Goal: Task Accomplishment & Management: Complete application form

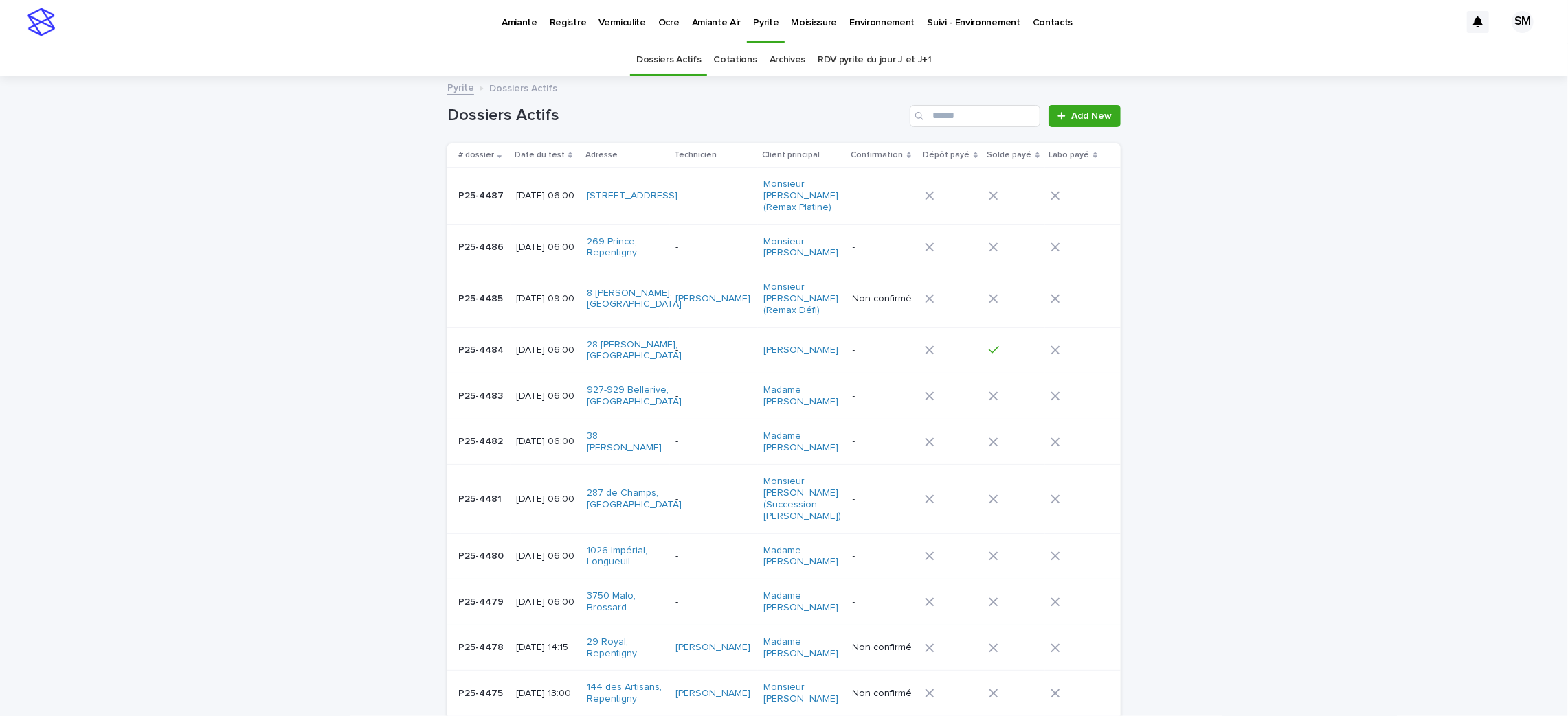
click at [737, 52] on link "Cotations" at bounding box center [735, 60] width 43 height 32
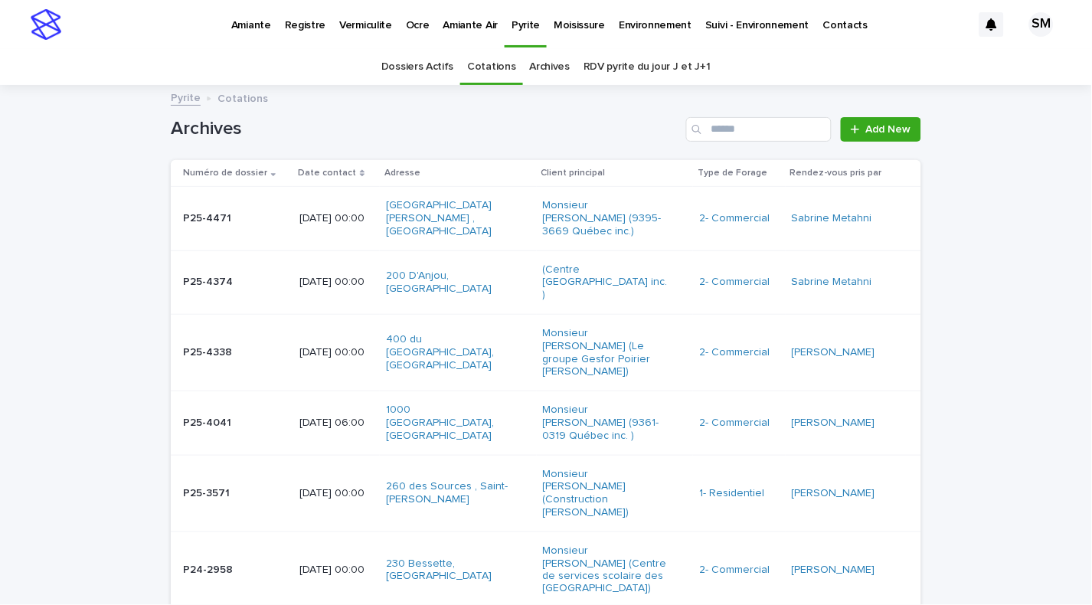
click at [183, 220] on div "P25-4471 P25-4471" at bounding box center [235, 218] width 104 height 25
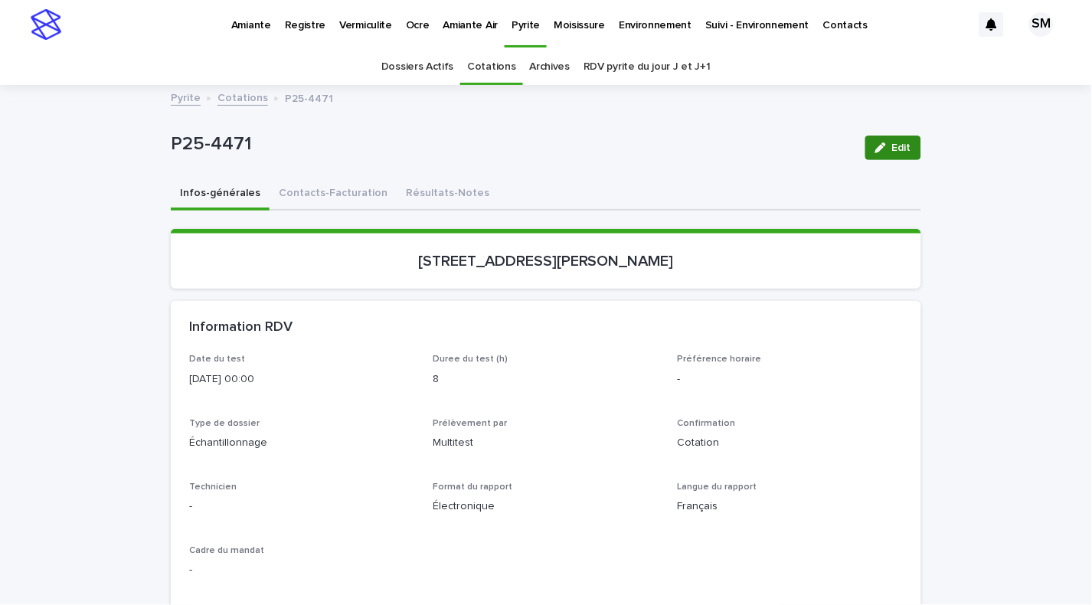
click at [892, 142] on span "Edit" at bounding box center [901, 147] width 19 height 11
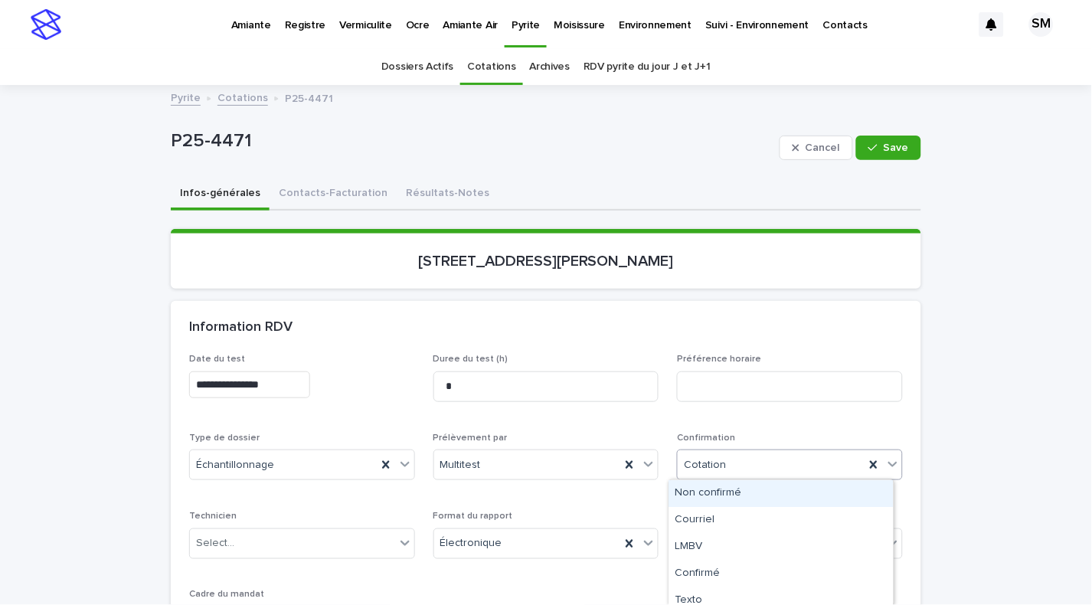
click at [886, 460] on icon at bounding box center [892, 463] width 15 height 15
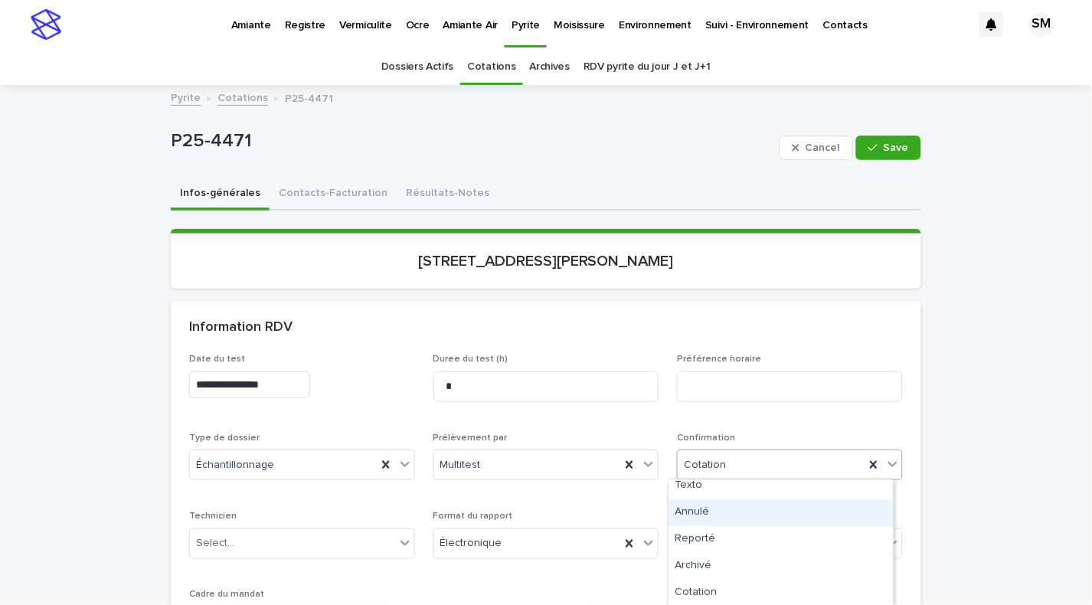
click at [707, 514] on div "Annulé" at bounding box center [781, 512] width 224 height 27
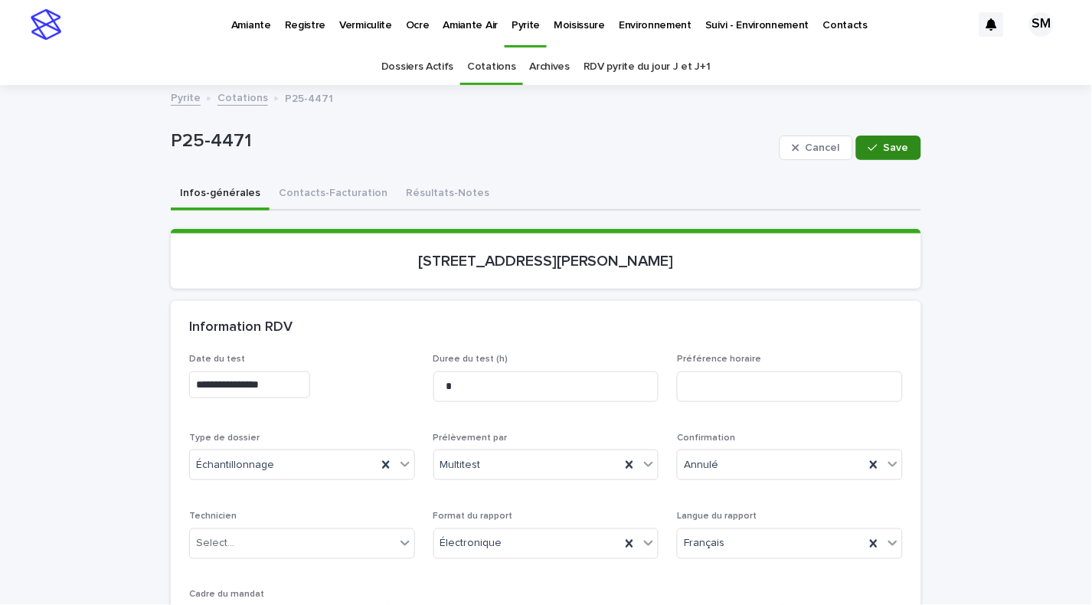
click at [885, 147] on span "Save" at bounding box center [895, 147] width 25 height 11
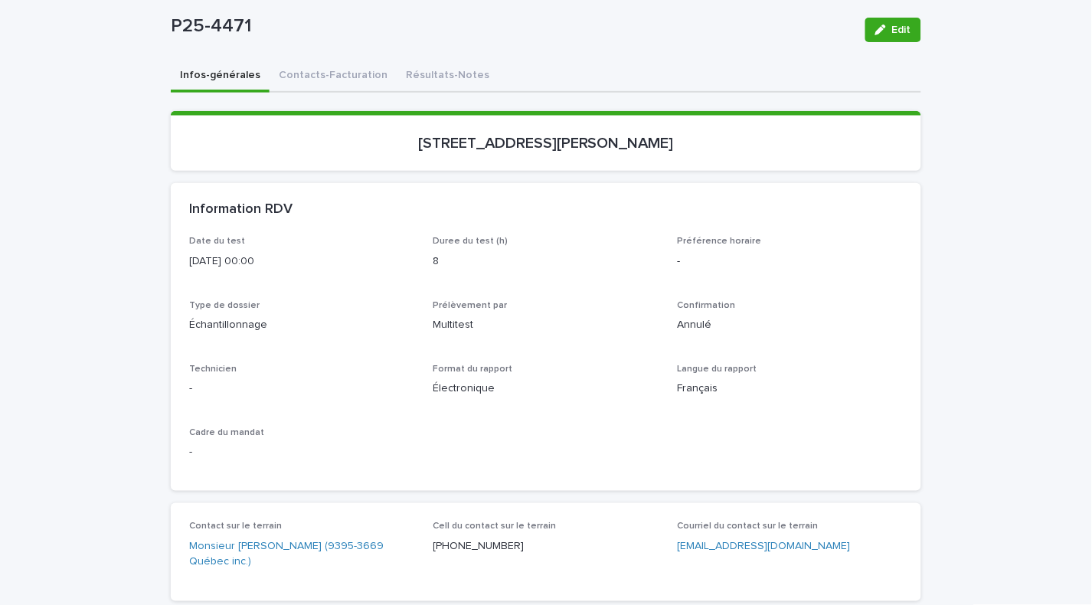
scroll to position [127, 0]
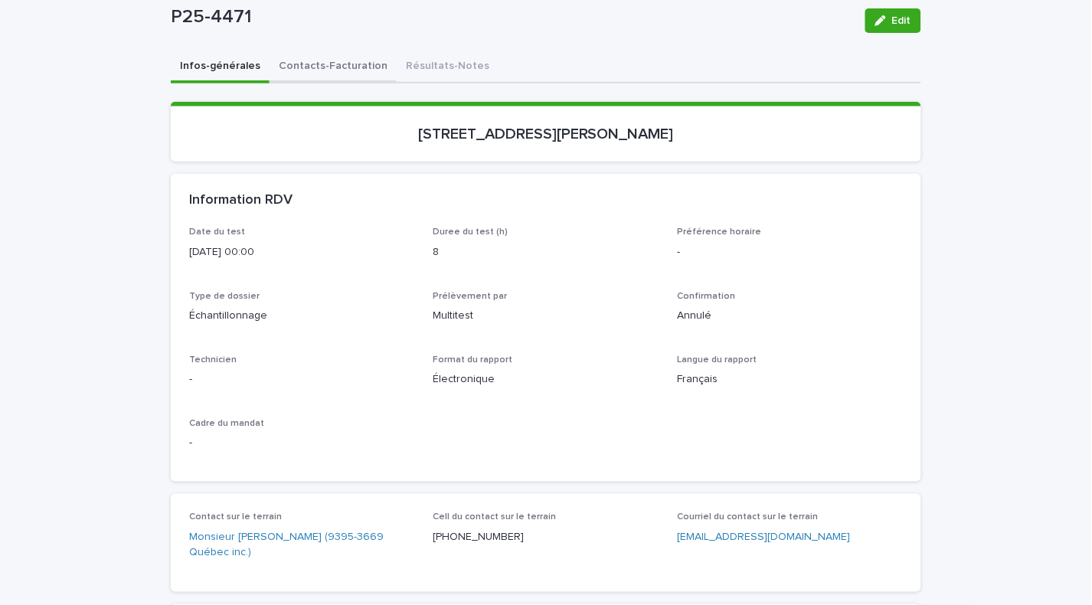
click at [307, 70] on button "Contacts-Facturation" at bounding box center [332, 67] width 127 height 32
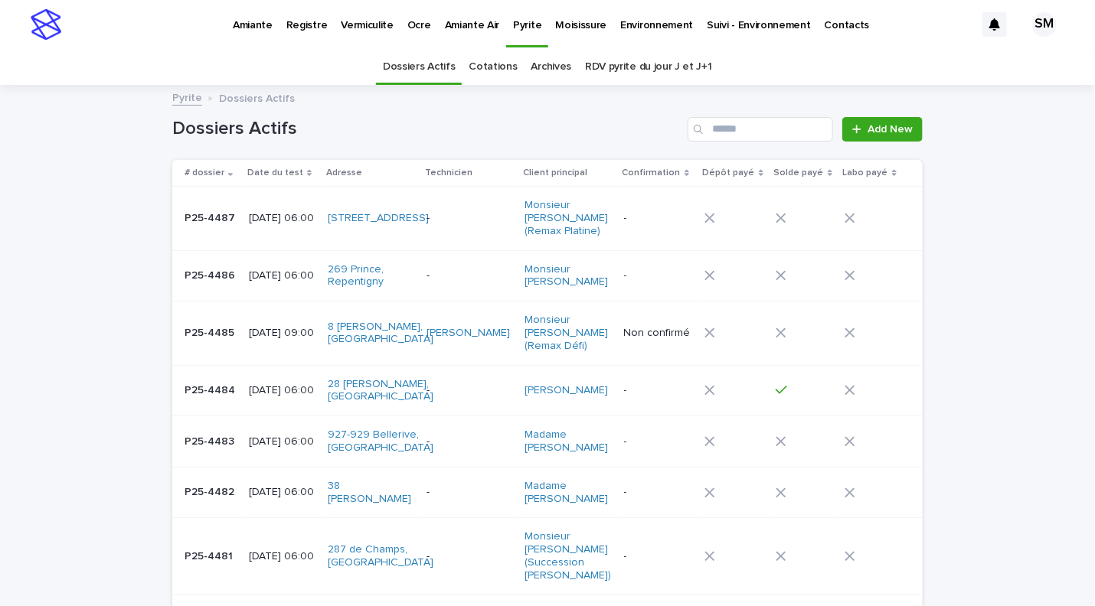
click at [635, 34] on link "Environnement" at bounding box center [656, 23] width 87 height 47
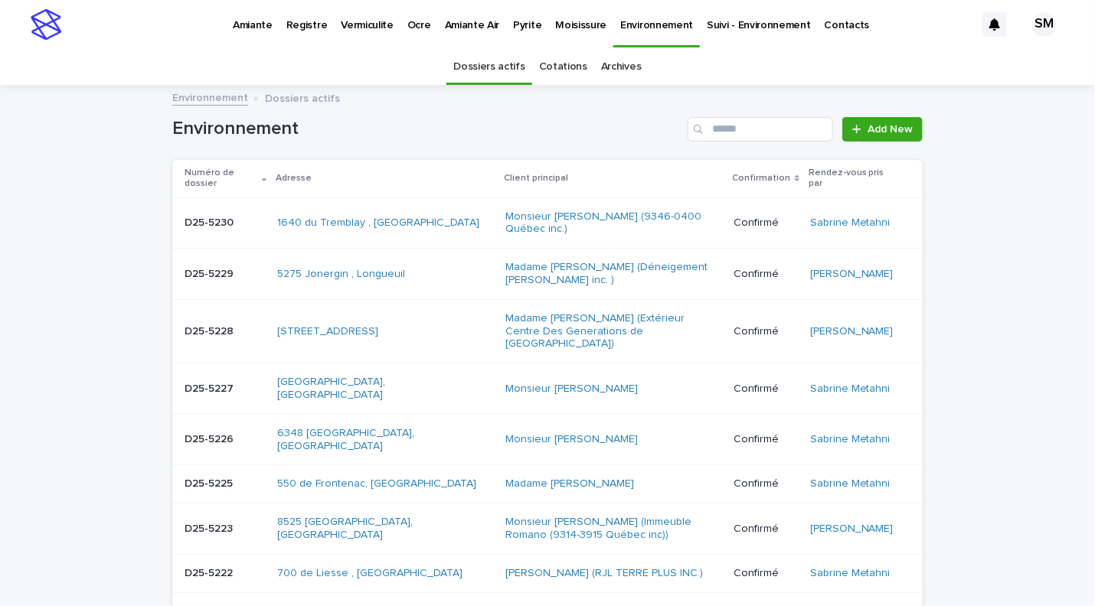
click at [542, 65] on link "Cotations" at bounding box center [563, 67] width 48 height 36
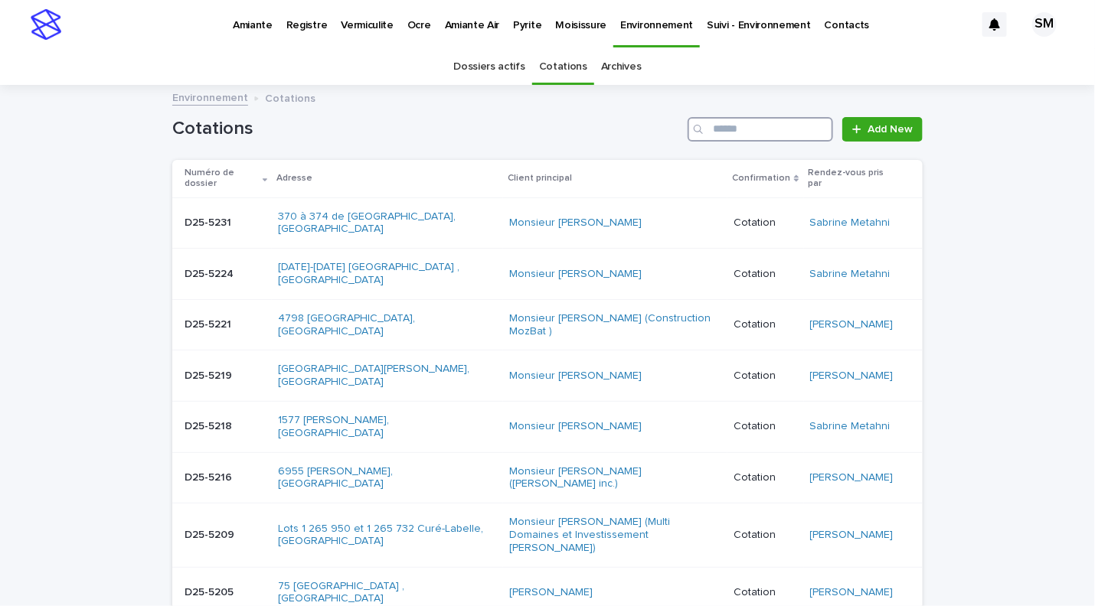
click at [723, 129] on input "Search" at bounding box center [759, 129] width 145 height 24
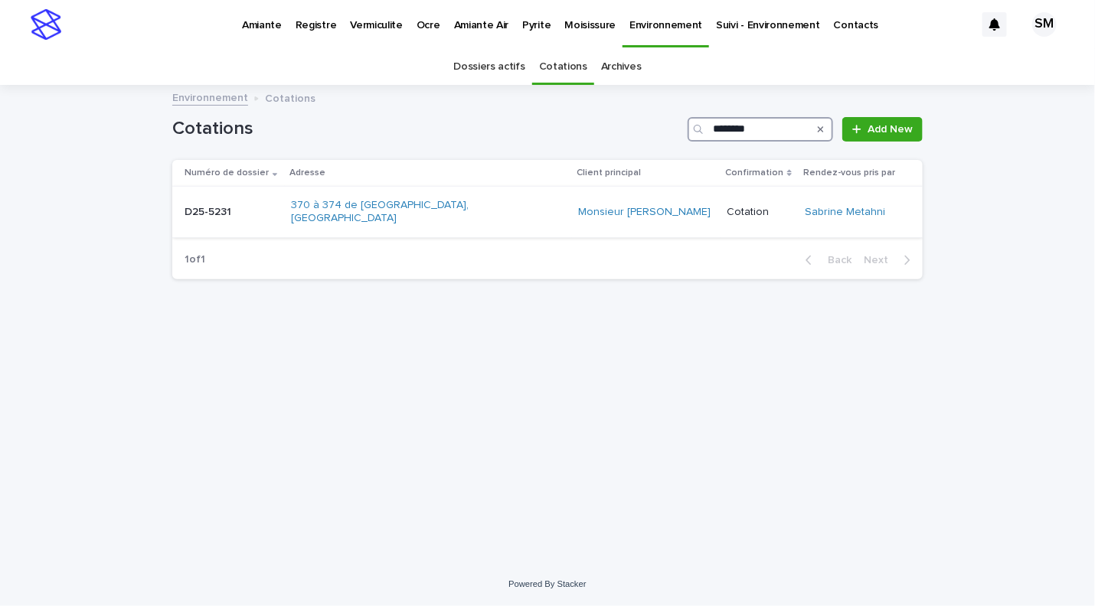
type input "********"
click at [191, 215] on div "D25-5231 D25-5231" at bounding box center [231, 212] width 94 height 25
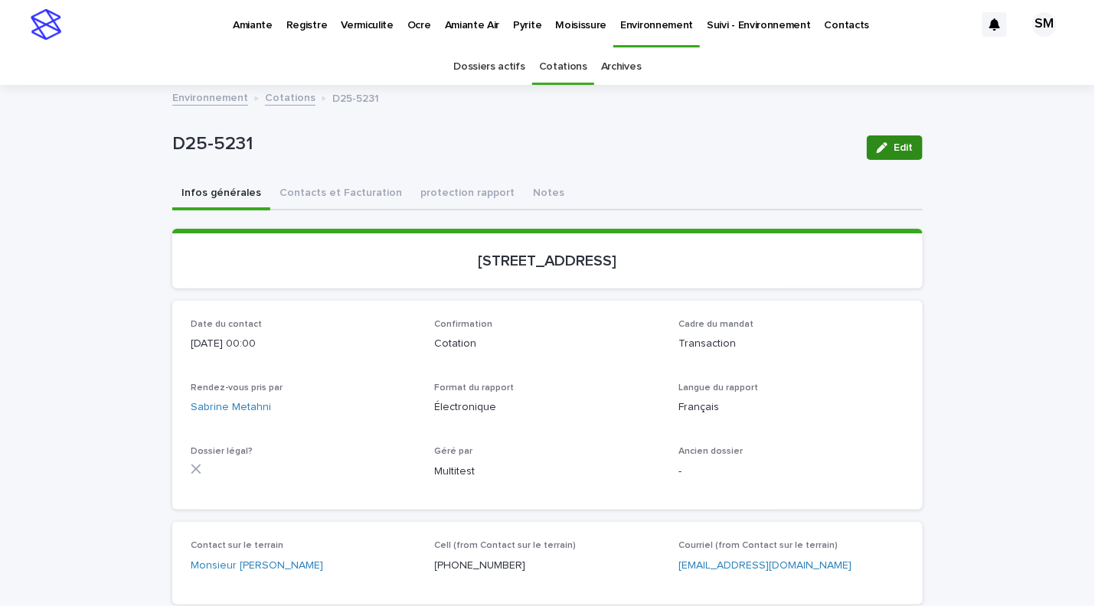
click at [893, 147] on span "Edit" at bounding box center [902, 147] width 19 height 11
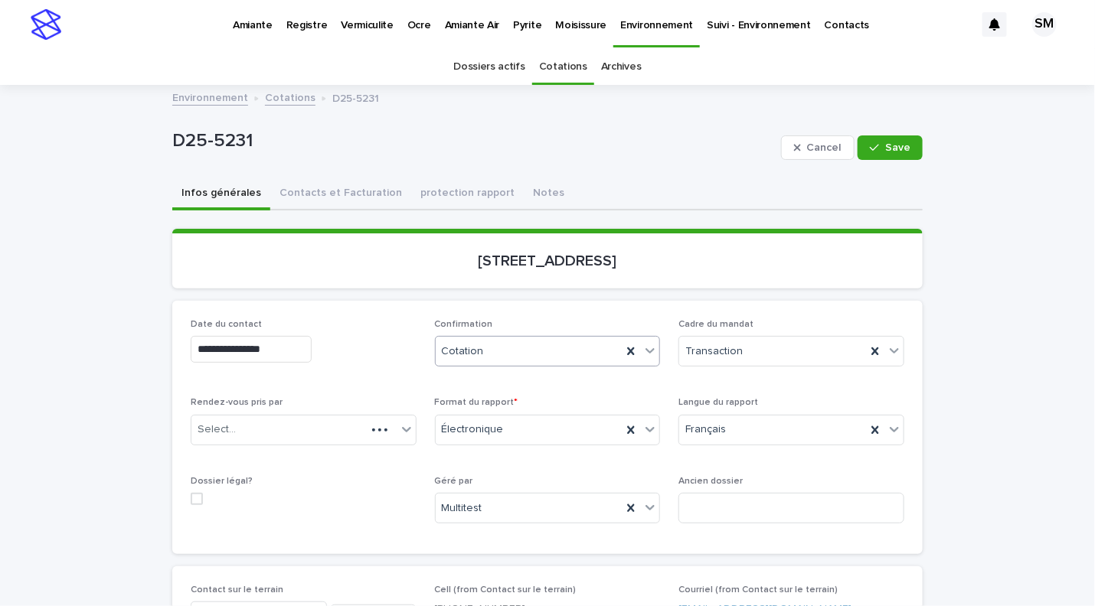
click at [648, 346] on icon at bounding box center [649, 350] width 15 height 15
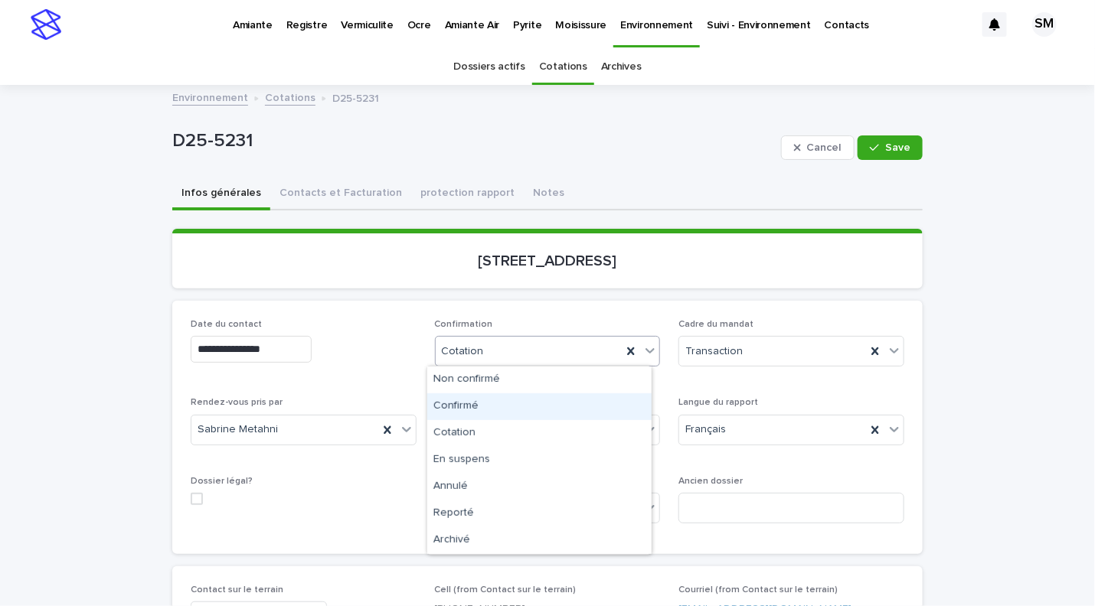
click at [466, 400] on div "Confirmé" at bounding box center [539, 406] width 224 height 27
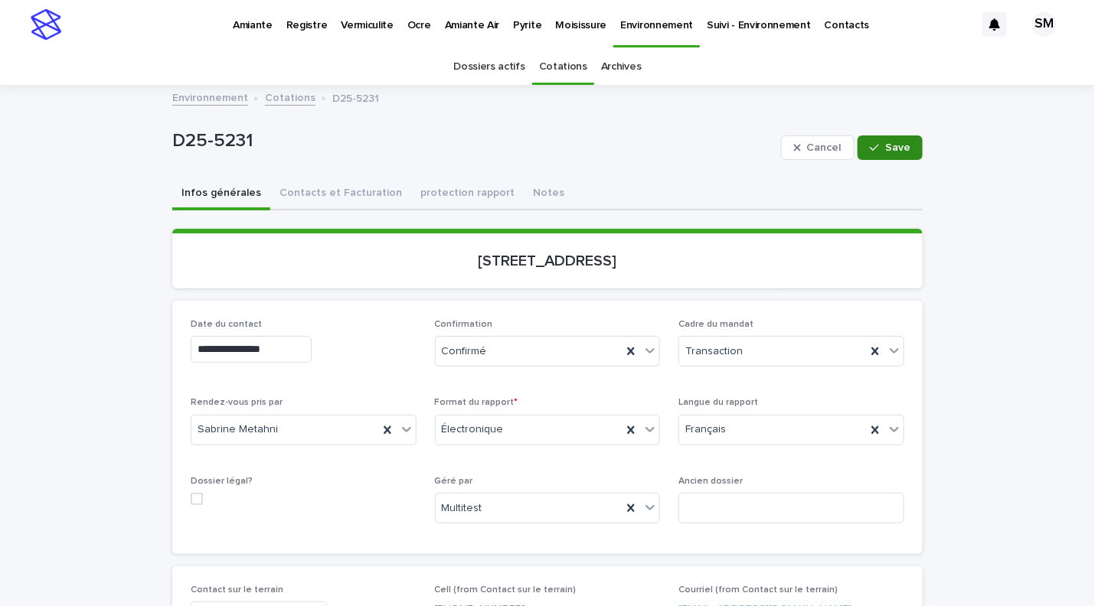
click at [873, 146] on div "button" at bounding box center [877, 147] width 15 height 11
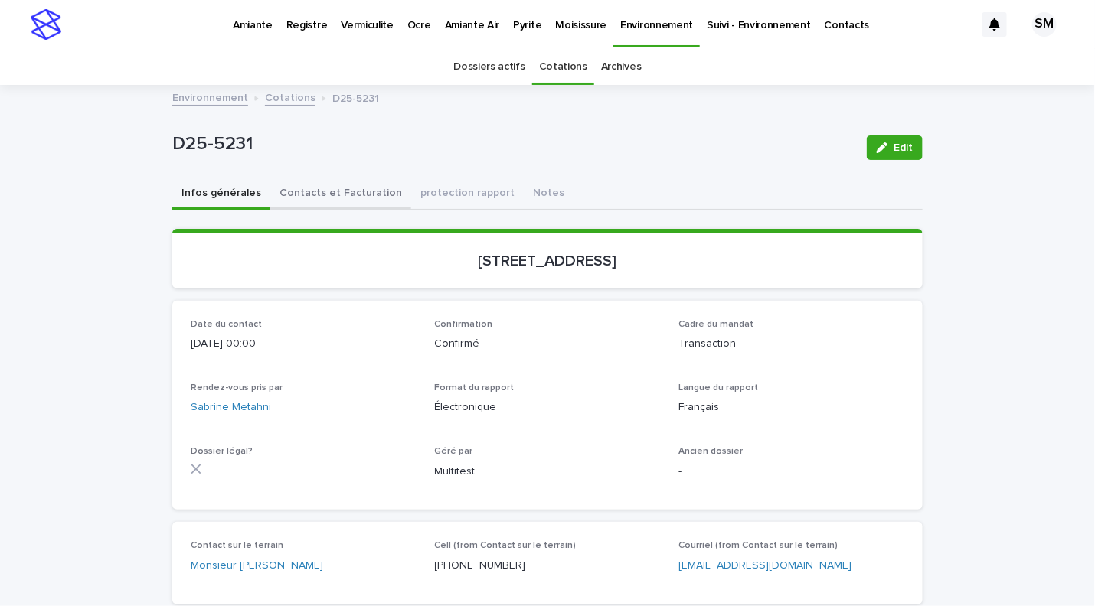
click at [329, 181] on button "Contacts et Facturation" at bounding box center [340, 194] width 141 height 32
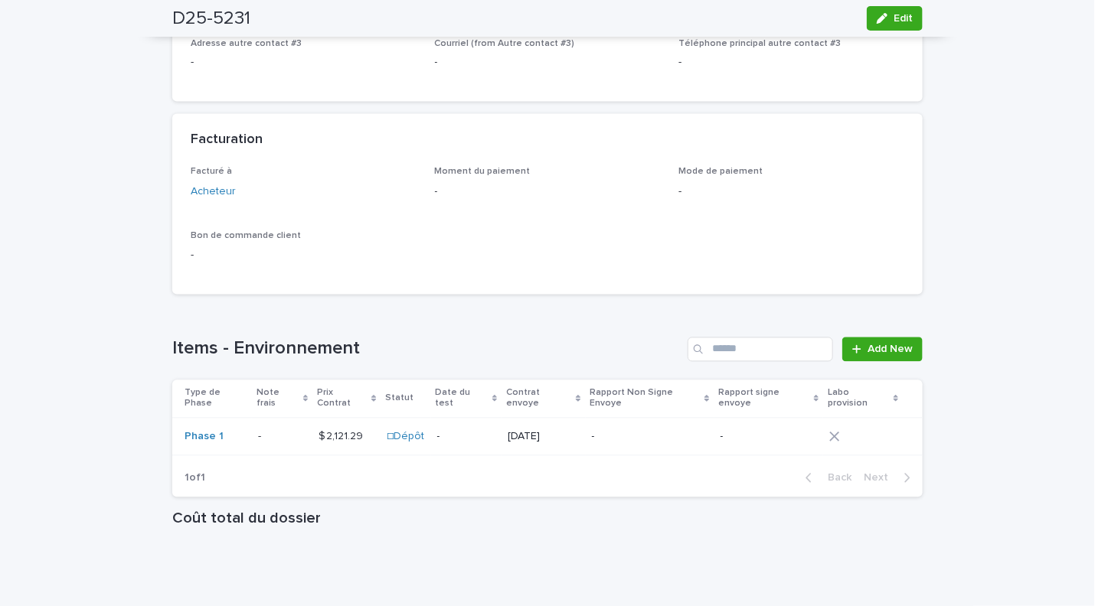
scroll to position [1058, 0]
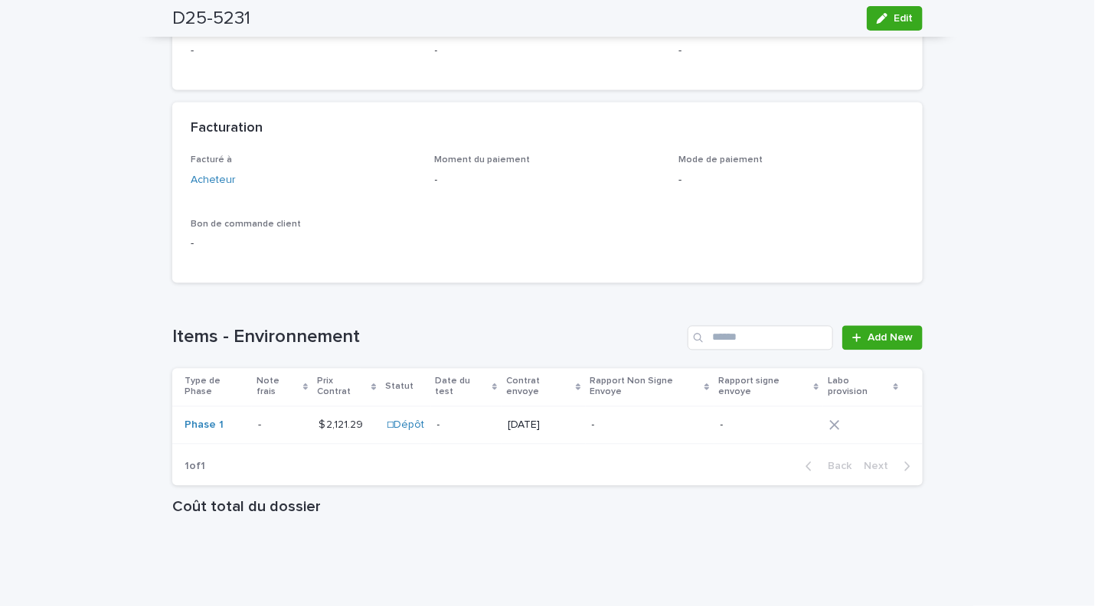
click at [252, 432] on td "- -" at bounding box center [282, 425] width 60 height 38
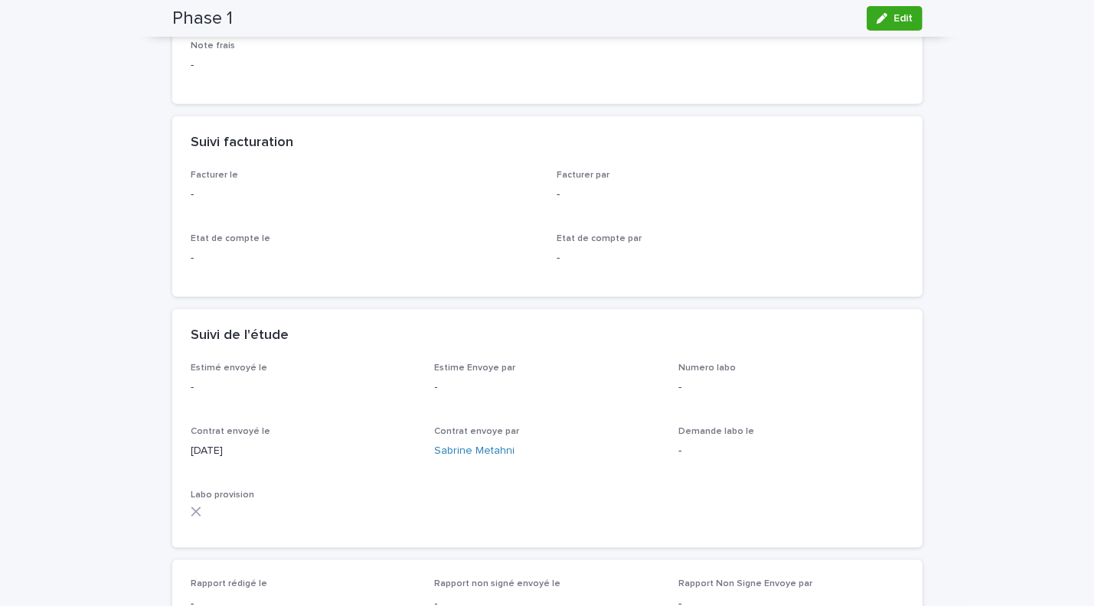
scroll to position [370, 0]
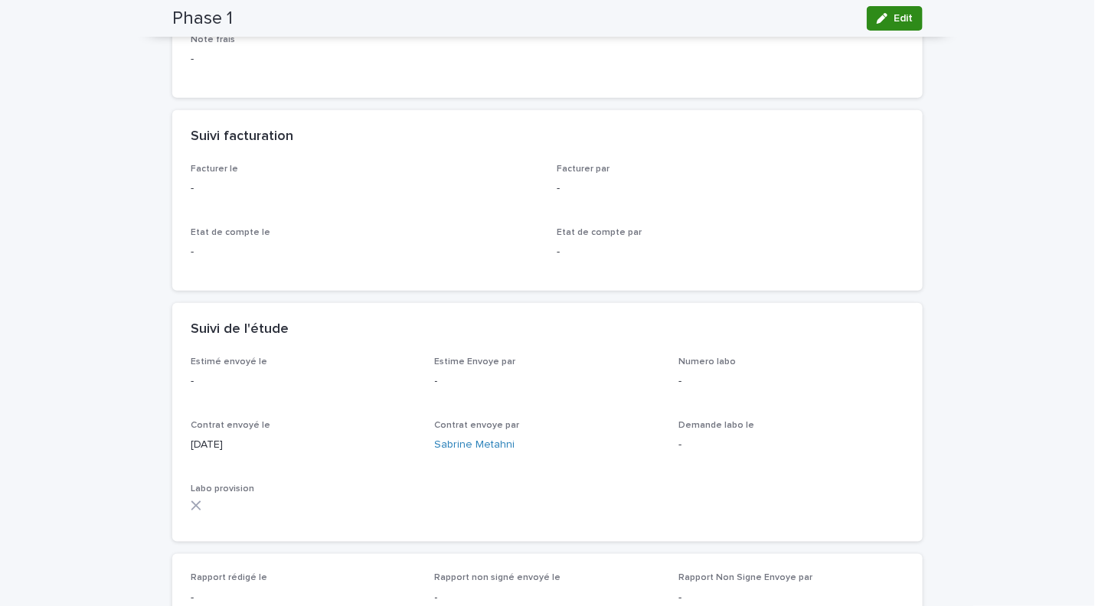
click at [877, 19] on icon "button" at bounding box center [881, 18] width 11 height 11
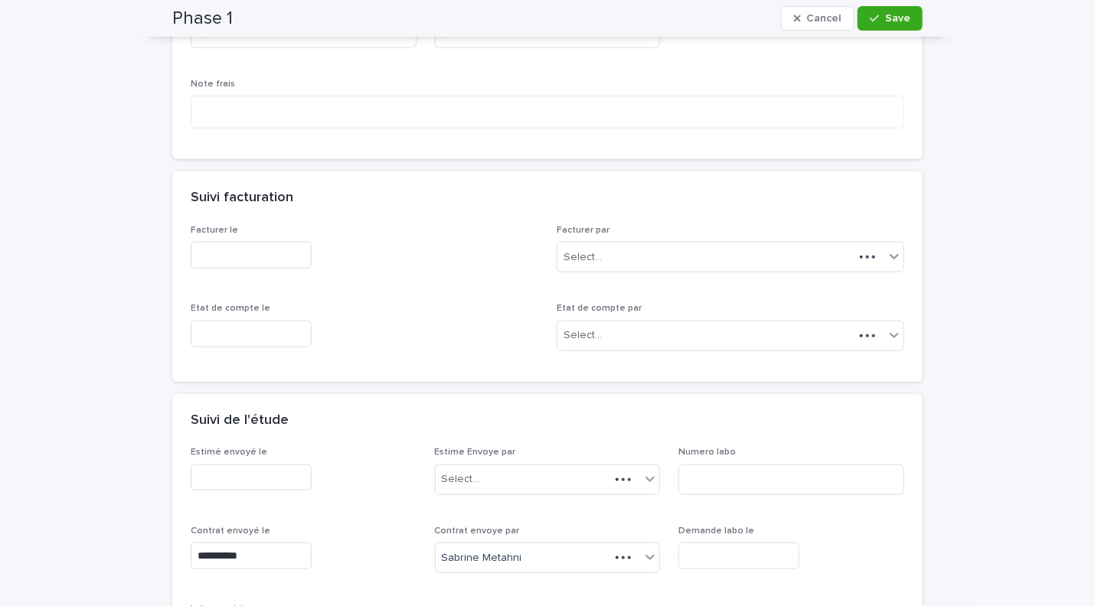
scroll to position [447, 0]
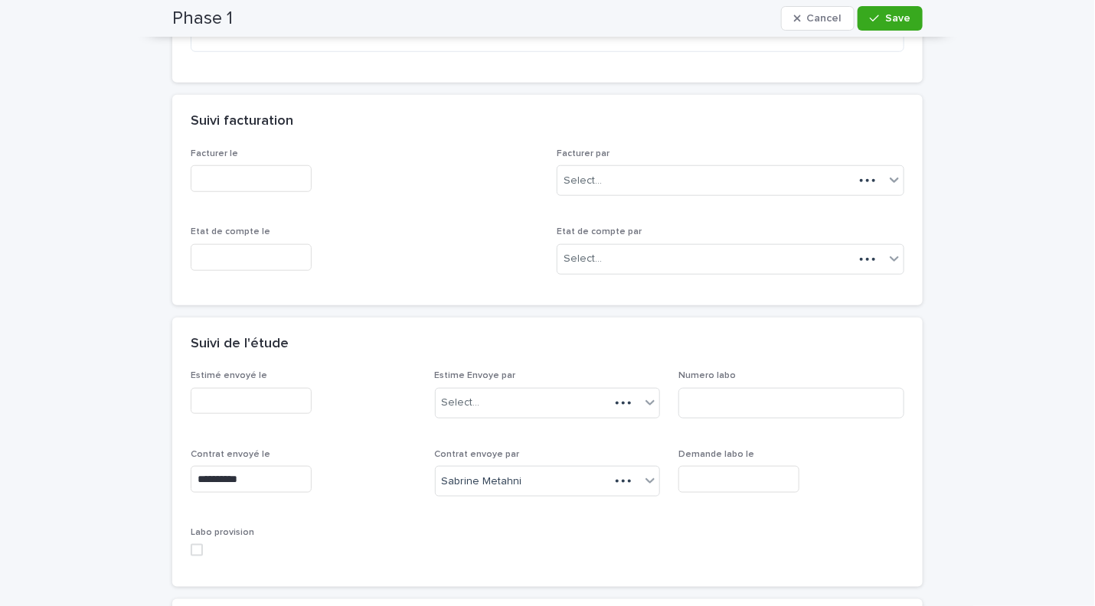
click at [729, 480] on input "text" at bounding box center [738, 479] width 121 height 27
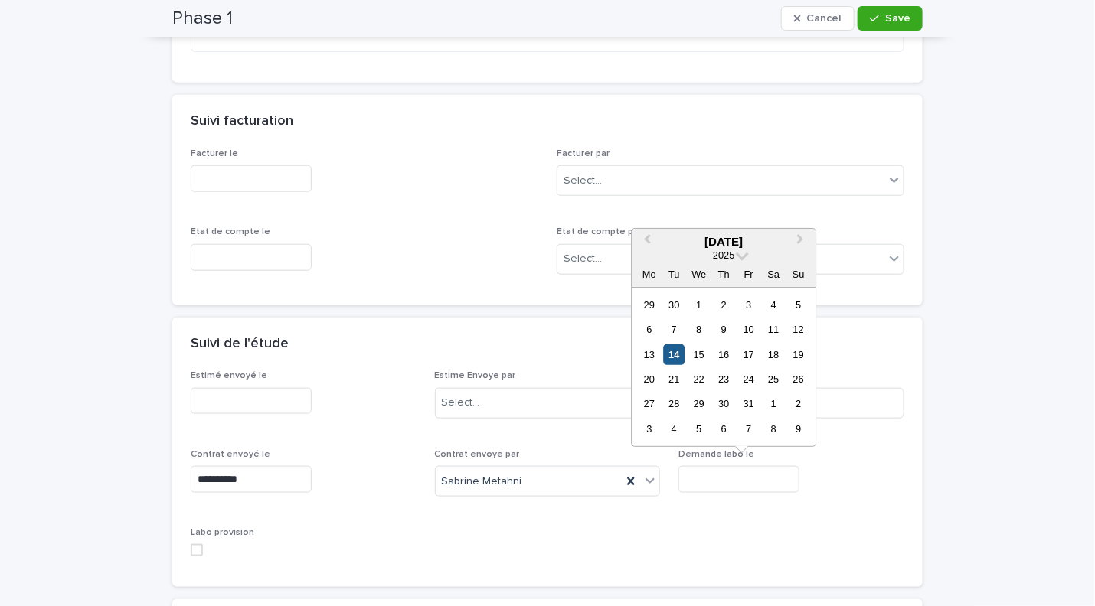
click at [673, 348] on div "14" at bounding box center [674, 354] width 21 height 21
type input "**********"
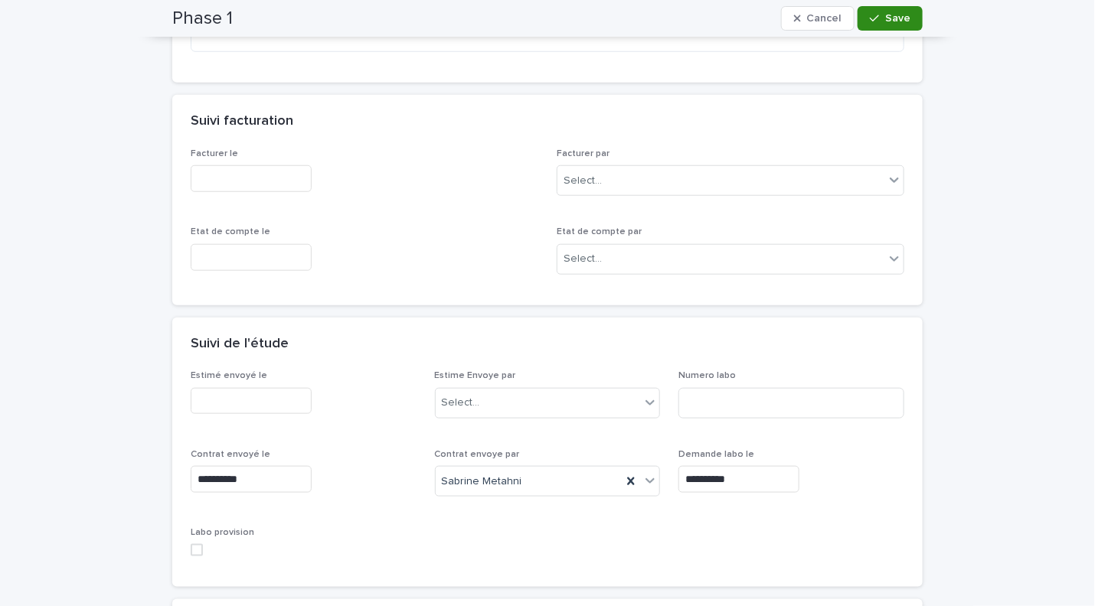
click at [889, 19] on span "Save" at bounding box center [897, 18] width 25 height 11
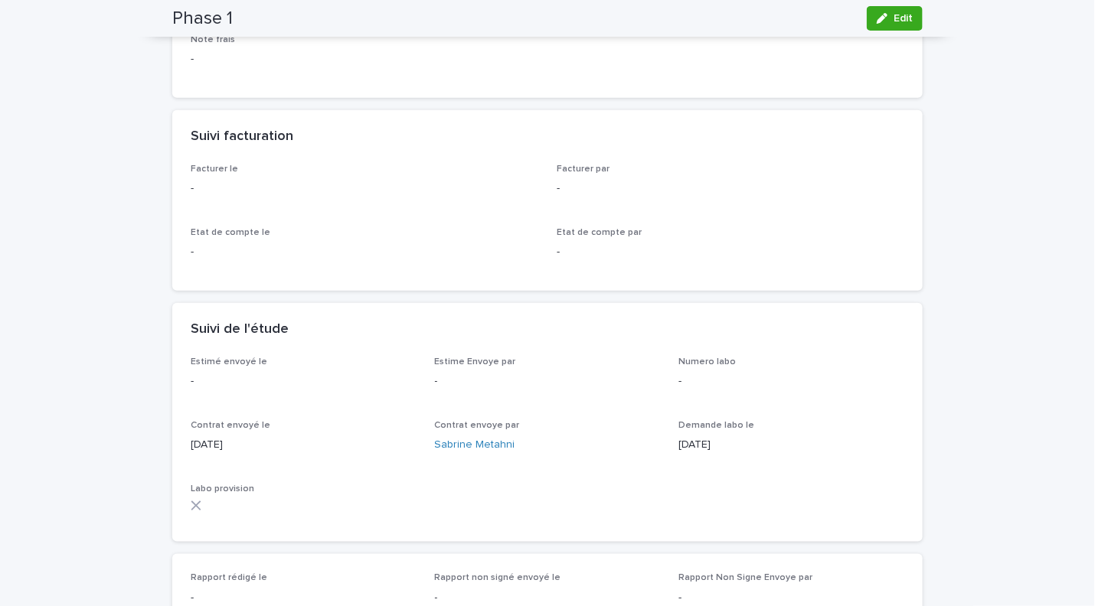
scroll to position [0, 0]
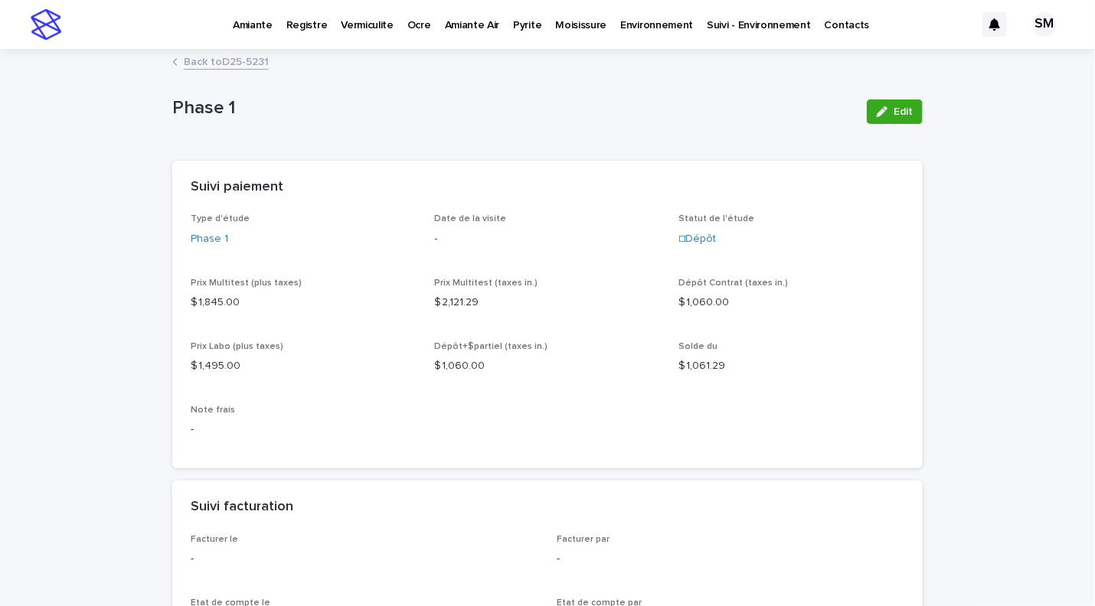
click at [242, 54] on link "Back to D25-5231" at bounding box center [226, 61] width 85 height 18
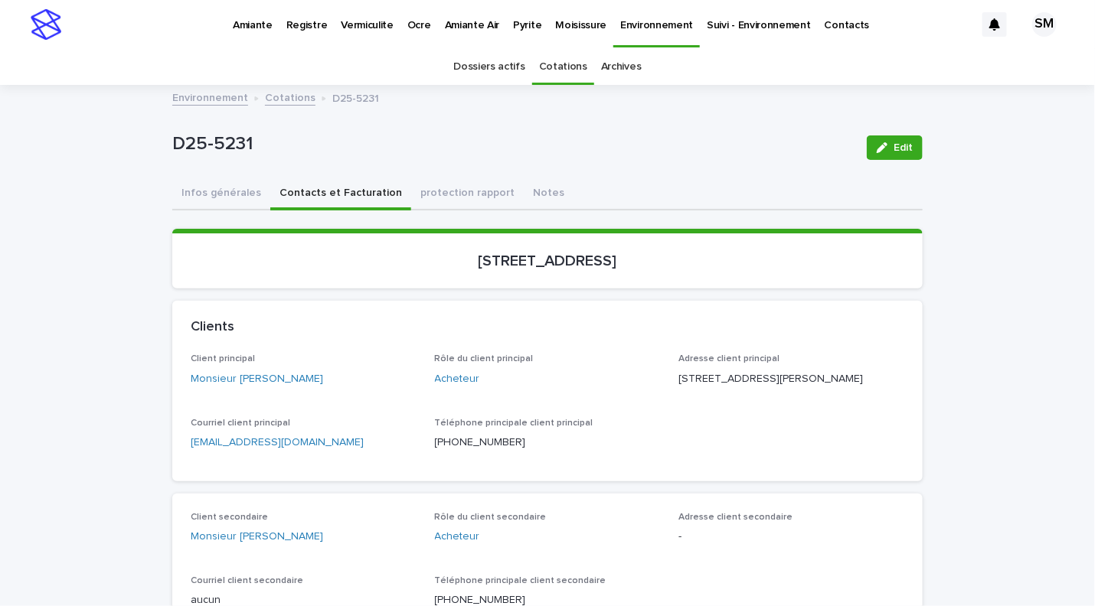
scroll to position [49, 0]
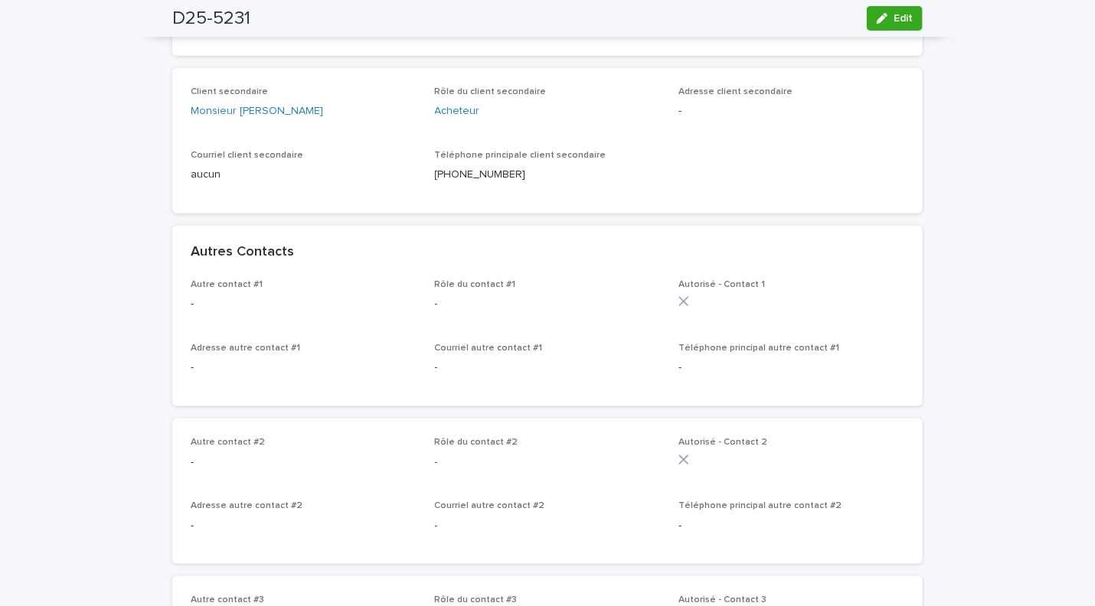
scroll to position [419, 0]
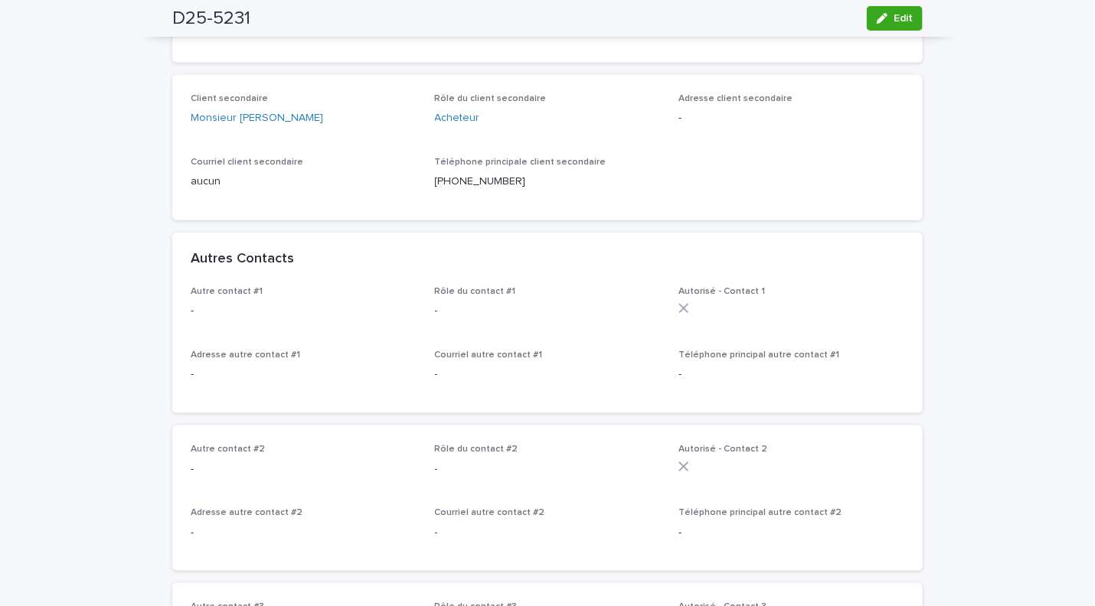
click at [867, 20] on button "Edit" at bounding box center [895, 18] width 56 height 24
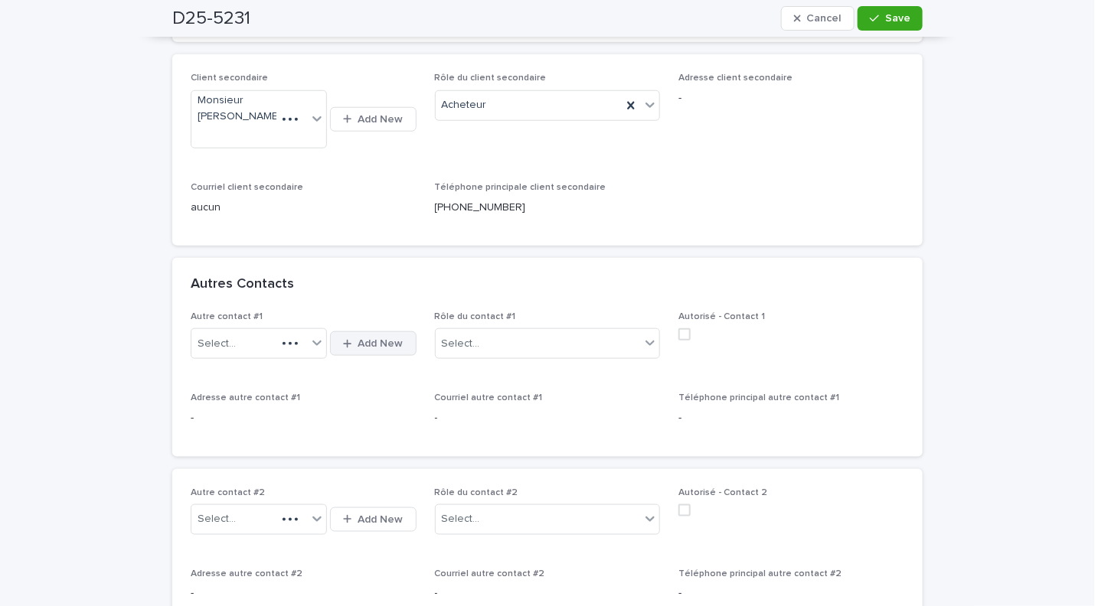
scroll to position [499, 0]
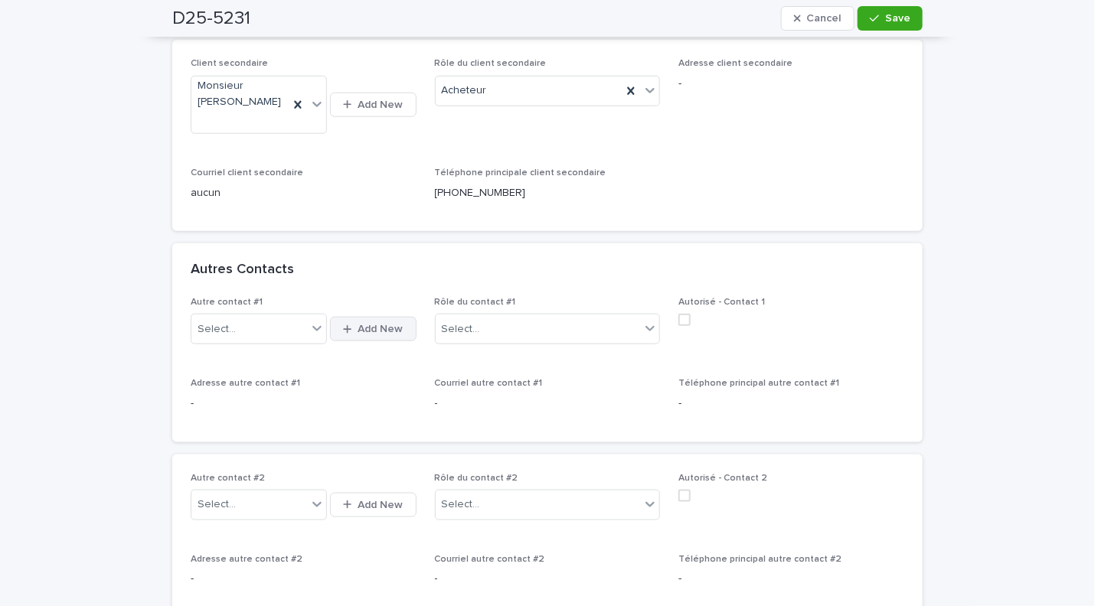
click at [358, 325] on span "Add New" at bounding box center [380, 329] width 45 height 11
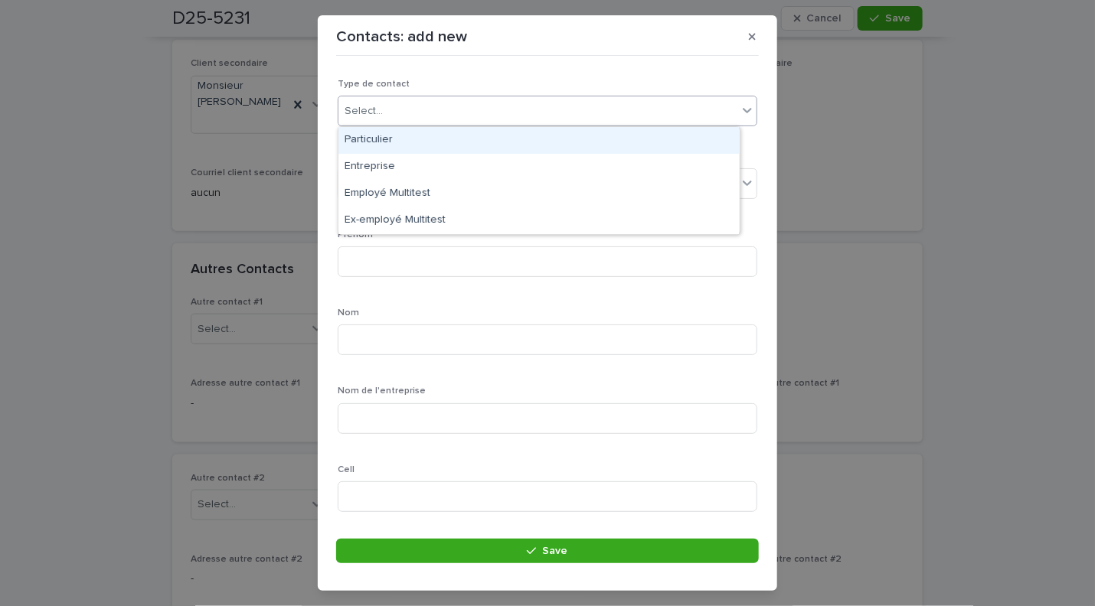
click at [365, 96] on div "Select..." at bounding box center [547, 111] width 419 height 31
click at [384, 142] on div "Particulier" at bounding box center [538, 140] width 400 height 27
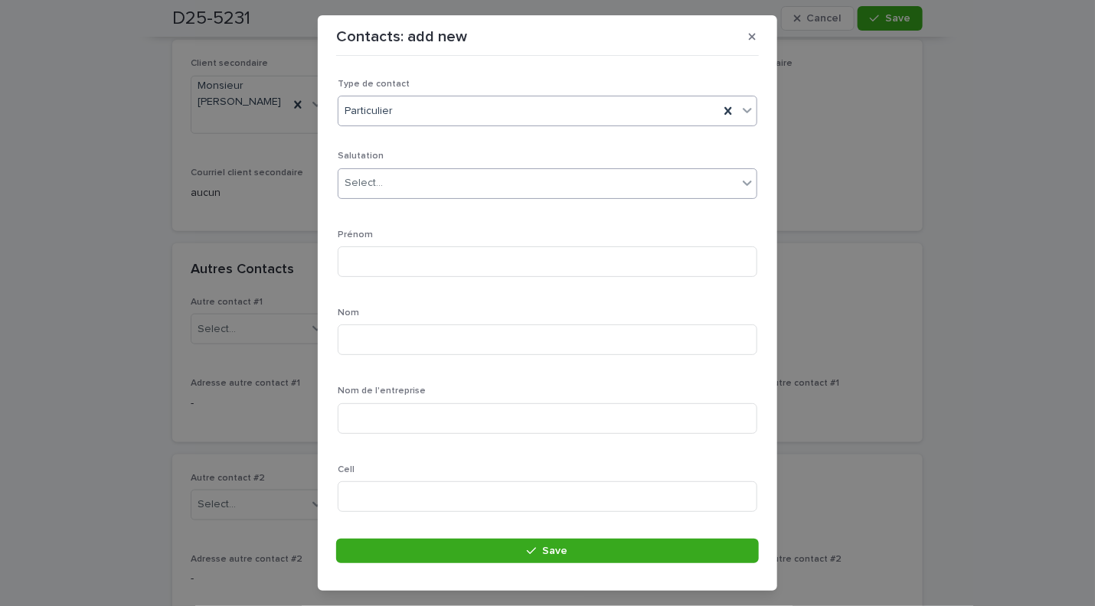
click at [379, 193] on div "Select..." at bounding box center [537, 183] width 399 height 25
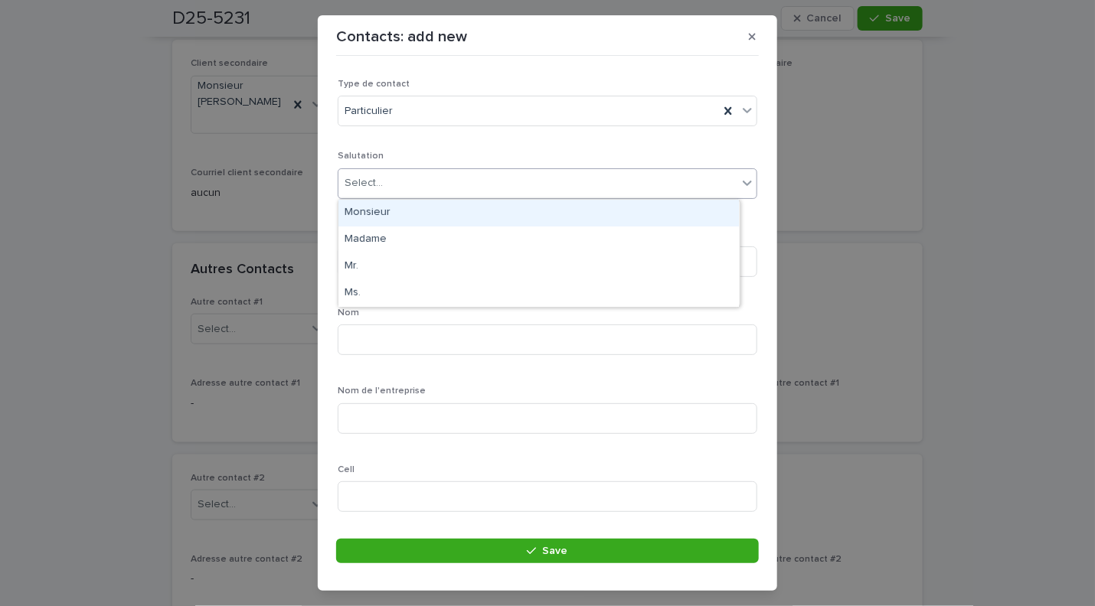
click at [379, 214] on div "Monsieur" at bounding box center [538, 213] width 400 height 27
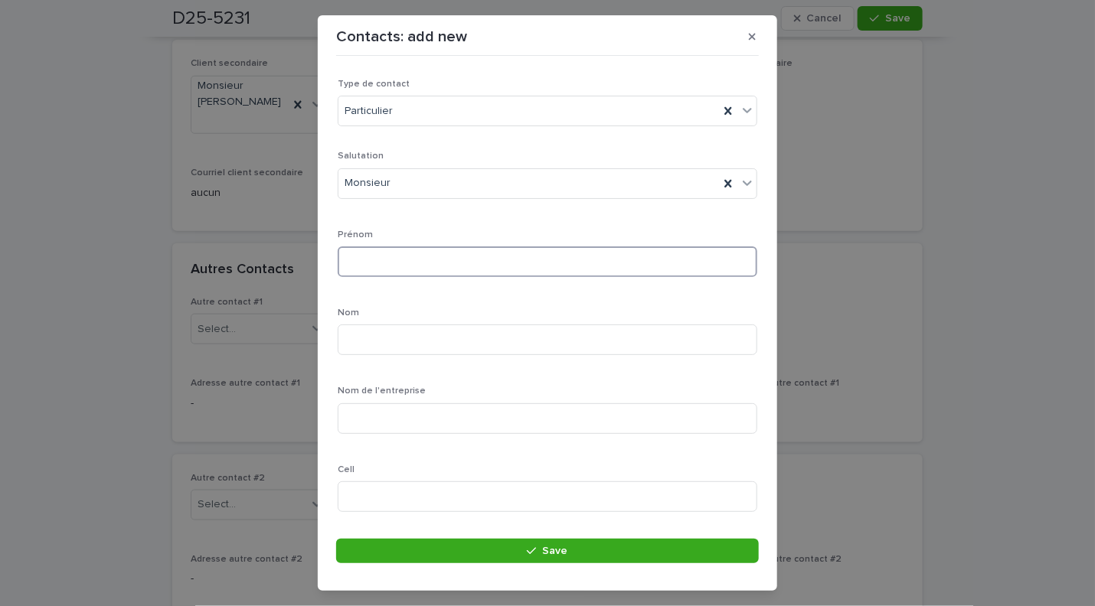
click at [393, 258] on input at bounding box center [547, 261] width 419 height 31
type input "***"
click at [406, 353] on input at bounding box center [547, 340] width 419 height 31
type input "*******"
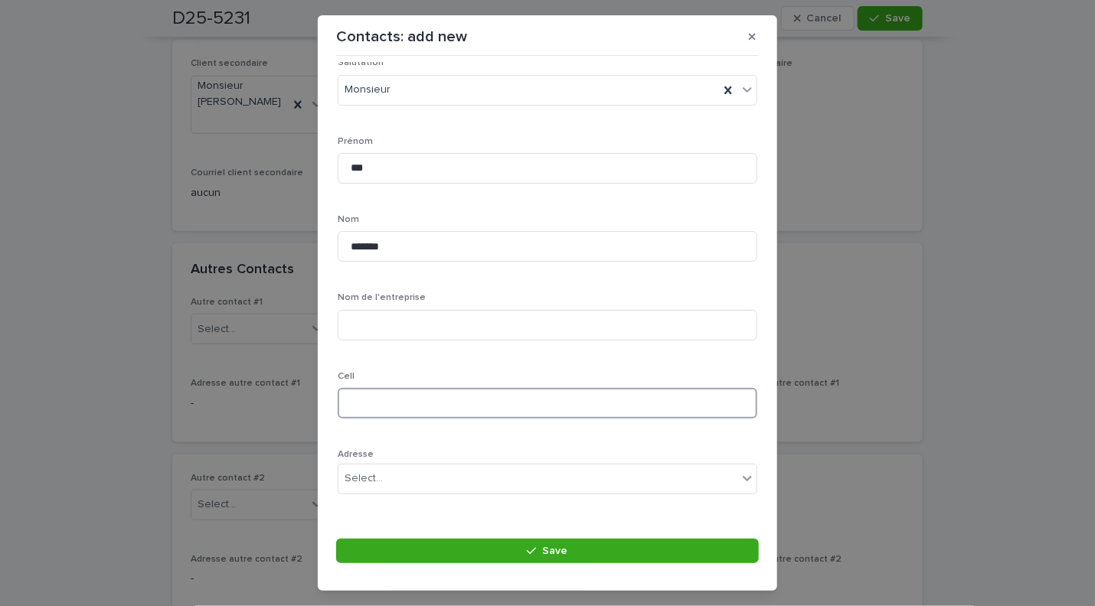
click at [385, 407] on input at bounding box center [547, 403] width 419 height 31
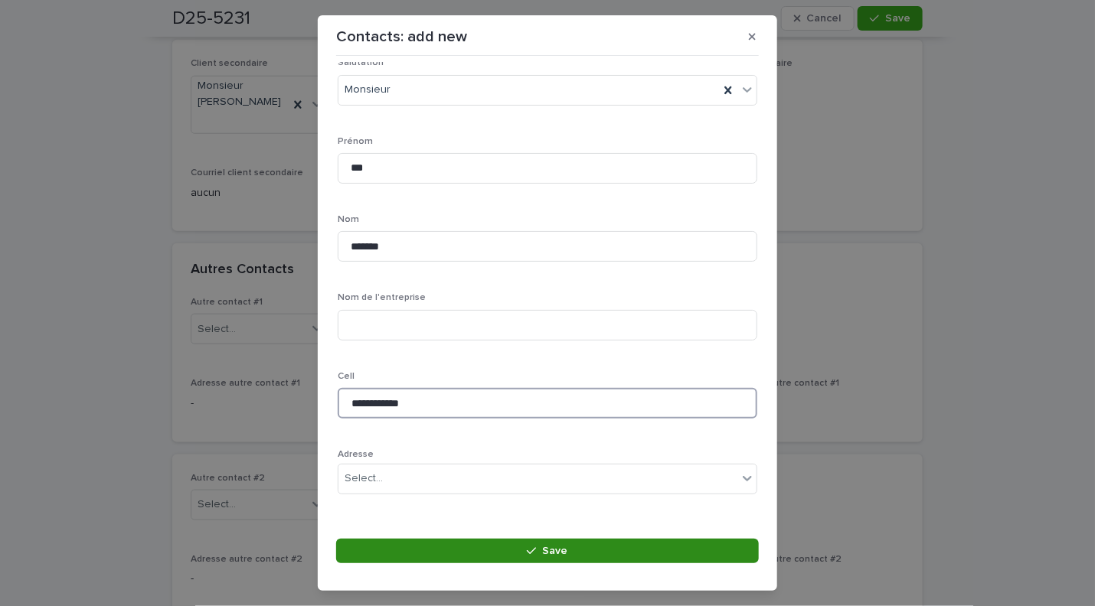
type input "**********"
click at [515, 552] on button "Save" at bounding box center [547, 551] width 423 height 24
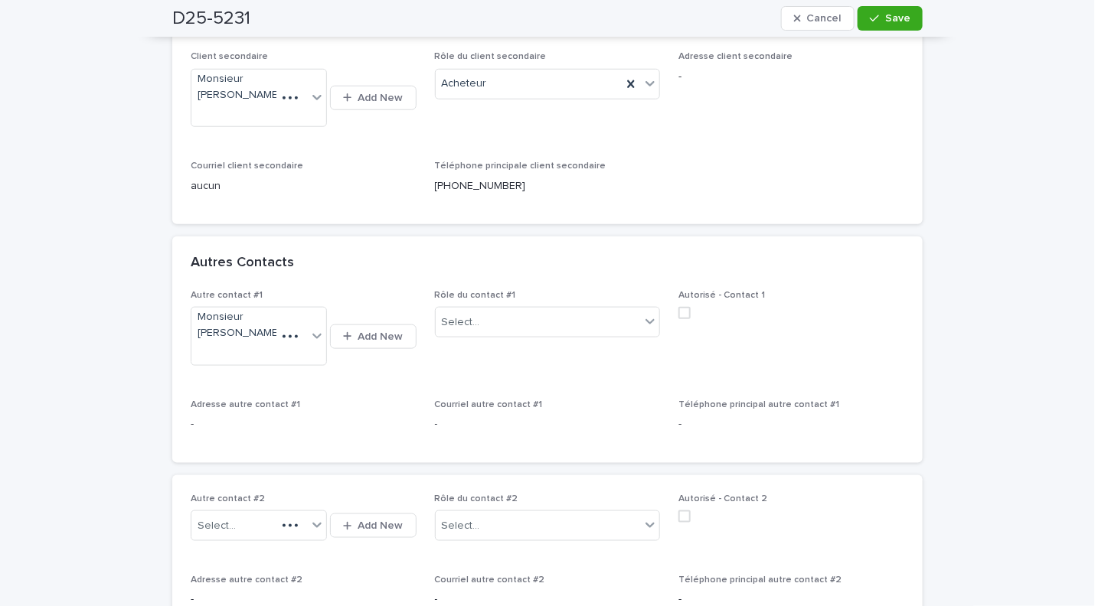
scroll to position [513, 0]
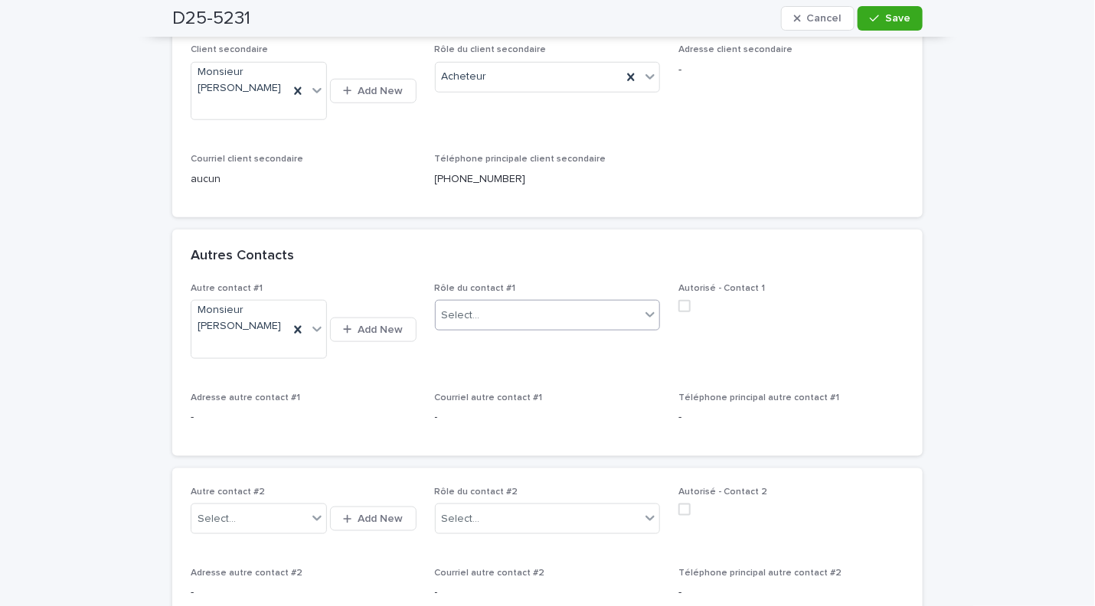
click at [644, 308] on icon at bounding box center [649, 314] width 15 height 15
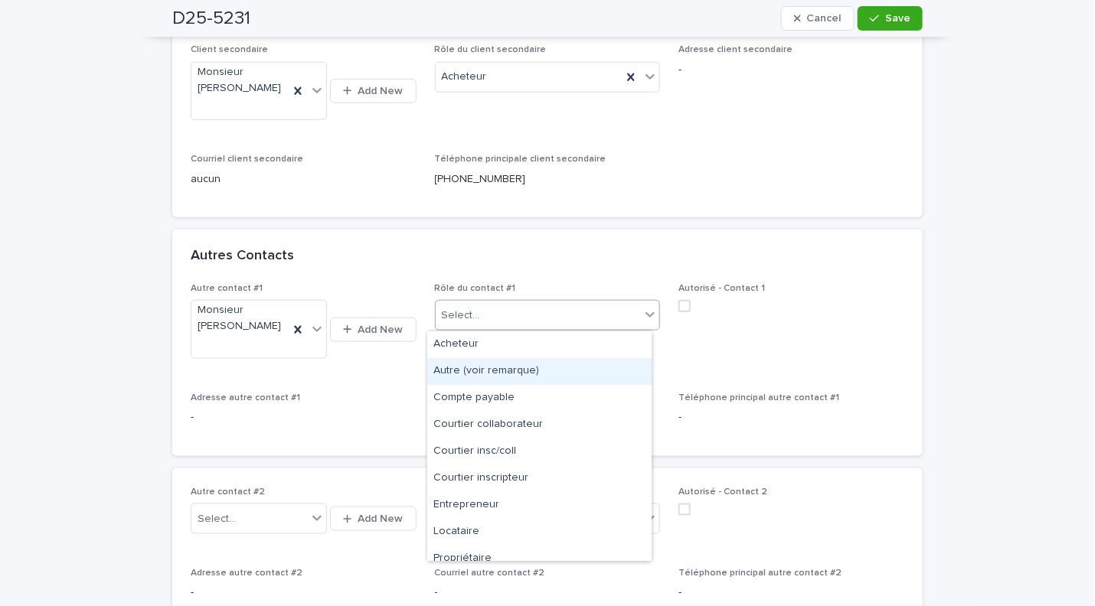
click at [530, 374] on div "Autre (voir remarque)" at bounding box center [539, 371] width 224 height 27
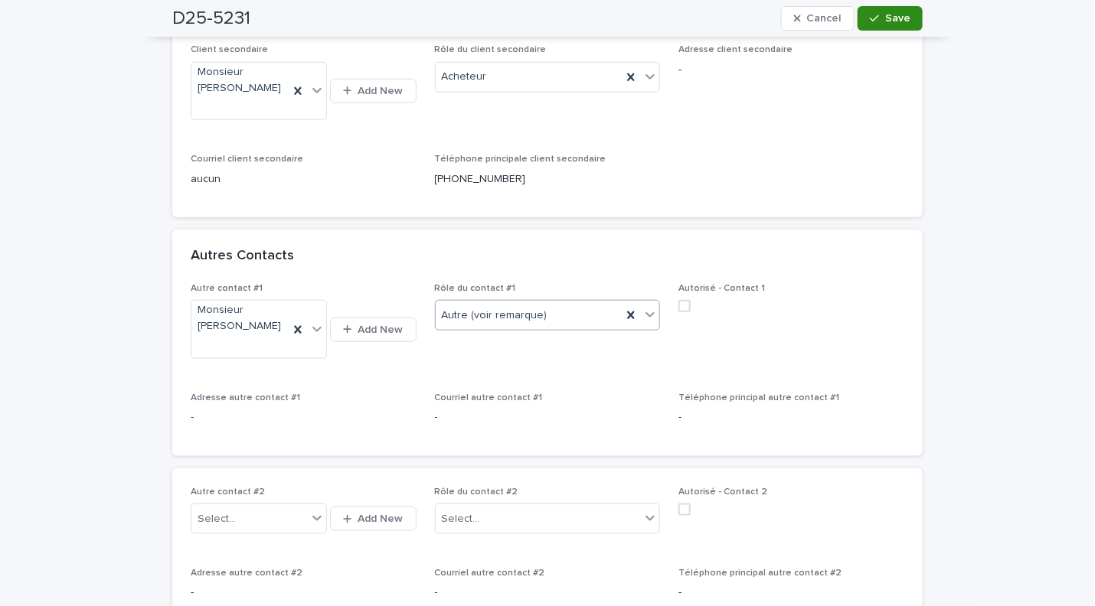
click at [878, 28] on button "Save" at bounding box center [889, 18] width 65 height 24
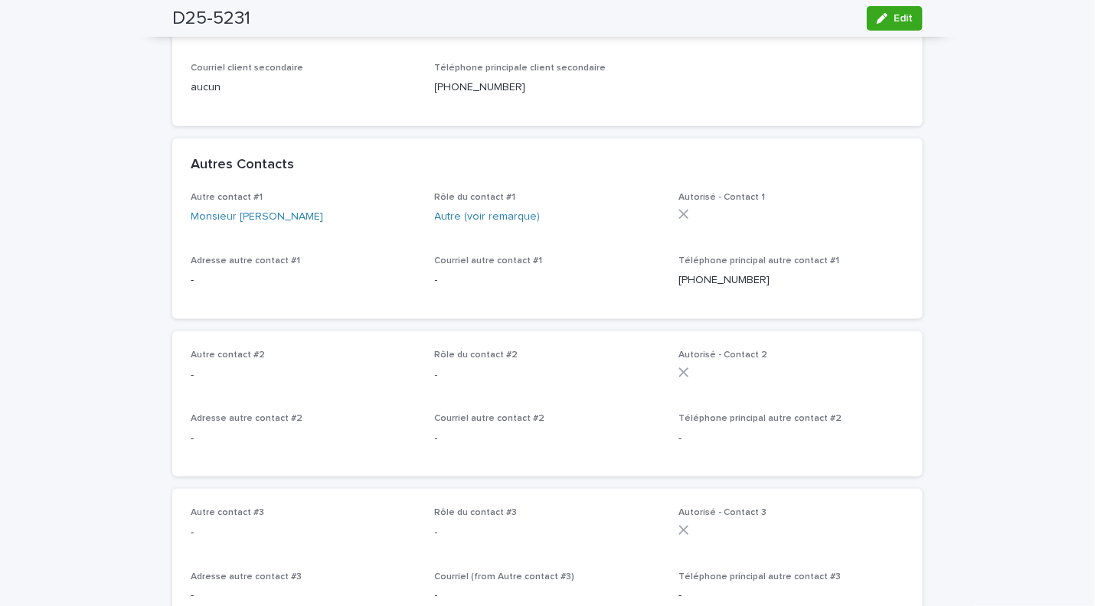
scroll to position [419, 0]
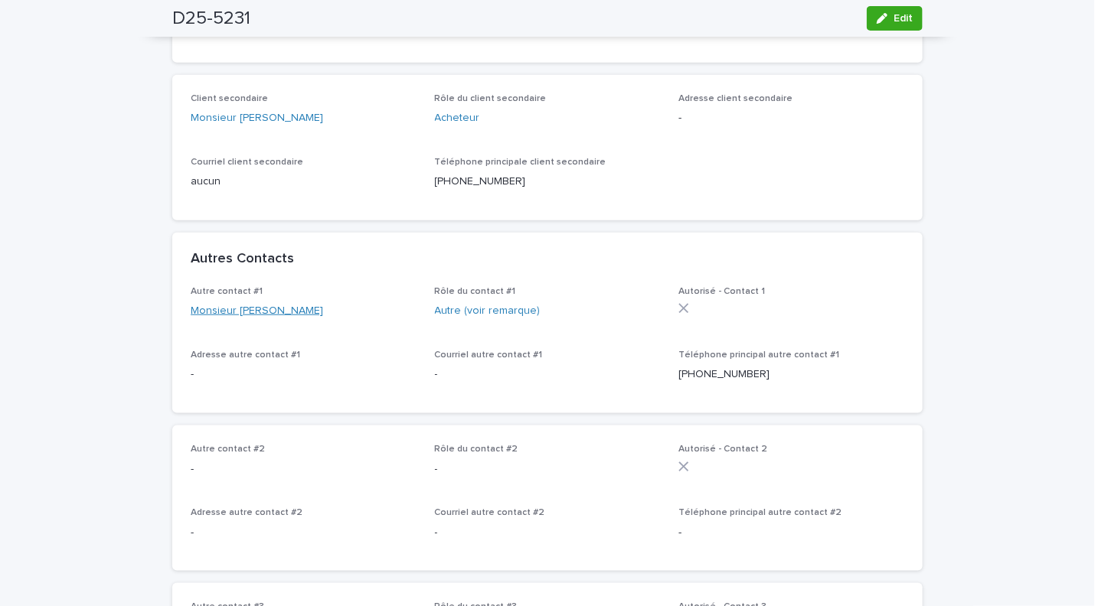
click at [235, 319] on link "Monsieur Art Lalande" at bounding box center [257, 311] width 132 height 16
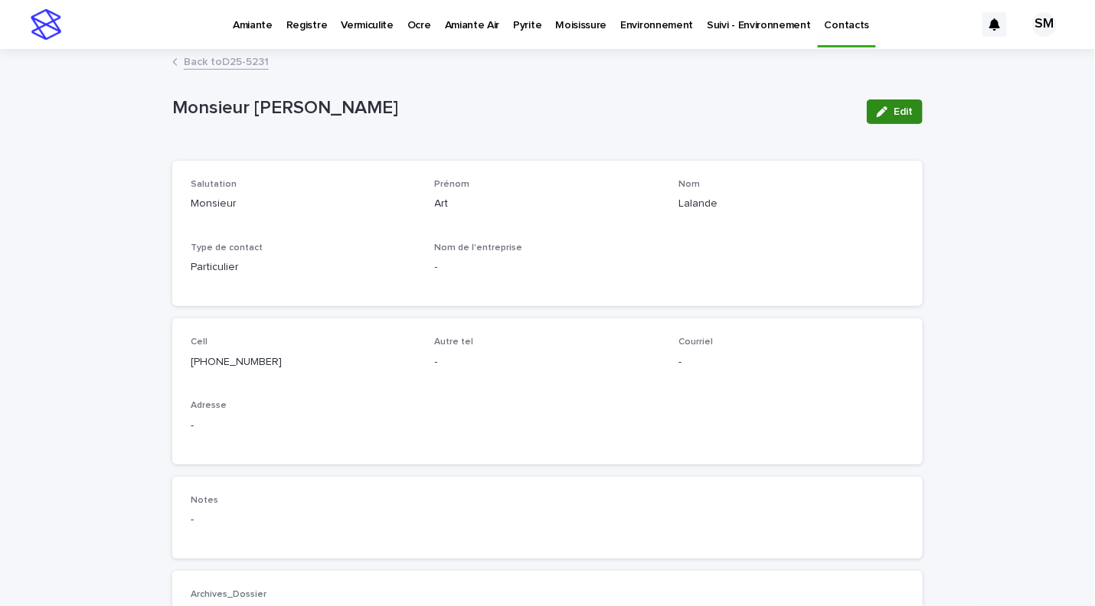
click at [893, 116] on span "Edit" at bounding box center [902, 111] width 19 height 11
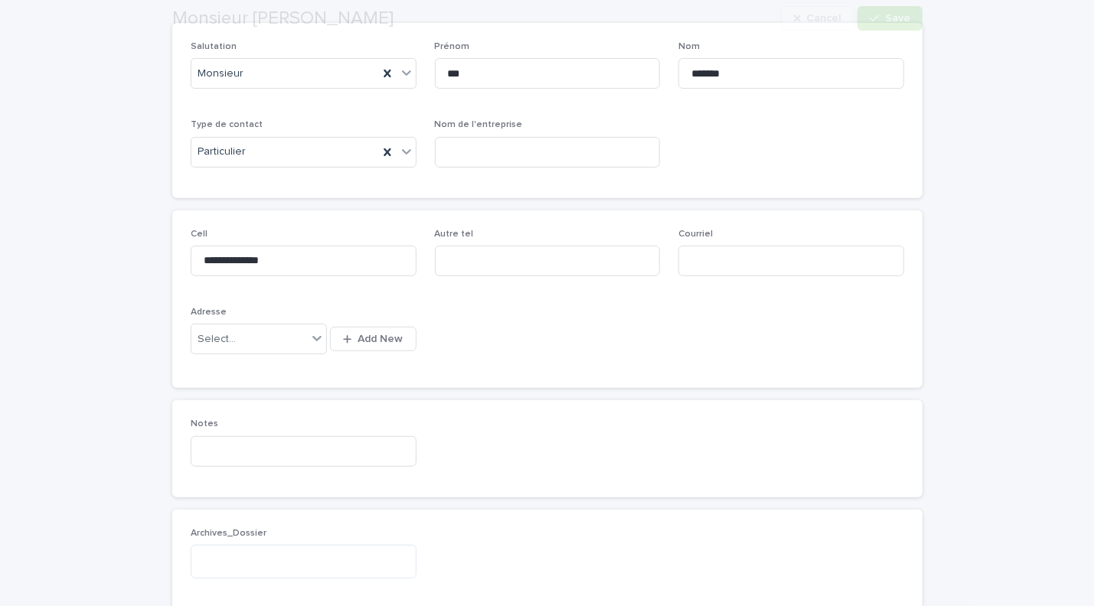
scroll to position [152, 0]
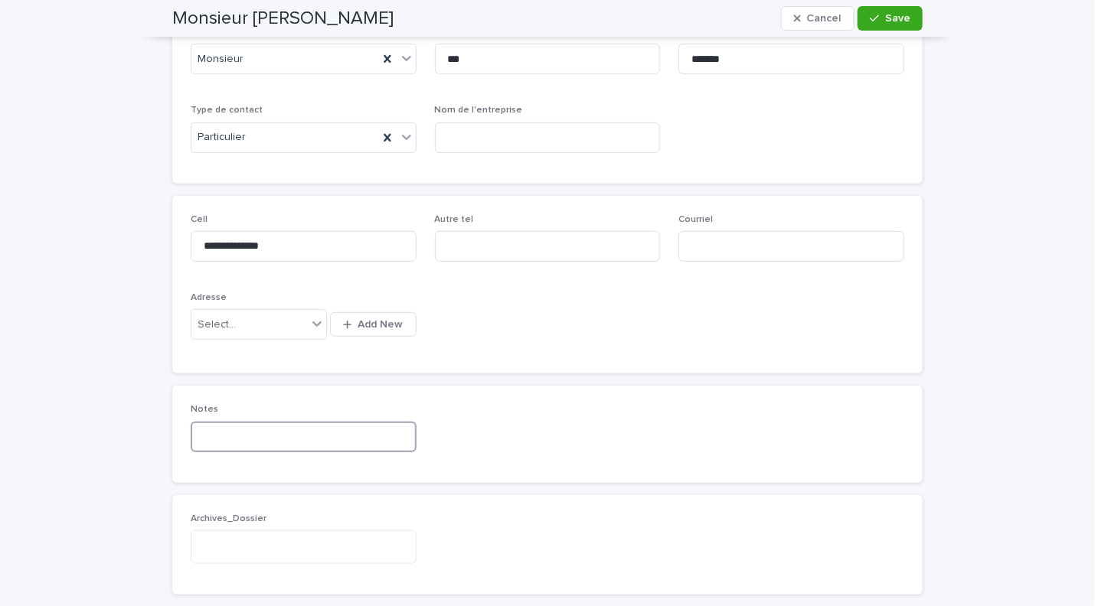
click at [255, 444] on input at bounding box center [304, 437] width 226 height 31
type input "*"
type input "**********"
click at [888, 18] on span "Save" at bounding box center [897, 18] width 25 height 11
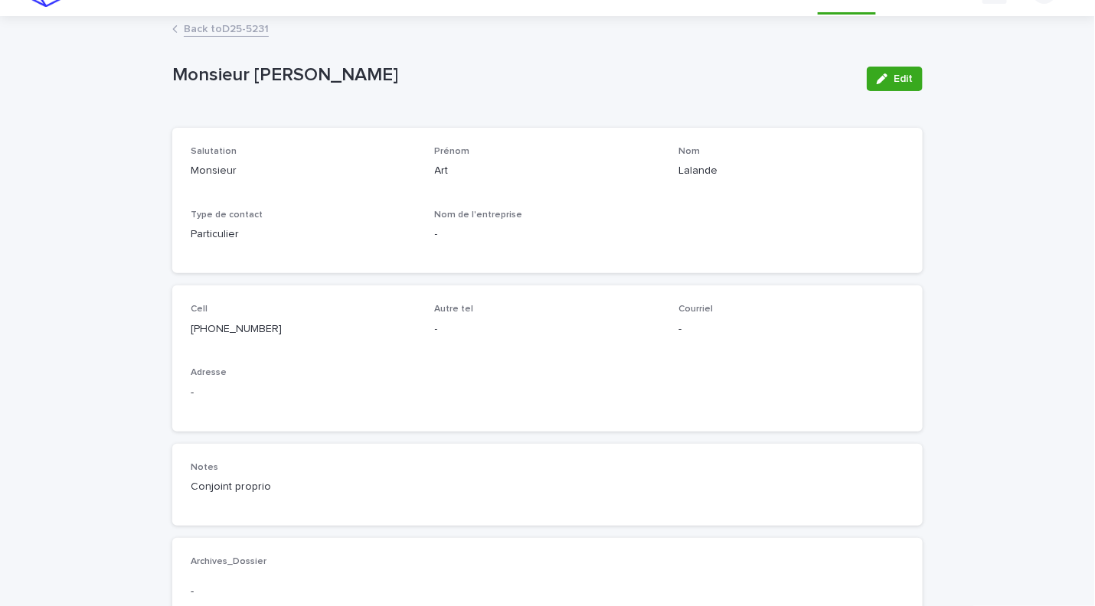
scroll to position [0, 0]
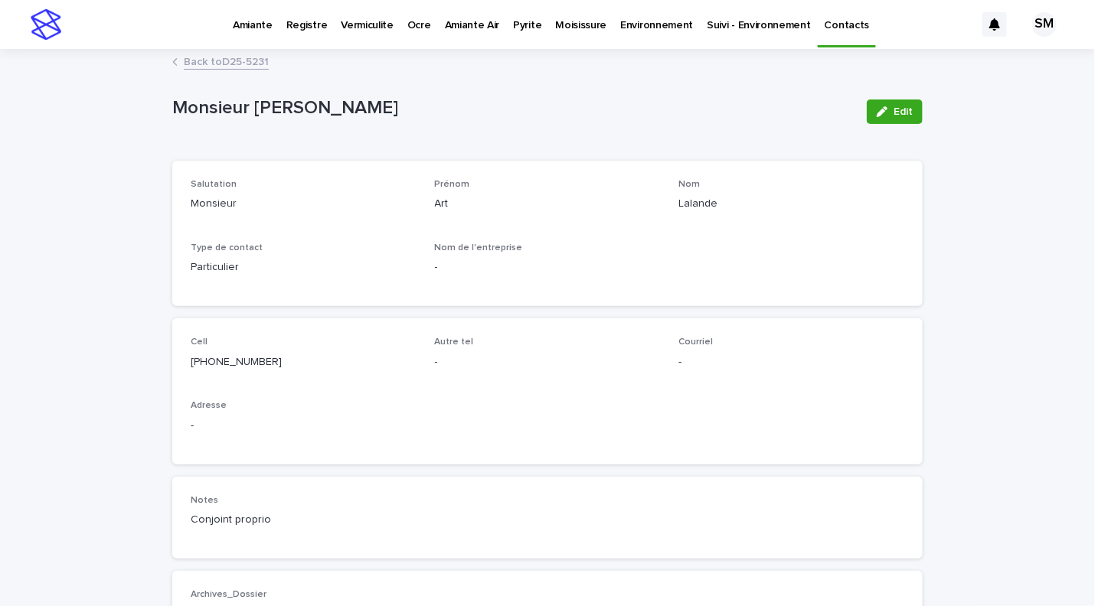
click at [221, 67] on link "Back to D25-5231" at bounding box center [226, 61] width 85 height 18
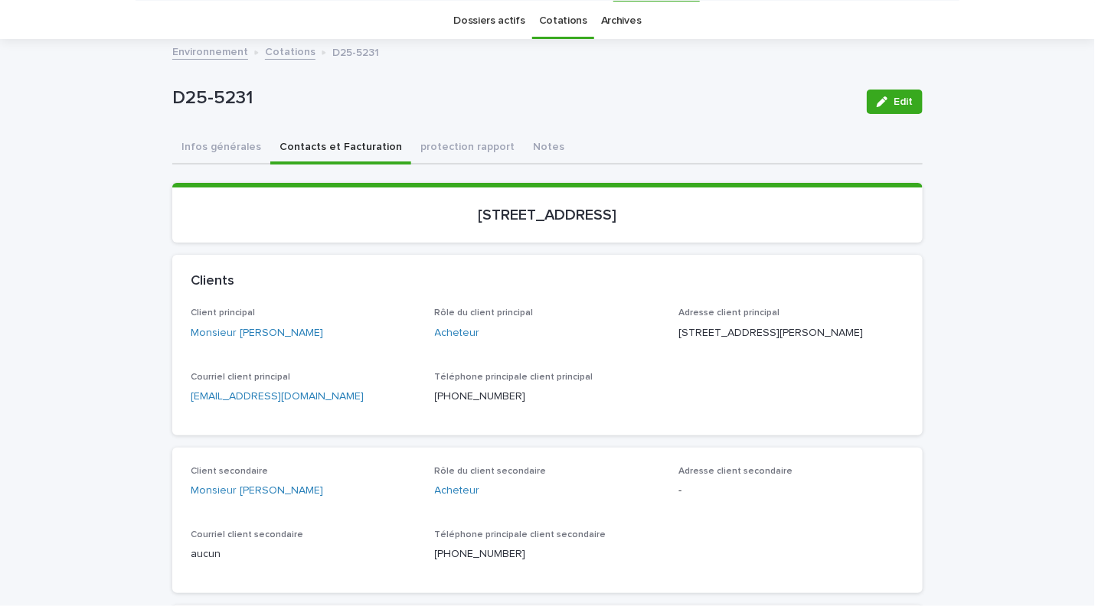
scroll to position [11, 0]
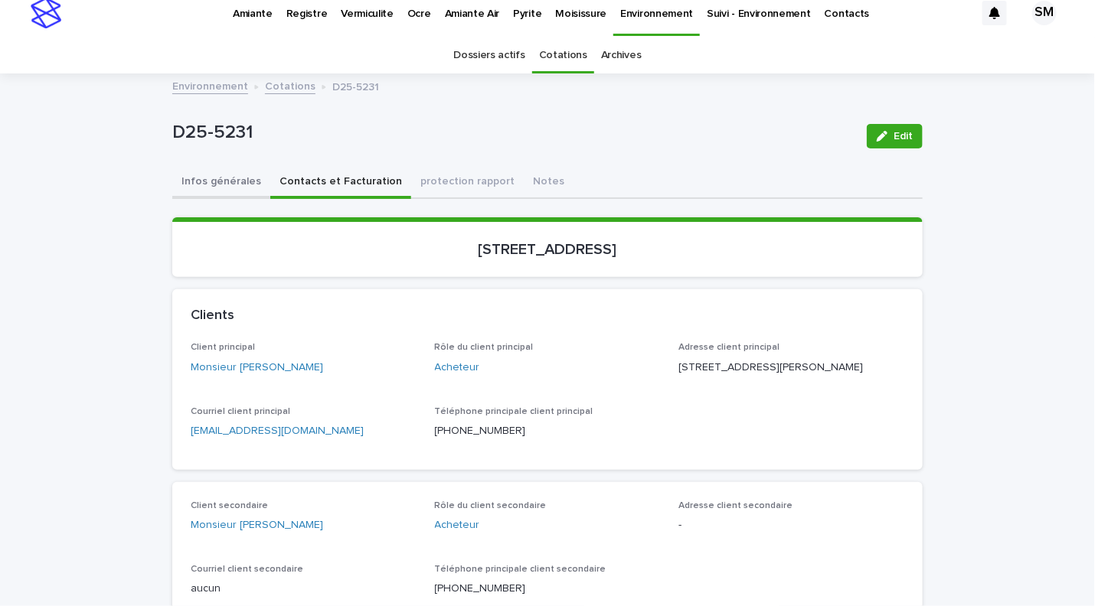
click at [220, 176] on button "Infos générales" at bounding box center [221, 183] width 98 height 32
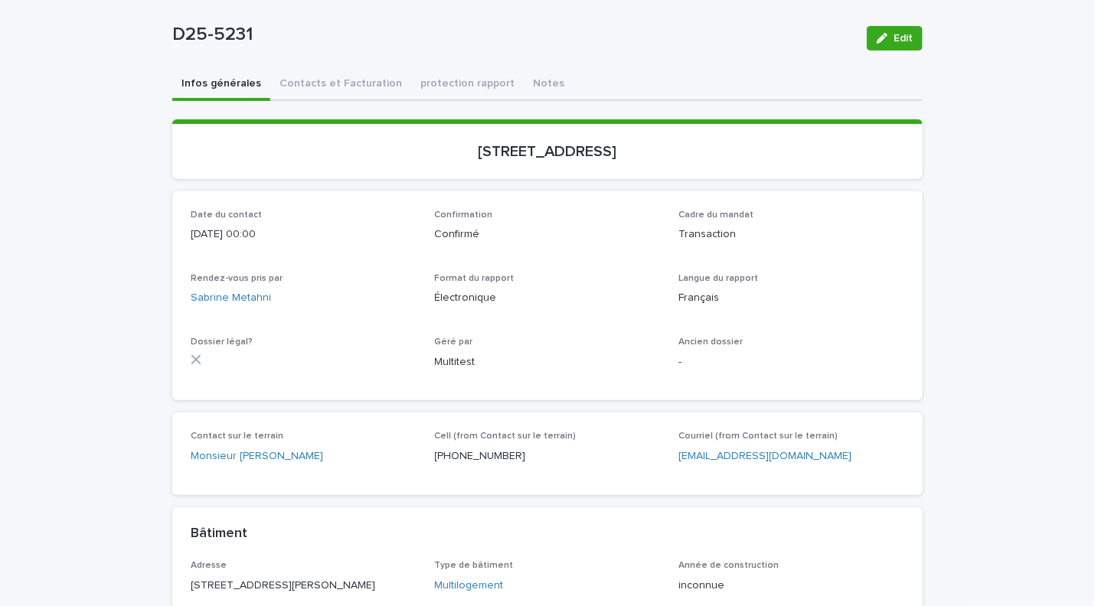
scroll to position [108, 0]
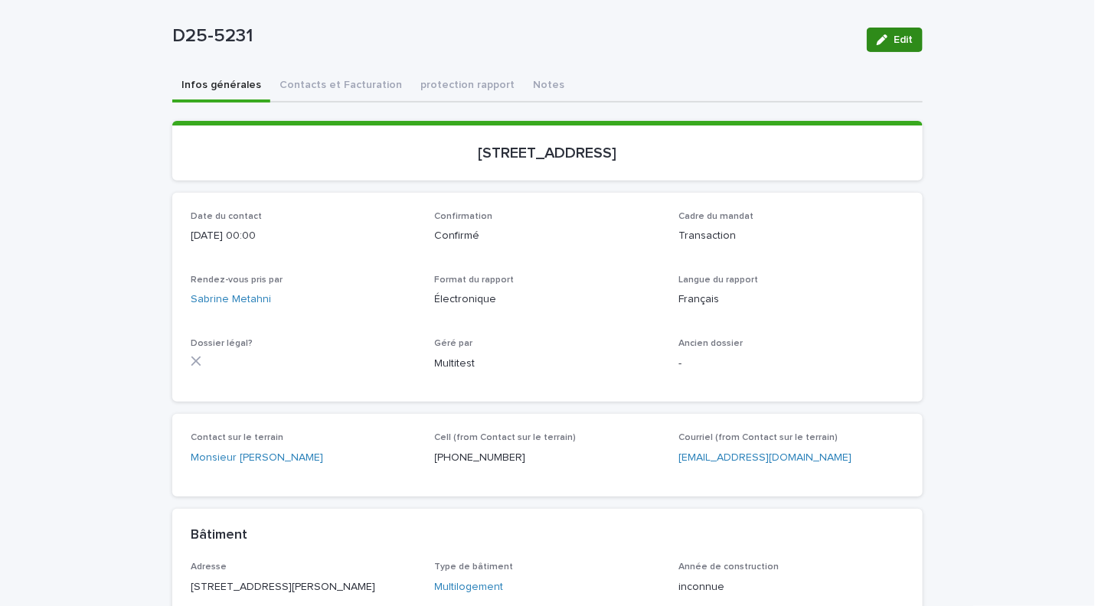
click at [874, 47] on button "Edit" at bounding box center [895, 40] width 56 height 24
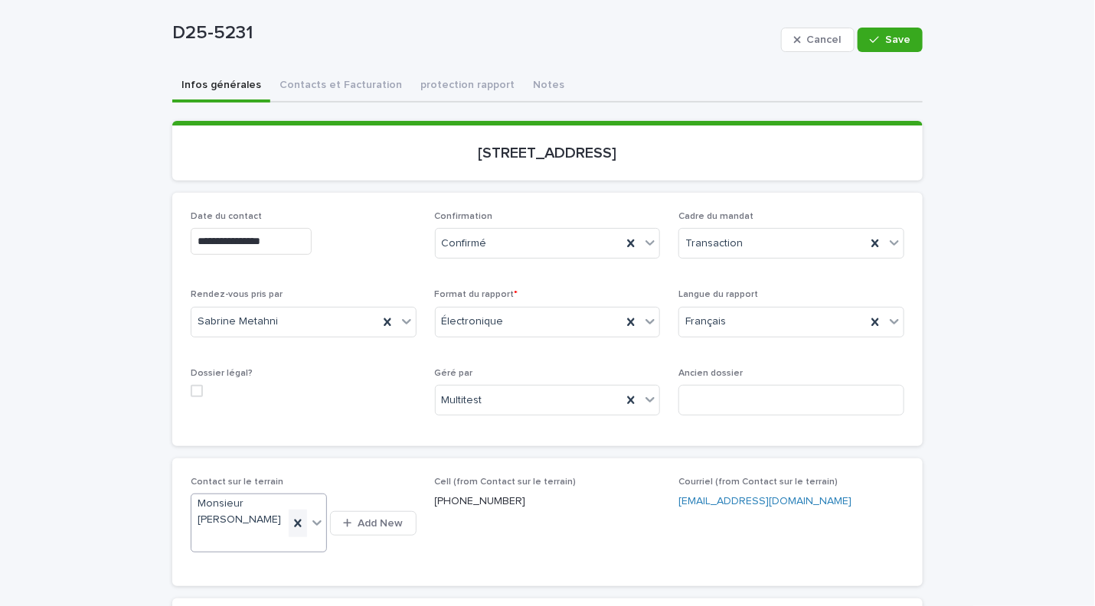
click at [295, 521] on icon at bounding box center [298, 523] width 7 height 8
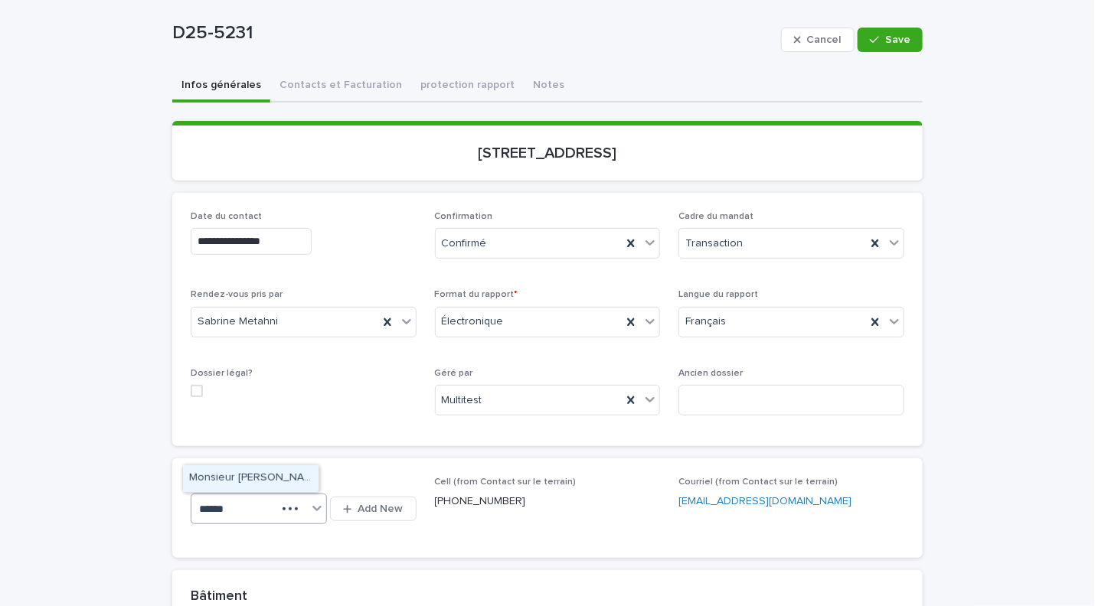
type input "*******"
click at [264, 475] on div "Monsieur Art Lalande" at bounding box center [250, 478] width 135 height 27
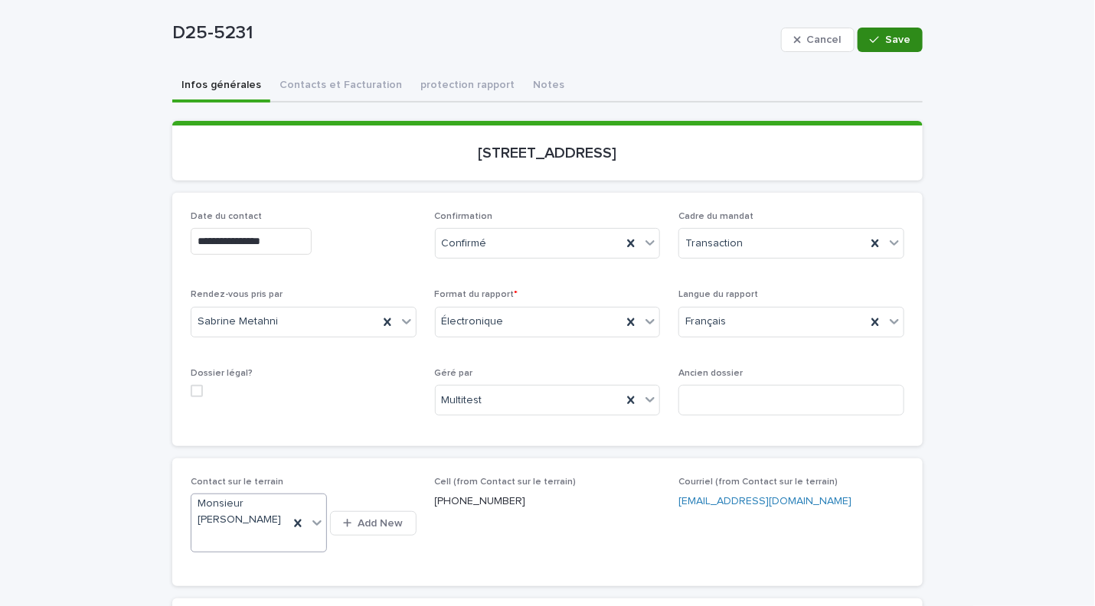
click at [885, 44] on span "Save" at bounding box center [897, 39] width 25 height 11
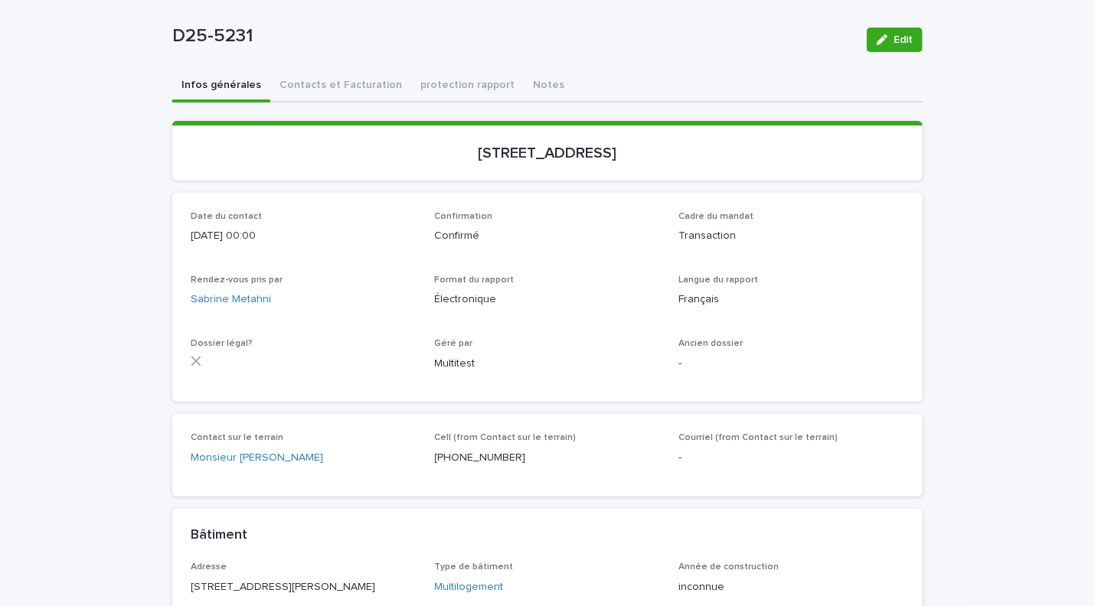
click at [663, 9] on div "D25-5231 Edit" at bounding box center [547, 39] width 750 height 61
drag, startPoint x: 250, startPoint y: 34, endPoint x: 142, endPoint y: 34, distance: 108.7
click at [142, 34] on div "Loading... Saving… Loading... Saving… D25-5231 Edit D25-5231 Edit Sorry, there …" at bounding box center [547, 460] width 1095 height 963
copy p "D25-5231"
click at [521, 29] on p "D25-5231" at bounding box center [513, 36] width 682 height 22
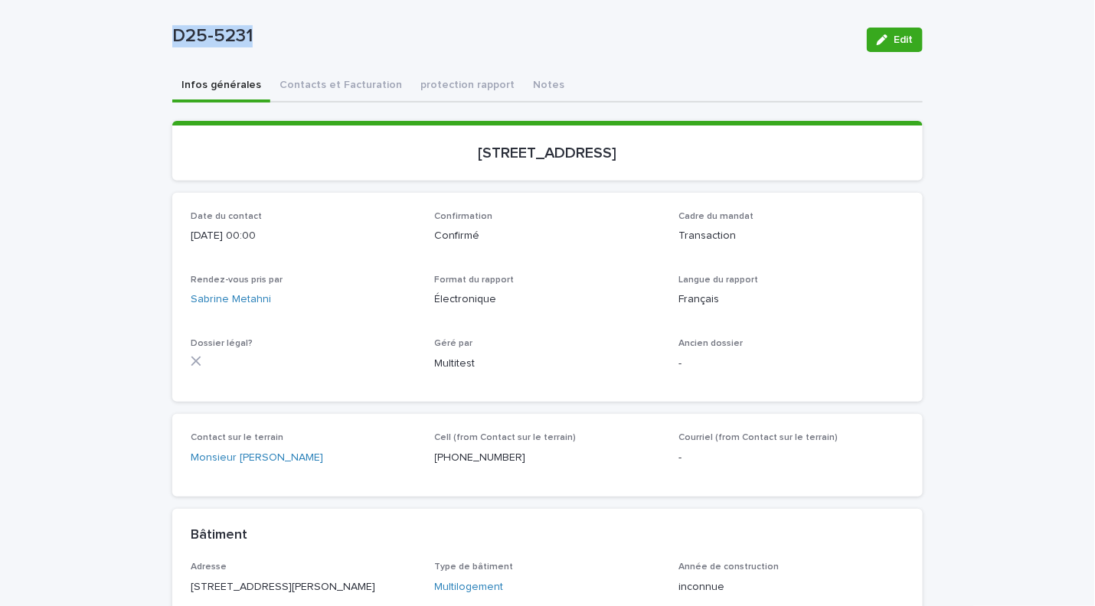
drag, startPoint x: 263, startPoint y: 40, endPoint x: 160, endPoint y: 31, distance: 103.7
click at [165, 31] on div "Loading... Saving… Loading... Saving… D25-5231 Edit D25-5231 Edit Sorry, there …" at bounding box center [547, 441] width 765 height 925
copy p "D25-5231"
click at [709, 159] on p "370 à 374, avenue de Buckingham, Gatineau" at bounding box center [547, 153] width 713 height 18
drag, startPoint x: 703, startPoint y: 155, endPoint x: 355, endPoint y: 145, distance: 347.7
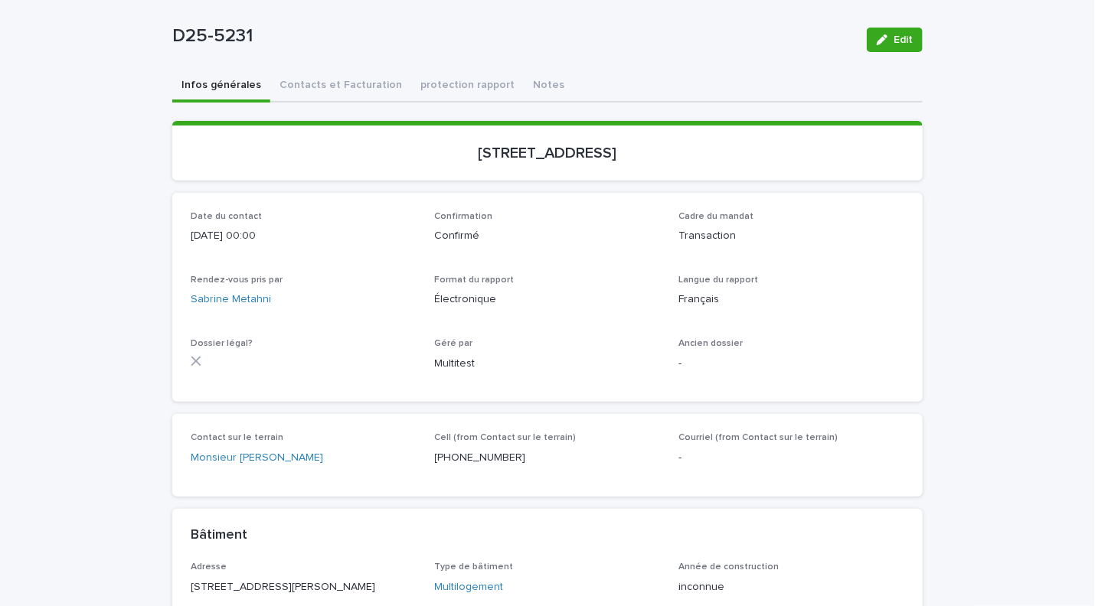
click at [355, 145] on p "370 à 374, avenue de Buckingham, Gatineau" at bounding box center [547, 153] width 713 height 18
copy p "370 à 374, avenue de Buckingham, Gatineau"
click at [553, 26] on p "D25-5231" at bounding box center [513, 36] width 682 height 22
click at [302, 88] on button "Contacts et Facturation" at bounding box center [340, 86] width 141 height 32
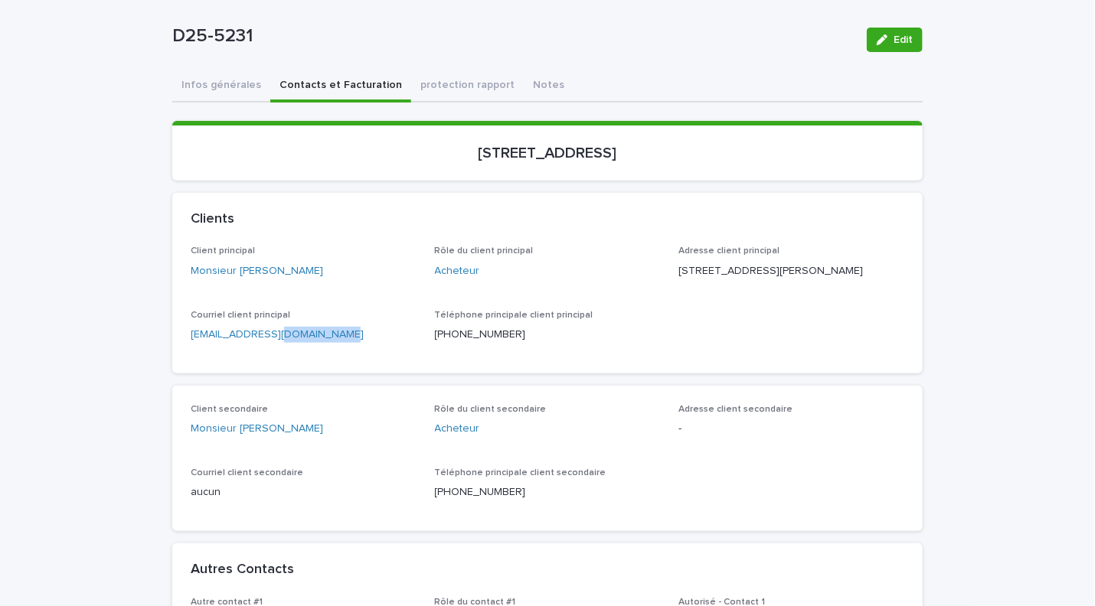
drag, startPoint x: 377, startPoint y: 348, endPoint x: 265, endPoint y: 349, distance: 112.5
click at [265, 343] on p "logisprovidence@hotmail.com" at bounding box center [304, 335] width 226 height 16
click at [188, 77] on button "Infos générales" at bounding box center [221, 86] width 98 height 32
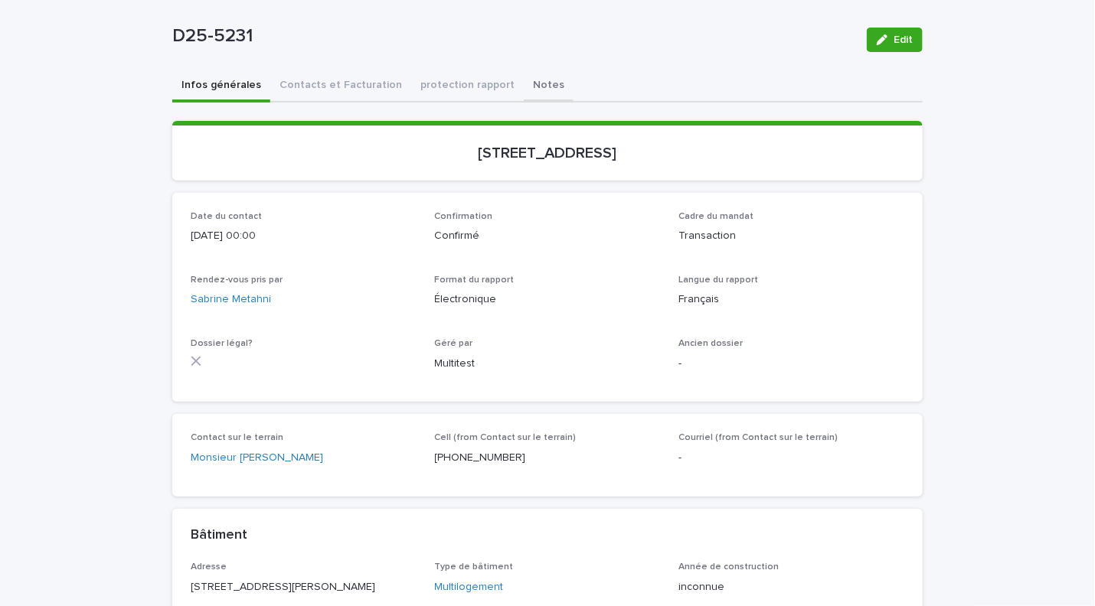
click at [508, 82] on div "Amiante Registre Vermiculite Ocre Amiante Air Pyrite Moisissure Environnement S…" at bounding box center [547, 438] width 1095 height 1092
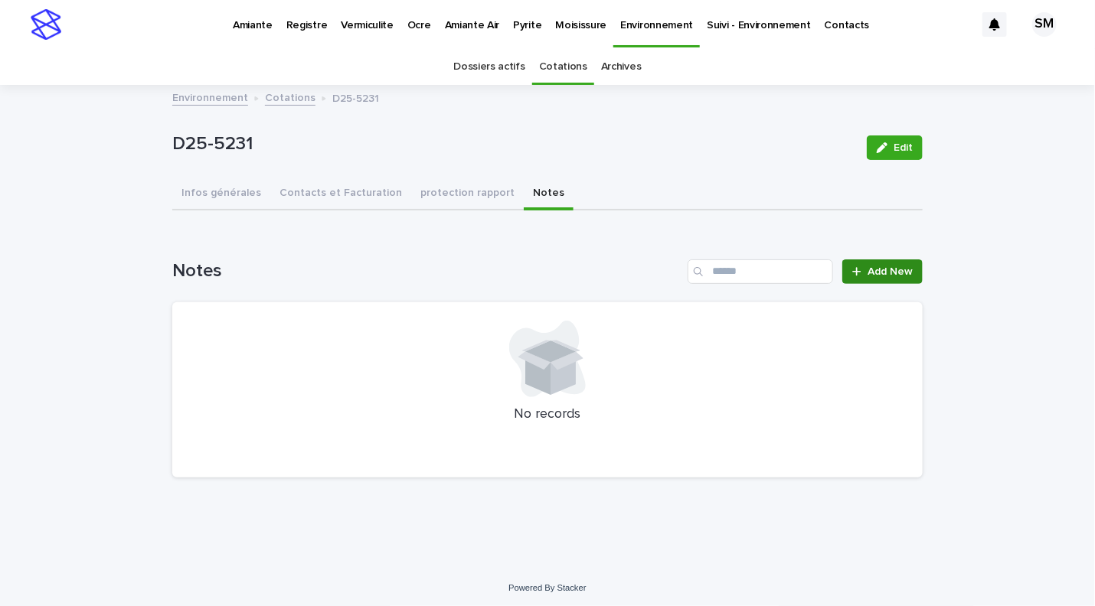
click at [876, 266] on span "Add New" at bounding box center [889, 271] width 45 height 11
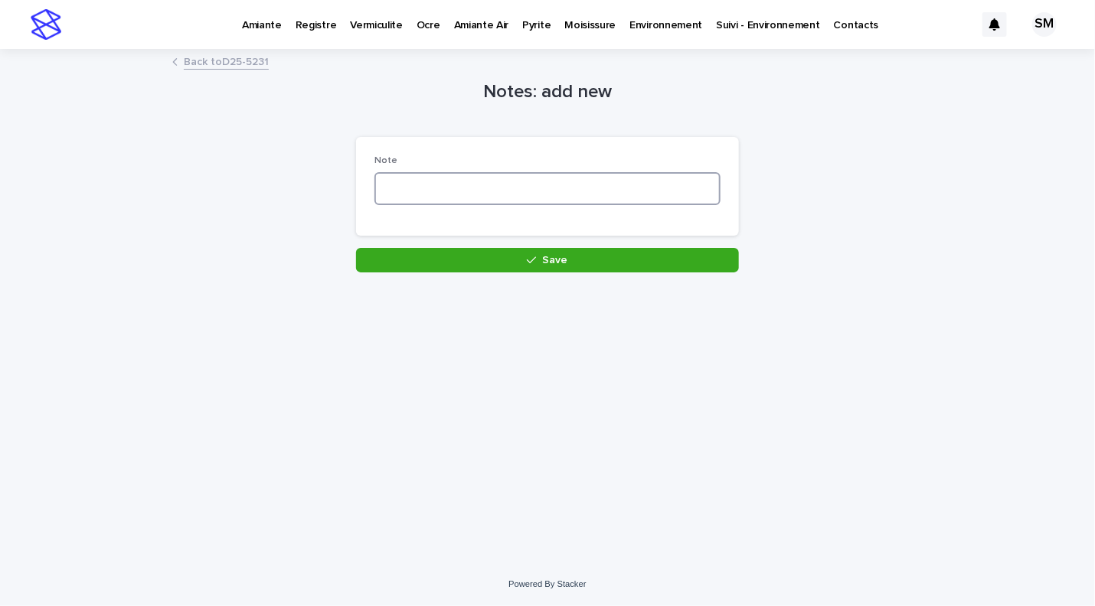
click at [442, 191] on textarea at bounding box center [547, 188] width 346 height 33
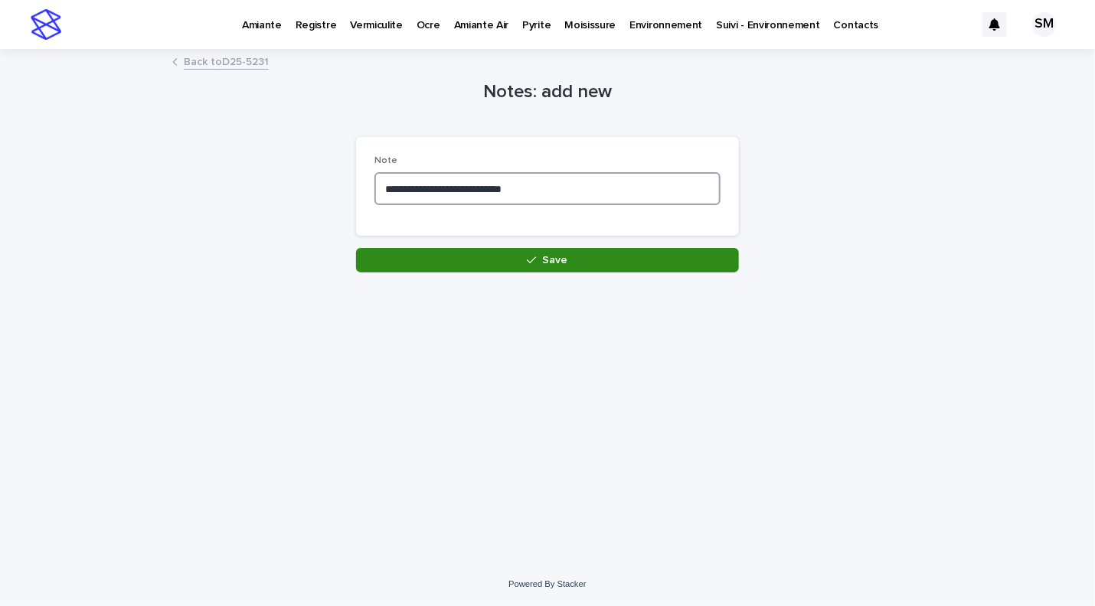
type textarea "**********"
click at [523, 259] on button "Save" at bounding box center [547, 260] width 383 height 24
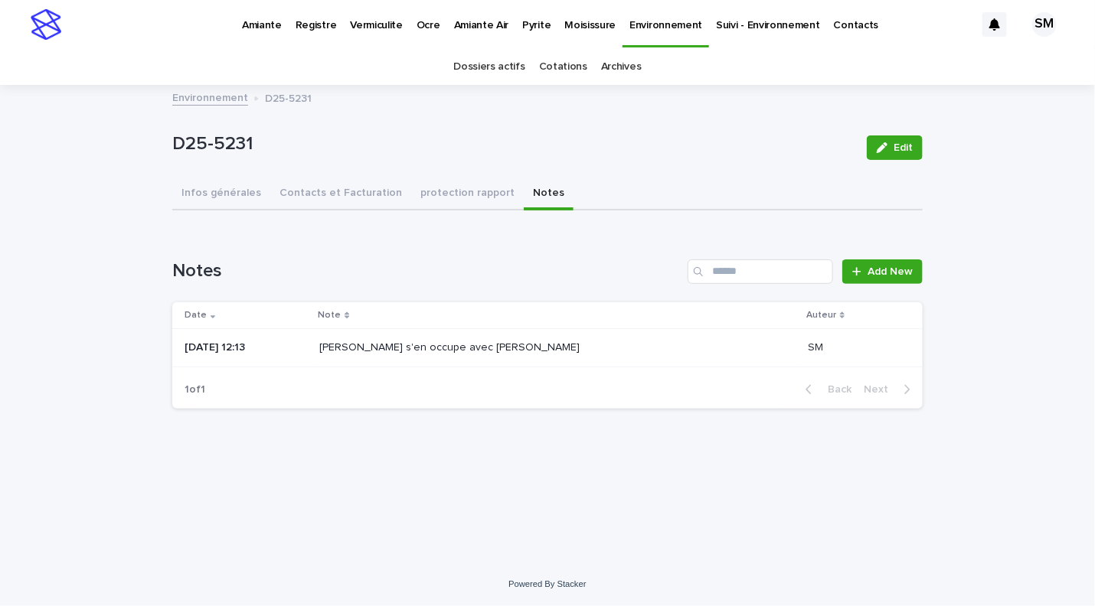
click at [642, 16] on p "Environnement" at bounding box center [665, 16] width 73 height 32
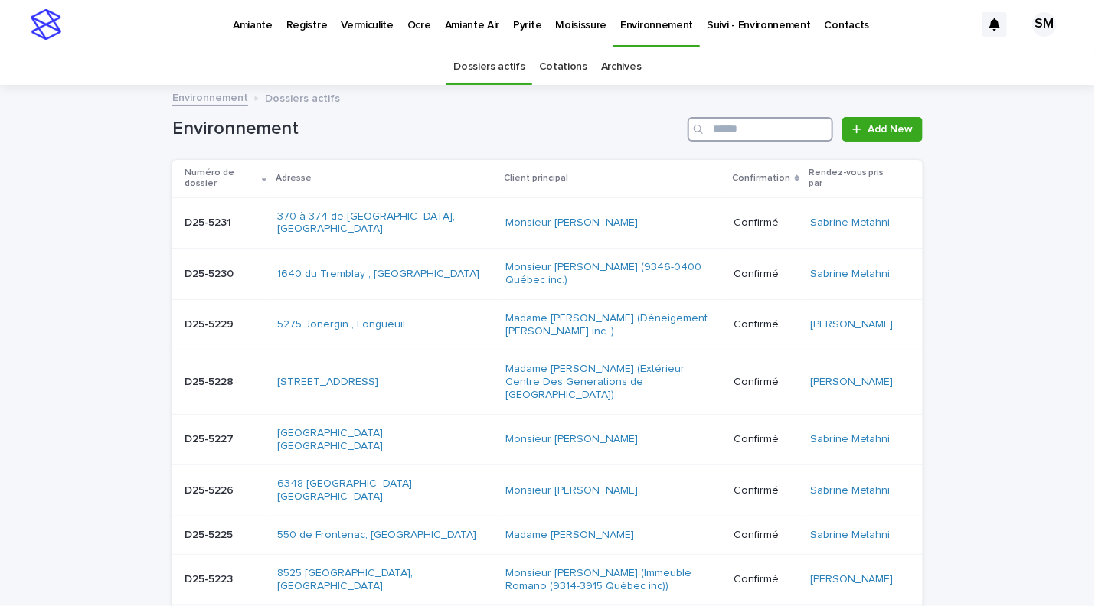
click at [736, 125] on input "Search" at bounding box center [759, 129] width 145 height 24
click at [742, 127] on input "***" at bounding box center [759, 129] width 145 height 24
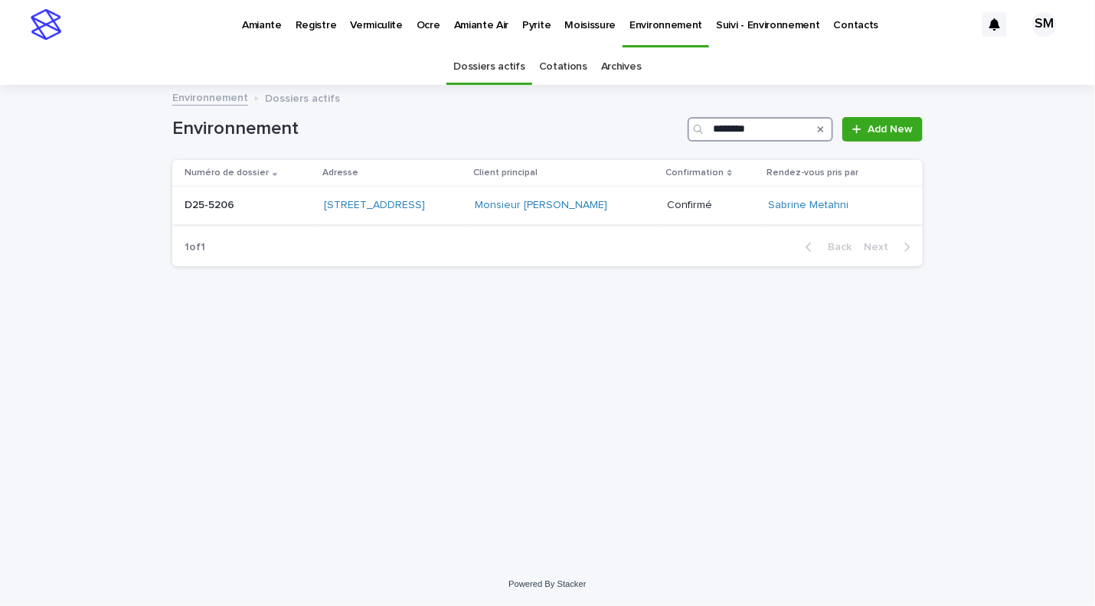
type input "********"
click at [324, 214] on div "6988 16e Avenue , Montréal" at bounding box center [393, 205] width 139 height 25
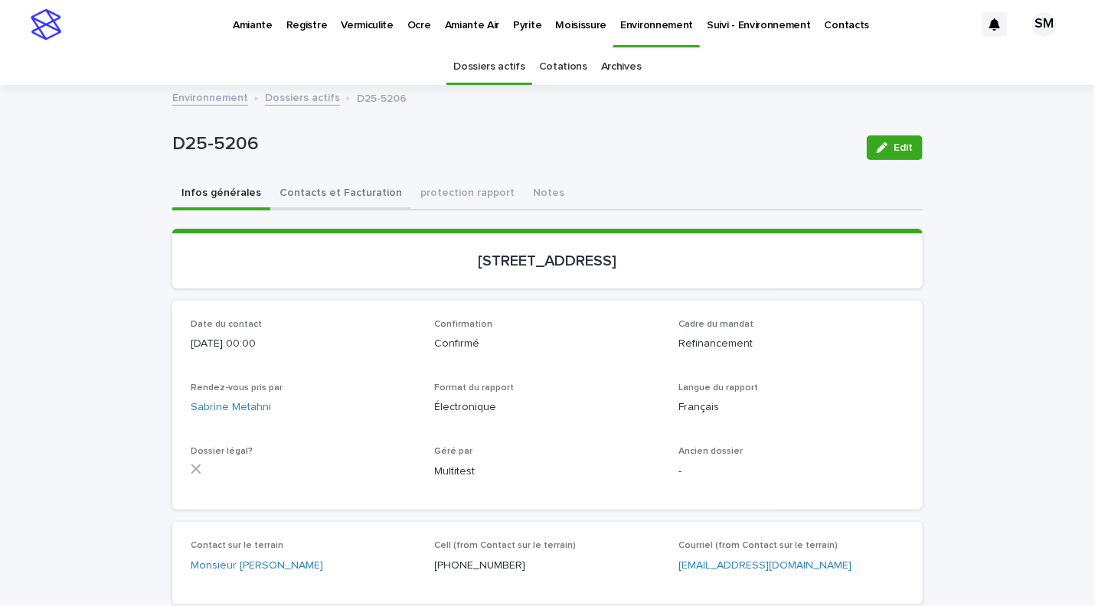
click at [315, 188] on button "Contacts et Facturation" at bounding box center [340, 194] width 141 height 32
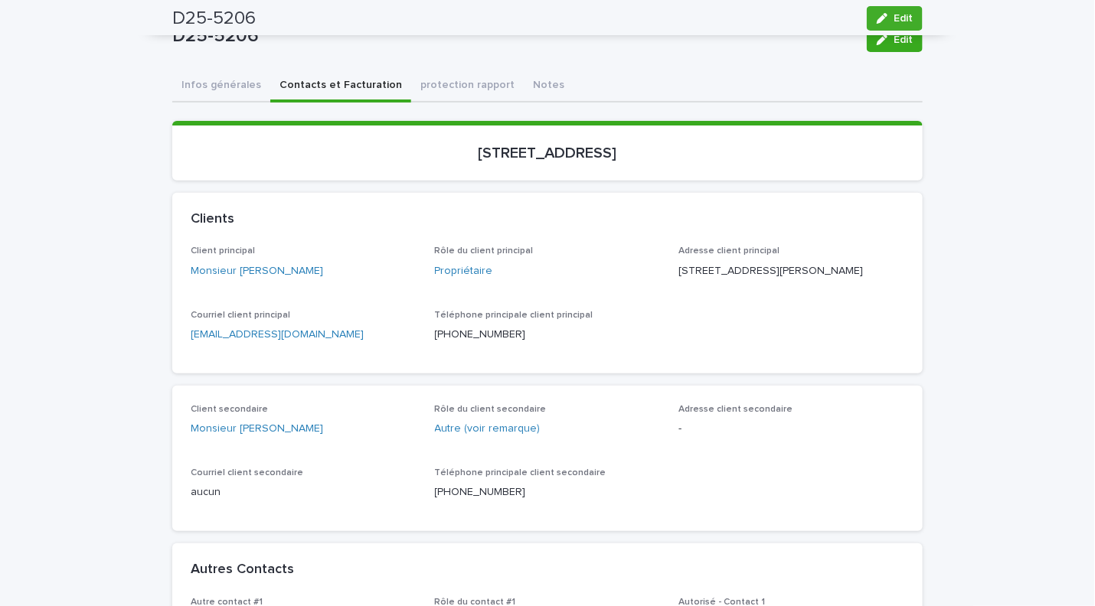
scroll to position [99, 0]
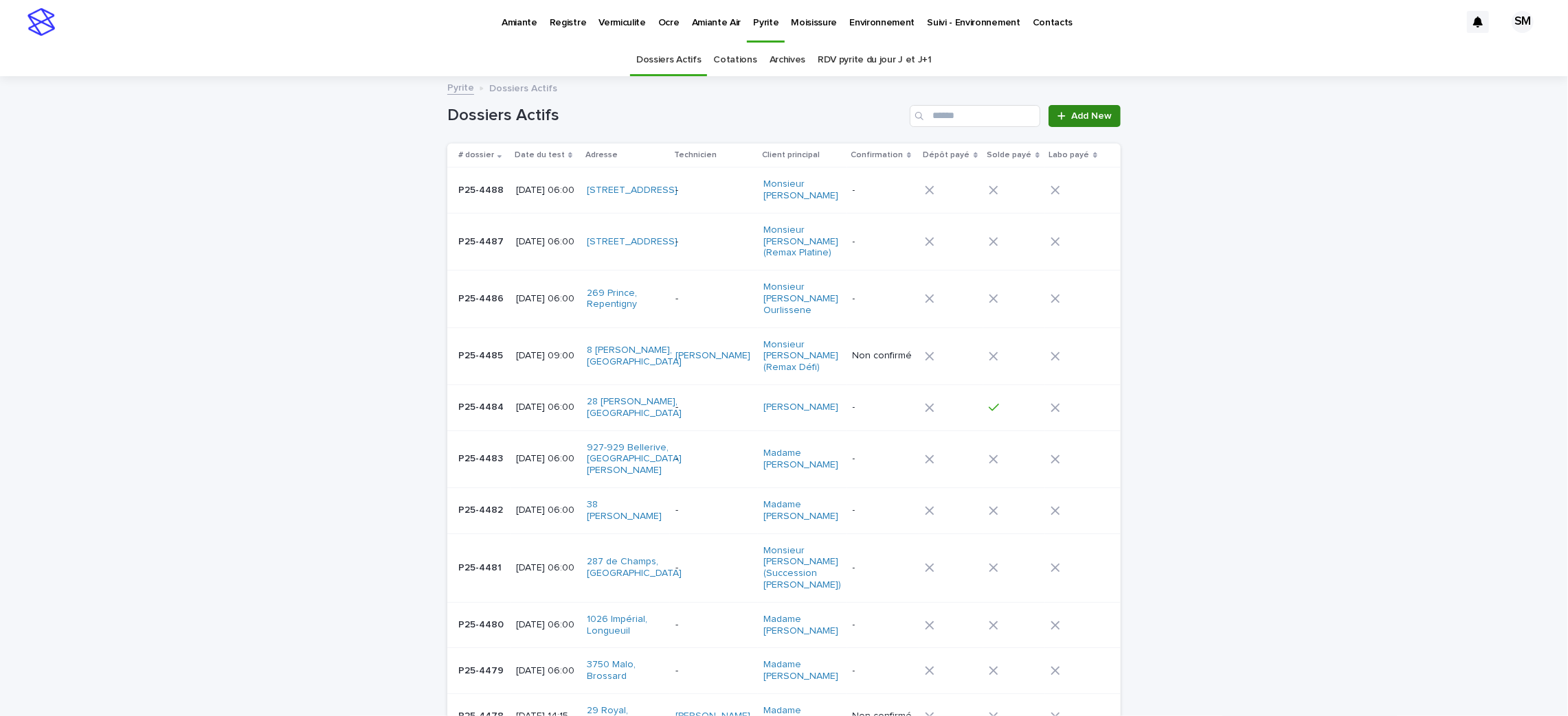
click at [1079, 121] on link "Add New" at bounding box center [1084, 116] width 72 height 22
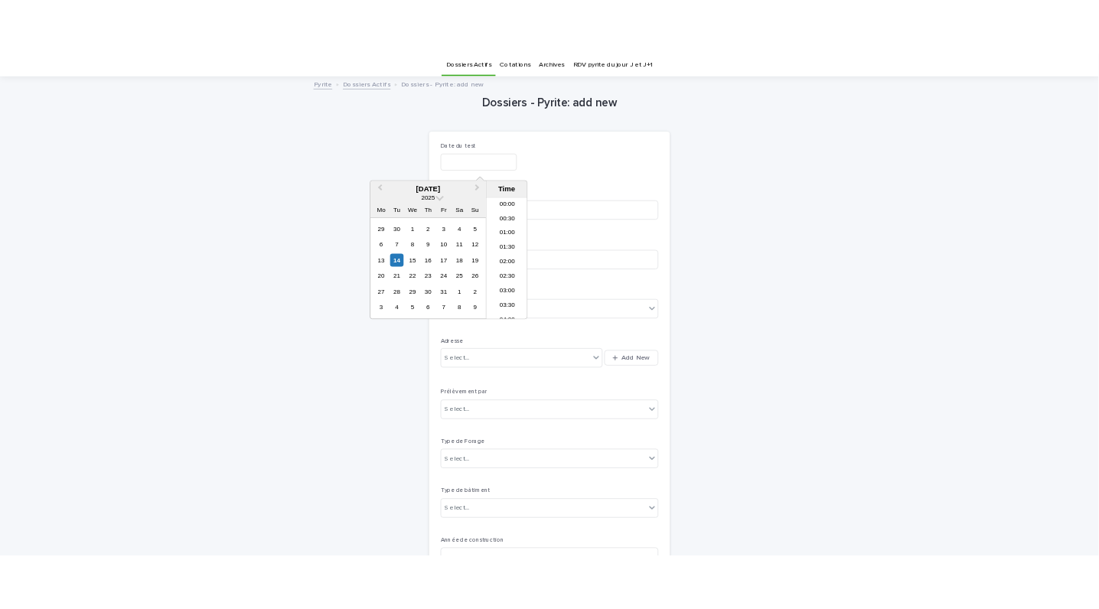
scroll to position [489, 0]
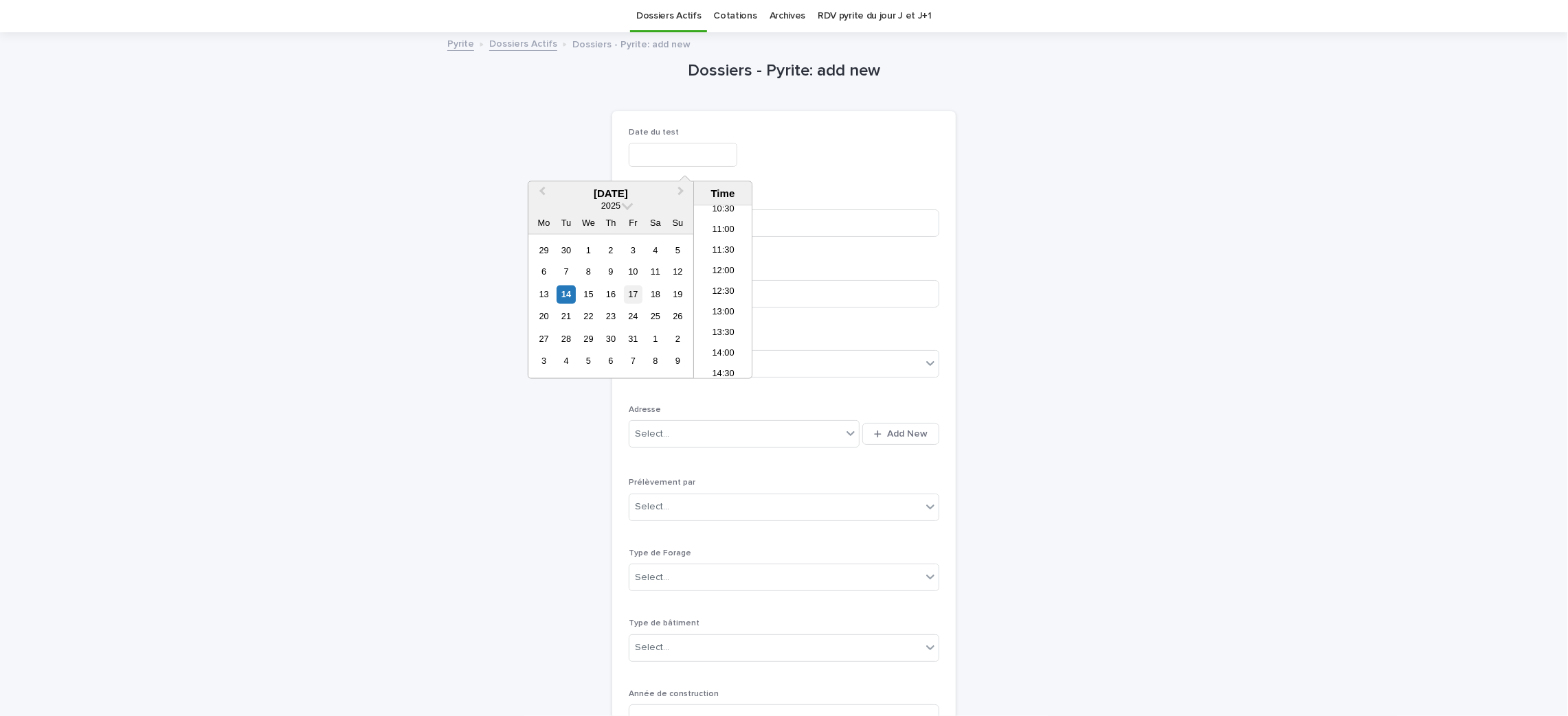
click at [637, 293] on div "17" at bounding box center [633, 294] width 19 height 19
type input "**********"
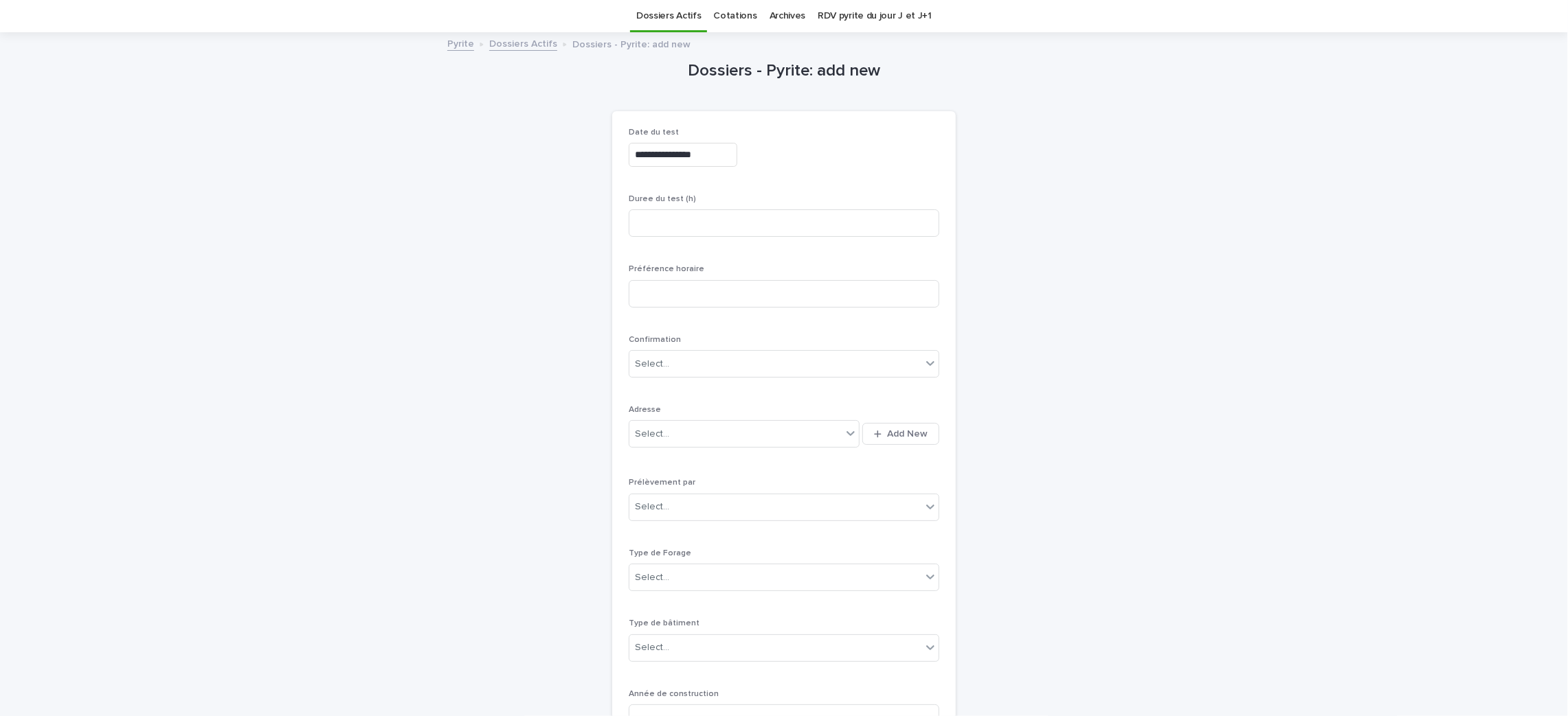
click at [788, 192] on div "**********" at bounding box center [784, 505] width 311 height 756
click at [697, 214] on input at bounding box center [784, 223] width 311 height 28
type input "****"
click at [874, 432] on div "button" at bounding box center [880, 434] width 13 height 9
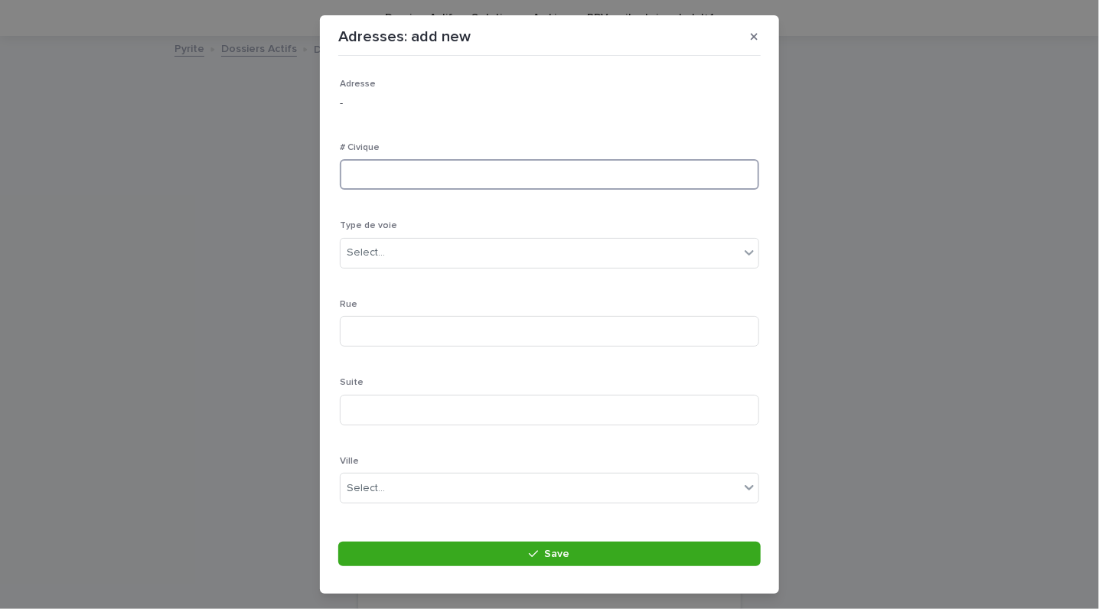
click at [366, 178] on input at bounding box center [549, 174] width 419 height 31
type input "****"
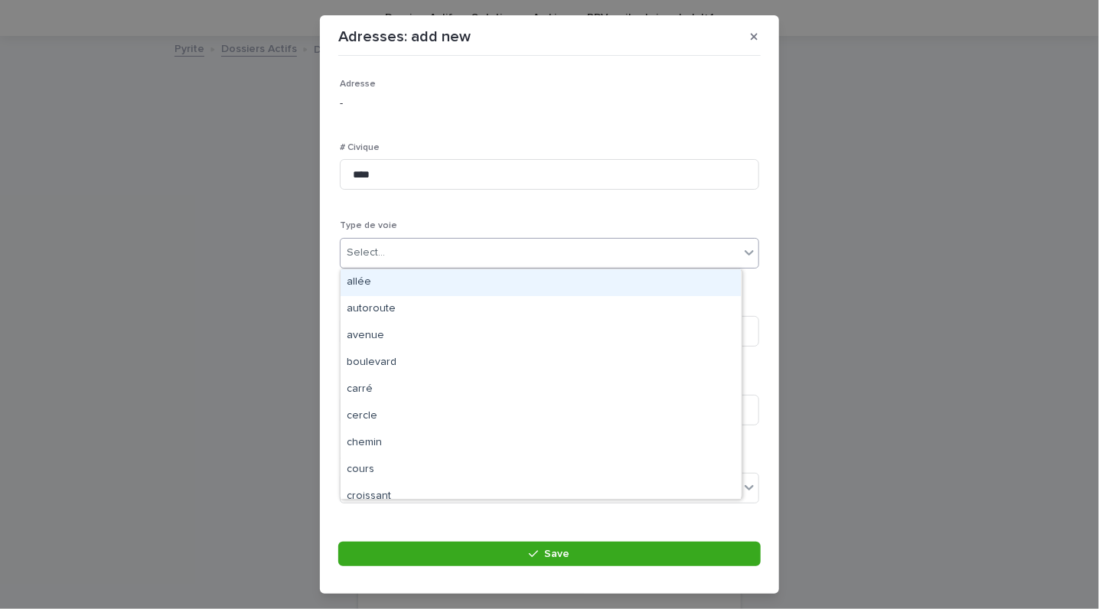
click at [388, 250] on div "Select..." at bounding box center [540, 252] width 399 height 25
type input "***"
click at [354, 286] on div "rue" at bounding box center [541, 282] width 400 height 27
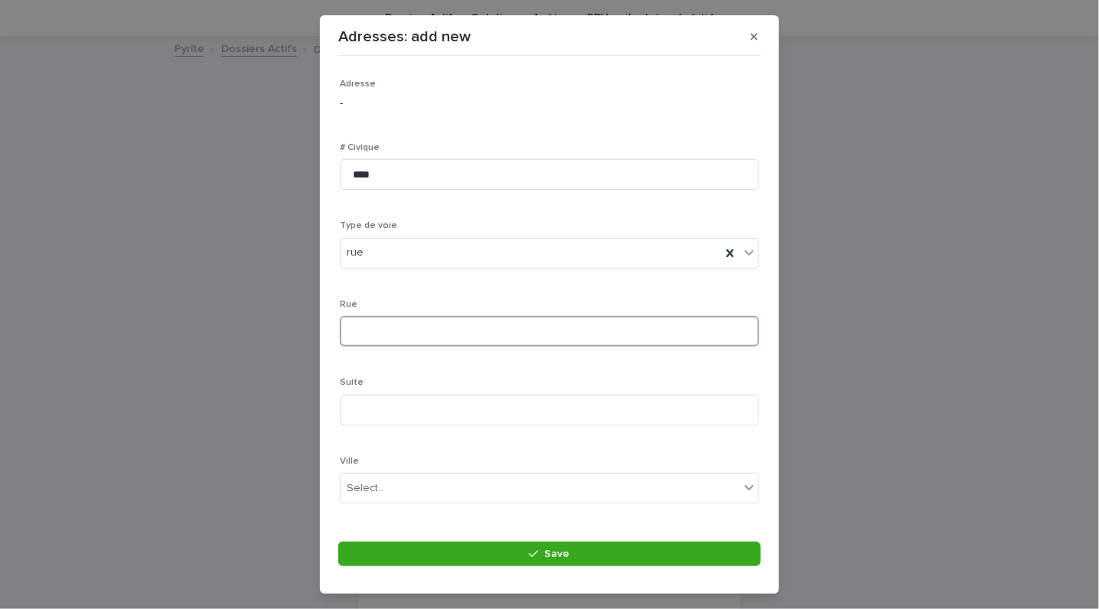
click at [393, 331] on input at bounding box center [549, 331] width 419 height 31
type input "******"
click at [374, 485] on div "Select..." at bounding box center [366, 489] width 38 height 16
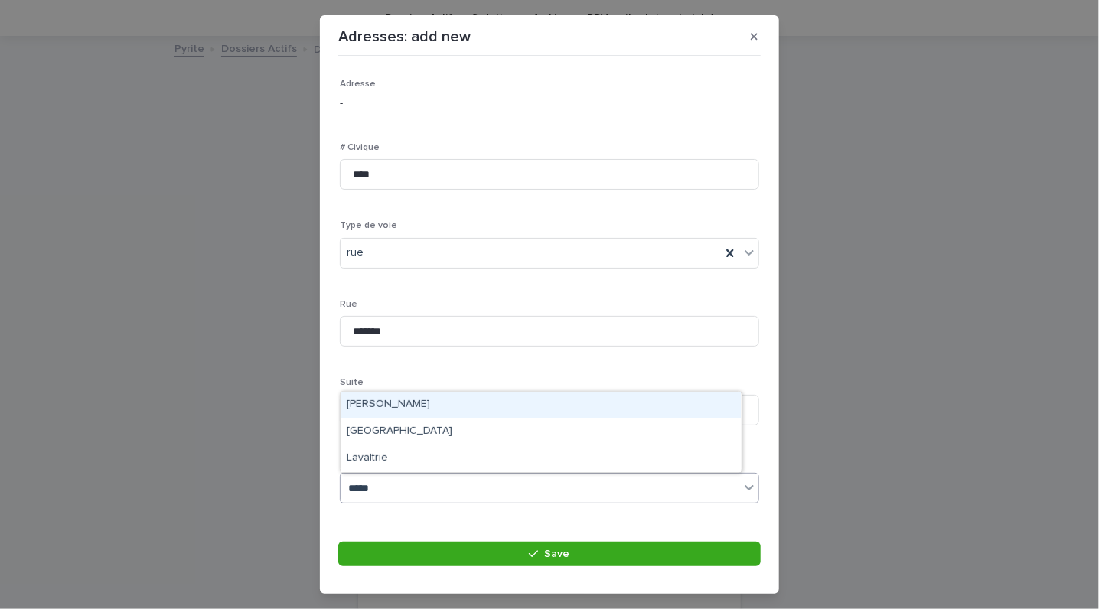
type input "*****"
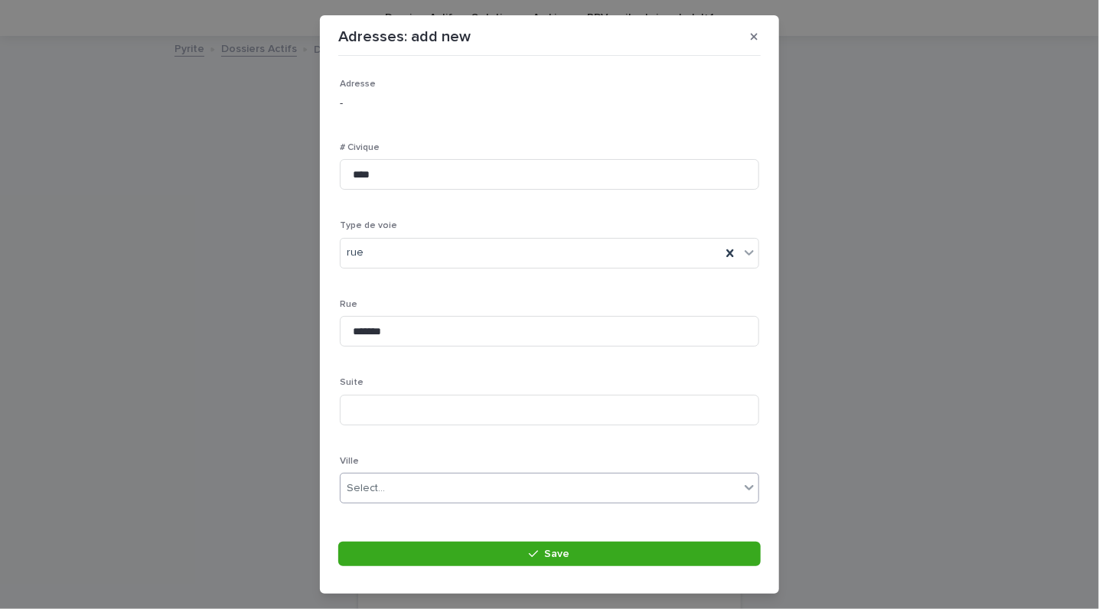
click at [409, 493] on div "Select..." at bounding box center [540, 488] width 399 height 25
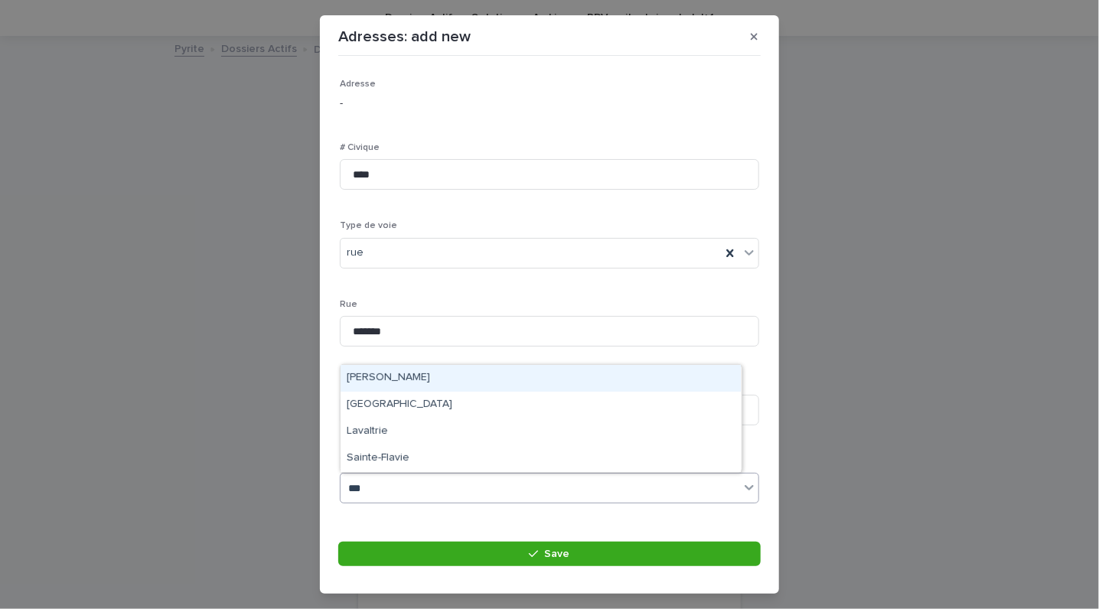
type input "****"
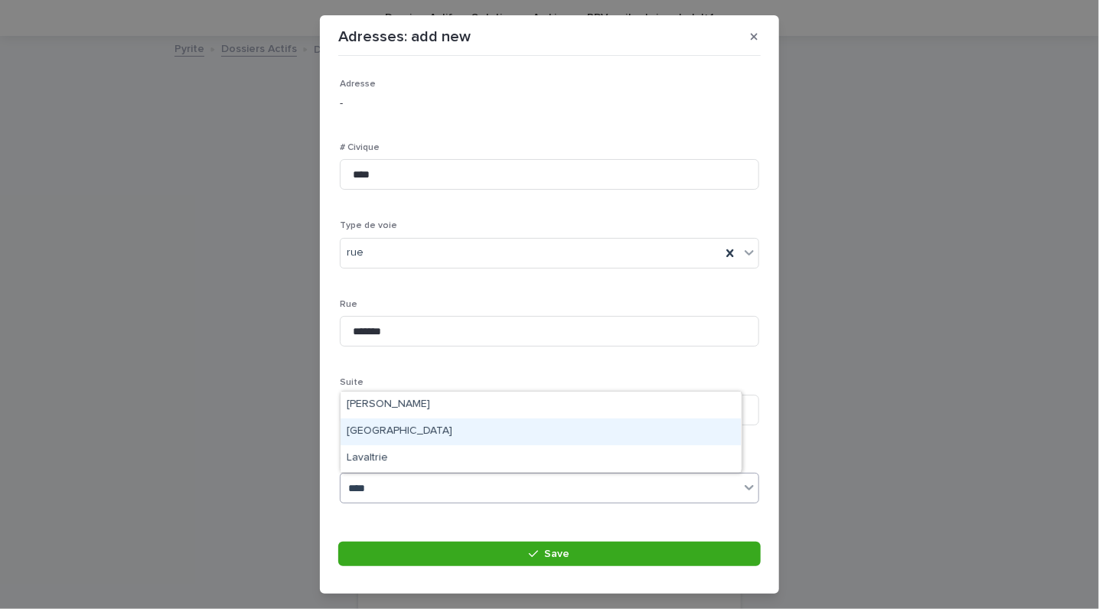
click at [378, 431] on div "[GEOGRAPHIC_DATA]" at bounding box center [541, 432] width 400 height 27
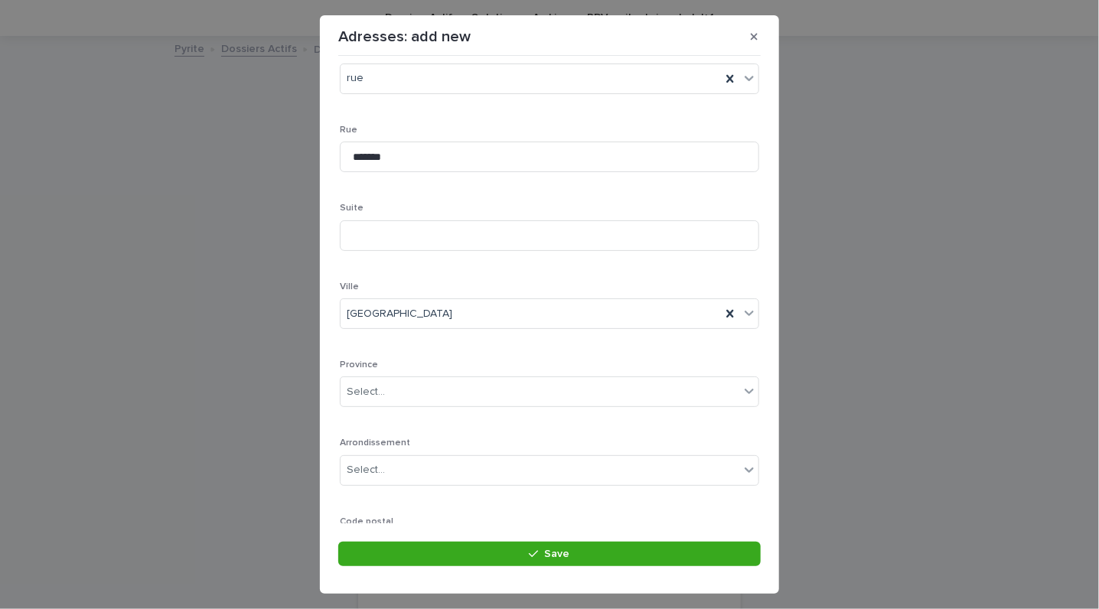
scroll to position [236, 0]
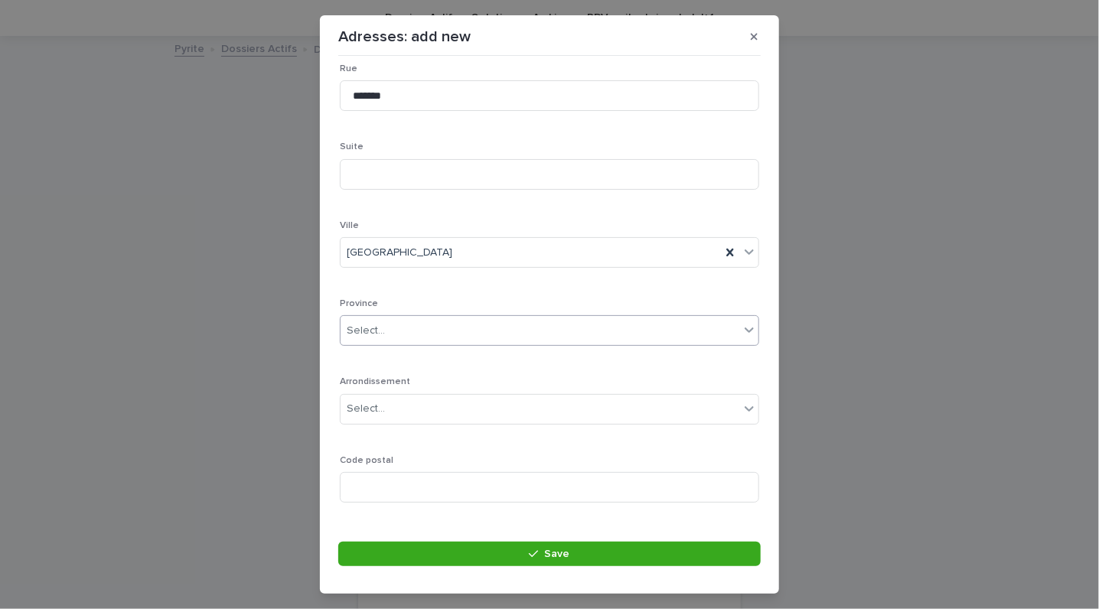
click at [429, 326] on div "Select..." at bounding box center [540, 330] width 399 height 25
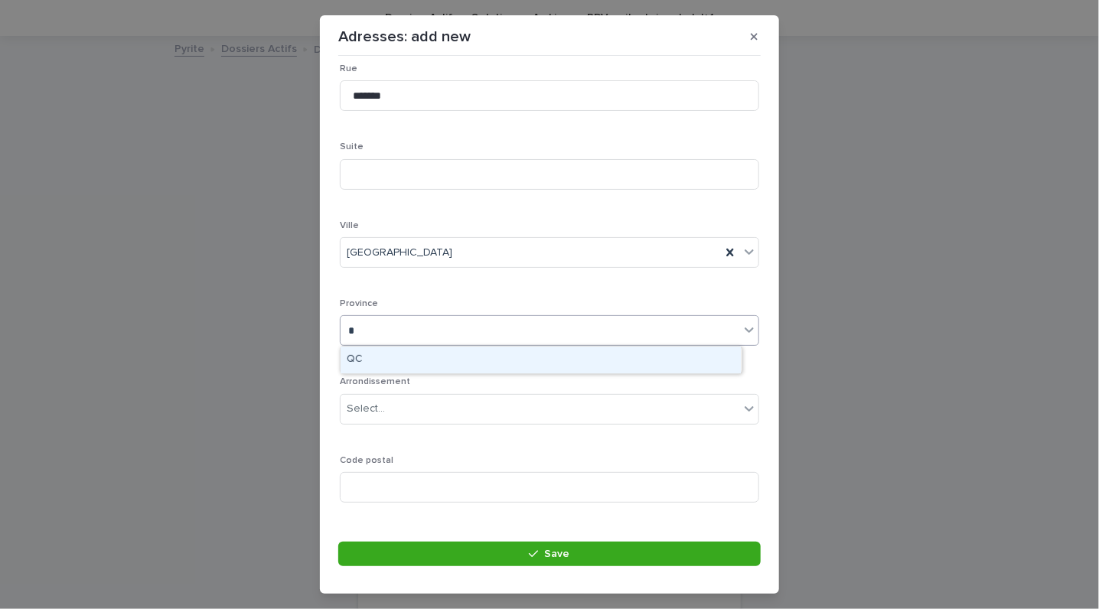
type input "**"
click at [369, 358] on div "QC" at bounding box center [541, 360] width 400 height 27
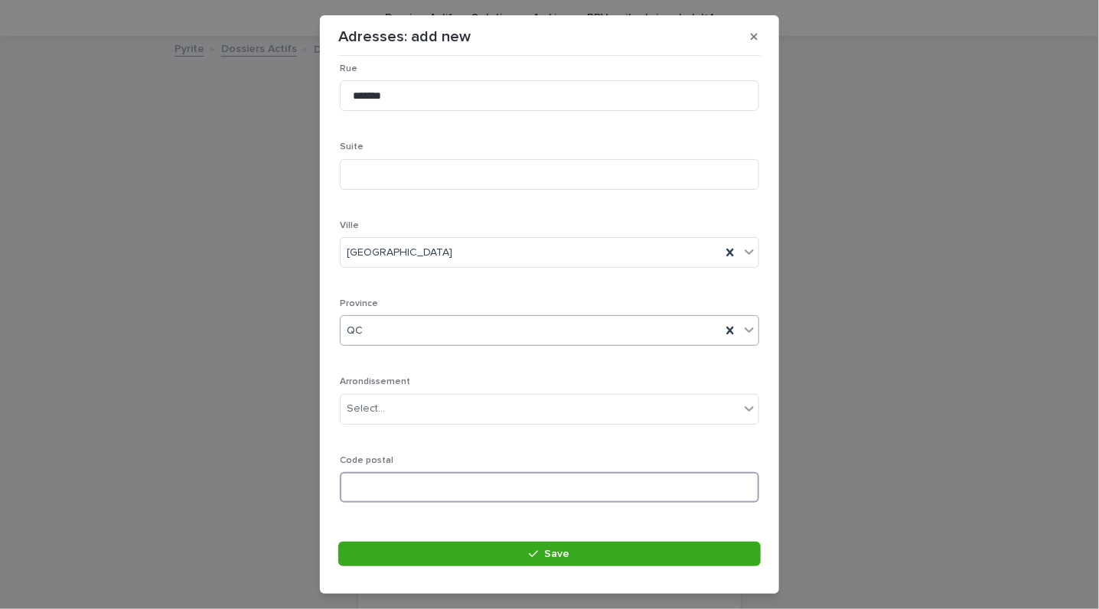
click at [369, 489] on input at bounding box center [549, 487] width 419 height 31
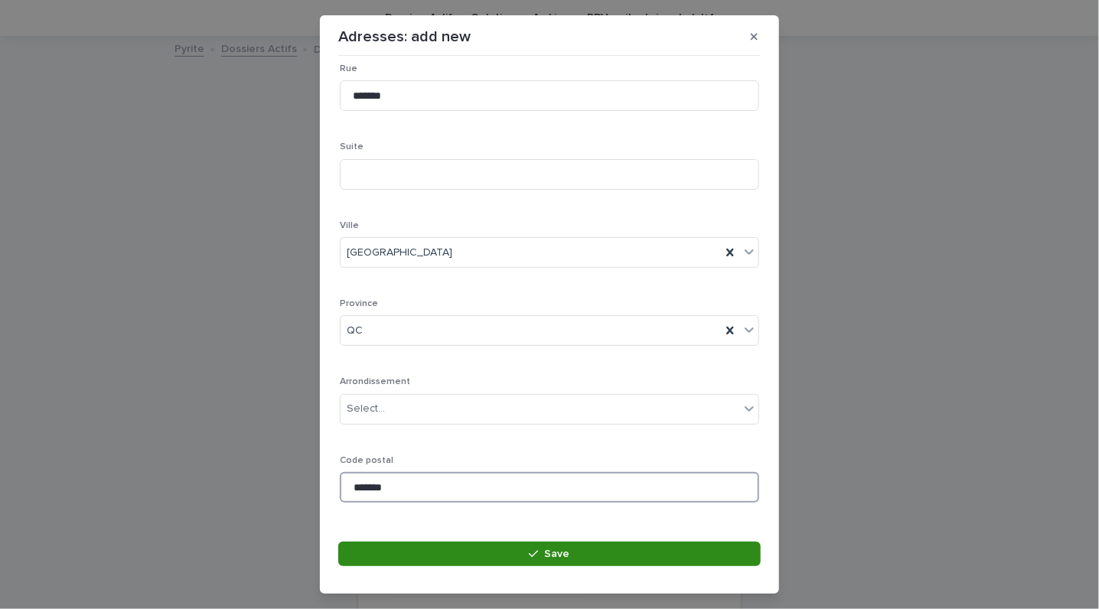
type input "*******"
click at [410, 542] on button "Save" at bounding box center [549, 554] width 423 height 24
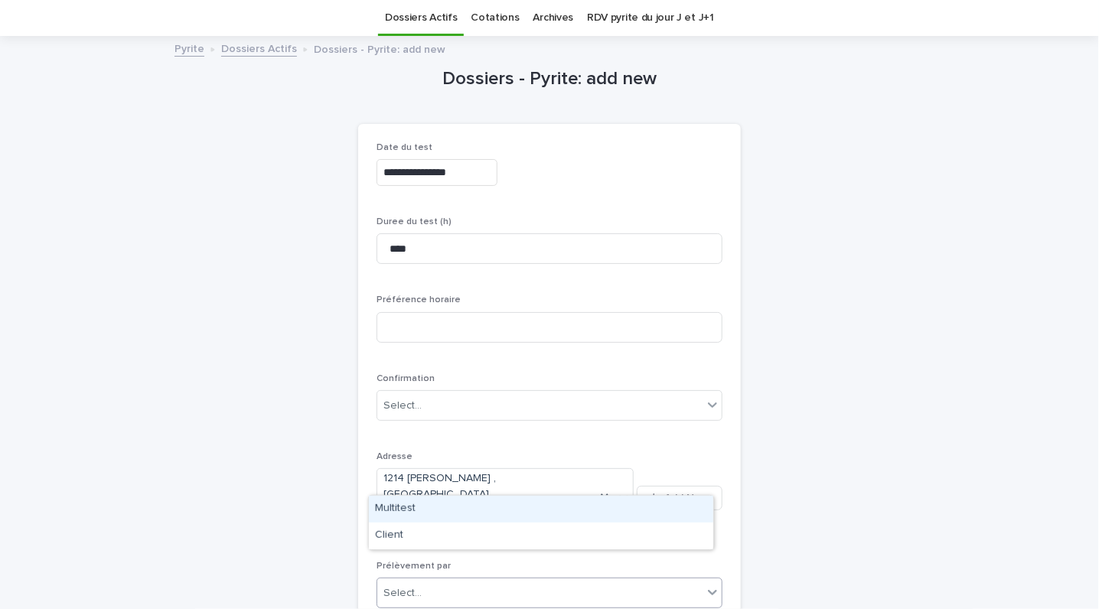
click at [501, 581] on div "Select..." at bounding box center [539, 593] width 325 height 25
click at [421, 512] on div "Multitest" at bounding box center [541, 509] width 344 height 27
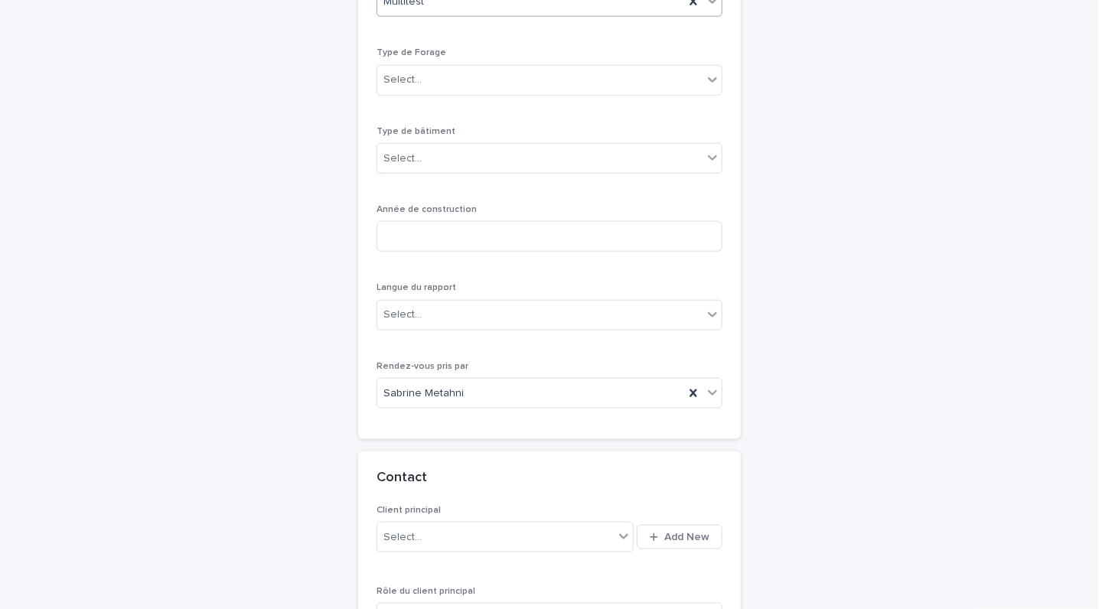
scroll to position [646, 0]
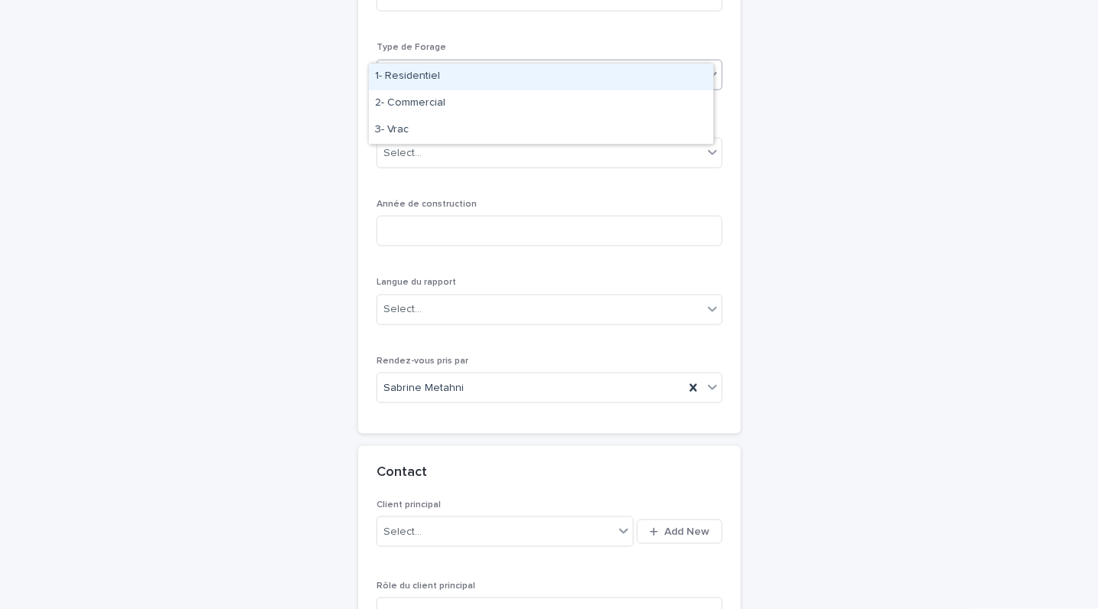
click at [573, 62] on div "Select..." at bounding box center [539, 74] width 325 height 25
click at [472, 68] on div "1- Residentiel" at bounding box center [541, 77] width 344 height 27
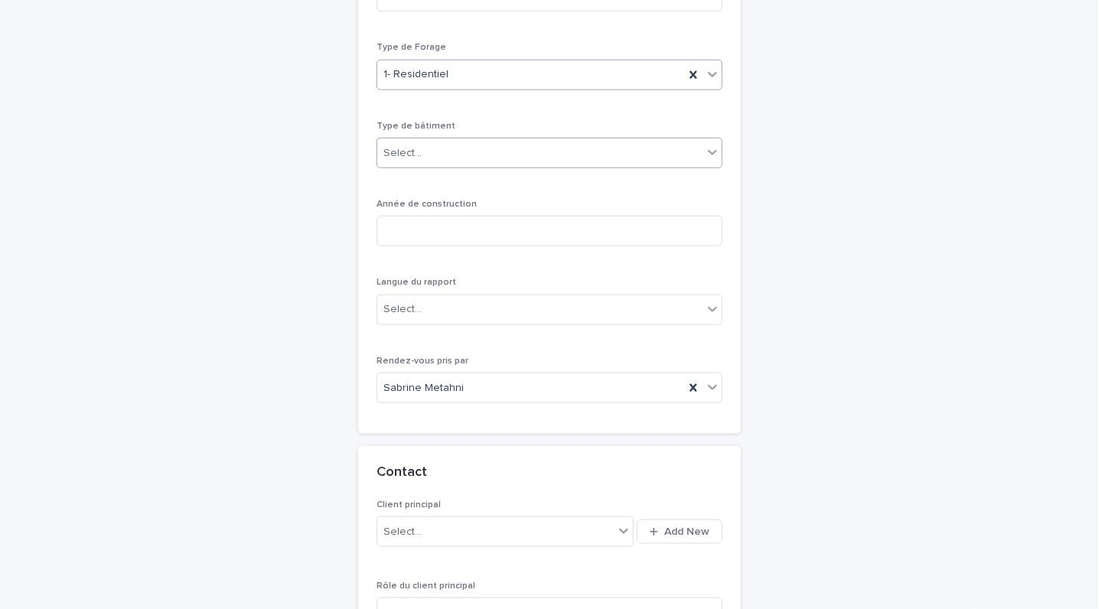
click at [427, 141] on div "Select..." at bounding box center [539, 153] width 325 height 25
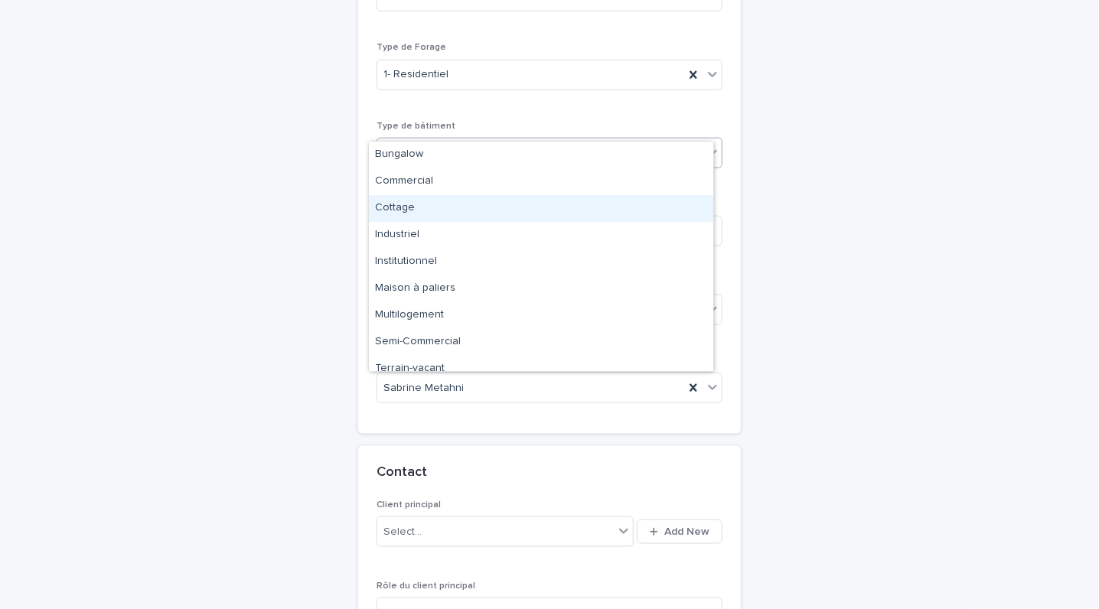
click at [429, 213] on div "Cottage" at bounding box center [541, 208] width 344 height 27
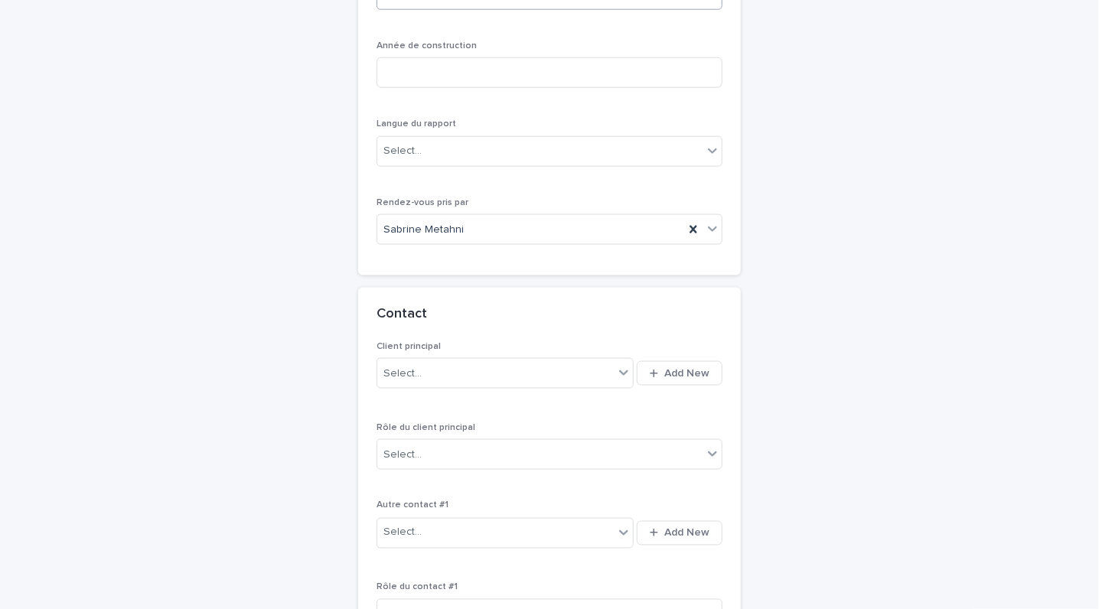
scroll to position [1046, 0]
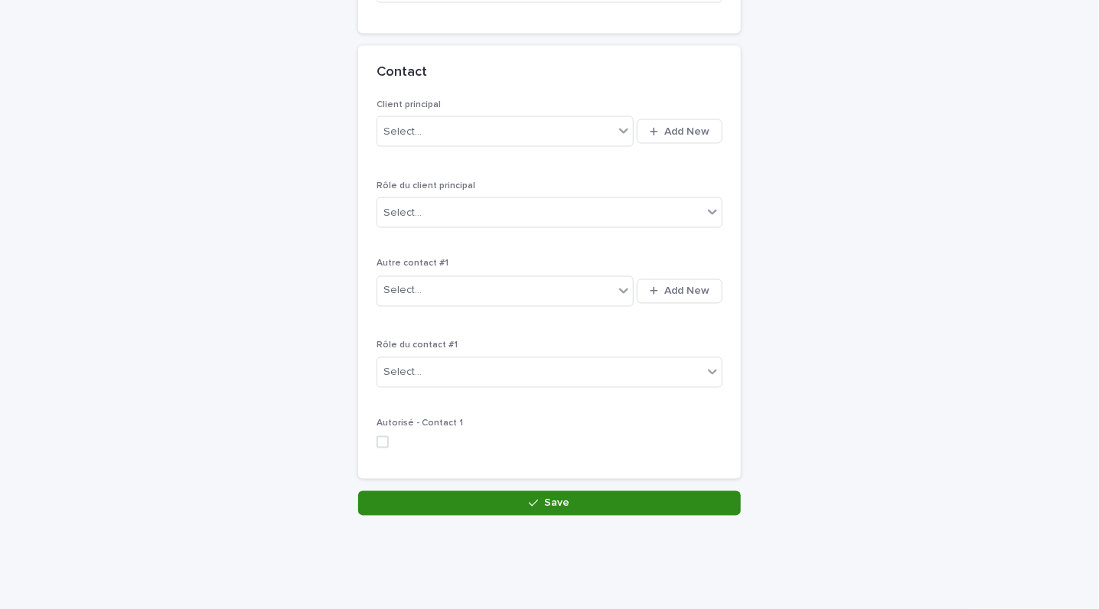
click at [563, 491] on button "Save" at bounding box center [549, 503] width 383 height 24
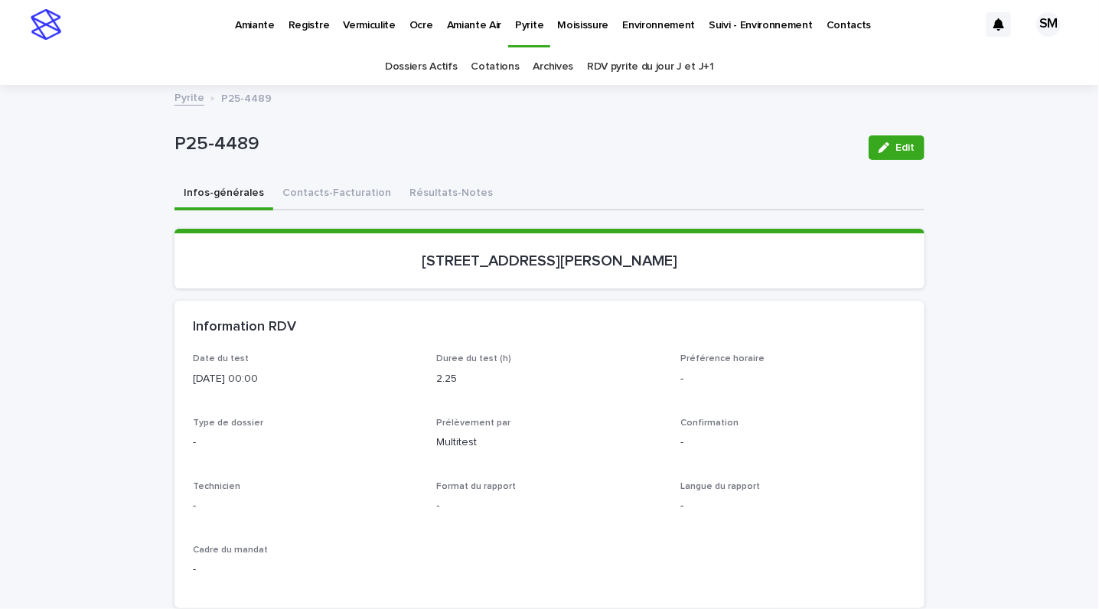
click at [637, 174] on div "P25-4489 Edit" at bounding box center [550, 147] width 750 height 61
click at [896, 145] on span "Edit" at bounding box center [905, 147] width 19 height 11
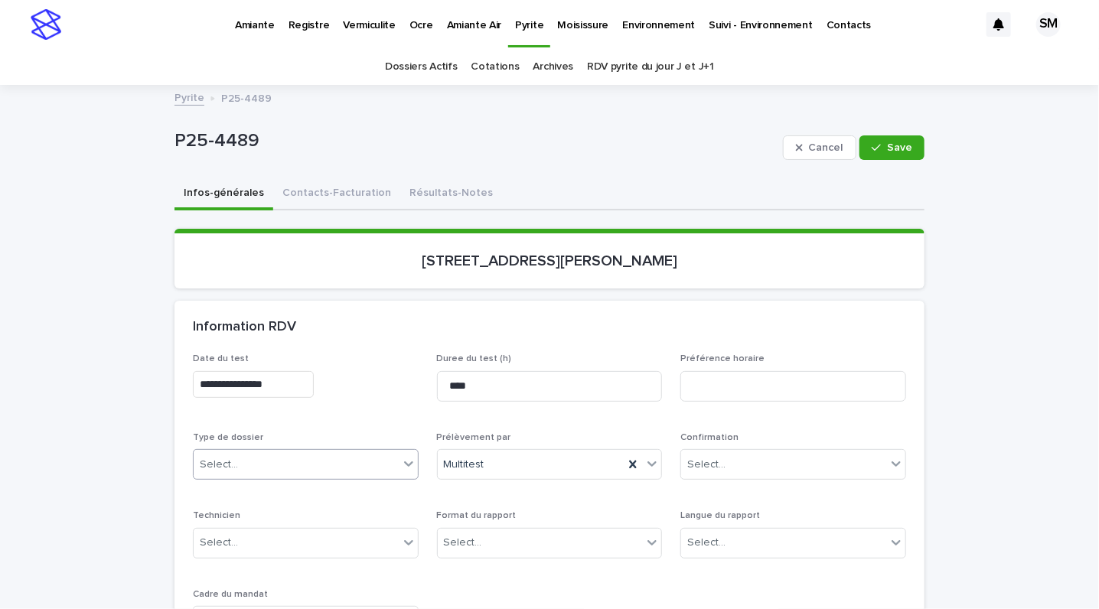
click at [301, 469] on div "Select..." at bounding box center [296, 464] width 205 height 25
click at [250, 493] on div "Échantillonnage" at bounding box center [297, 493] width 224 height 27
click at [480, 538] on div "Select..." at bounding box center [540, 542] width 205 height 25
drag, startPoint x: 480, startPoint y: 530, endPoint x: 475, endPoint y: 494, distance: 36.4
click at [475, 494] on div "Électronique" at bounding box center [541, 485] width 224 height 27
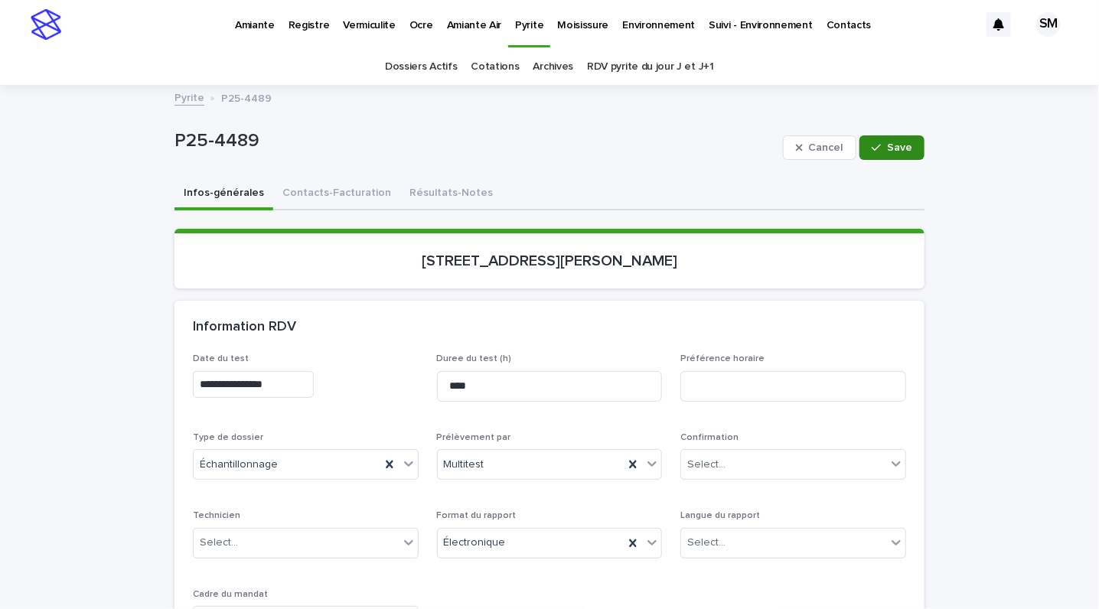
click at [876, 144] on div "button" at bounding box center [879, 147] width 15 height 11
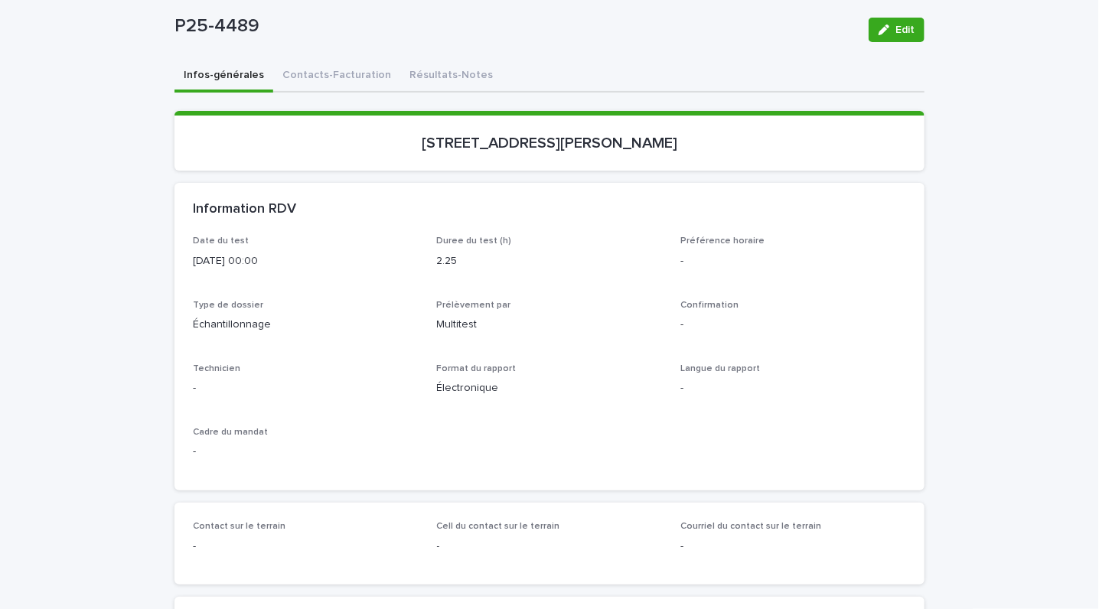
scroll to position [122, 0]
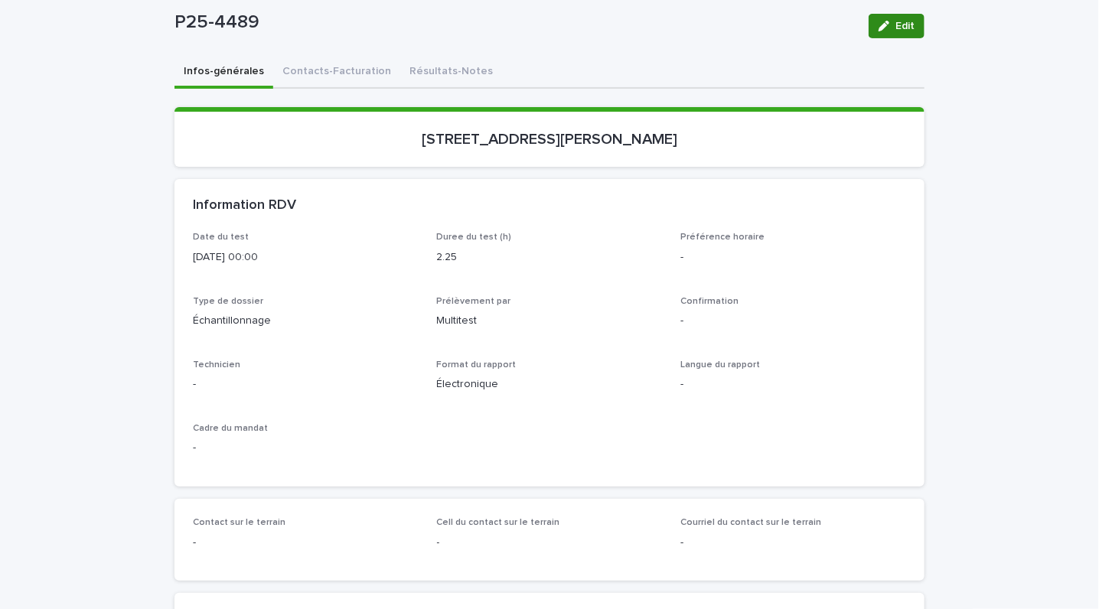
click at [879, 21] on icon "button" at bounding box center [884, 26] width 11 height 11
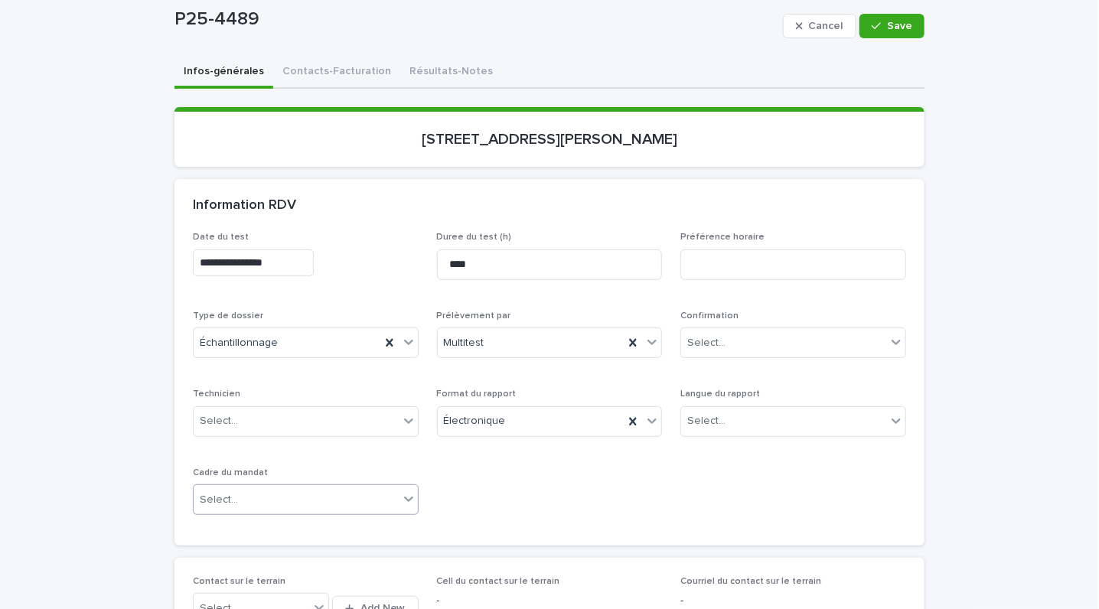
click at [238, 512] on div "Select..." at bounding box center [306, 500] width 226 height 31
click at [218, 557] on div "Transaction" at bounding box center [297, 555] width 224 height 27
click at [881, 33] on button "Save" at bounding box center [892, 26] width 65 height 24
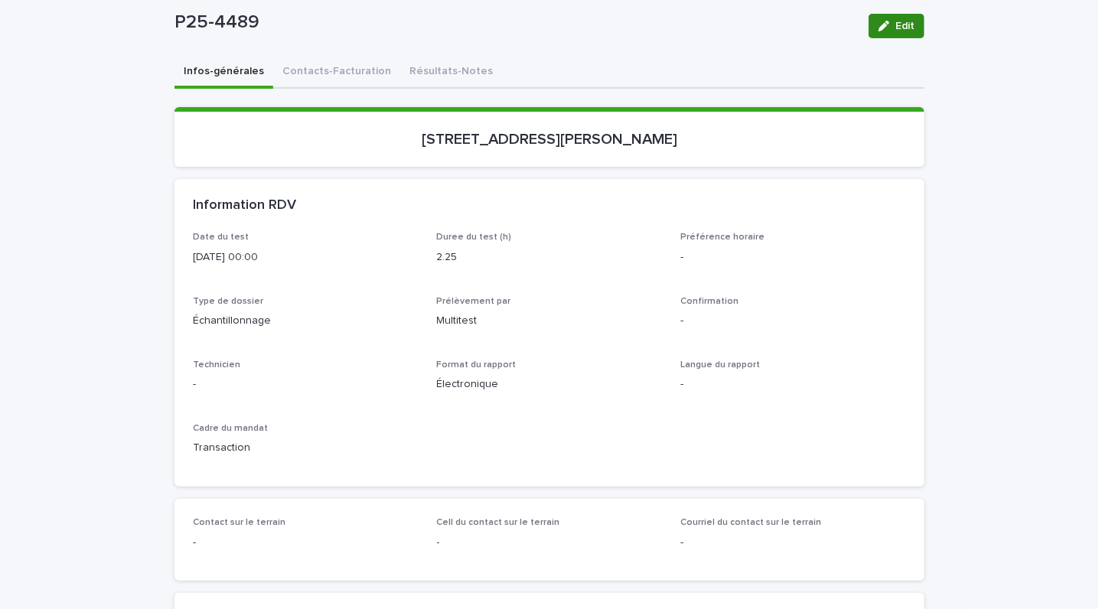
click at [900, 28] on span "Edit" at bounding box center [905, 26] width 19 height 11
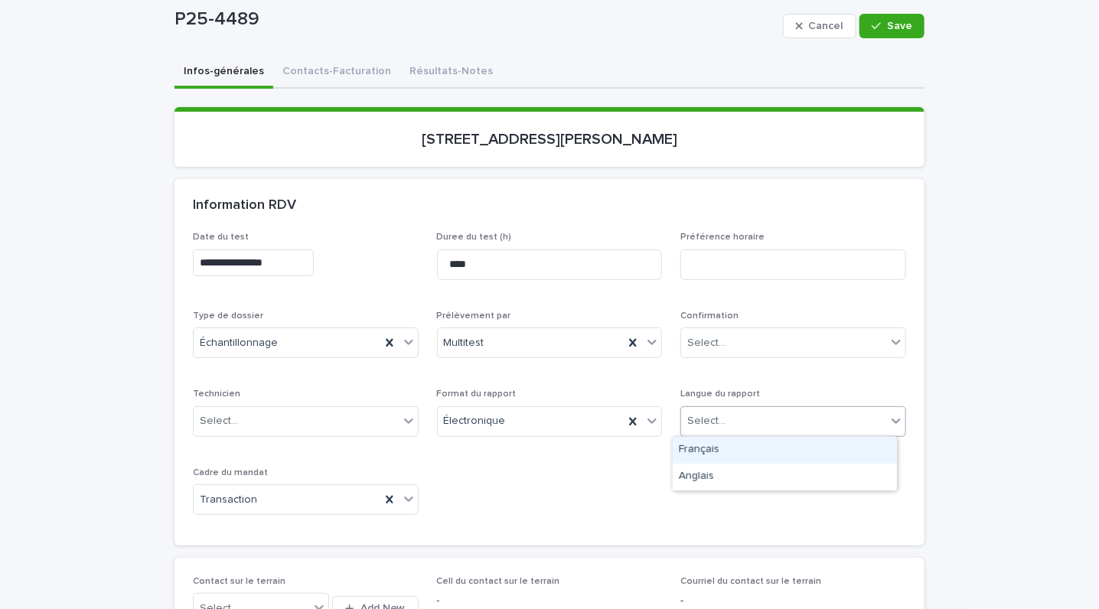
click at [792, 417] on div "Select..." at bounding box center [783, 421] width 205 height 25
click at [717, 480] on div "Anglais" at bounding box center [785, 477] width 224 height 27
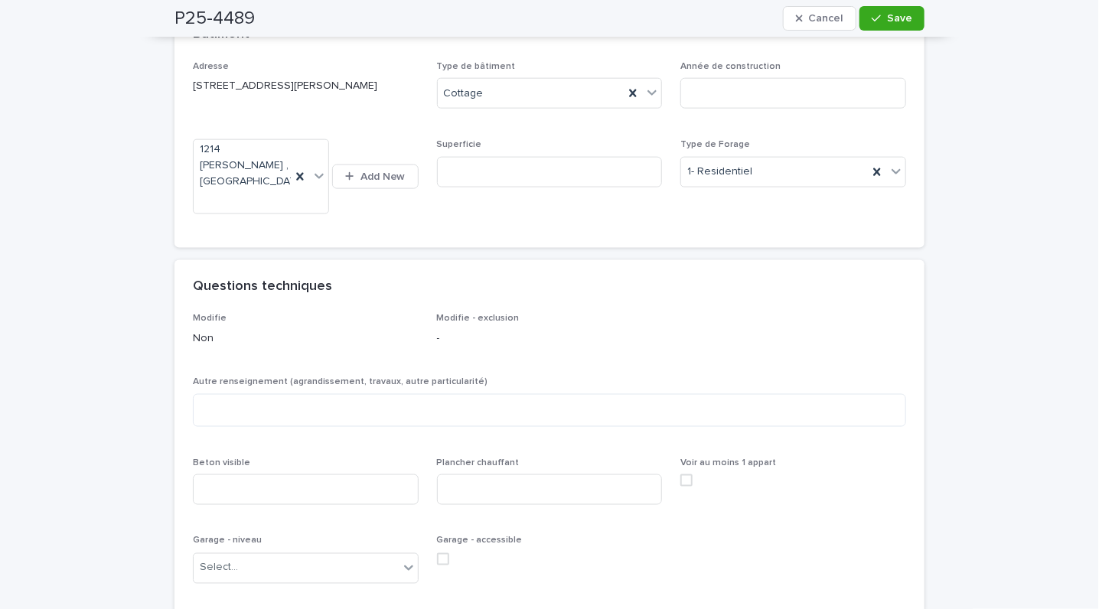
scroll to position [787, 0]
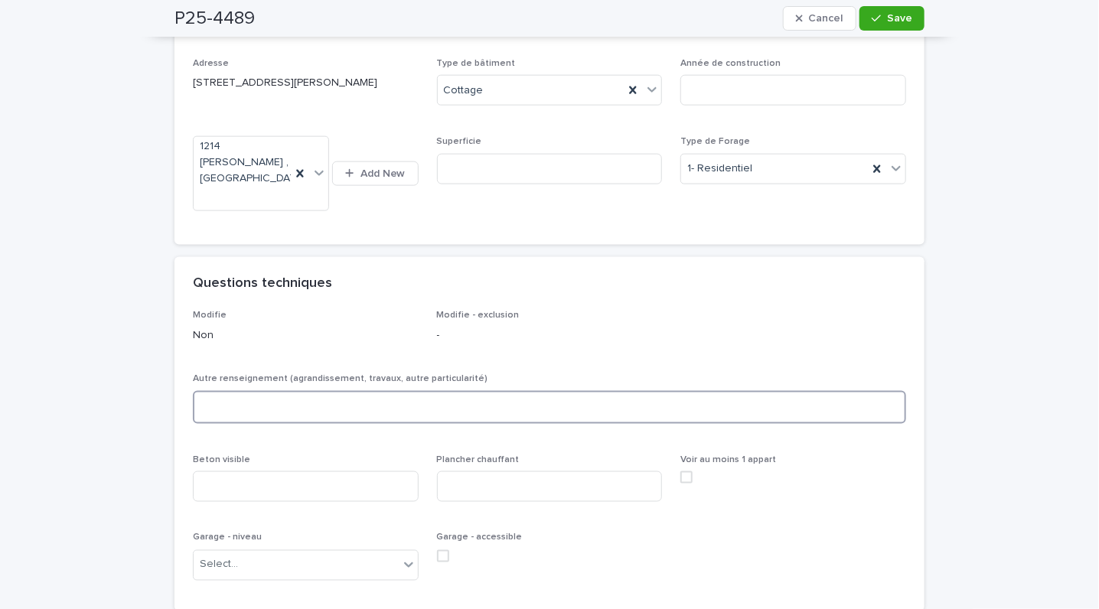
click at [244, 391] on textarea at bounding box center [549, 407] width 713 height 33
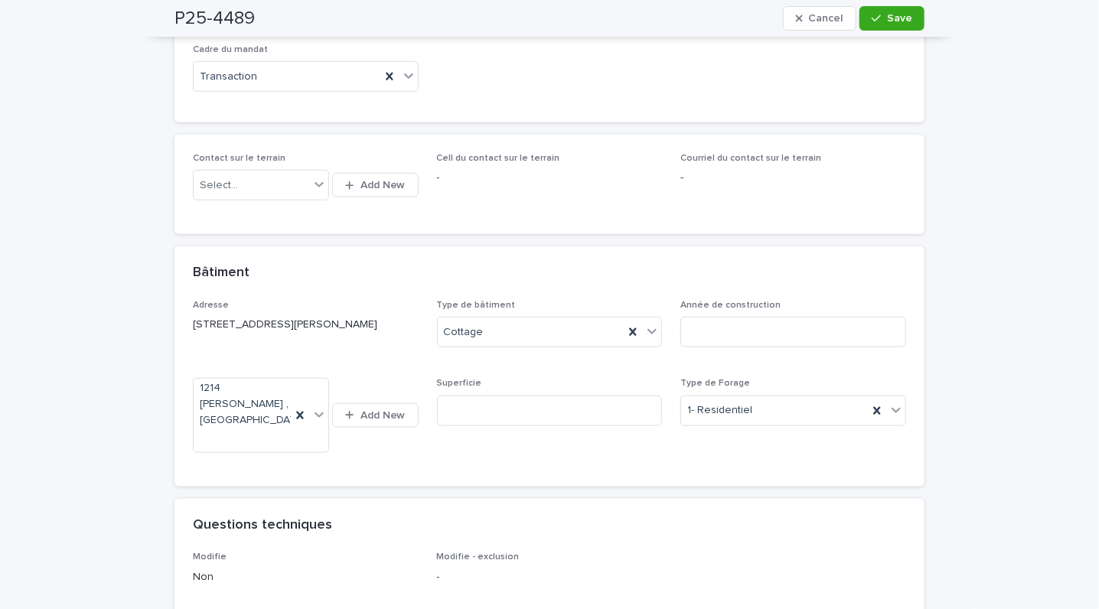
scroll to position [578, 0]
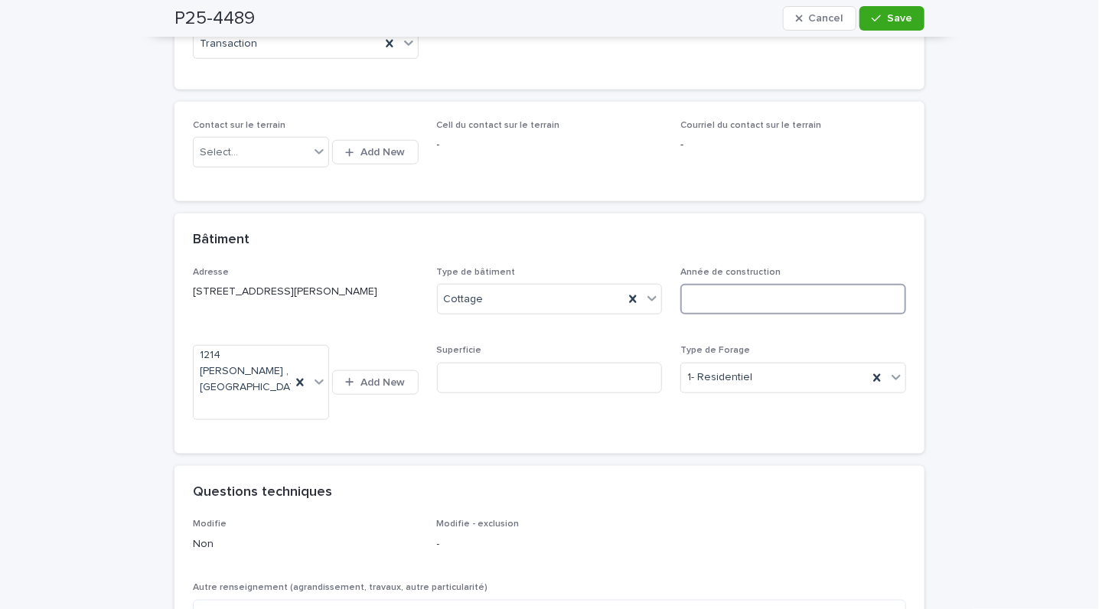
click at [718, 302] on input at bounding box center [794, 299] width 226 height 31
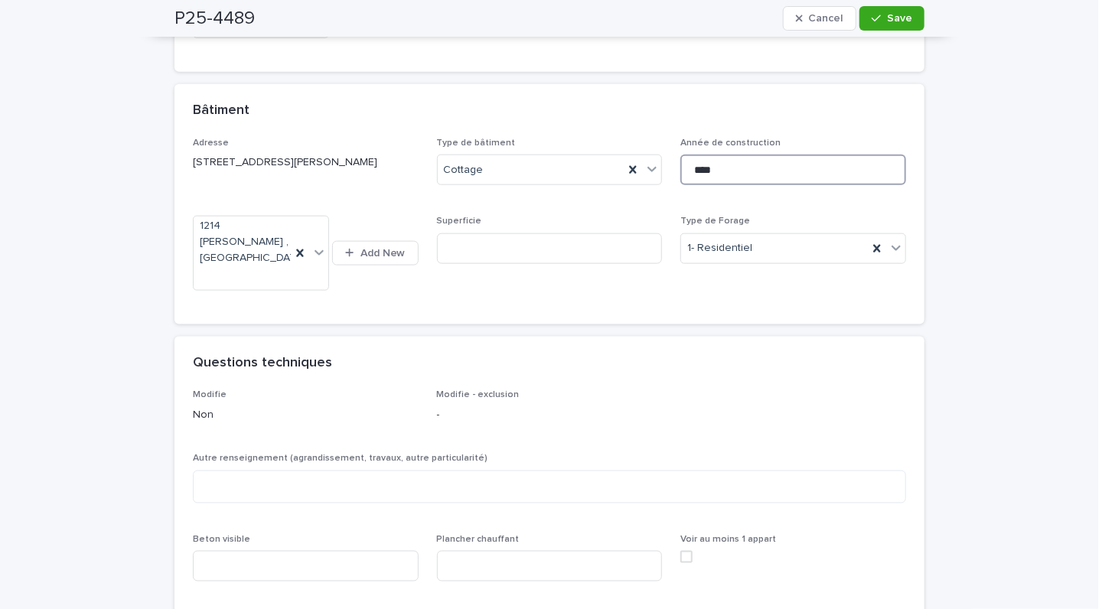
scroll to position [737, 0]
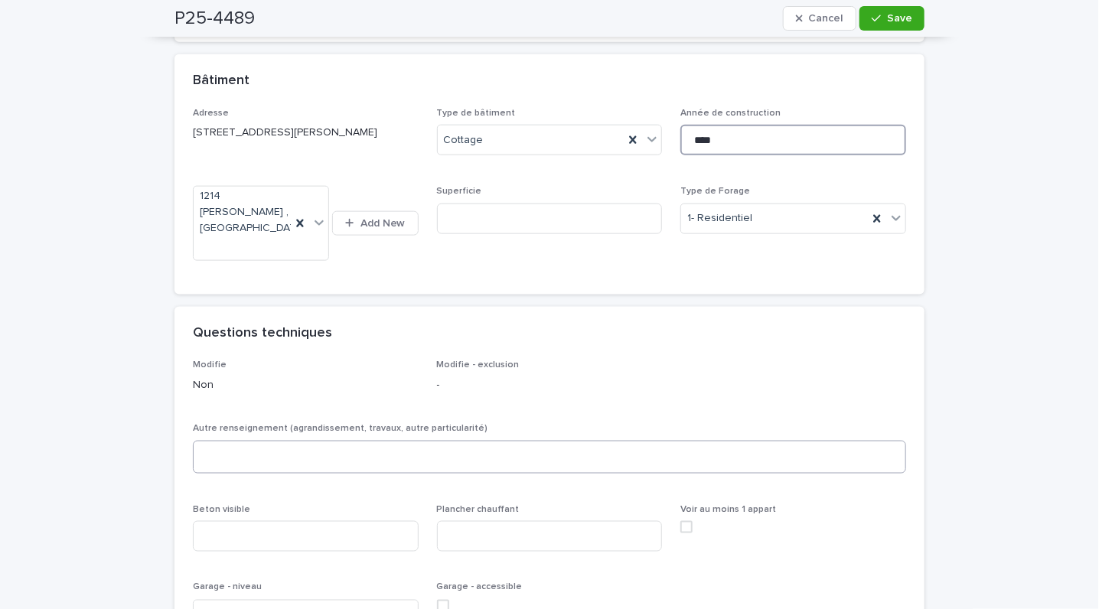
type input "****"
click at [228, 441] on textarea at bounding box center [549, 457] width 713 height 33
type textarea "**********"
click at [317, 602] on div "Select..." at bounding box center [296, 614] width 205 height 25
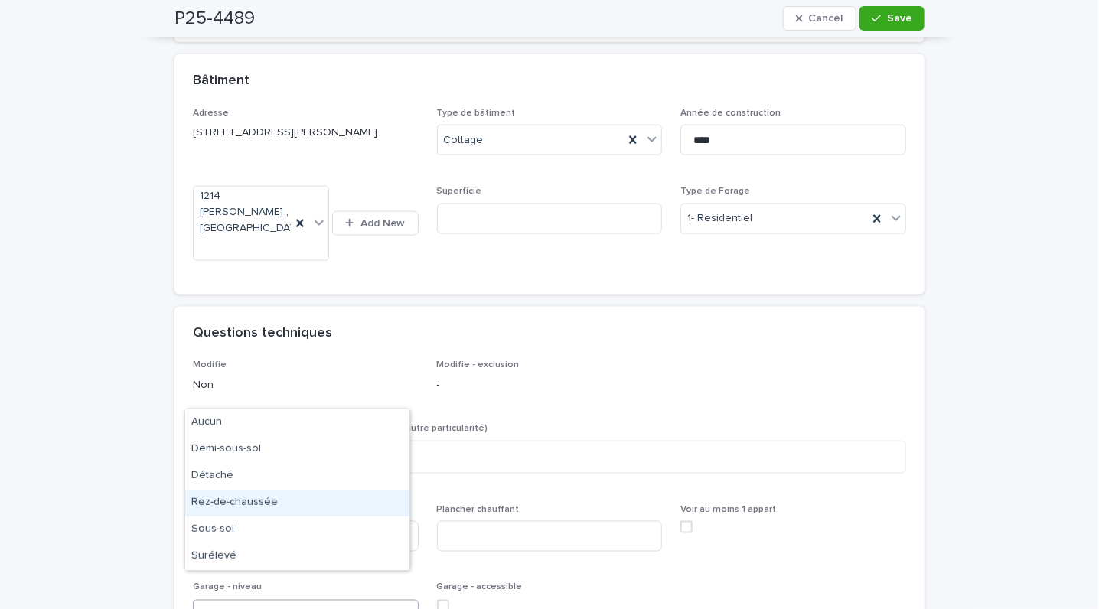
click at [237, 498] on div "Rez-de-chaussée" at bounding box center [297, 503] width 224 height 27
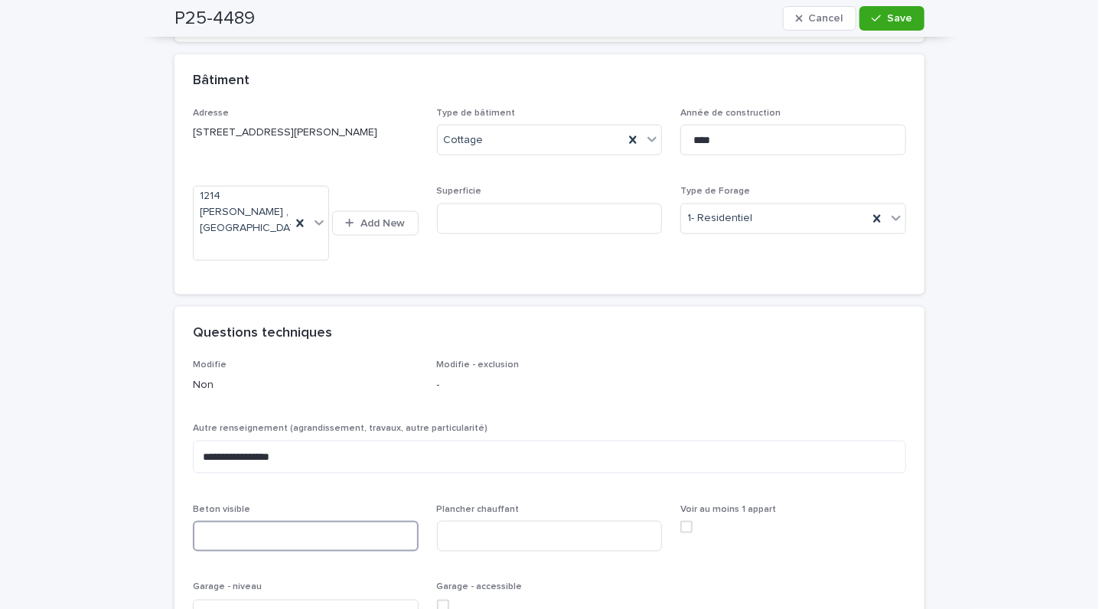
click at [363, 521] on input at bounding box center [306, 536] width 226 height 31
type input "**********"
click at [491, 521] on input at bounding box center [550, 536] width 226 height 31
click at [438, 600] on span at bounding box center [443, 606] width 12 height 12
type input "***"
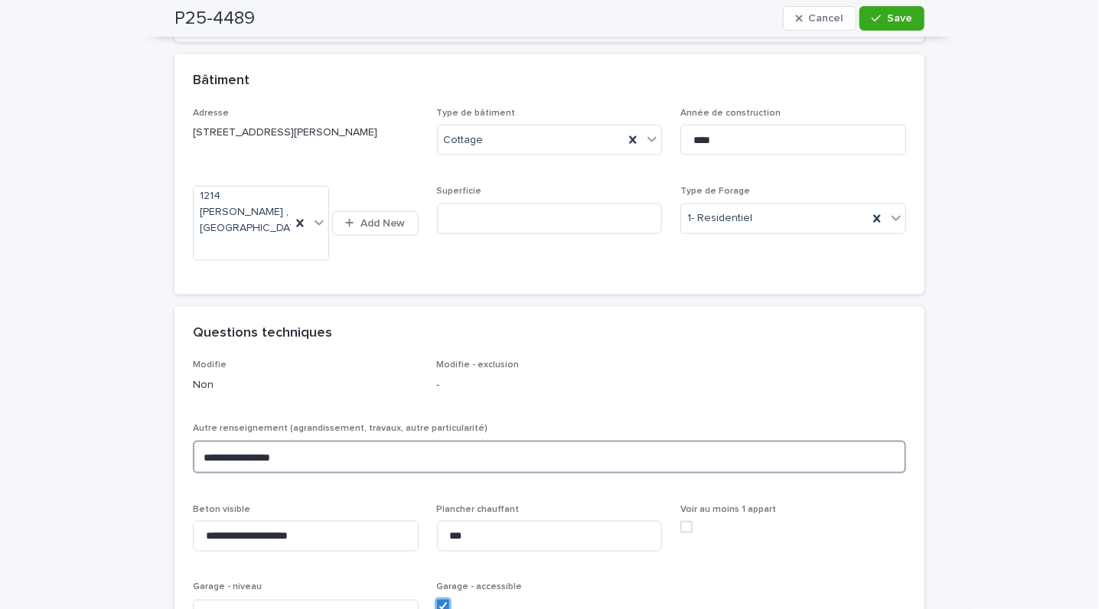
click at [244, 441] on textarea "**********" at bounding box center [549, 457] width 713 height 33
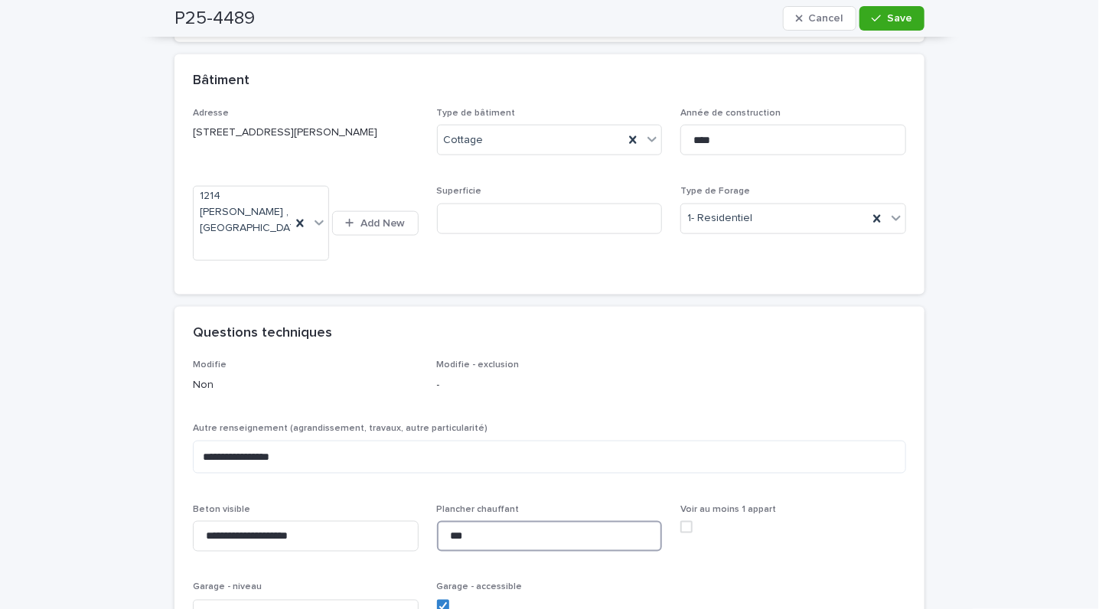
drag, startPoint x: 487, startPoint y: 503, endPoint x: 411, endPoint y: 504, distance: 75.8
click at [411, 504] on div "**********" at bounding box center [549, 501] width 713 height 283
type input "**********"
click at [896, 11] on button "Save" at bounding box center [892, 18] width 65 height 24
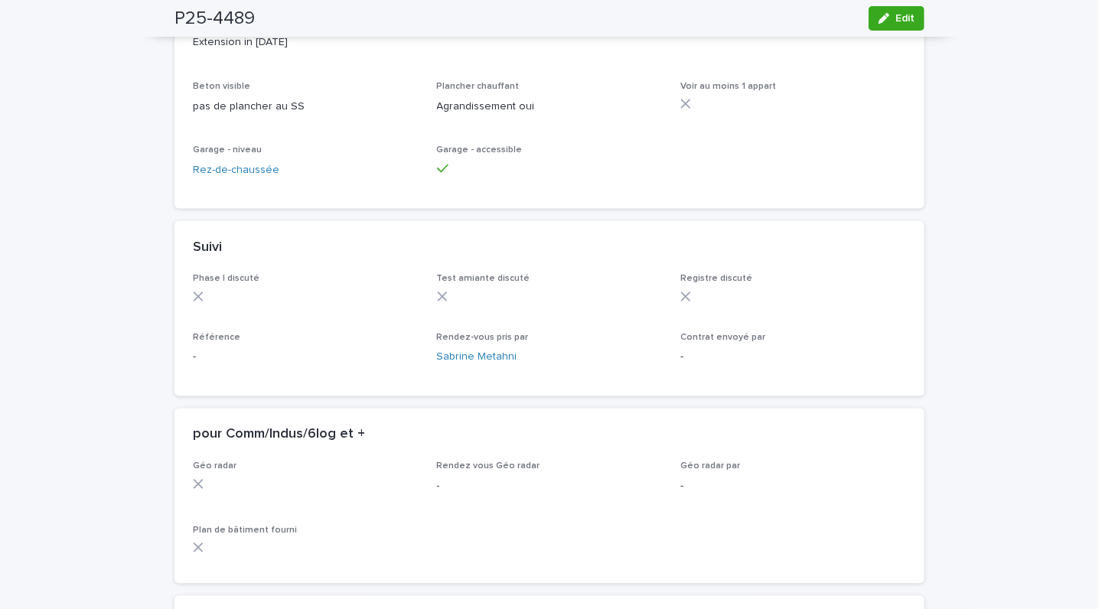
scroll to position [1019, 0]
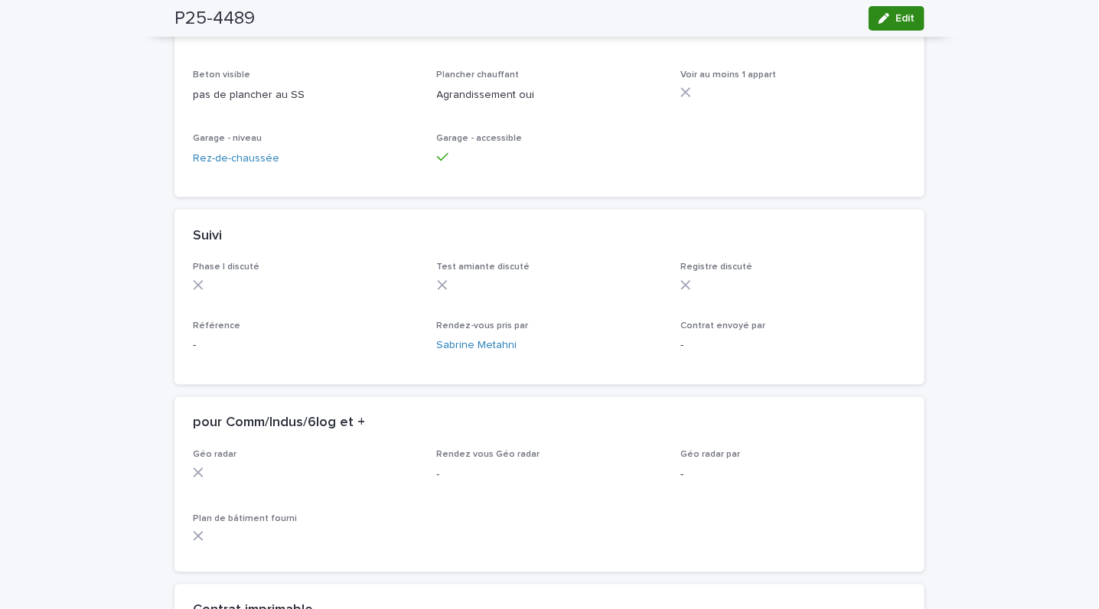
click at [897, 17] on span "Edit" at bounding box center [905, 18] width 19 height 11
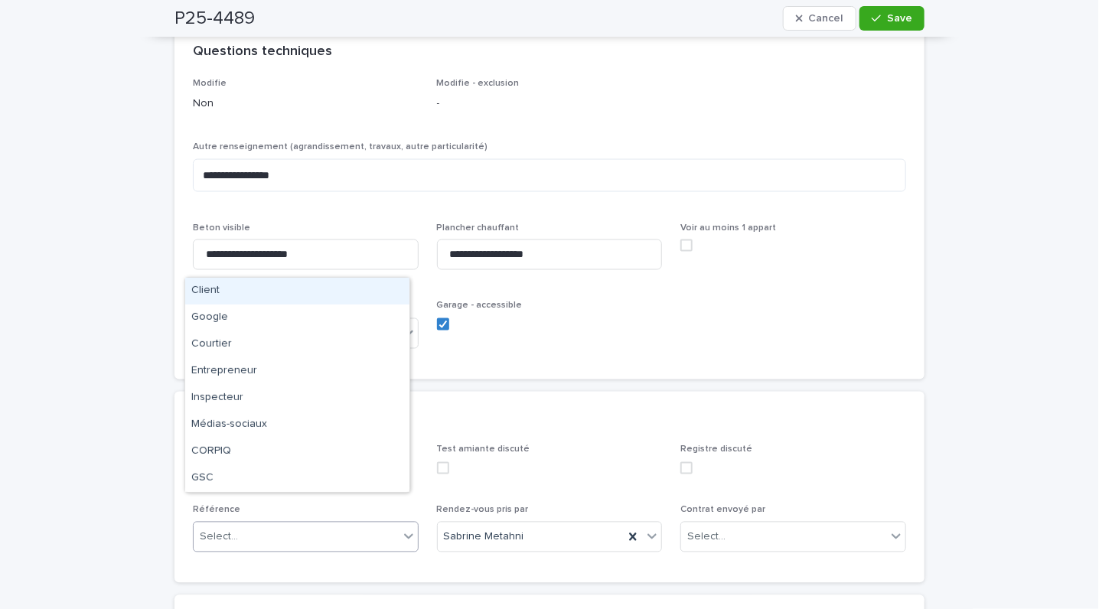
click at [244, 525] on div "Select..." at bounding box center [296, 537] width 205 height 25
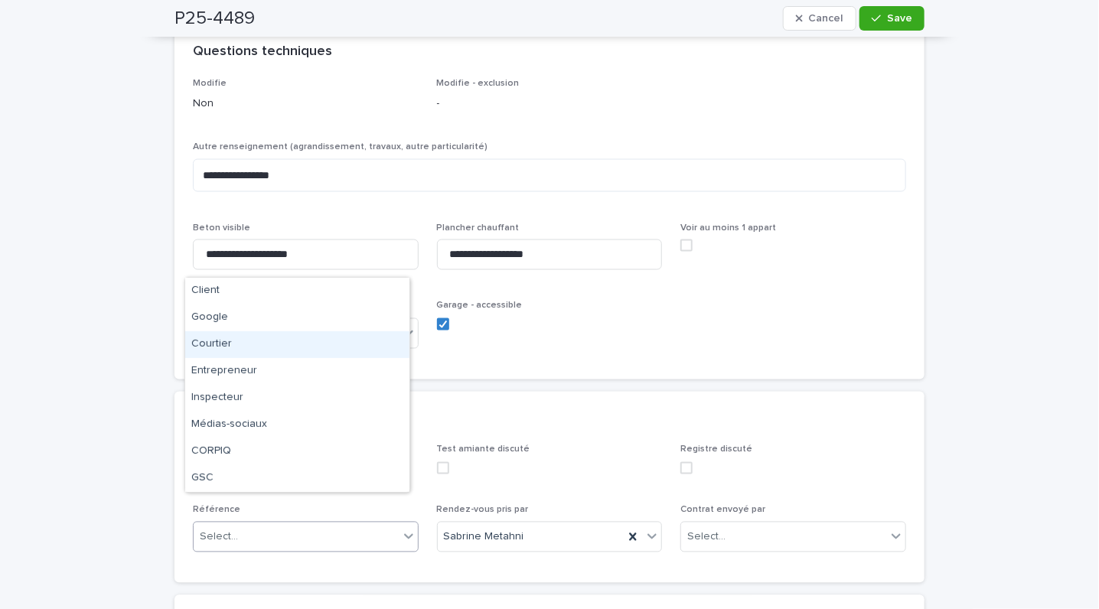
click at [220, 343] on div "Courtier" at bounding box center [297, 344] width 224 height 27
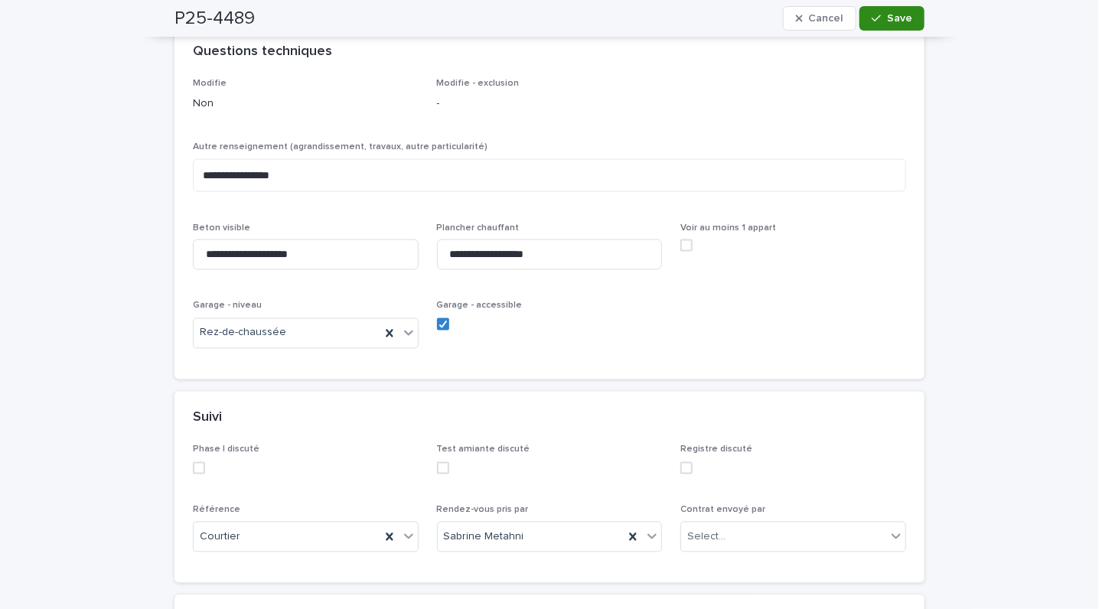
click at [887, 22] on span "Save" at bounding box center [899, 18] width 25 height 11
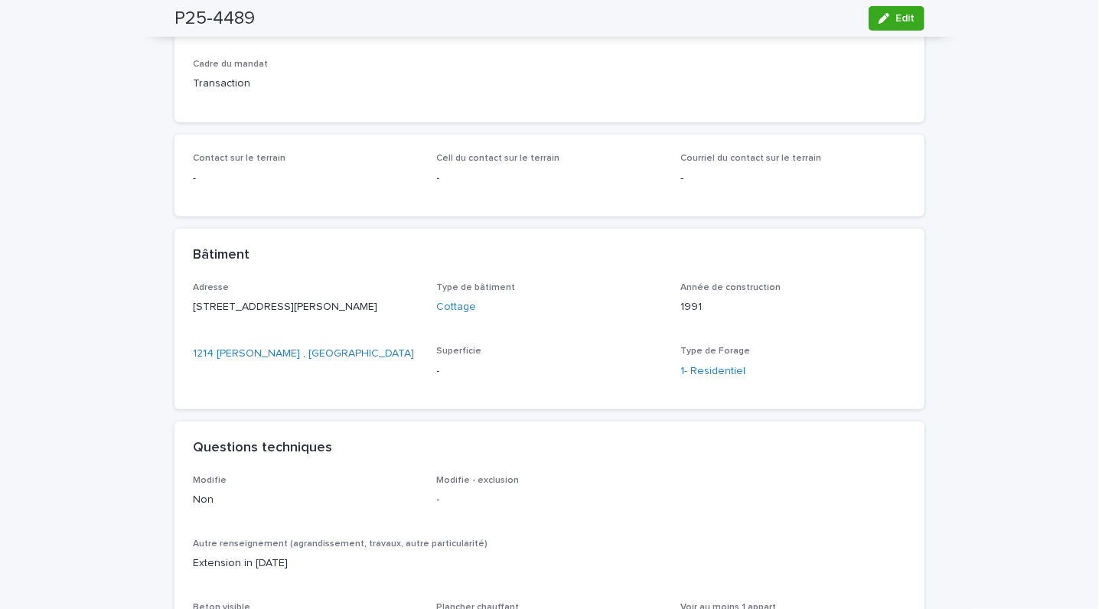
scroll to position [0, 0]
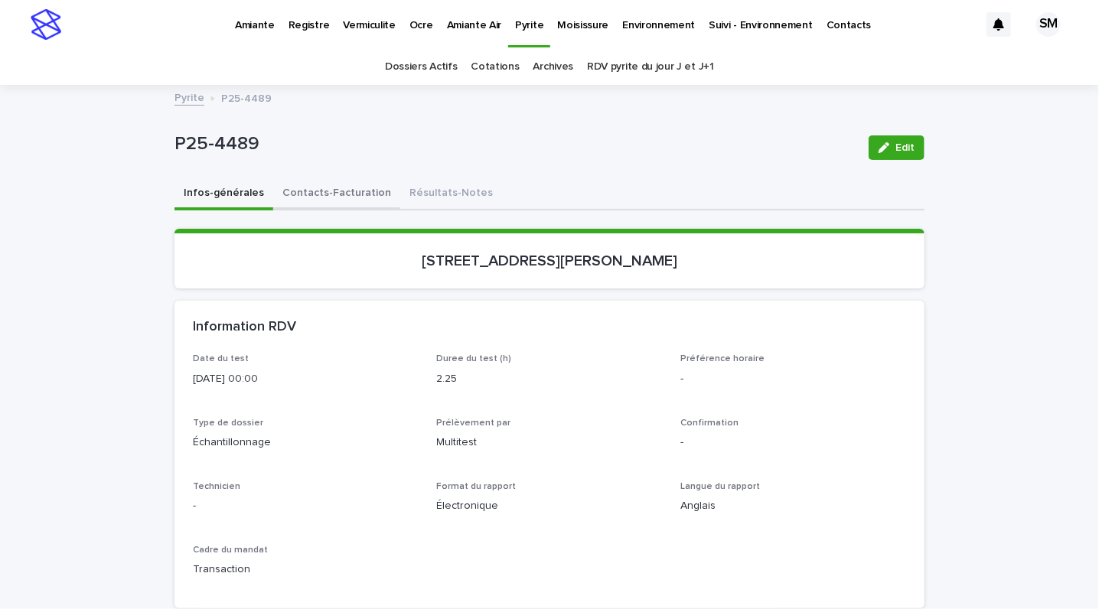
click at [318, 194] on button "Contacts-Facturation" at bounding box center [336, 194] width 127 height 32
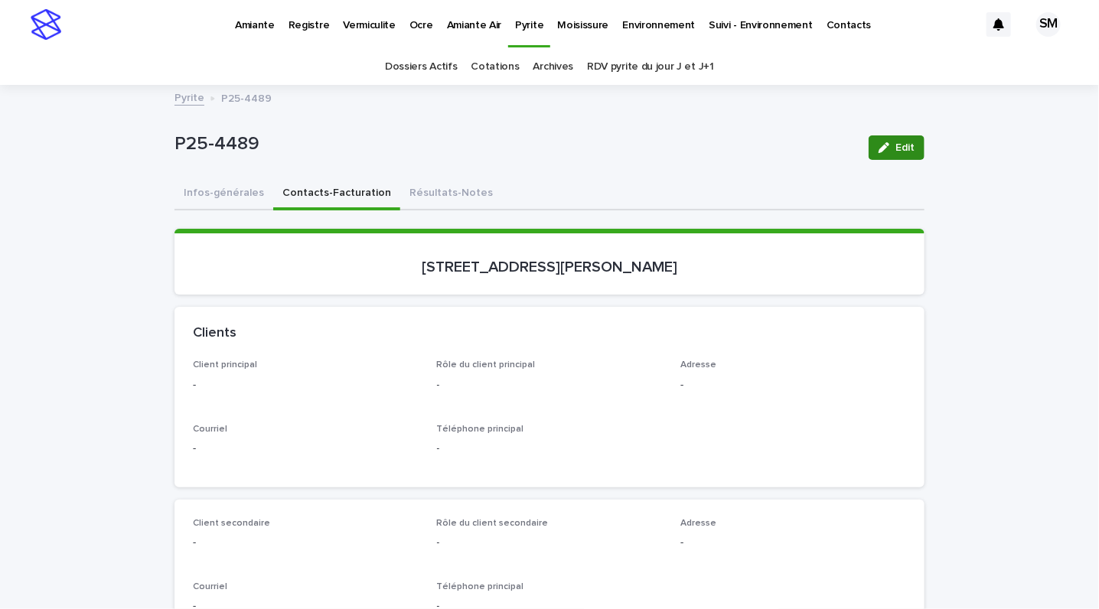
click at [879, 146] on icon "button" at bounding box center [884, 147] width 11 height 11
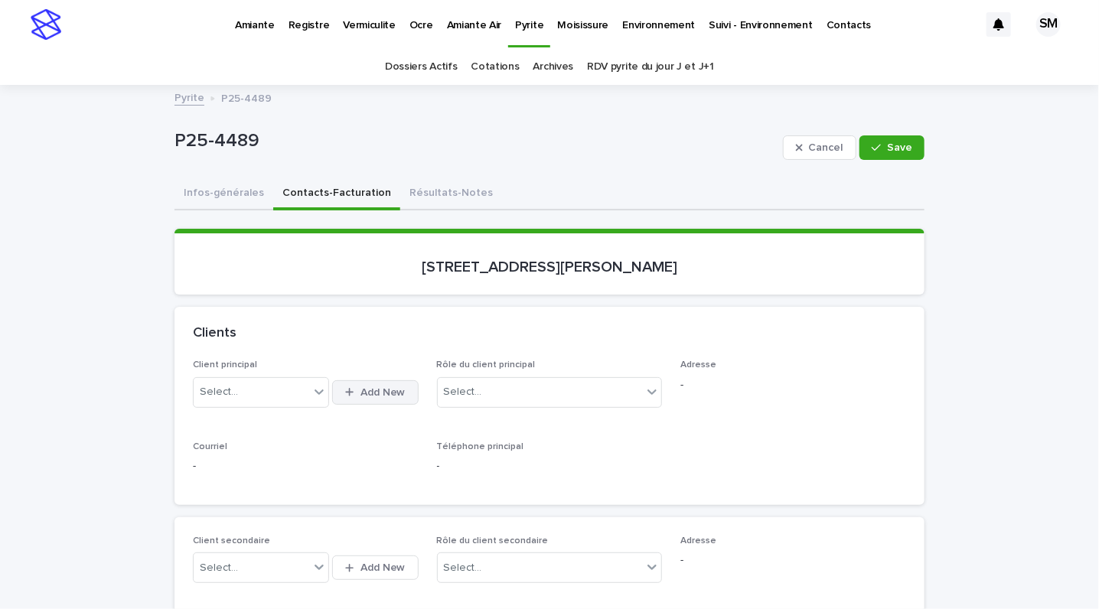
click at [380, 384] on button "Add New" at bounding box center [375, 392] width 86 height 24
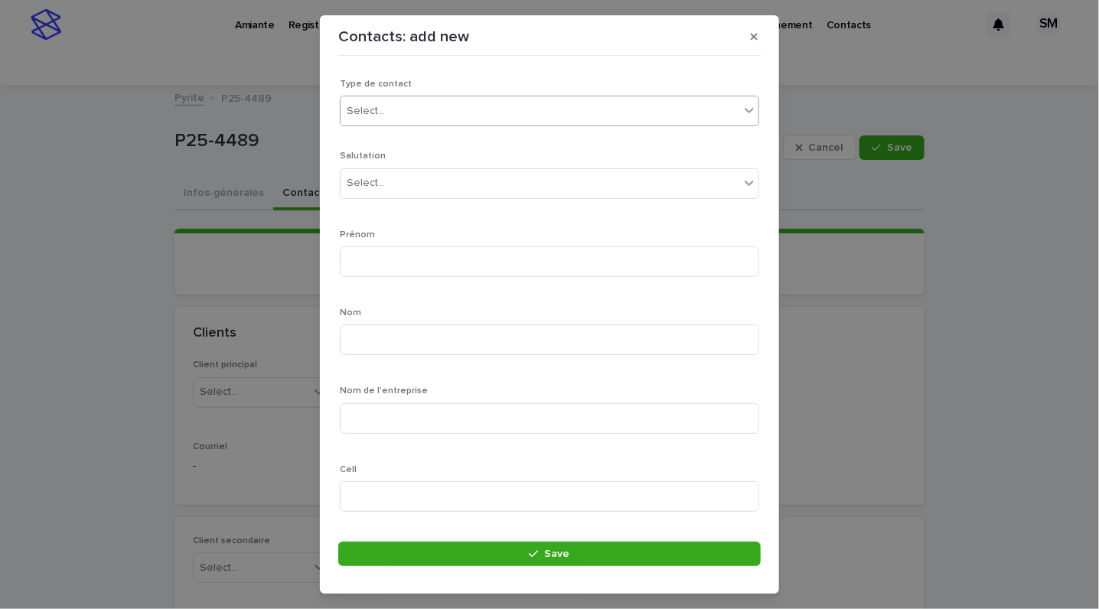
click at [352, 106] on div "Select..." at bounding box center [366, 111] width 38 height 16
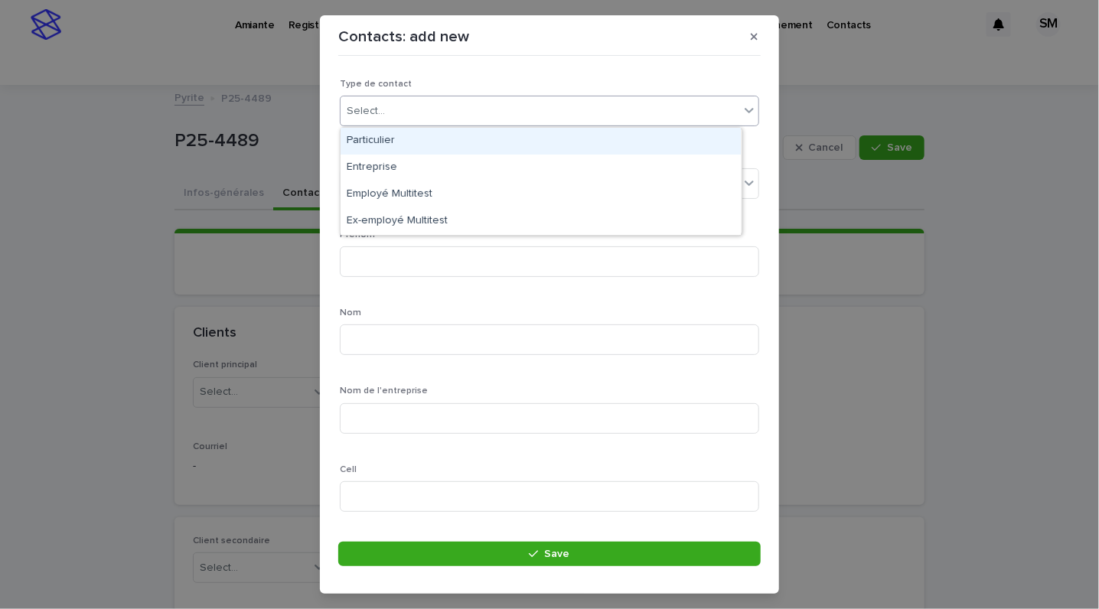
click at [368, 142] on div "Particulier" at bounding box center [541, 141] width 400 height 27
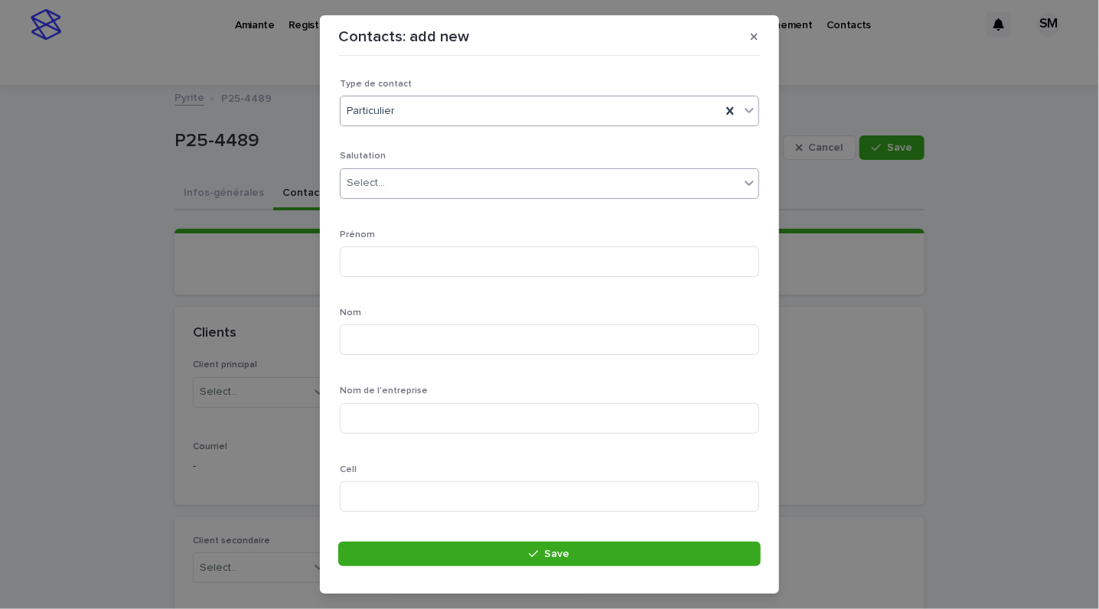
click at [387, 185] on div "Select..." at bounding box center [540, 183] width 399 height 25
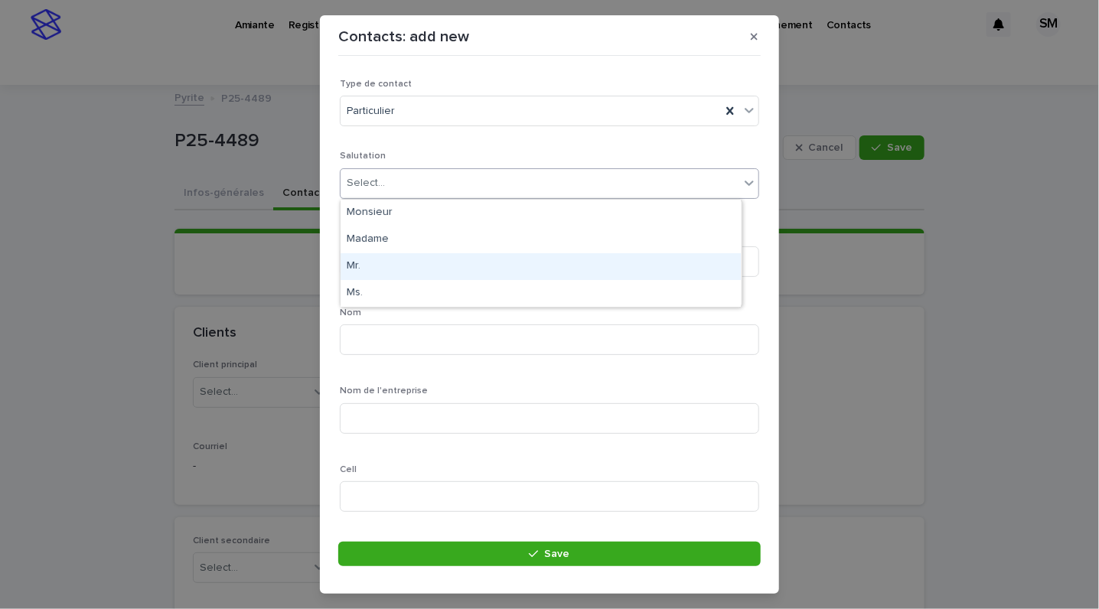
click at [369, 263] on div "Mr." at bounding box center [541, 266] width 400 height 27
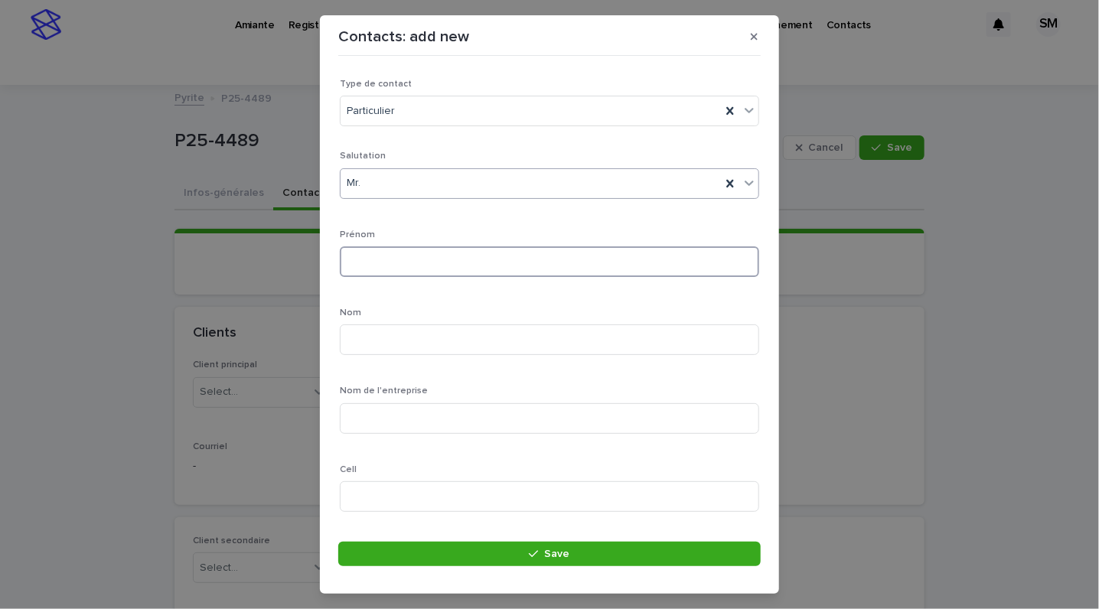
click at [369, 263] on input at bounding box center [549, 261] width 419 height 31
type input "**********"
click at [403, 348] on input at bounding box center [549, 340] width 419 height 31
type input "*"
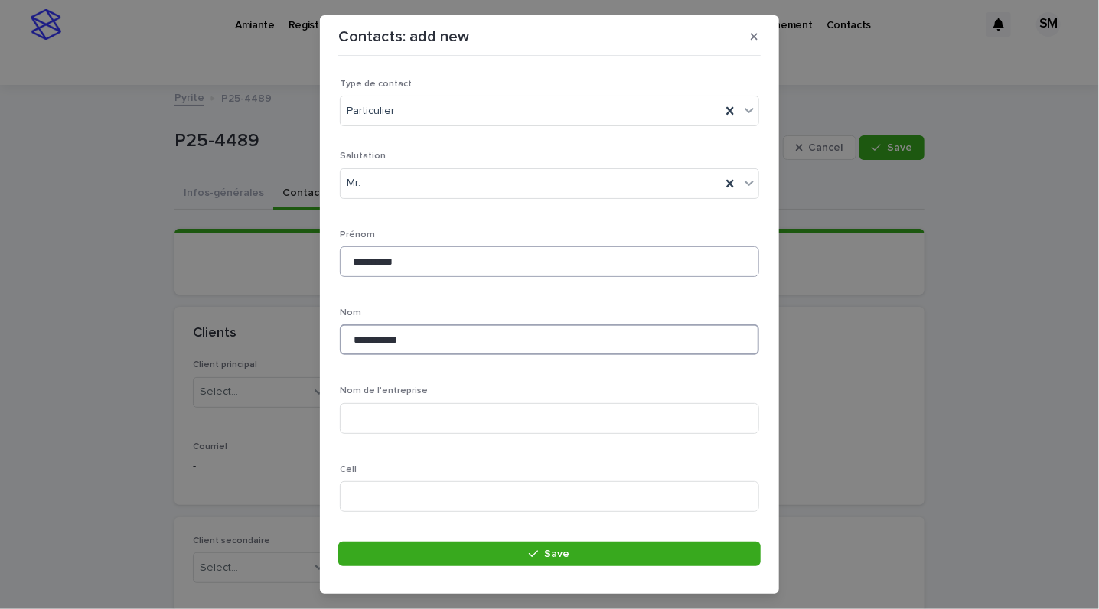
type input "**********"
click at [368, 261] on input "**********" at bounding box center [549, 261] width 419 height 31
click at [370, 263] on input "**********" at bounding box center [549, 261] width 419 height 31
type input "**********"
click at [408, 492] on input at bounding box center [549, 496] width 419 height 31
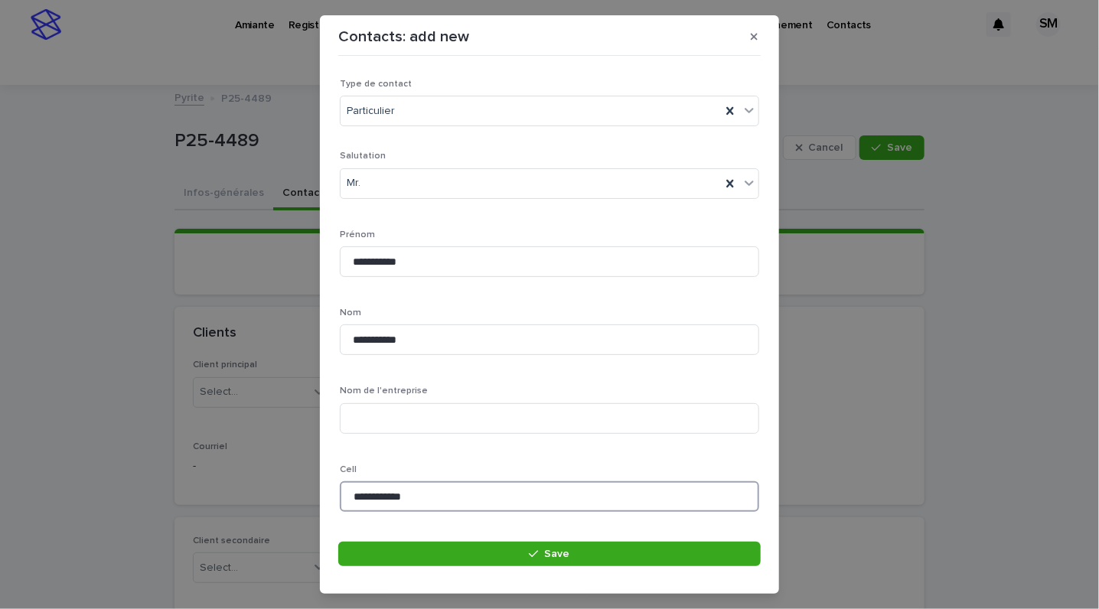
type input "**********"
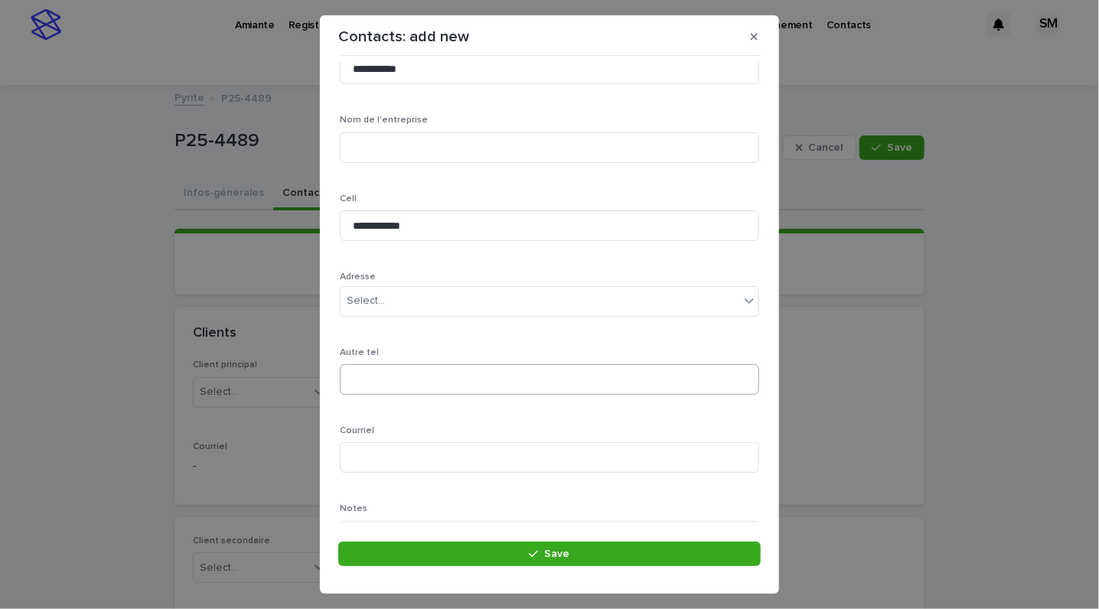
scroll to position [279, 0]
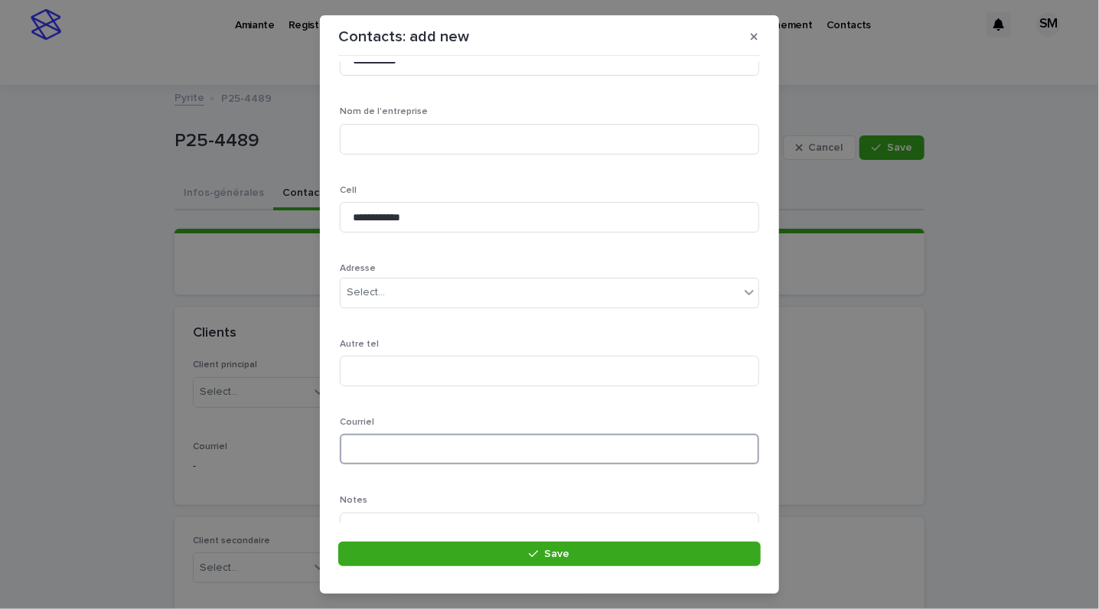
click at [370, 449] on input at bounding box center [549, 449] width 419 height 31
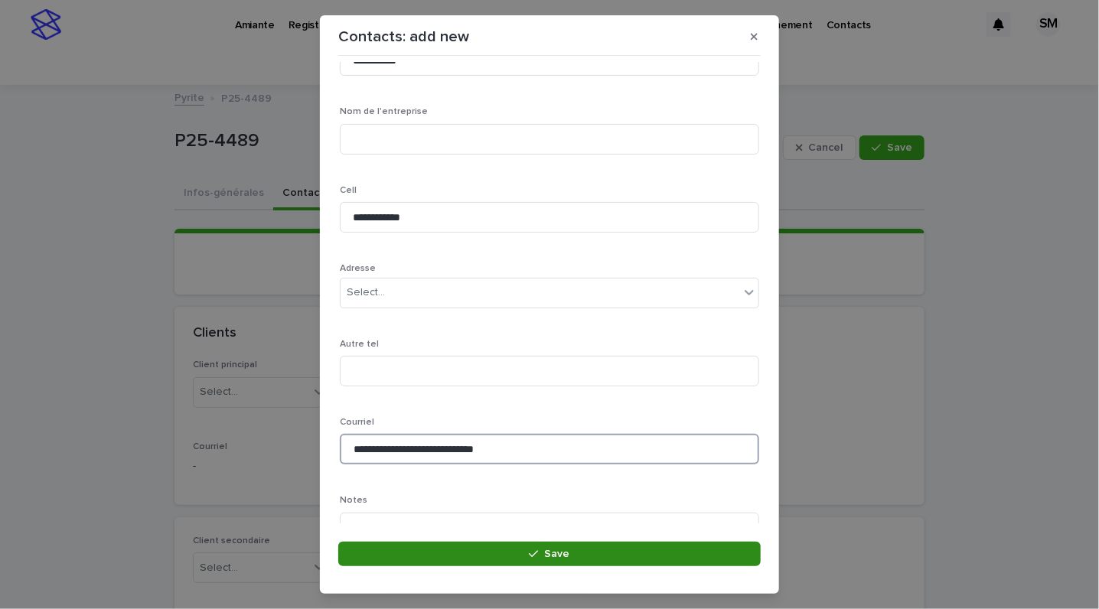
type input "**********"
click at [566, 556] on span "Save" at bounding box center [557, 554] width 25 height 11
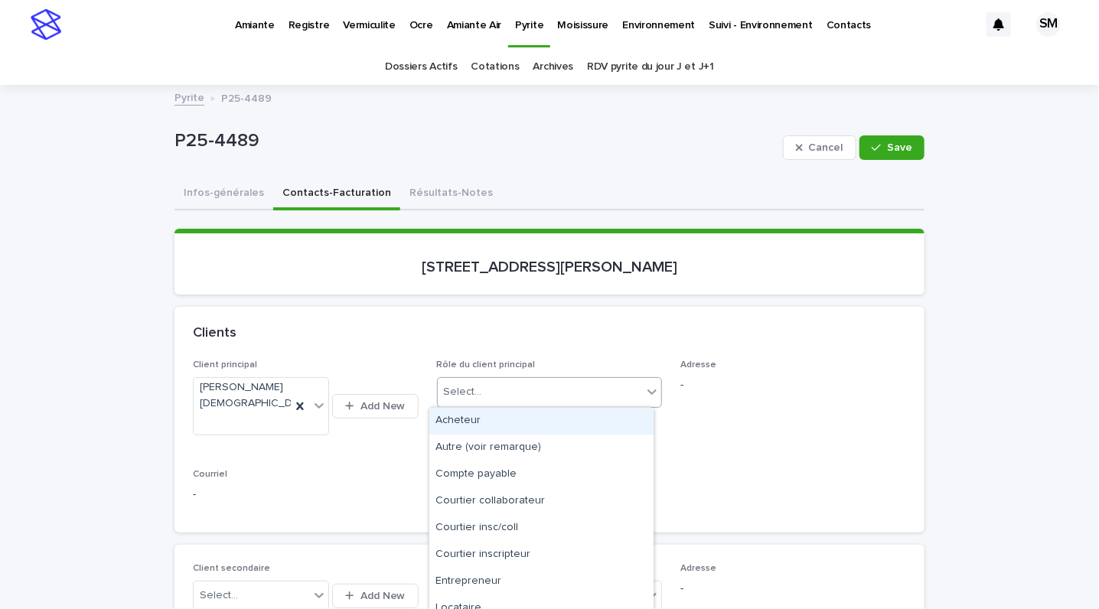
click at [645, 394] on icon at bounding box center [652, 391] width 15 height 15
click at [535, 417] on div "Acheteur" at bounding box center [541, 421] width 224 height 27
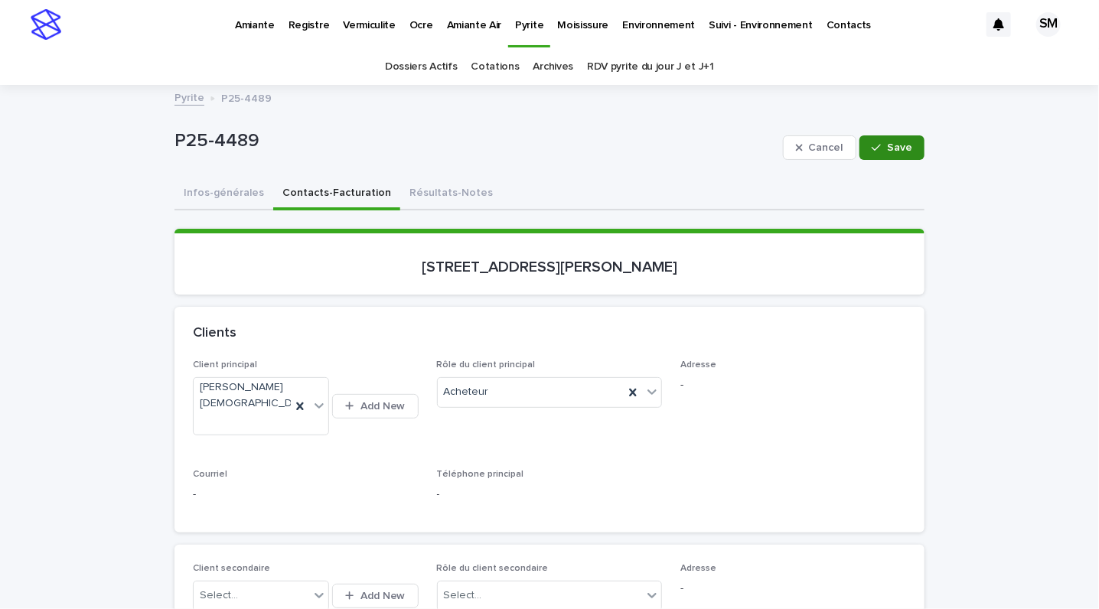
click at [887, 152] on span "Save" at bounding box center [899, 147] width 25 height 11
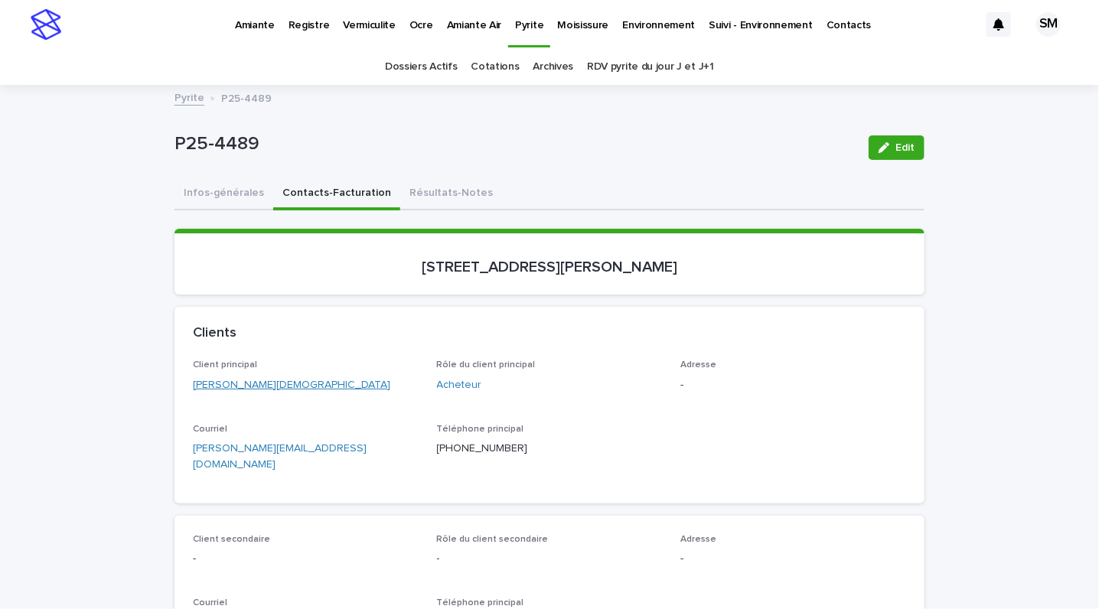
click at [263, 379] on link "[PERSON_NAME][DEMOGRAPHIC_DATA]" at bounding box center [291, 385] width 197 height 16
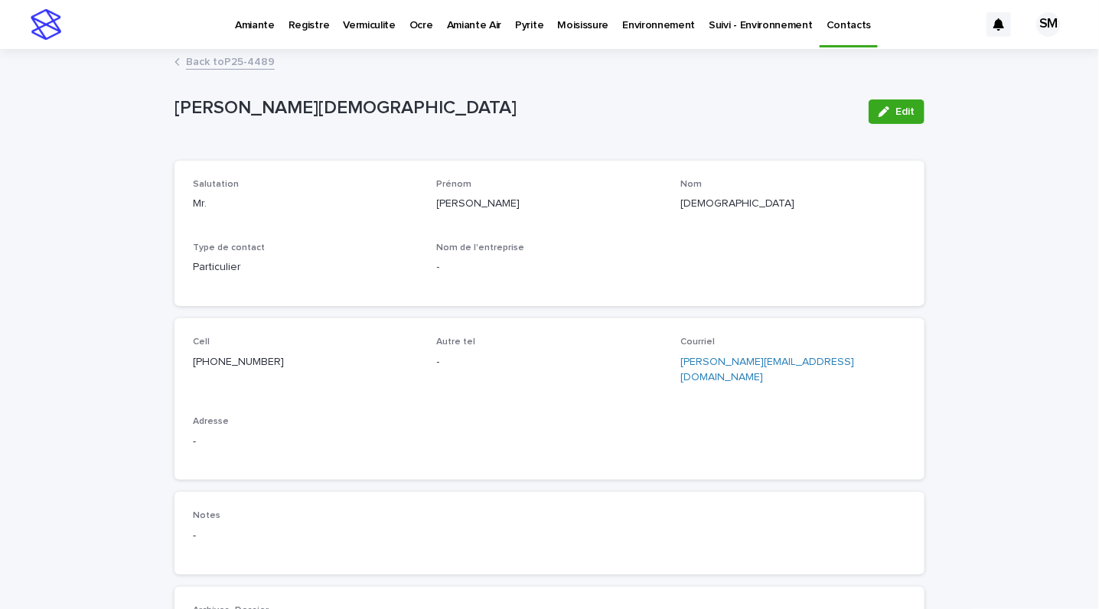
click at [863, 123] on div "Edit" at bounding box center [894, 112] width 62 height 24
click at [879, 114] on icon "button" at bounding box center [884, 111] width 11 height 11
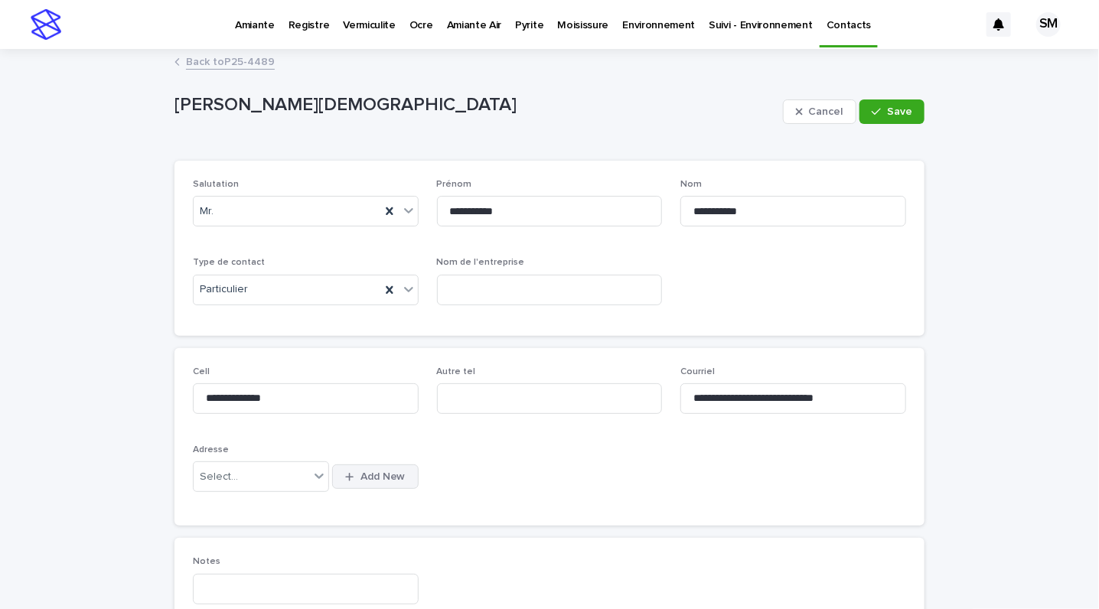
click at [366, 475] on span "Add New" at bounding box center [383, 477] width 45 height 11
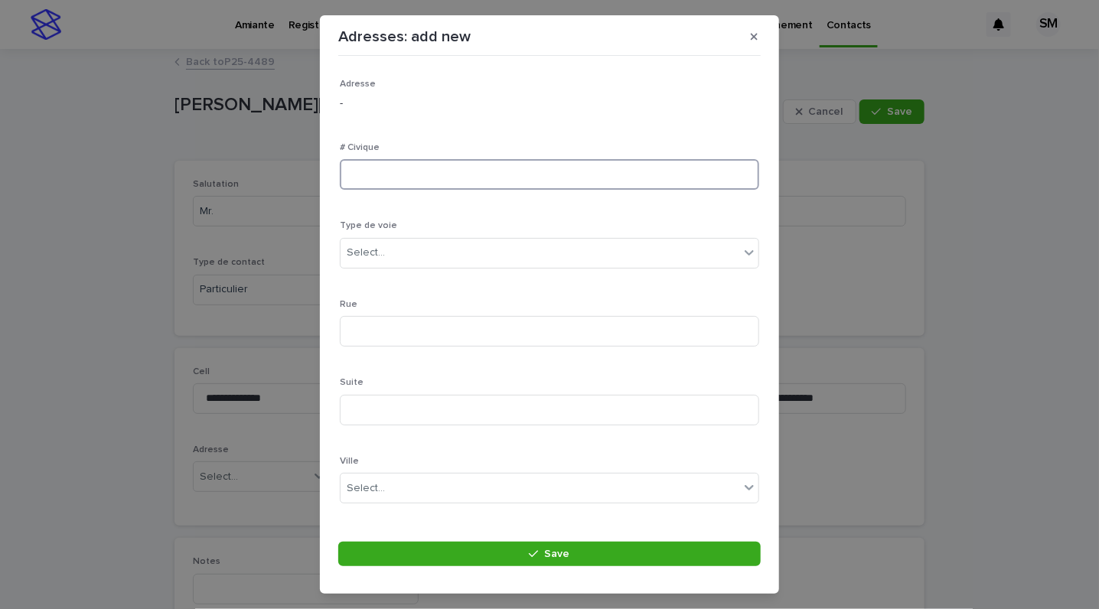
click at [378, 179] on input at bounding box center [549, 174] width 419 height 31
type input "****"
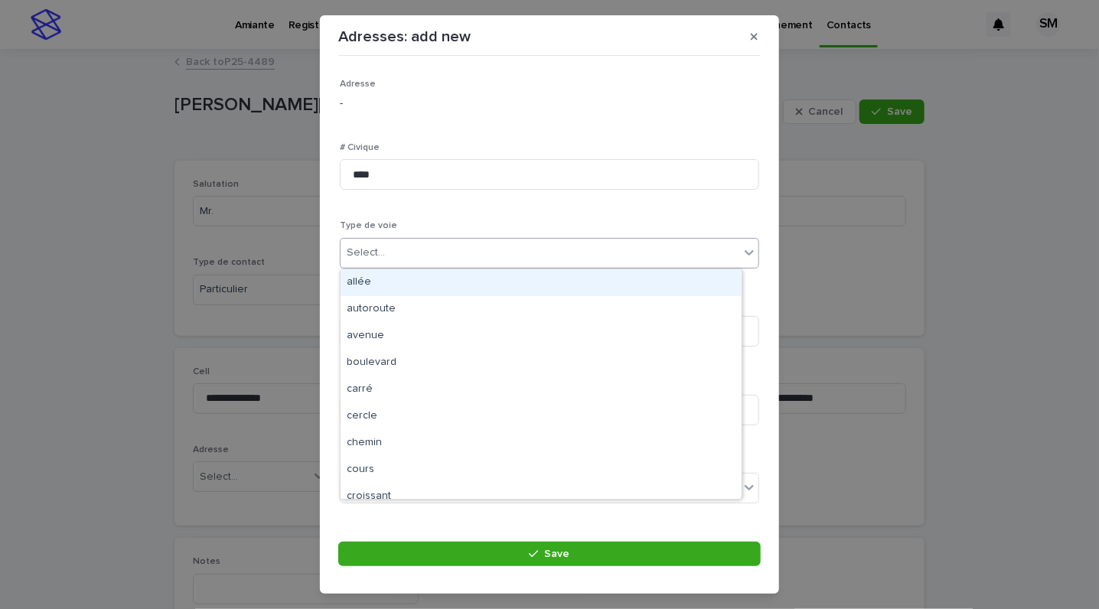
click at [368, 246] on div "Select..." at bounding box center [366, 253] width 38 height 16
type input "***"
click at [389, 282] on div "avenue" at bounding box center [541, 282] width 400 height 27
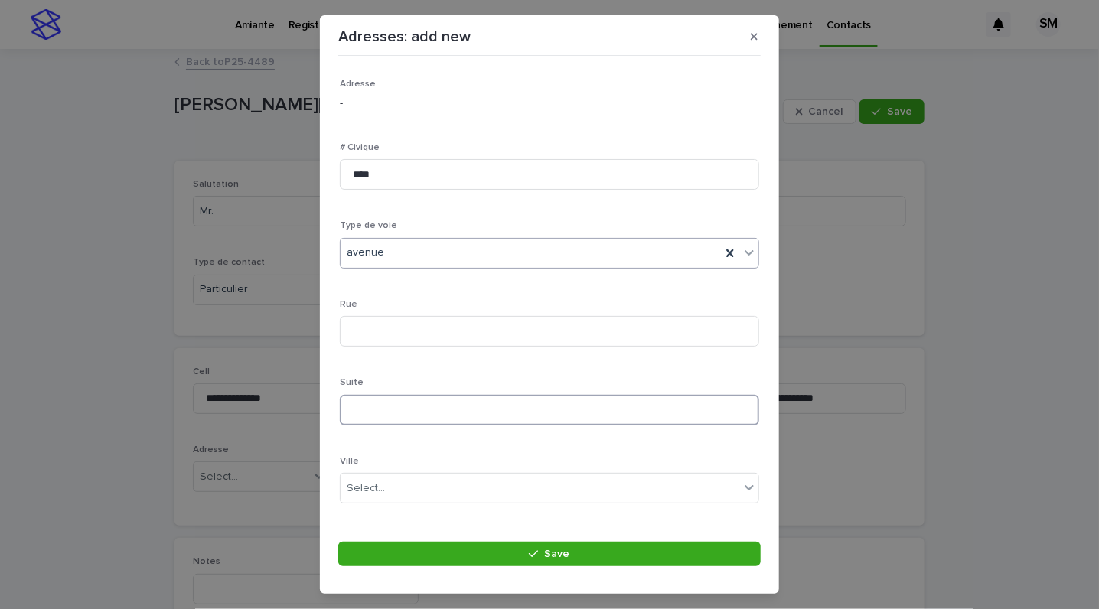
click at [384, 408] on input at bounding box center [549, 410] width 419 height 31
type input "***"
click at [393, 325] on input at bounding box center [549, 331] width 419 height 31
type input "**********"
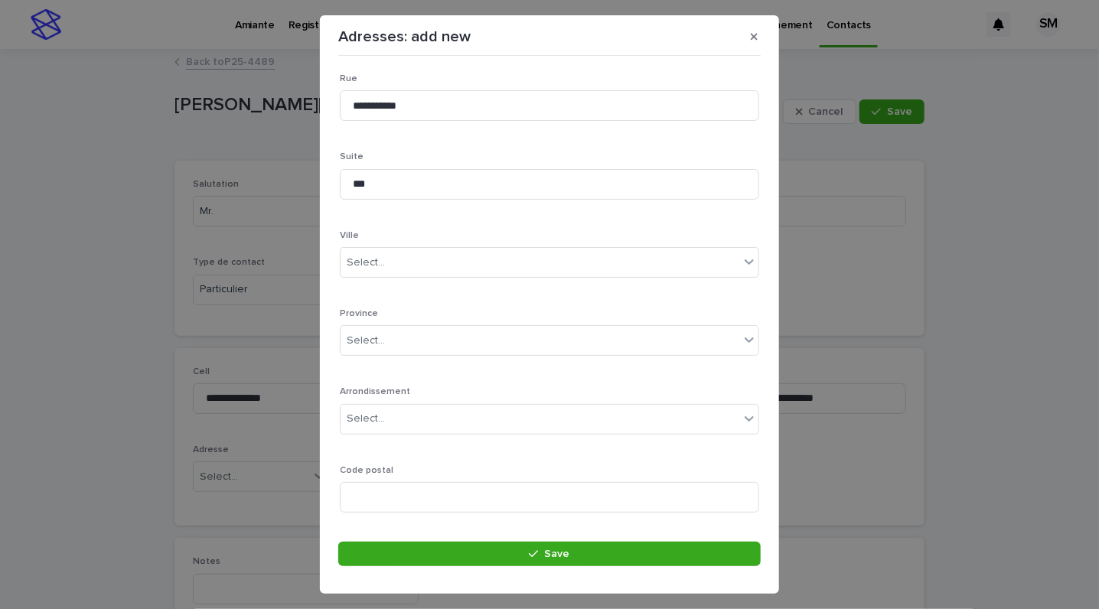
scroll to position [233, 0]
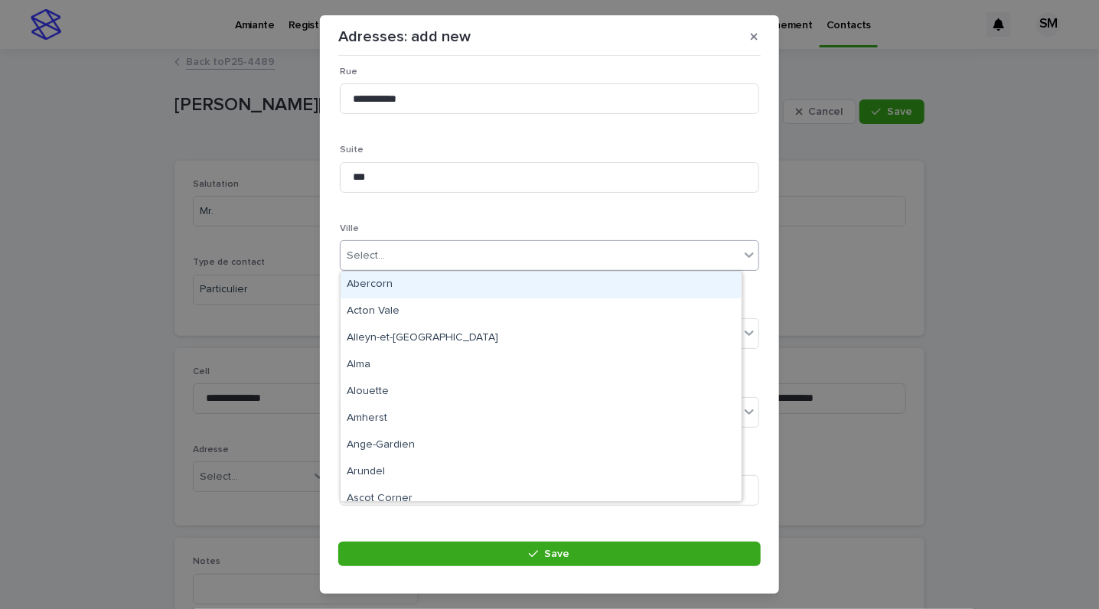
click at [387, 259] on input "text" at bounding box center [388, 256] width 2 height 13
type input "****"
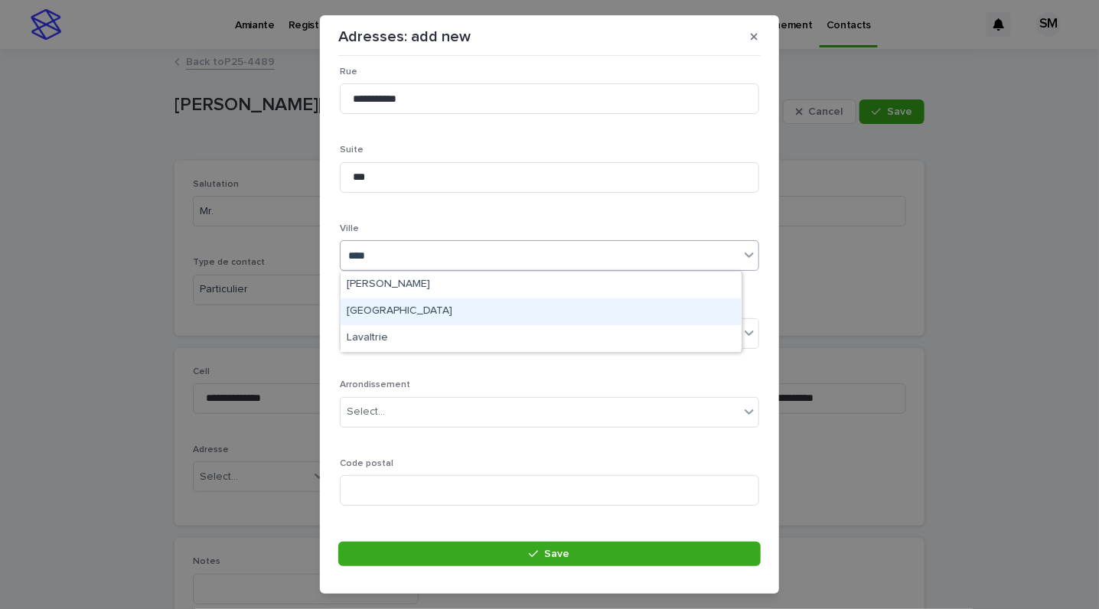
click at [368, 311] on div "[GEOGRAPHIC_DATA]" at bounding box center [541, 312] width 400 height 27
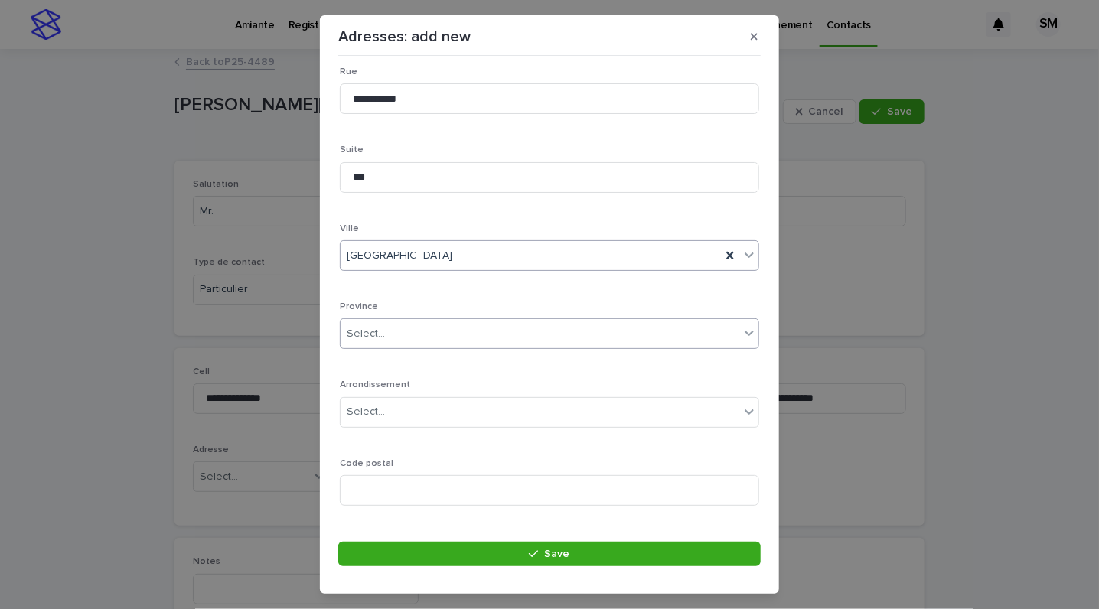
click at [369, 334] on div "Select..." at bounding box center [366, 334] width 38 height 16
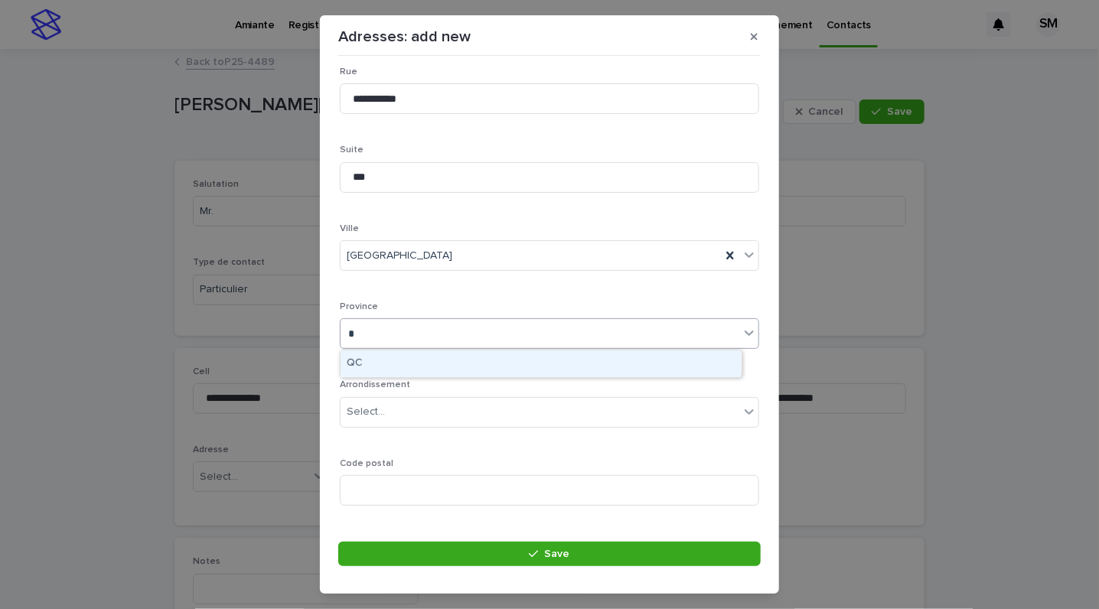
type input "**"
click at [361, 354] on div "QC" at bounding box center [541, 364] width 400 height 27
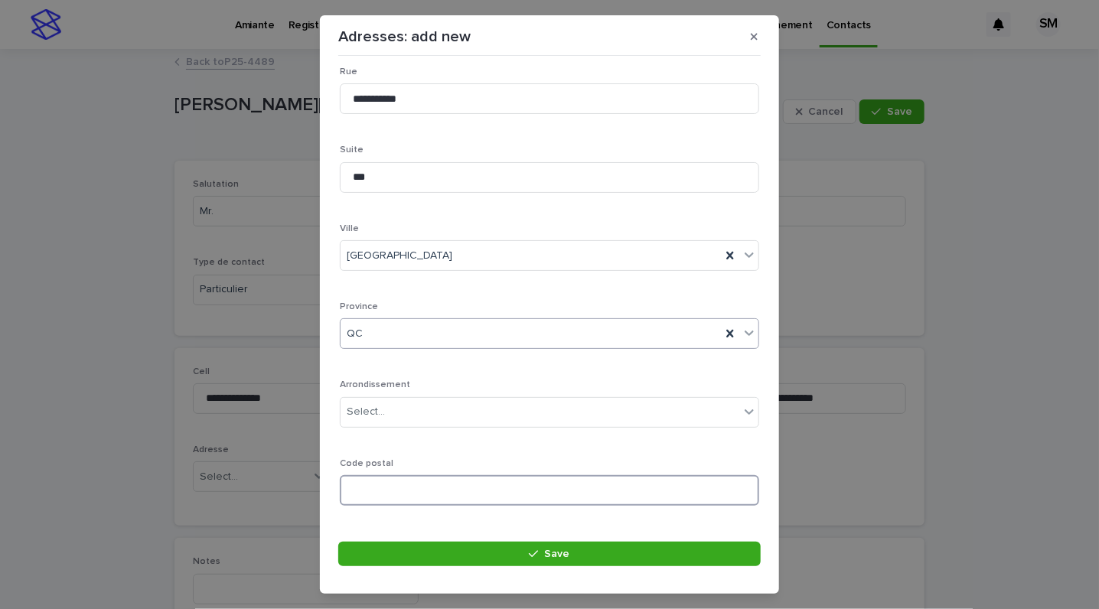
click at [351, 490] on input at bounding box center [549, 490] width 419 height 31
click at [377, 488] on input at bounding box center [549, 490] width 419 height 31
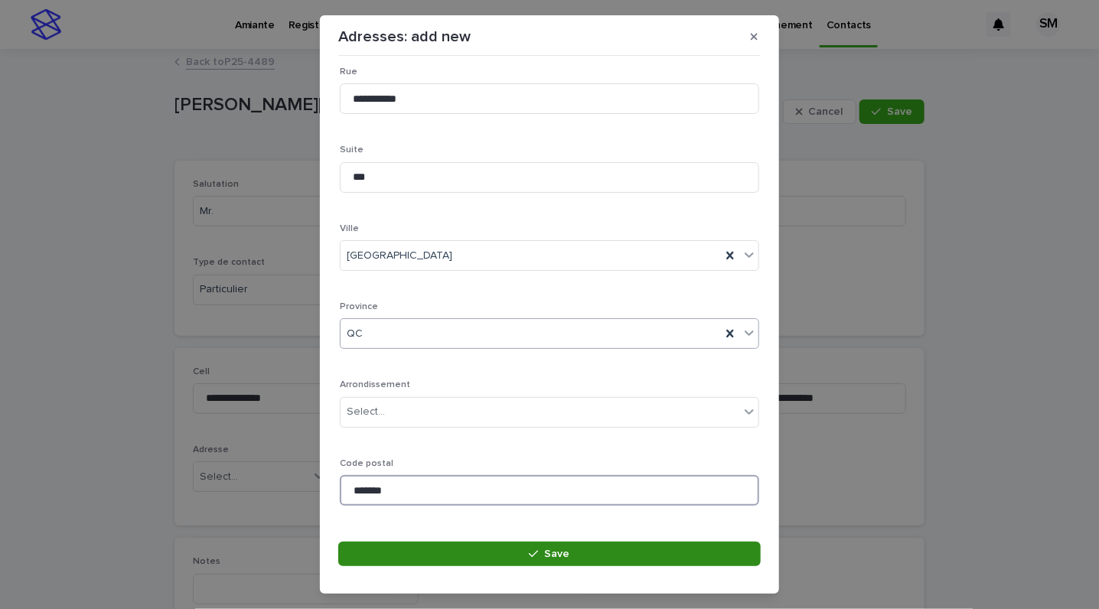
type input "*******"
click at [490, 553] on button "Save" at bounding box center [549, 554] width 423 height 24
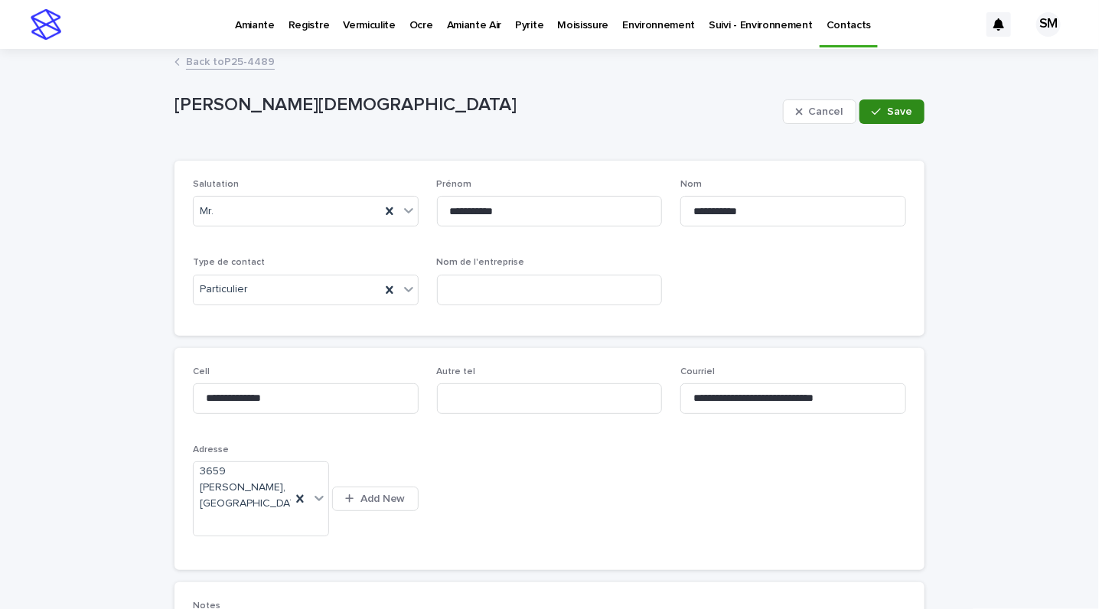
click at [889, 102] on button "Save" at bounding box center [892, 112] width 65 height 24
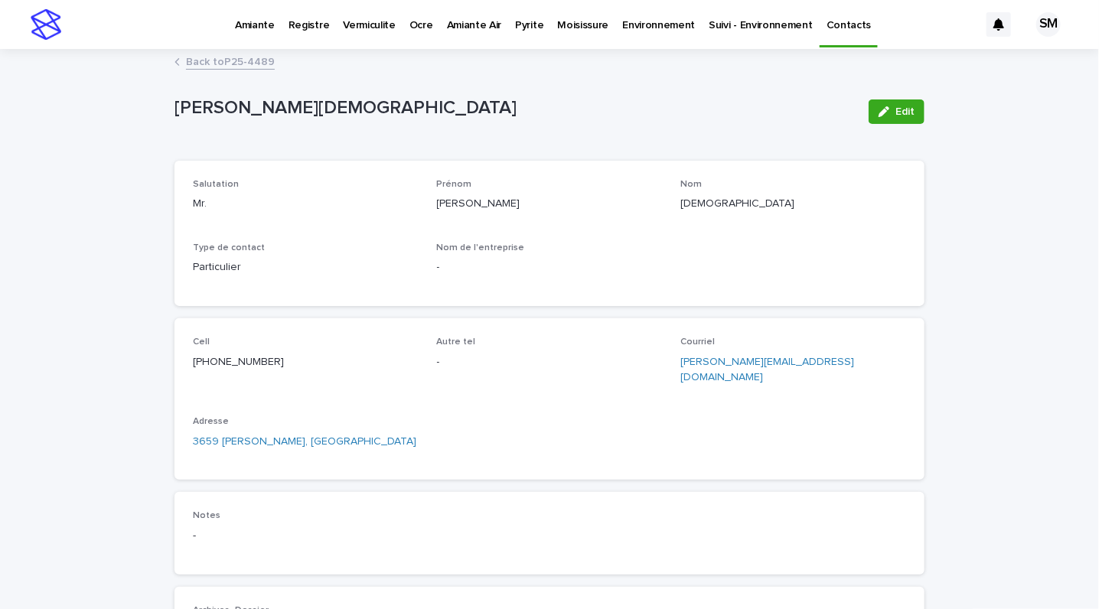
click at [224, 57] on link "Back to P25-4489" at bounding box center [230, 61] width 89 height 18
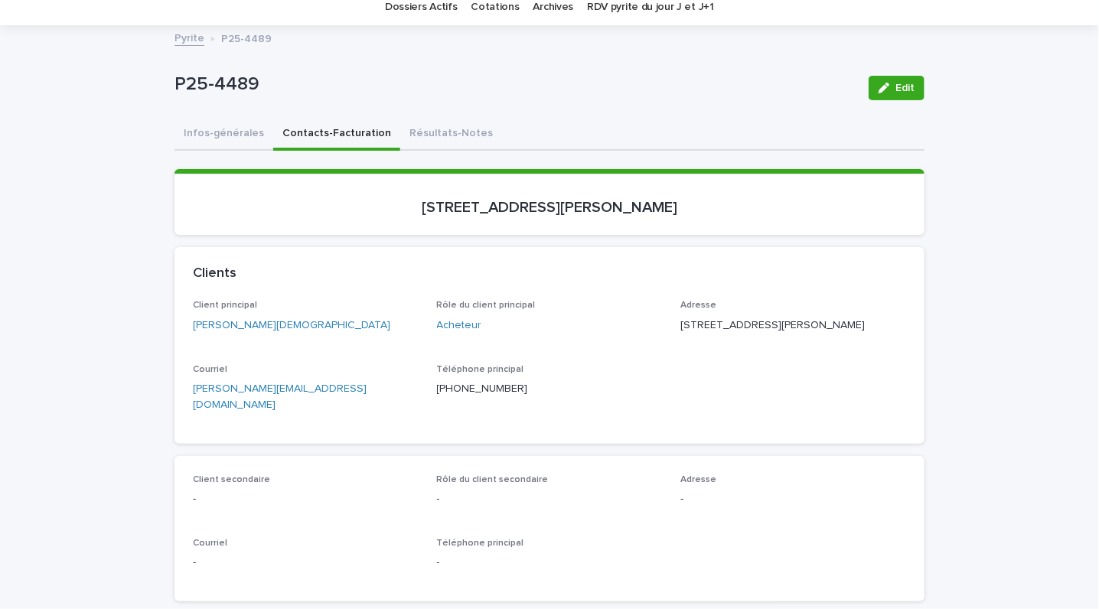
scroll to position [70, 0]
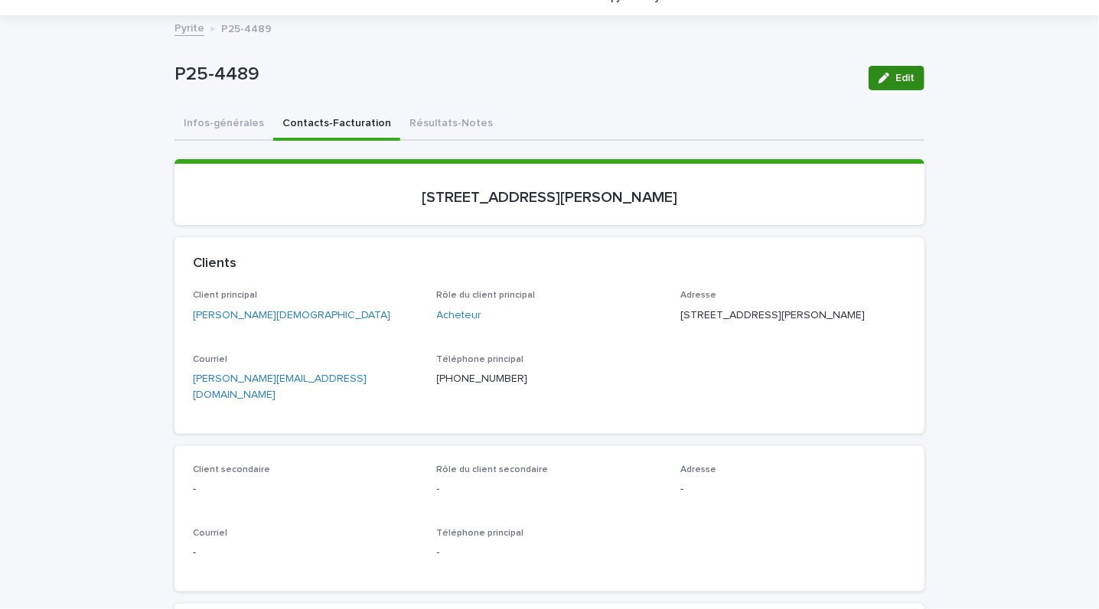
click at [886, 74] on div "button" at bounding box center [887, 78] width 17 height 11
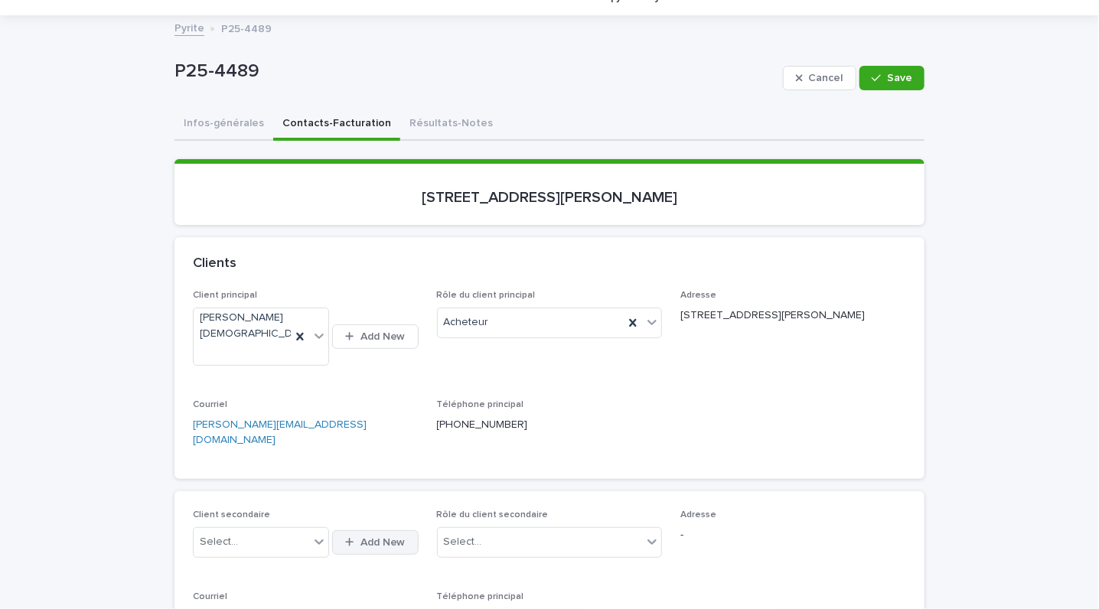
click at [361, 537] on span "Add New" at bounding box center [383, 542] width 45 height 11
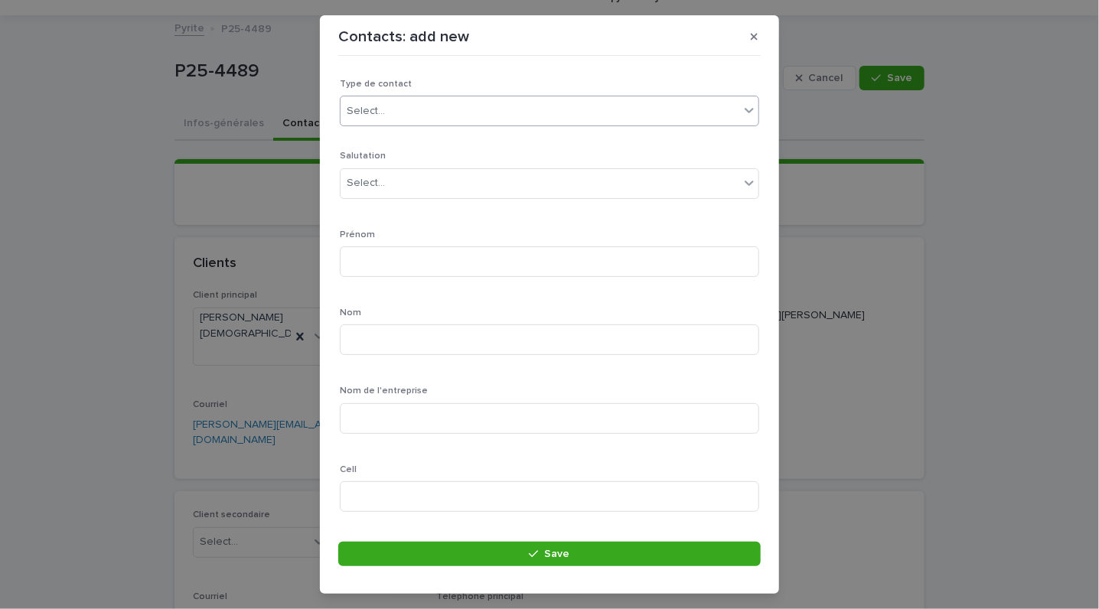
click at [370, 116] on div "Select..." at bounding box center [366, 111] width 38 height 16
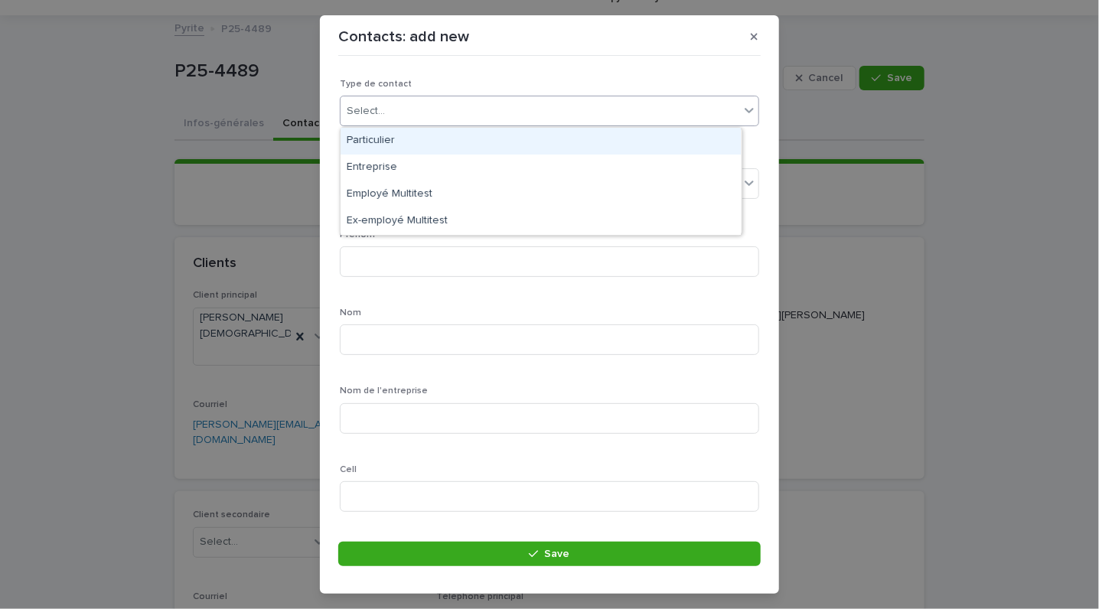
click at [377, 129] on div "Particulier" at bounding box center [541, 141] width 400 height 27
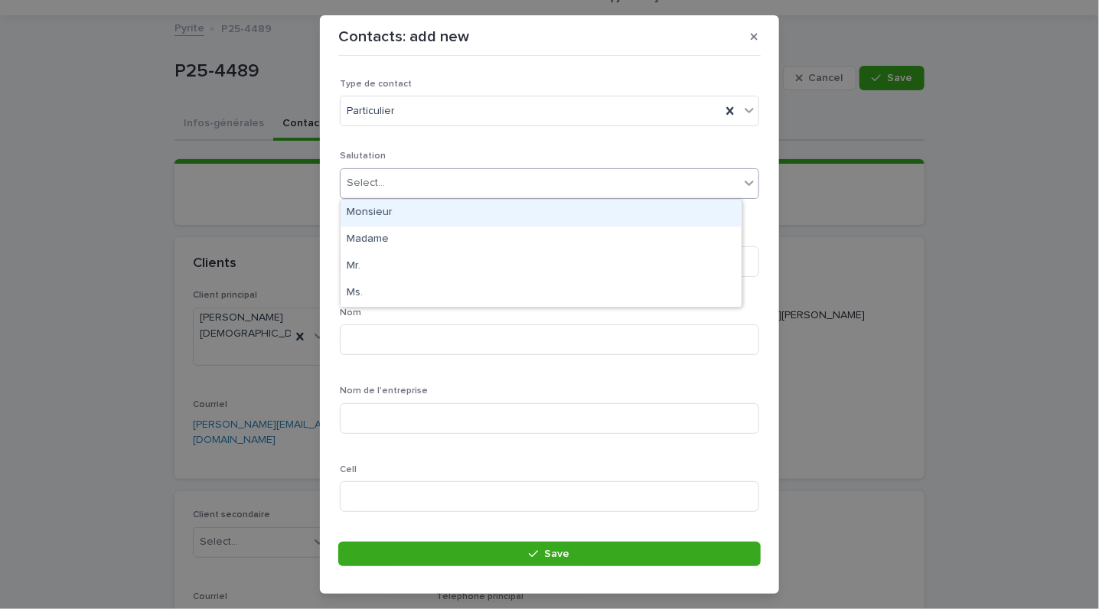
click at [390, 175] on div "Select..." at bounding box center [540, 183] width 399 height 25
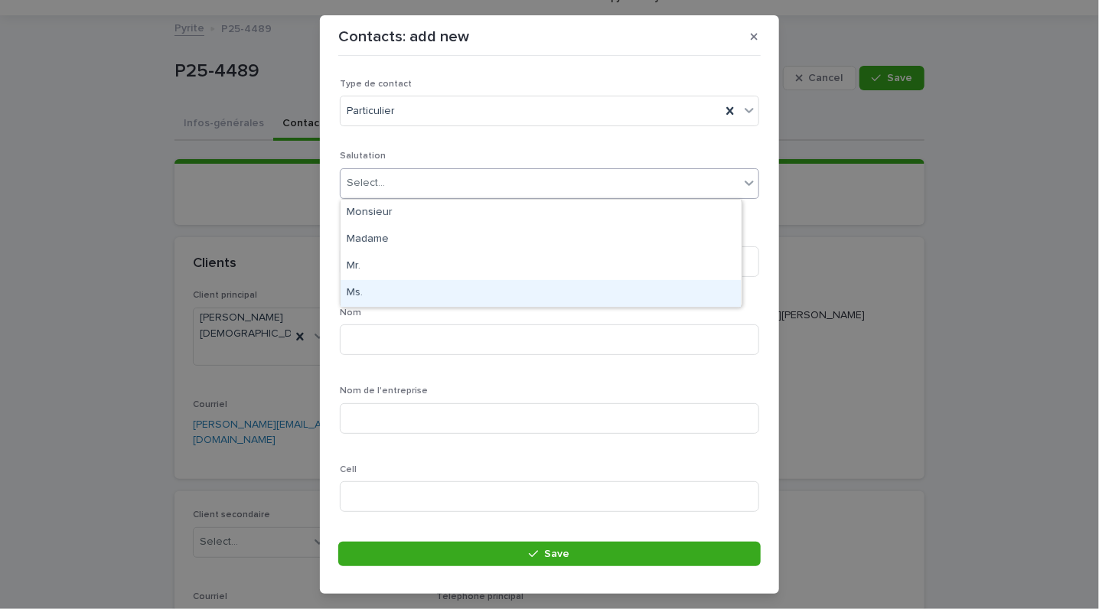
click at [360, 288] on div "Ms." at bounding box center [541, 293] width 400 height 27
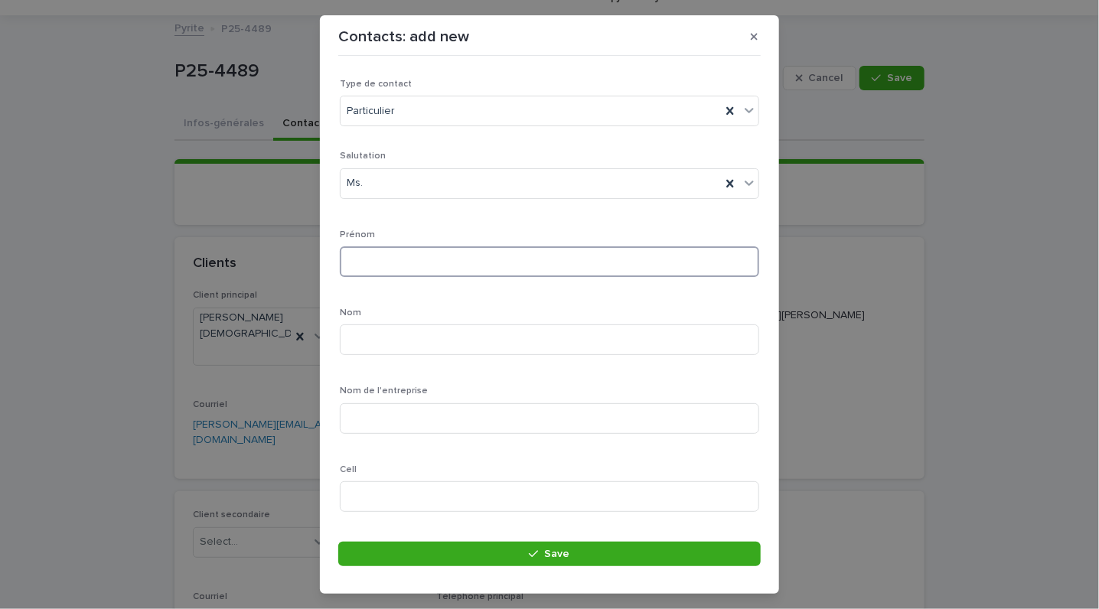
click at [379, 268] on input at bounding box center [549, 261] width 419 height 31
click at [365, 263] on input "*********" at bounding box center [549, 261] width 419 height 31
type input "*********"
click at [376, 328] on input at bounding box center [549, 340] width 419 height 31
click at [361, 340] on input at bounding box center [549, 340] width 419 height 31
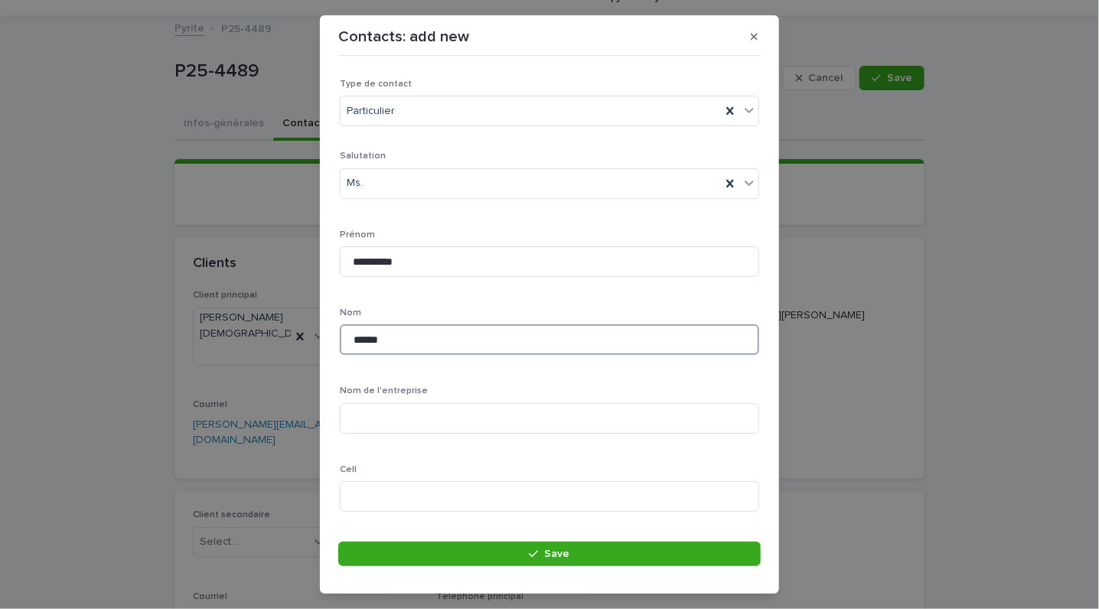
type input "******"
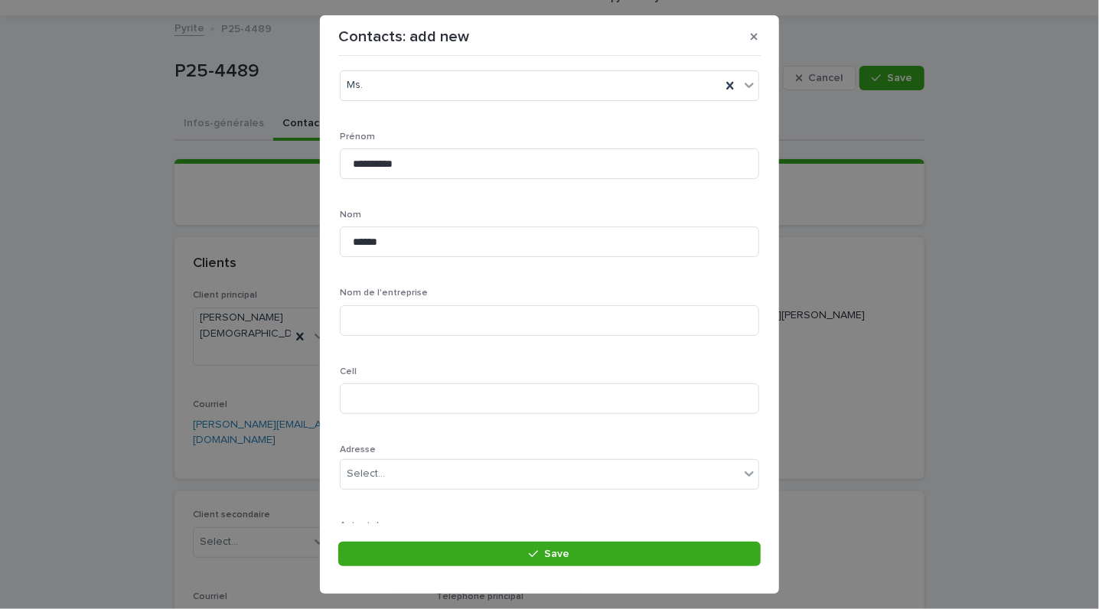
scroll to position [109, 0]
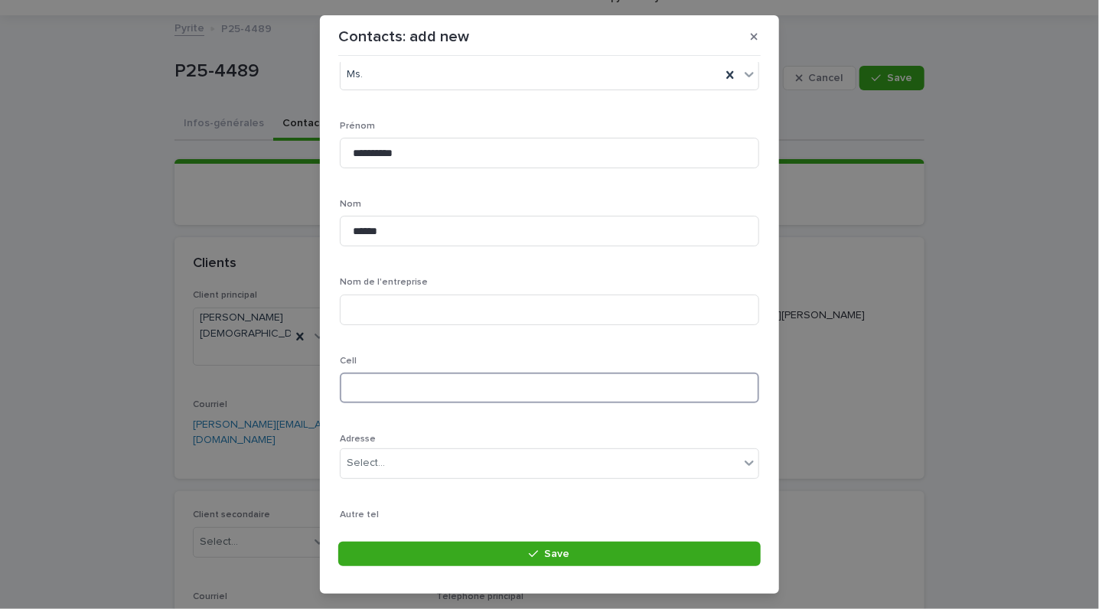
click at [393, 373] on input at bounding box center [549, 388] width 419 height 31
type input "**********"
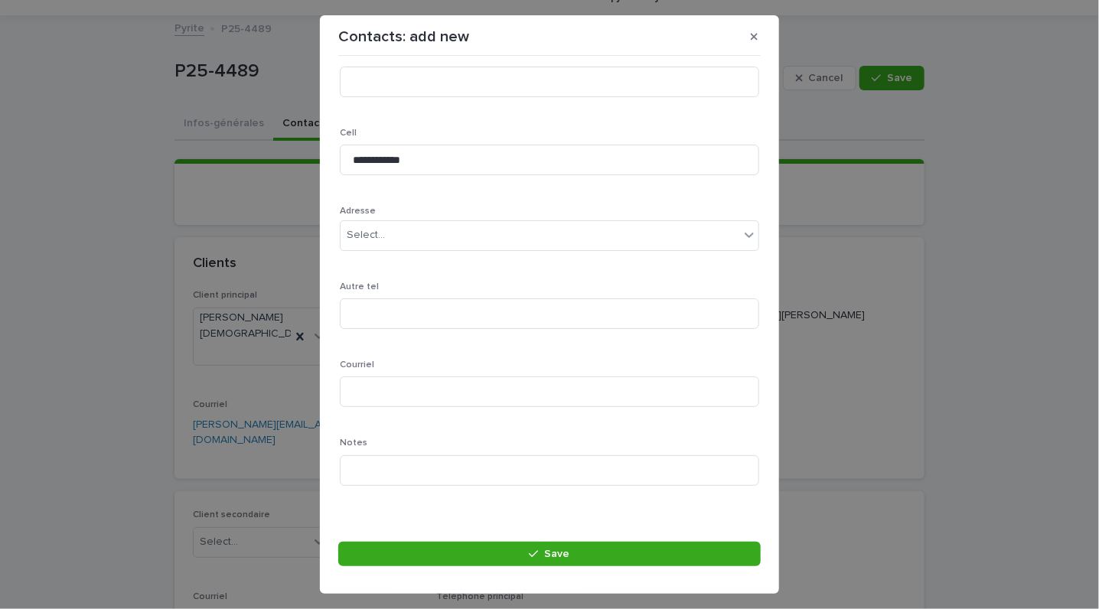
scroll to position [342, 0]
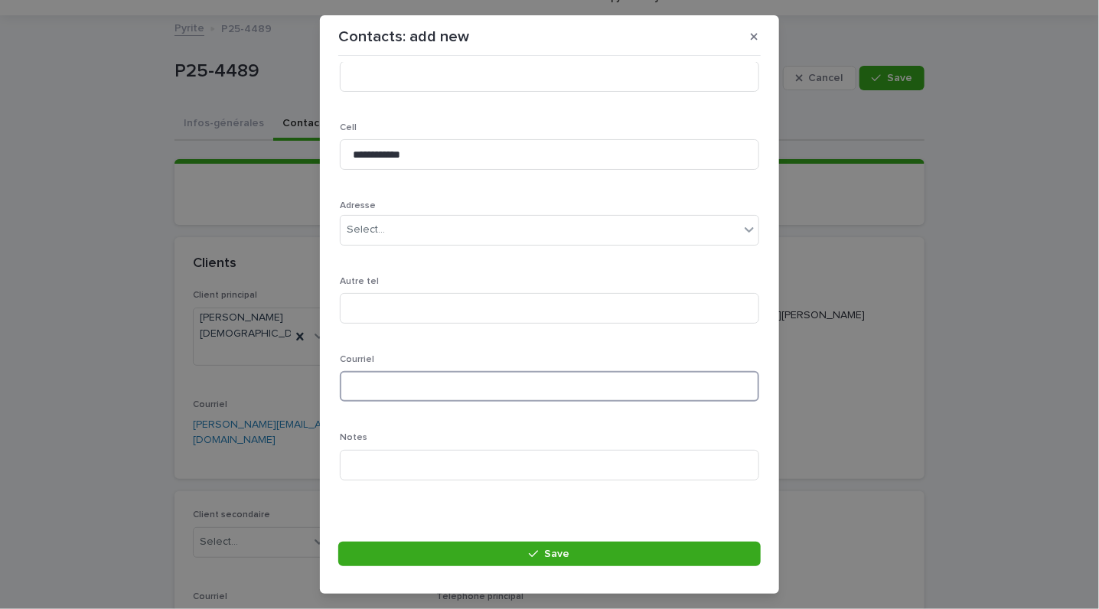
click at [365, 380] on input at bounding box center [549, 386] width 419 height 31
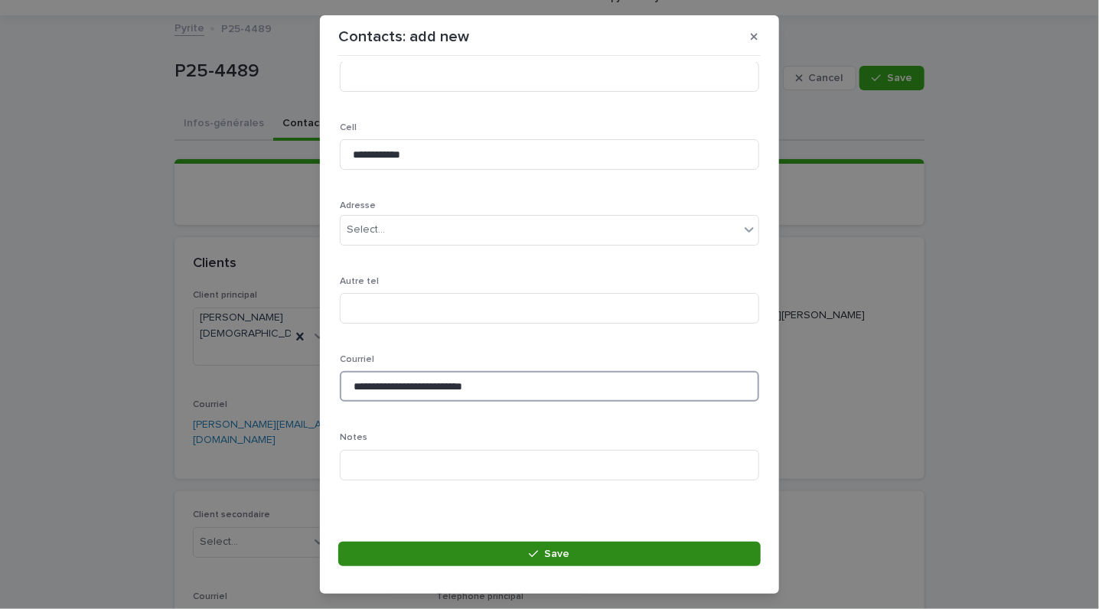
type input "**********"
click at [459, 543] on button "Save" at bounding box center [549, 554] width 423 height 24
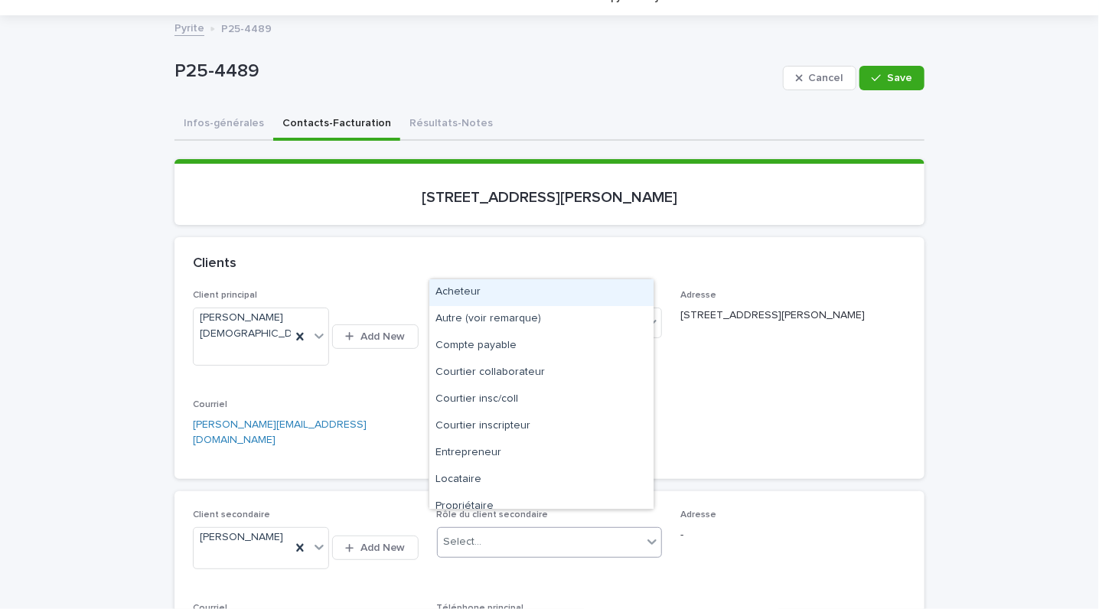
click at [648, 540] on icon at bounding box center [652, 542] width 9 height 5
click at [527, 289] on div "Acheteur" at bounding box center [541, 292] width 224 height 27
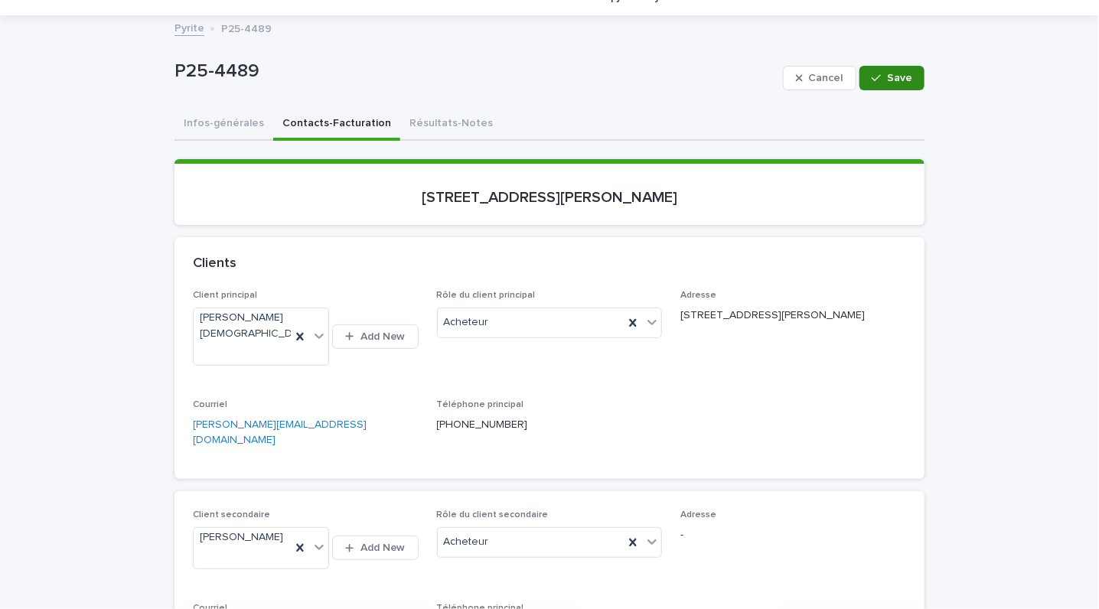
click at [876, 81] on div "button" at bounding box center [879, 78] width 15 height 11
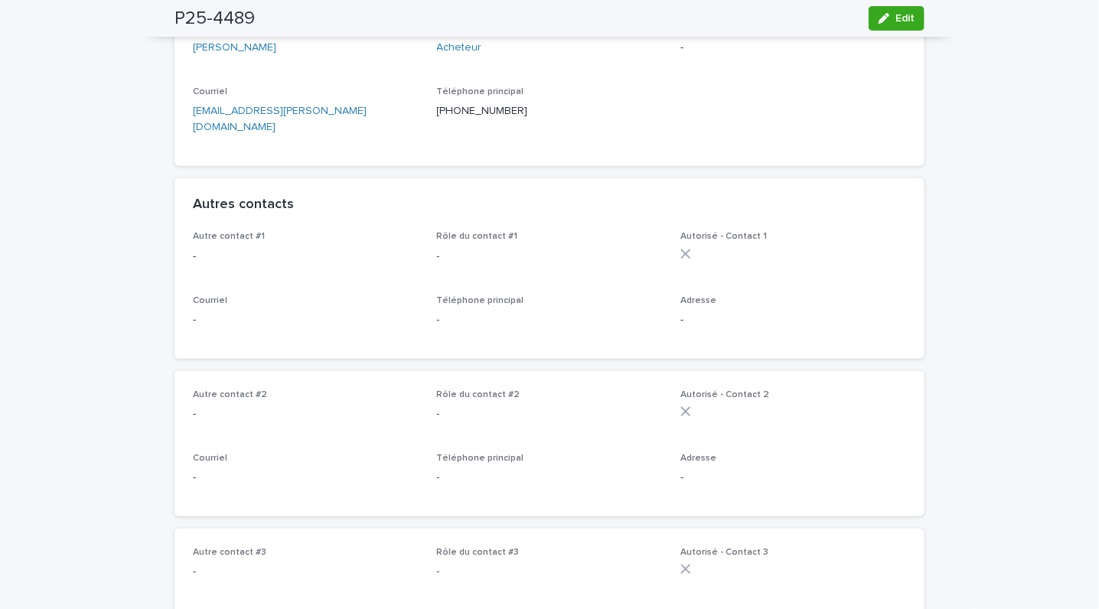
scroll to position [507, 0]
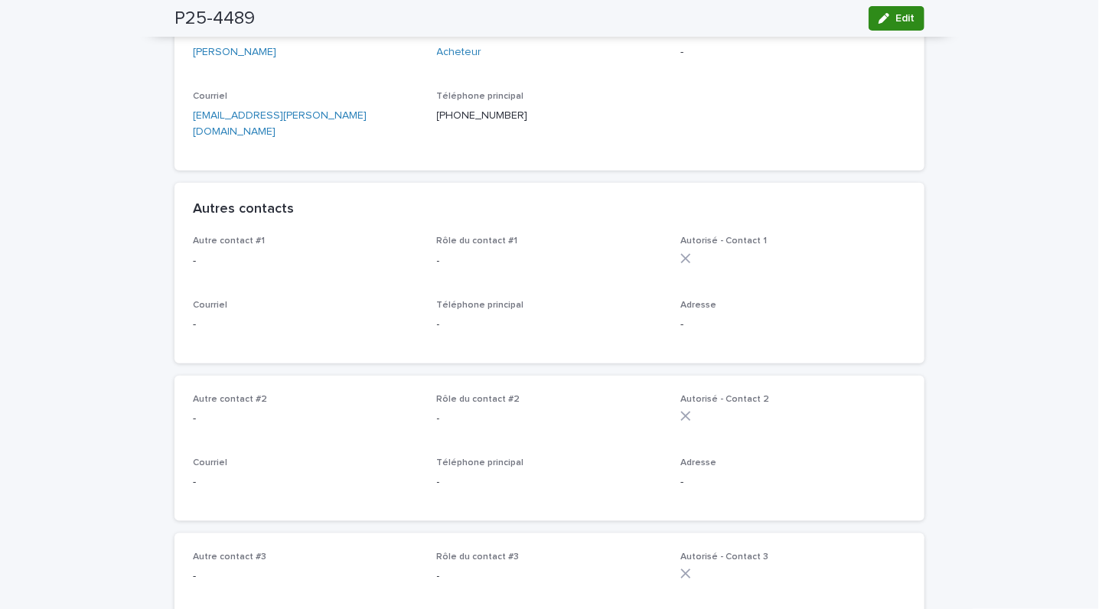
click at [896, 19] on span "Edit" at bounding box center [905, 18] width 19 height 11
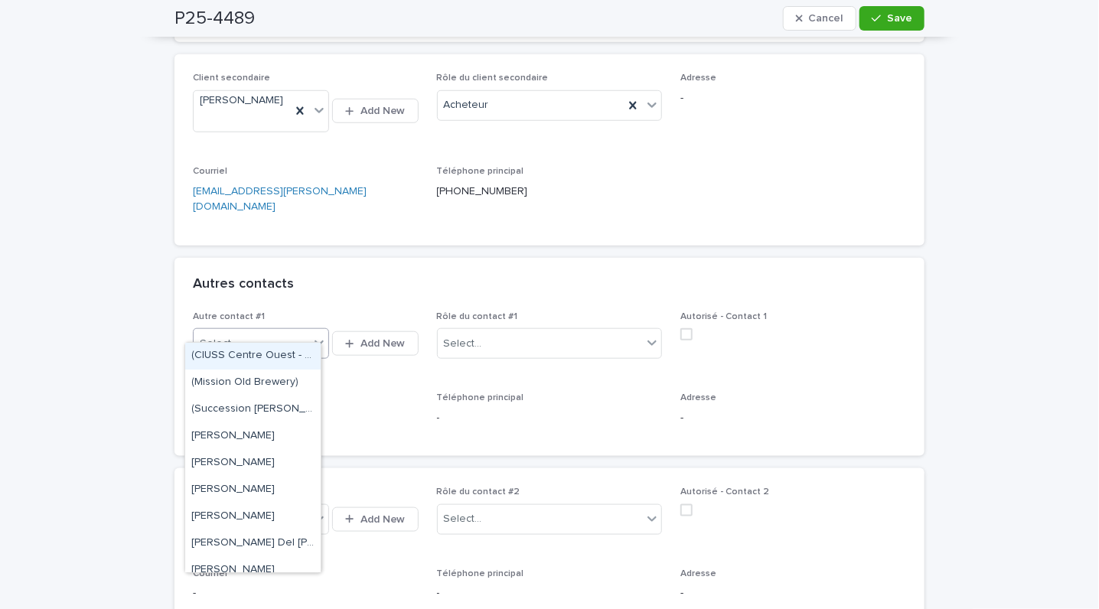
click at [240, 338] on input "text" at bounding box center [241, 344] width 2 height 13
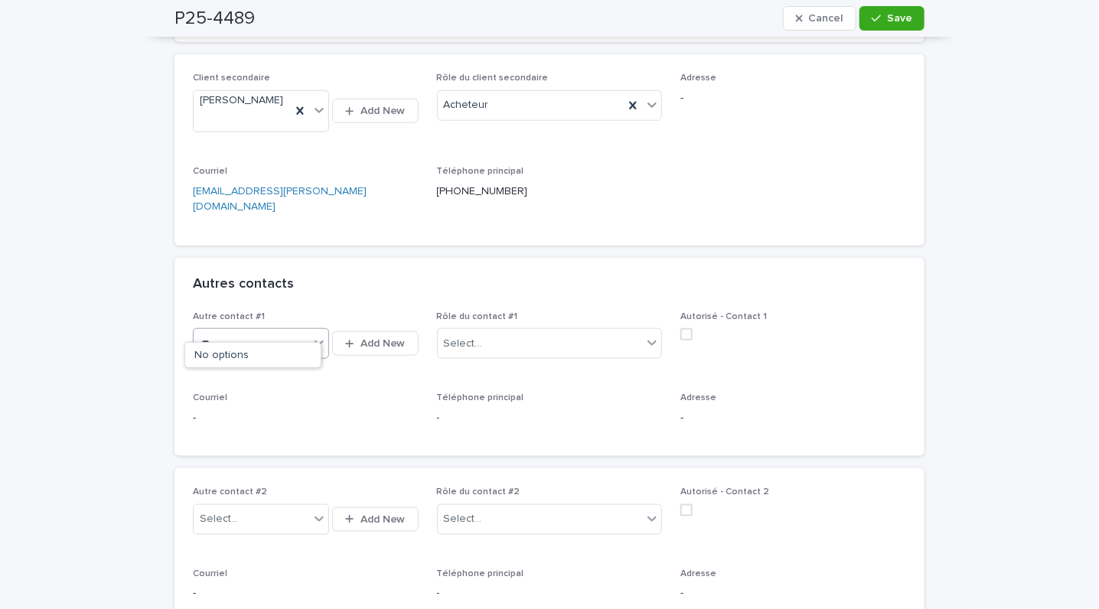
type input "*"
click at [377, 331] on button "Add New" at bounding box center [375, 343] width 86 height 24
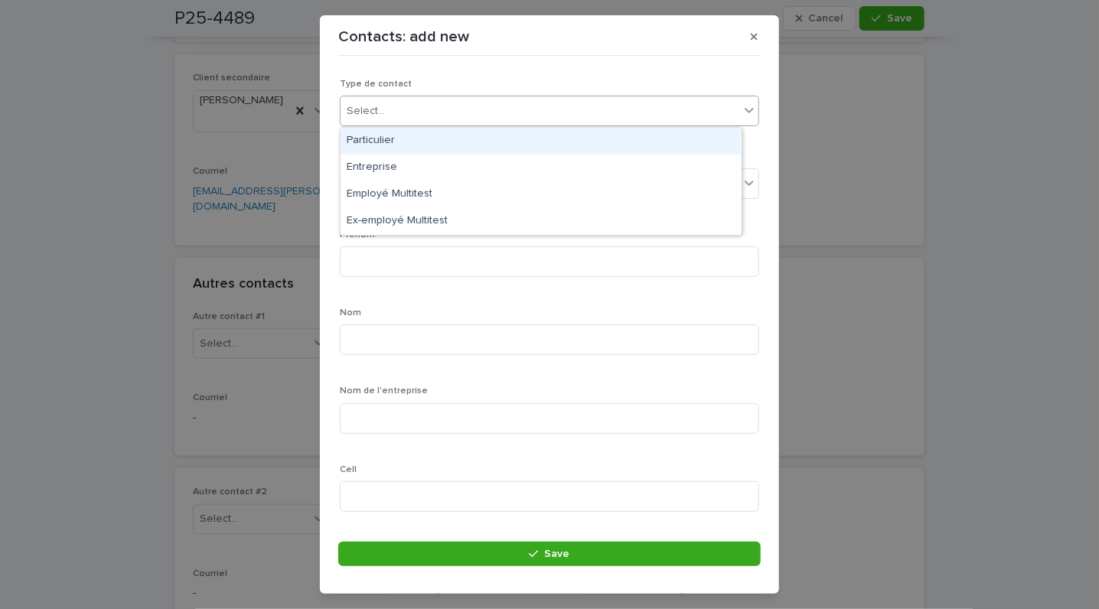
click at [369, 120] on div "Select..." at bounding box center [540, 111] width 399 height 25
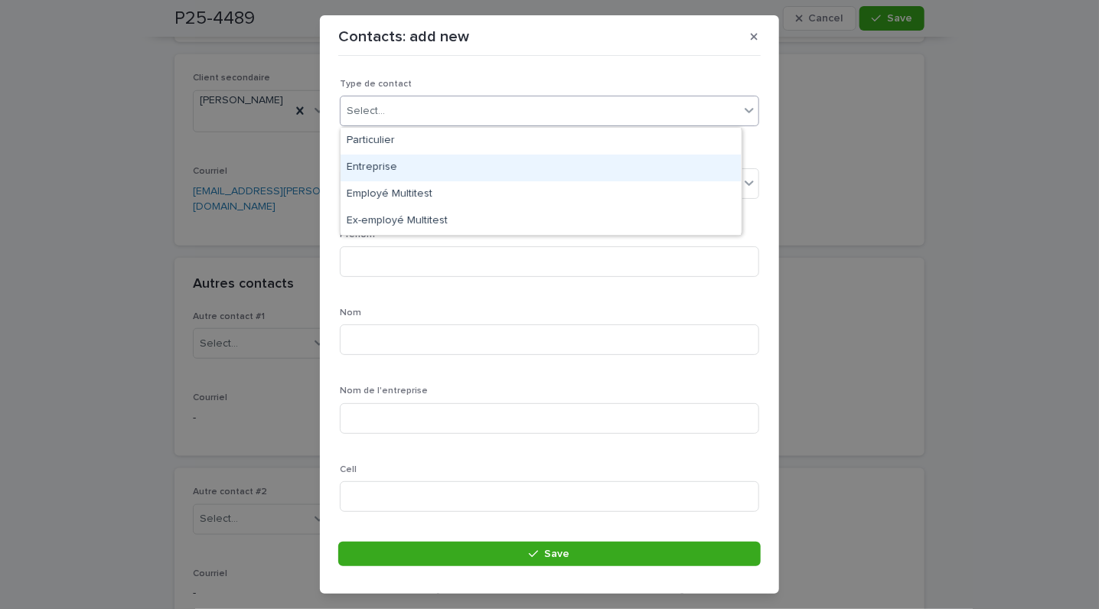
click at [371, 165] on div "Entreprise" at bounding box center [541, 168] width 400 height 27
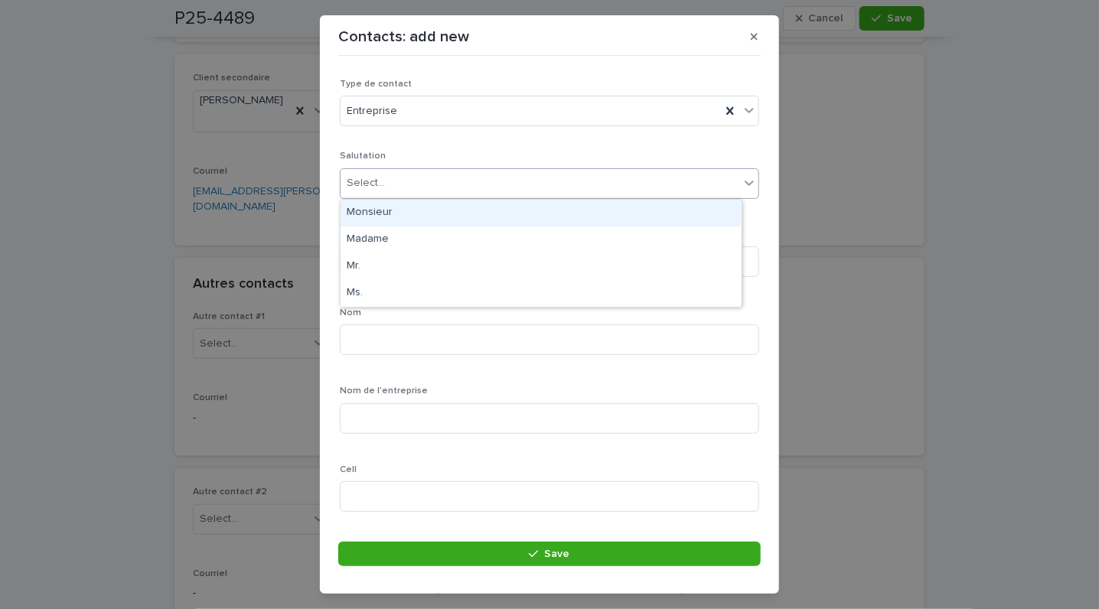
click at [395, 189] on div "Select..." at bounding box center [540, 183] width 399 height 25
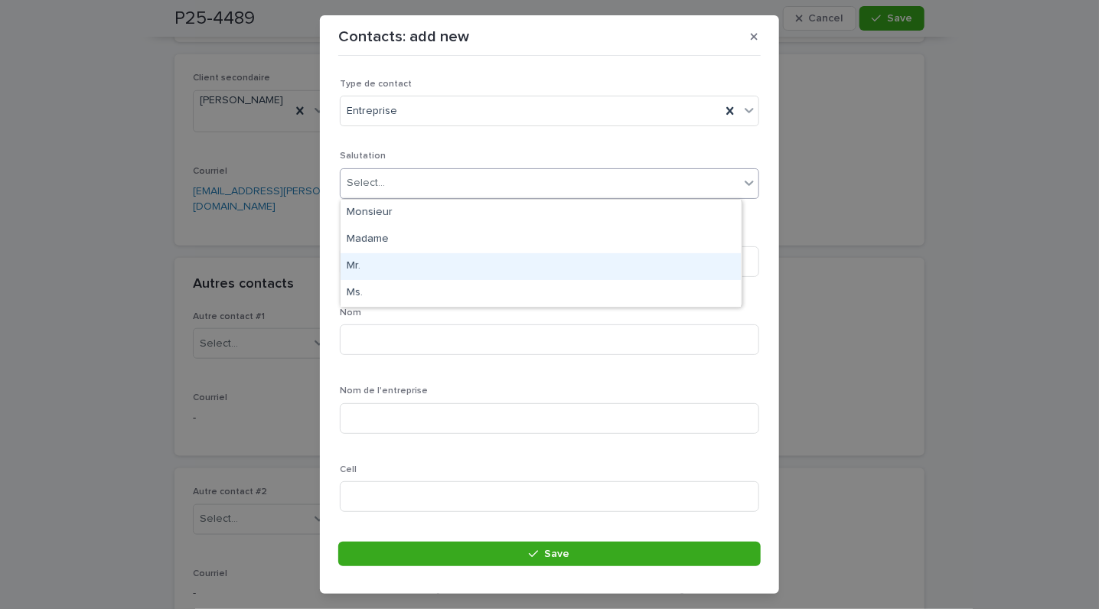
click at [355, 266] on div "Mr." at bounding box center [541, 266] width 400 height 27
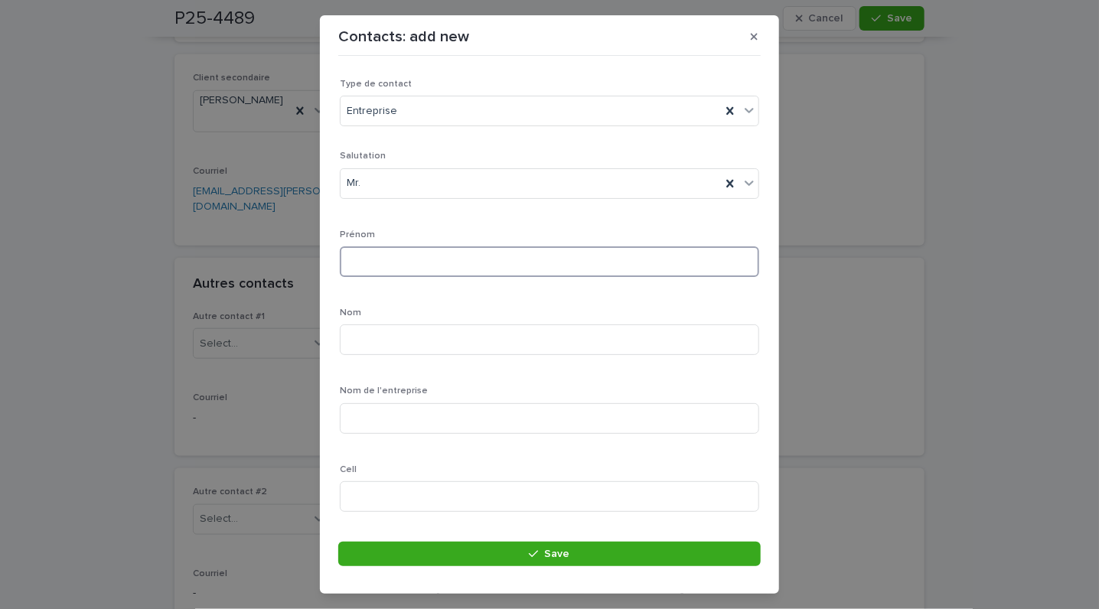
click at [376, 273] on input at bounding box center [549, 261] width 419 height 31
type input "******"
click at [383, 340] on input at bounding box center [549, 340] width 419 height 31
type input "*******"
click at [376, 500] on input at bounding box center [549, 496] width 419 height 31
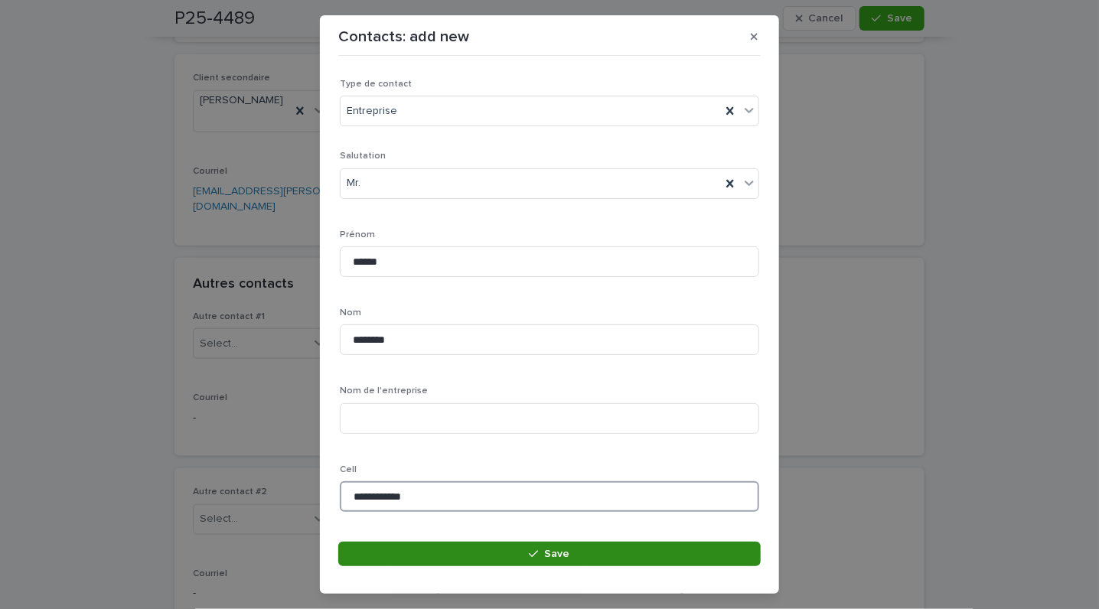
type input "**********"
click at [460, 544] on button "Save" at bounding box center [549, 554] width 423 height 24
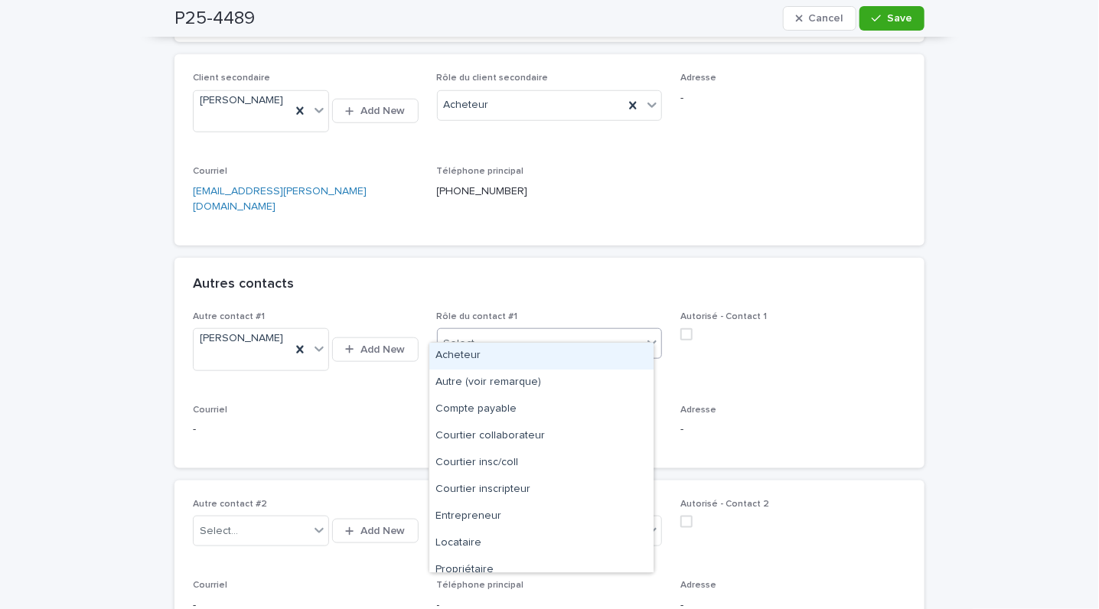
click at [645, 335] on icon at bounding box center [652, 342] width 15 height 15
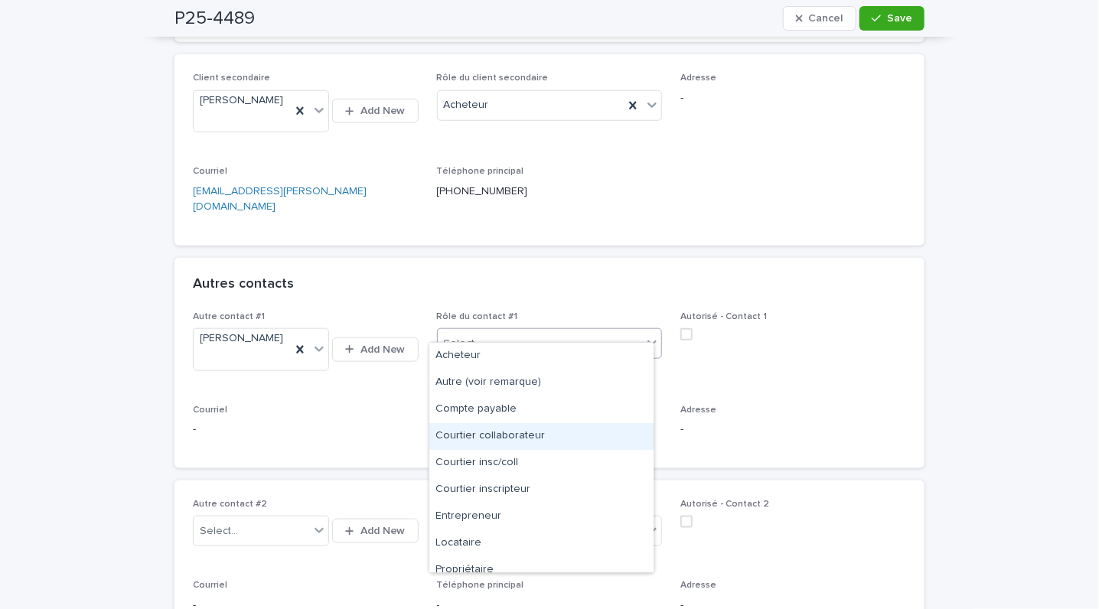
click at [504, 430] on div "Courtier collaborateur" at bounding box center [541, 436] width 224 height 27
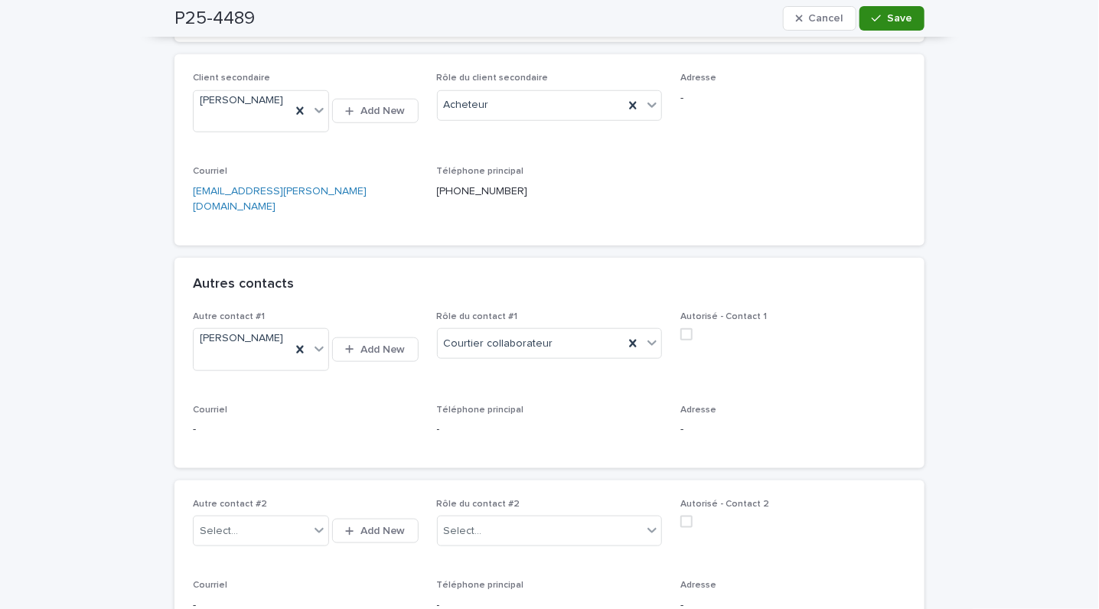
click at [887, 15] on span "Save" at bounding box center [899, 18] width 25 height 11
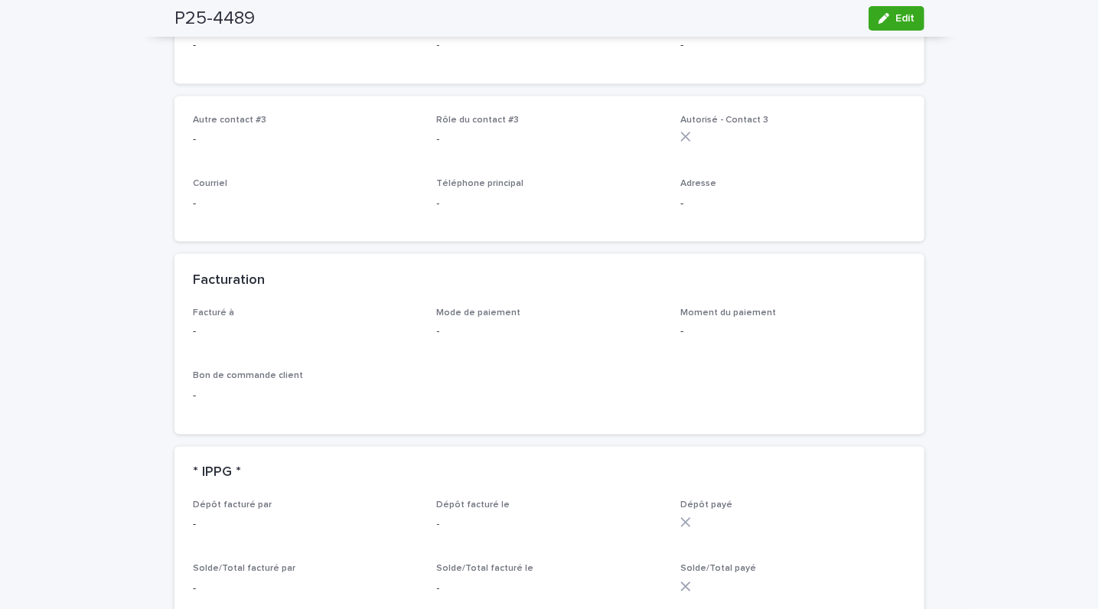
scroll to position [964, 0]
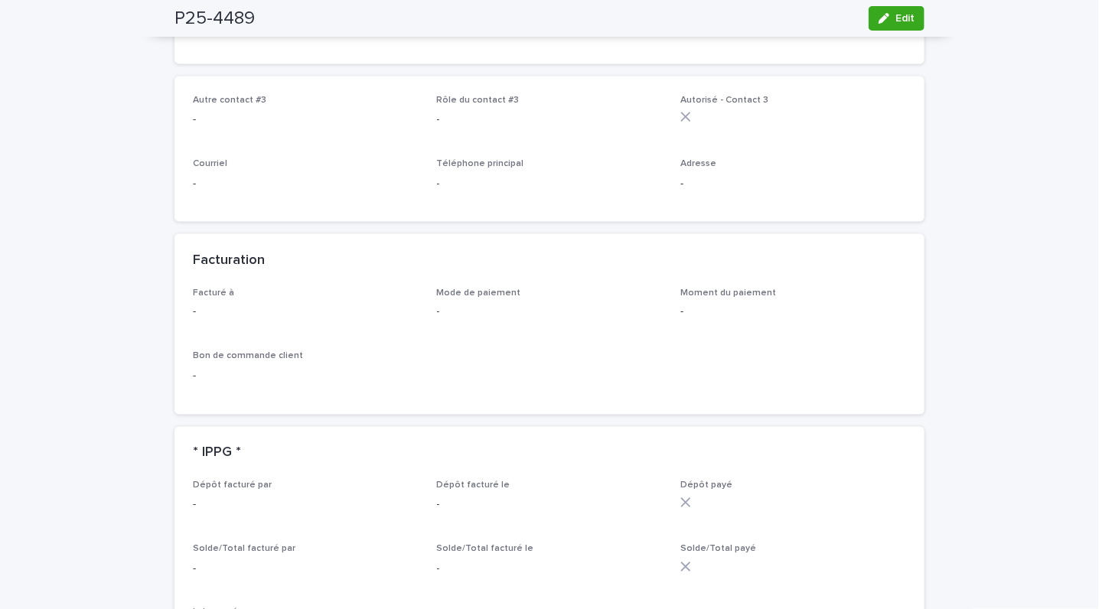
click at [881, 17] on icon "button" at bounding box center [884, 18] width 11 height 11
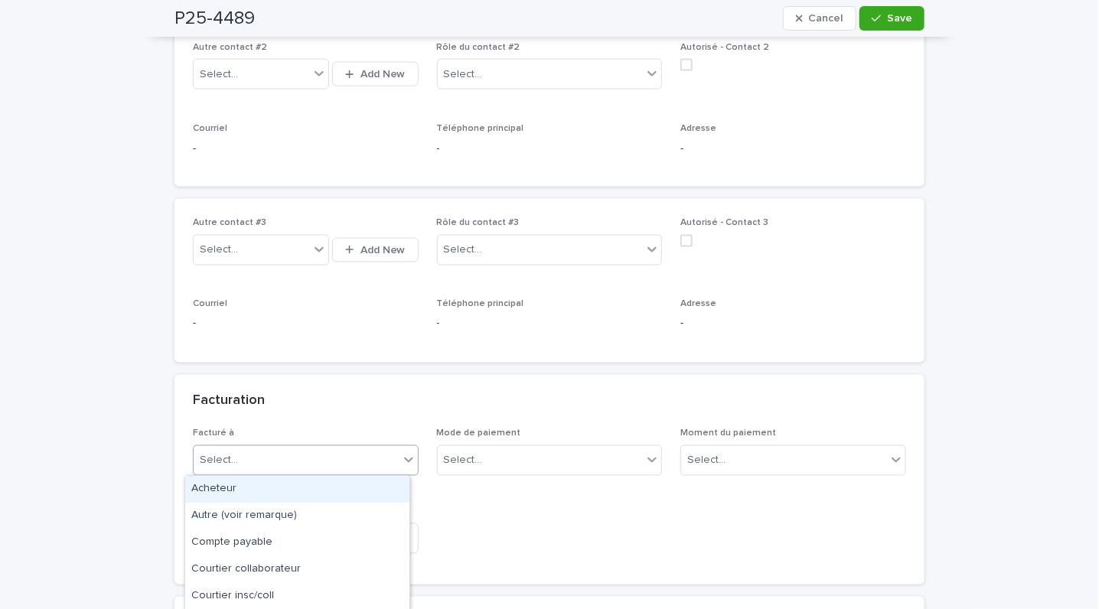
click at [286, 474] on div "Select..." at bounding box center [306, 461] width 226 height 31
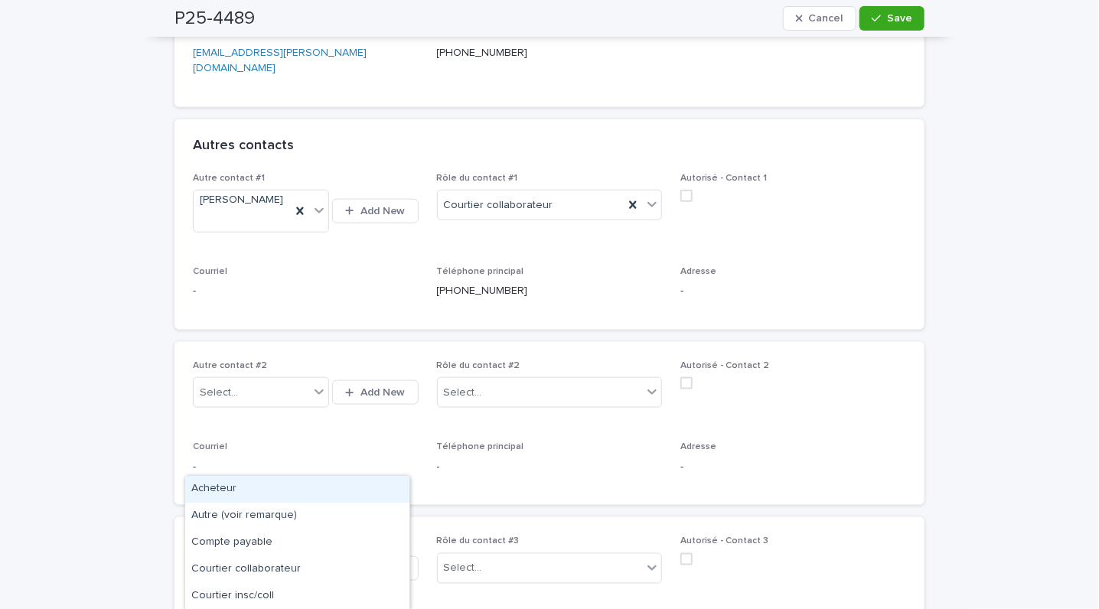
scroll to position [640, 0]
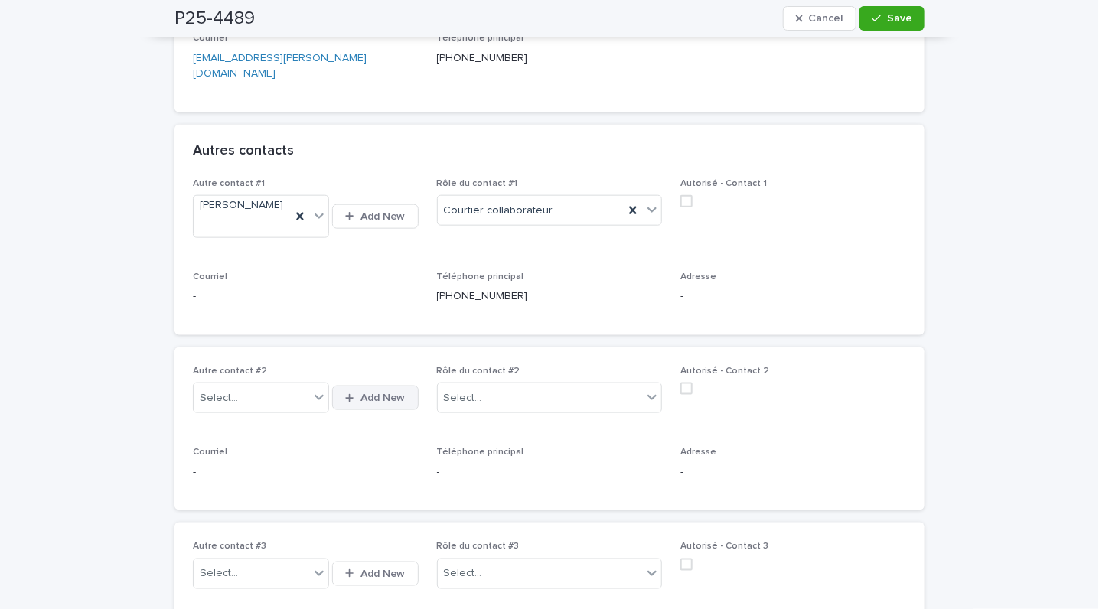
click at [374, 403] on button "Add New" at bounding box center [375, 398] width 86 height 24
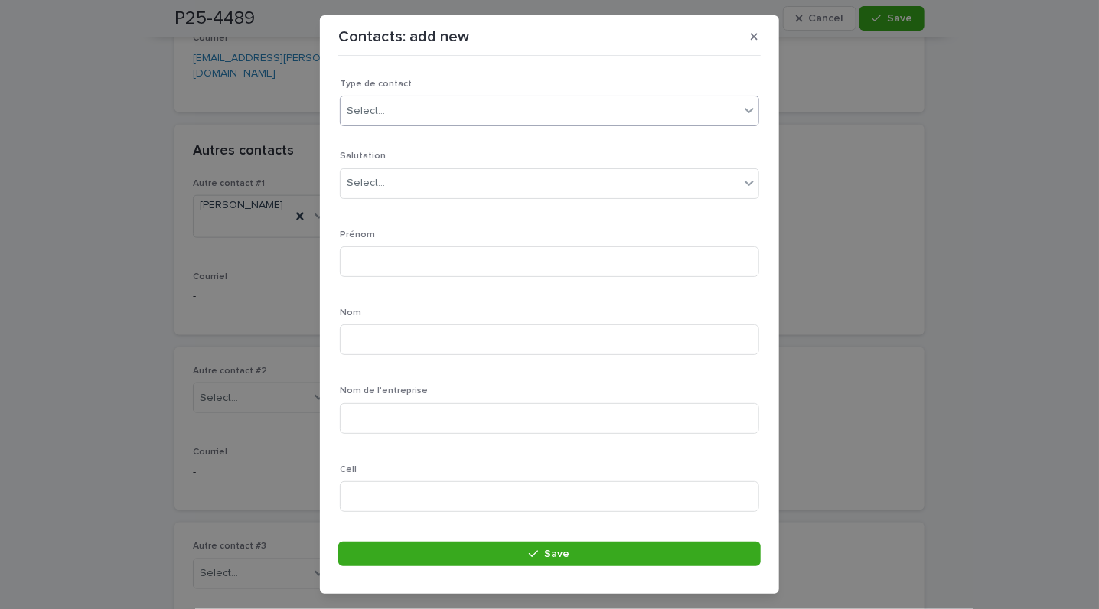
click at [390, 118] on div "Select..." at bounding box center [540, 111] width 399 height 25
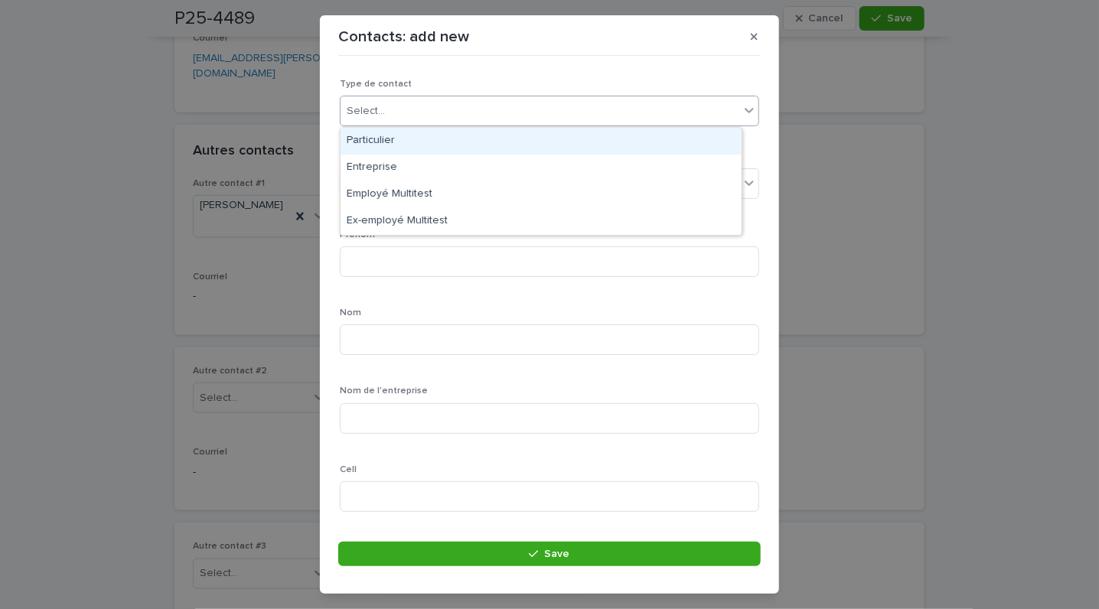
click at [390, 136] on div "Particulier" at bounding box center [541, 141] width 400 height 27
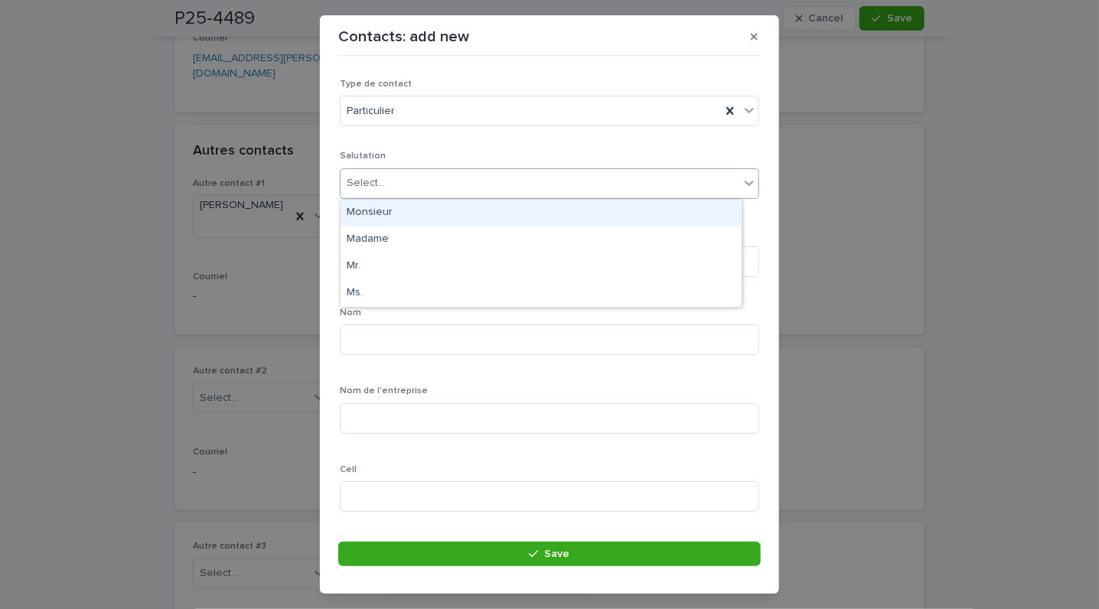
click at [370, 188] on div "Select..." at bounding box center [366, 183] width 38 height 16
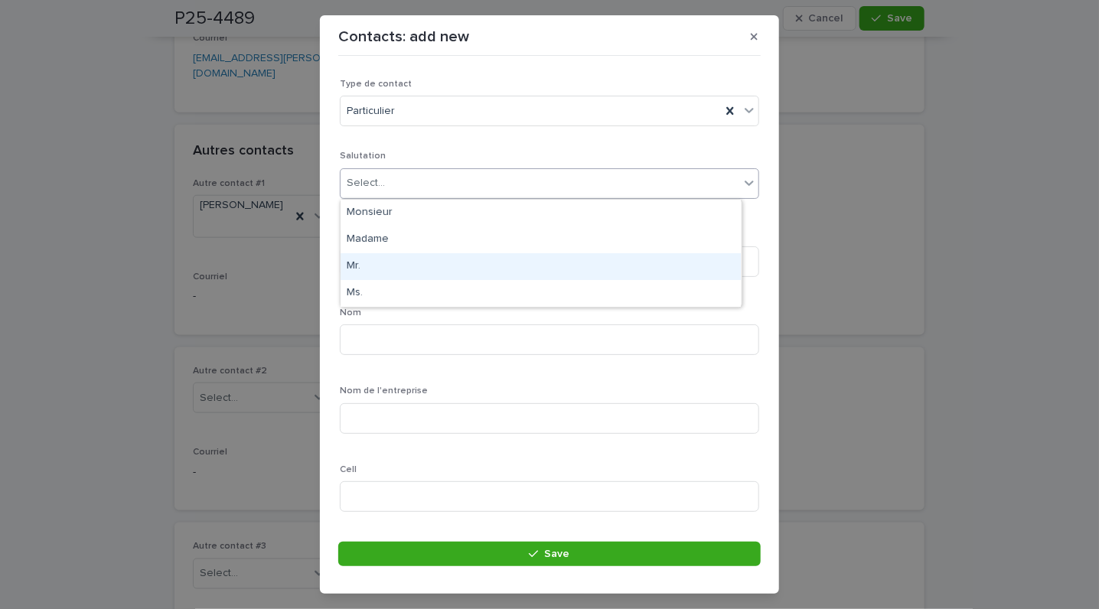
click at [356, 265] on div "Mr." at bounding box center [541, 266] width 400 height 27
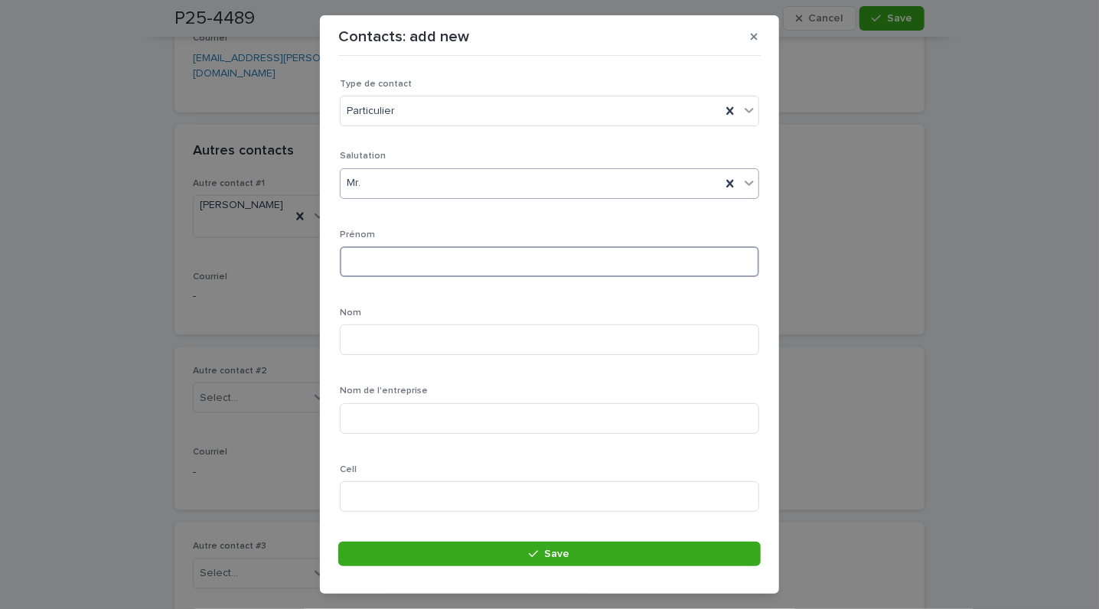
click at [393, 263] on input at bounding box center [549, 261] width 419 height 31
type input "******"
click at [364, 344] on input at bounding box center [549, 340] width 419 height 31
type input "*"
click at [392, 266] on input "******" at bounding box center [549, 261] width 419 height 31
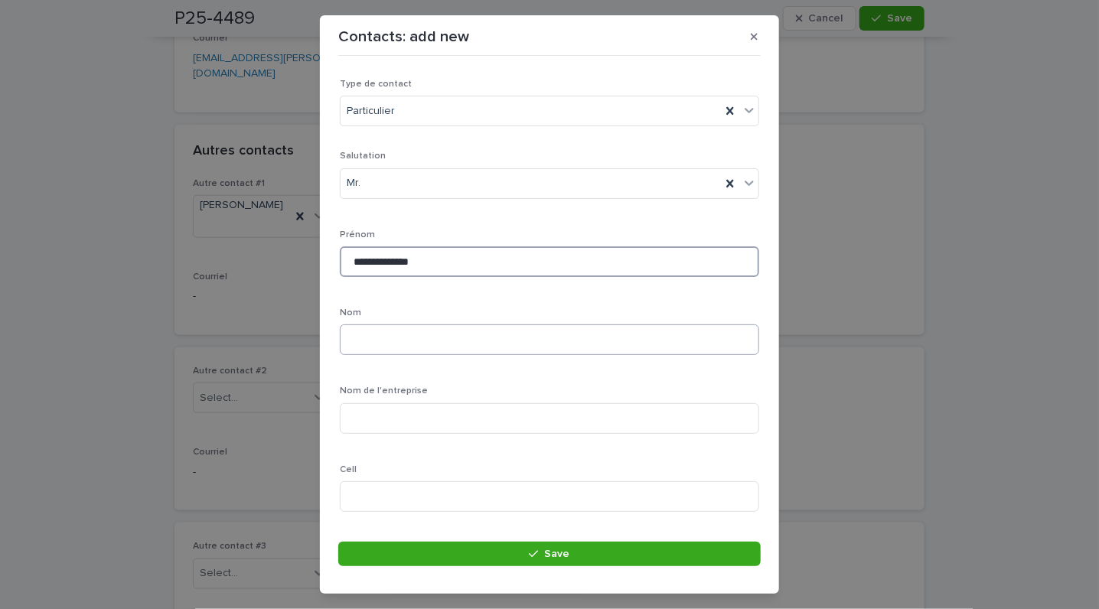
type input "**********"
click at [375, 341] on input at bounding box center [549, 340] width 419 height 31
type input "*"
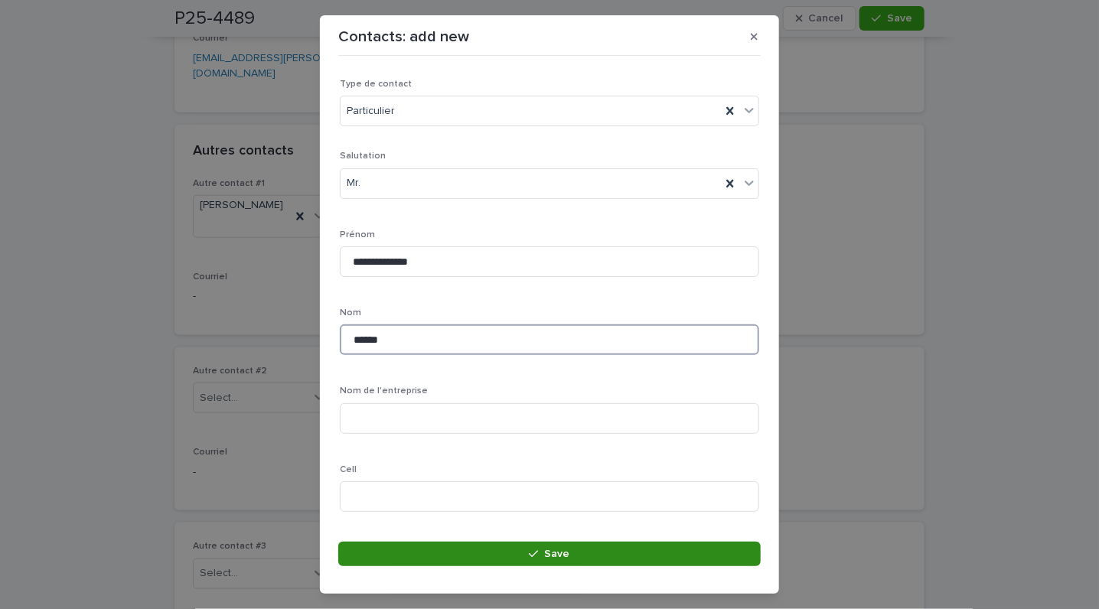
type input "******"
click at [580, 557] on button "Save" at bounding box center [549, 554] width 423 height 24
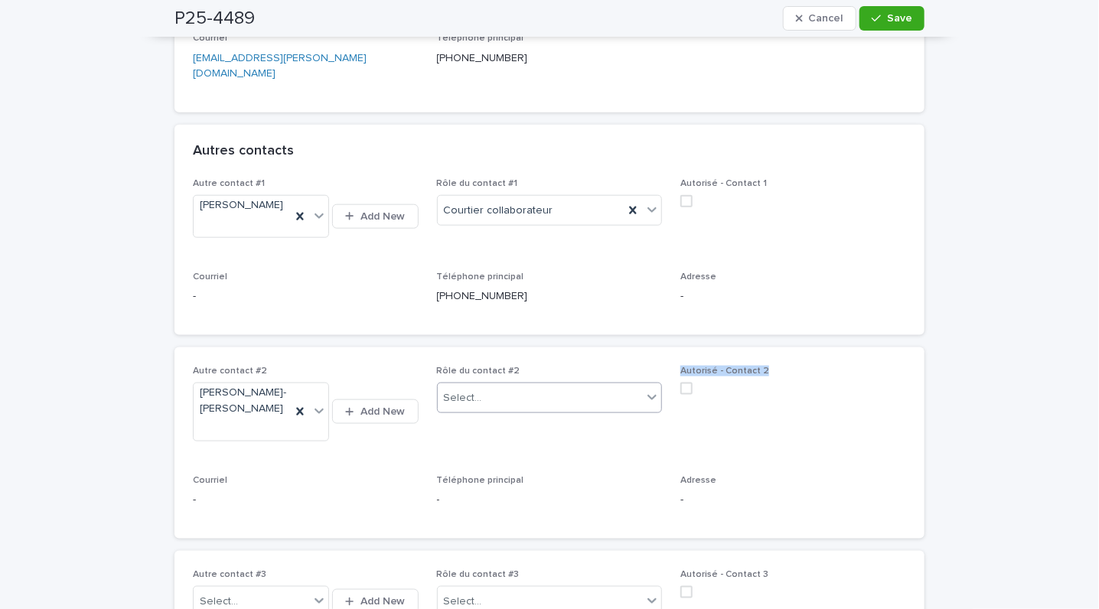
drag, startPoint x: 780, startPoint y: 440, endPoint x: 637, endPoint y: 389, distance: 152.1
click at [637, 389] on div "Autre contact #2 [PERSON_NAME]-[PERSON_NAME] Add New Rôle du contact #2 Select.…" at bounding box center [549, 443] width 713 height 155
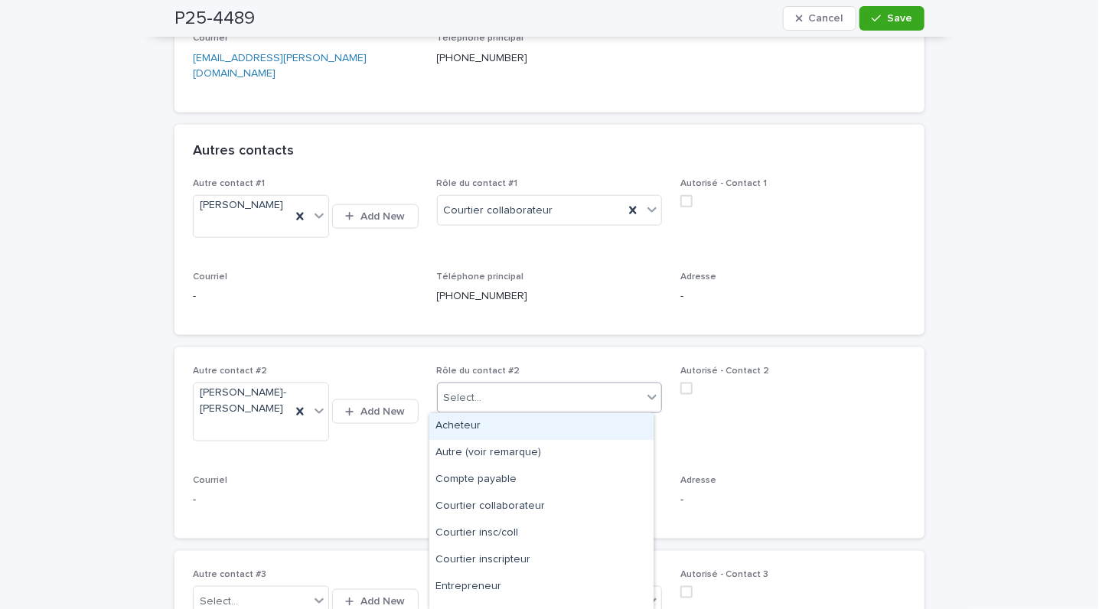
click at [645, 390] on icon at bounding box center [652, 397] width 15 height 15
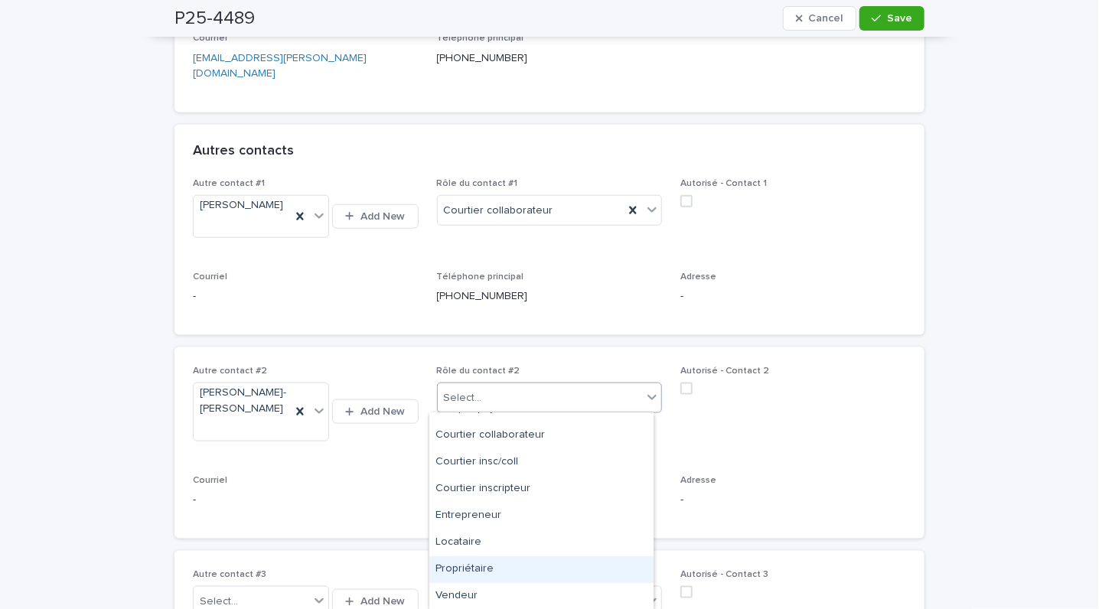
click at [501, 568] on div "Propriétaire" at bounding box center [541, 570] width 224 height 27
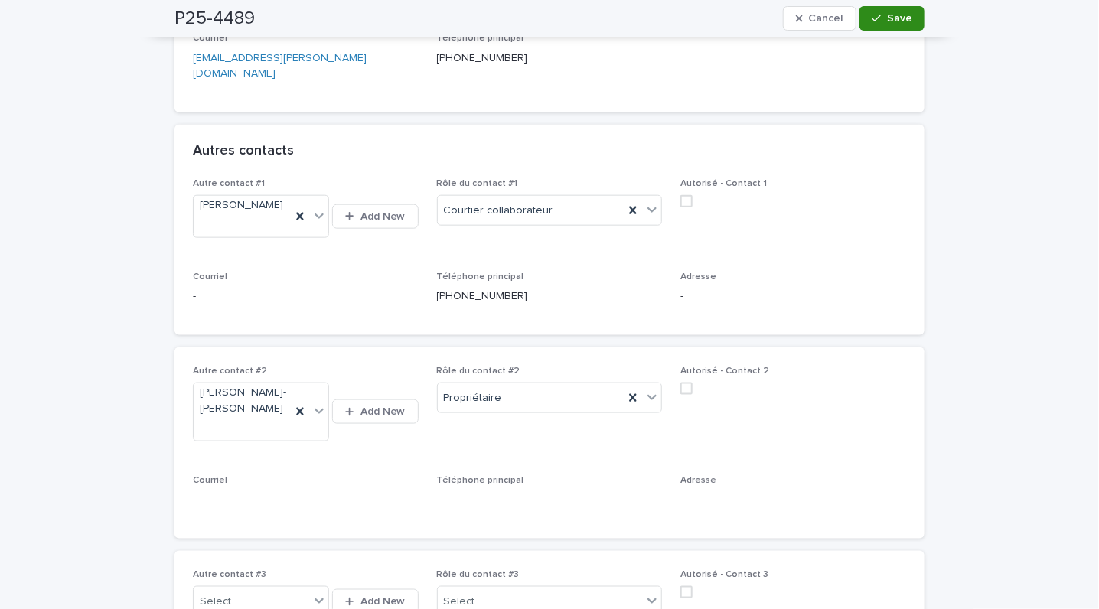
click at [869, 28] on button "Save" at bounding box center [892, 18] width 65 height 24
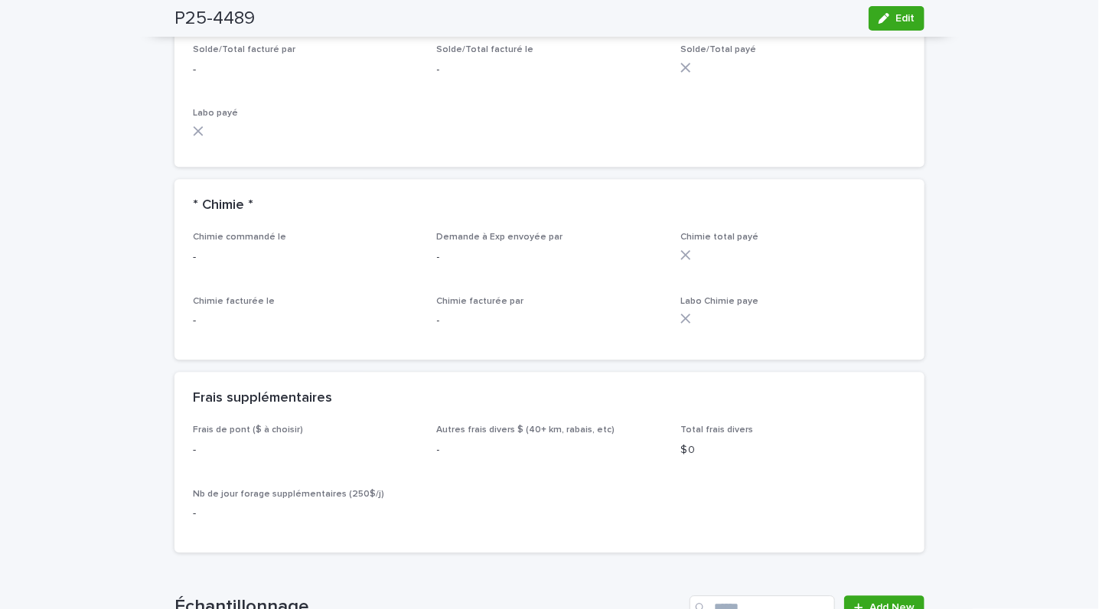
scroll to position [1515, 0]
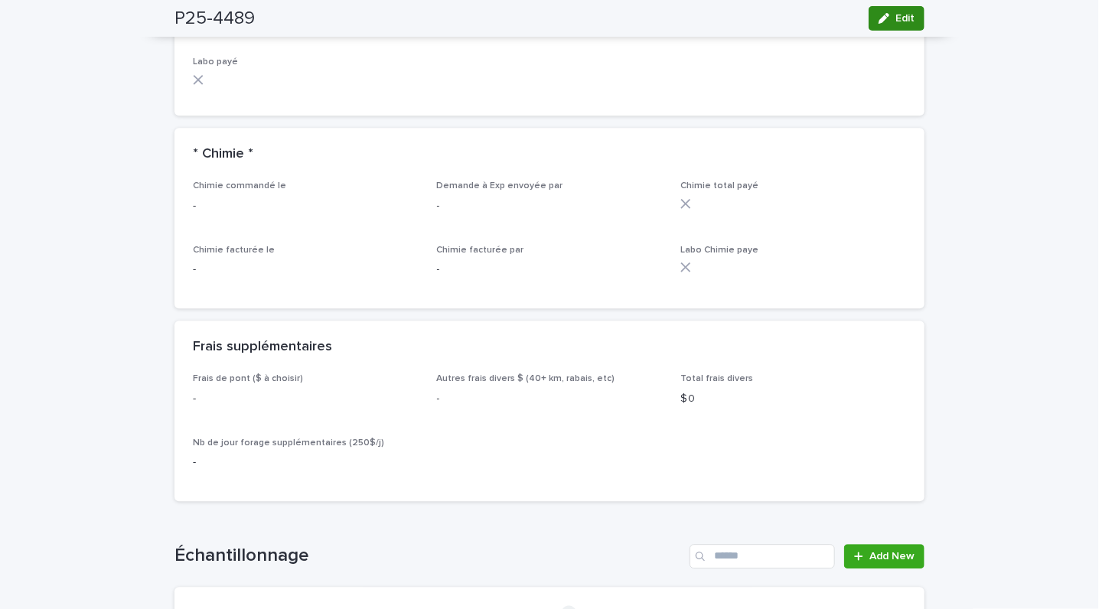
click at [879, 13] on icon "button" at bounding box center [884, 18] width 11 height 11
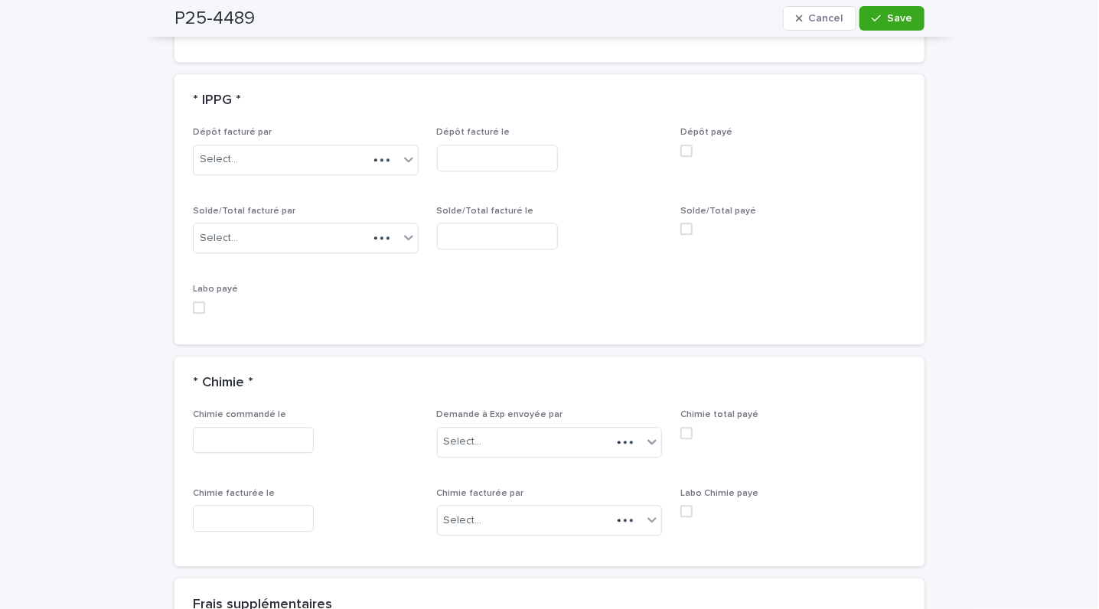
scroll to position [1675, 0]
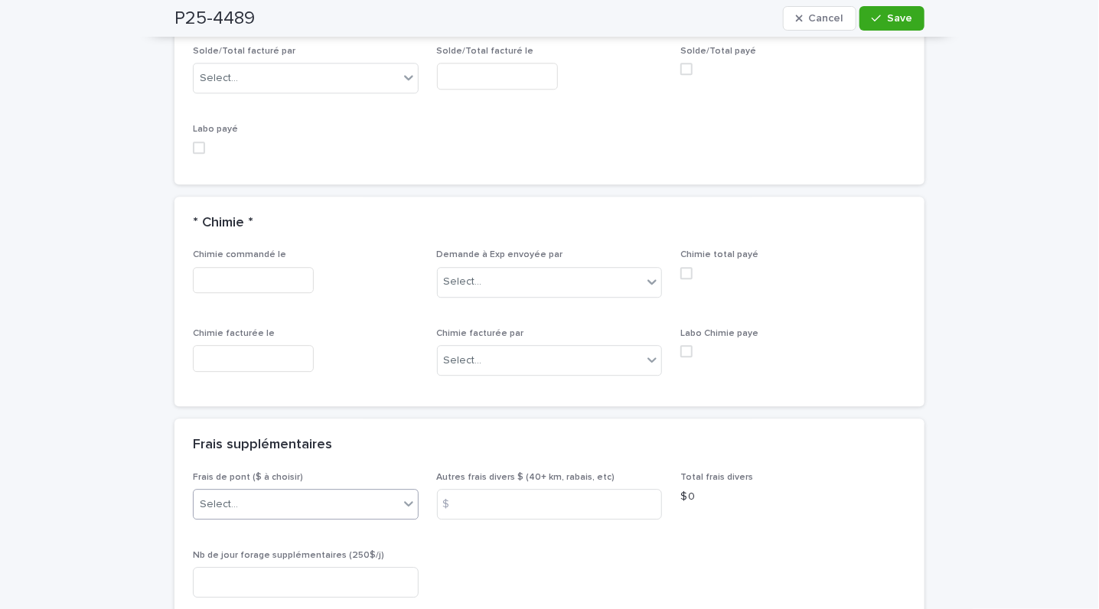
click at [254, 508] on div "Select..." at bounding box center [296, 504] width 205 height 25
click at [272, 532] on div "A) [GEOGRAPHIC_DATA]/[GEOGRAPHIC_DATA] 2024: 15$" at bounding box center [297, 534] width 224 height 27
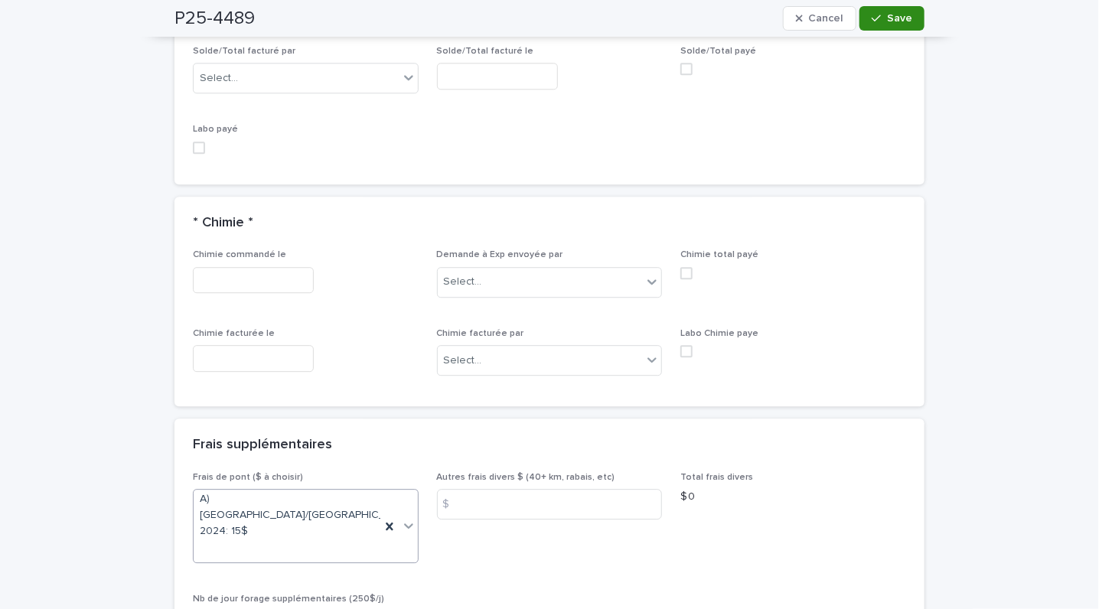
click at [887, 15] on span "Save" at bounding box center [899, 18] width 25 height 11
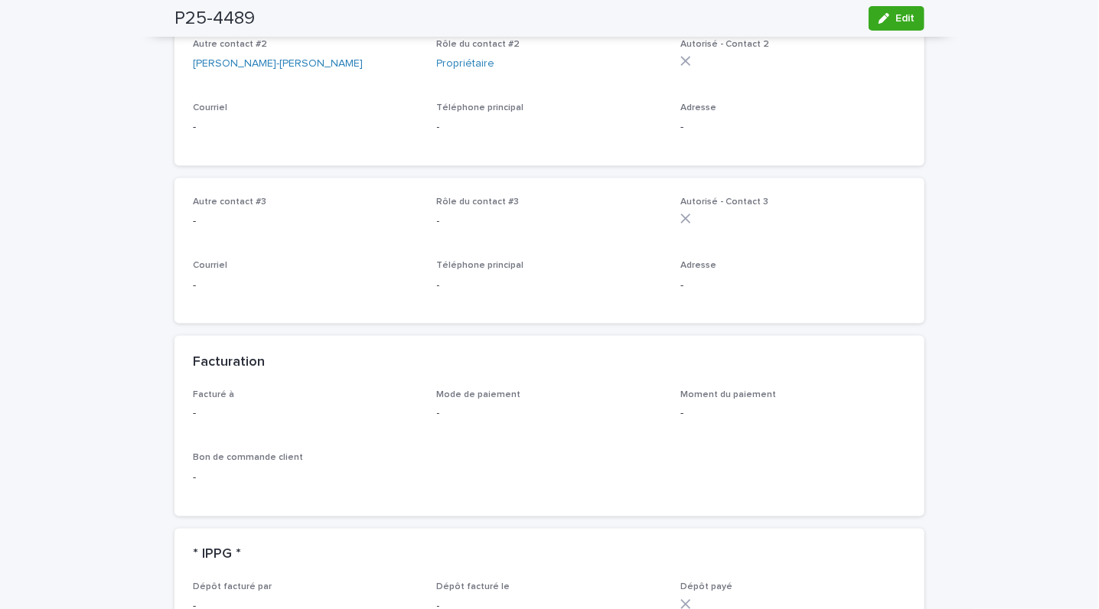
scroll to position [882, 0]
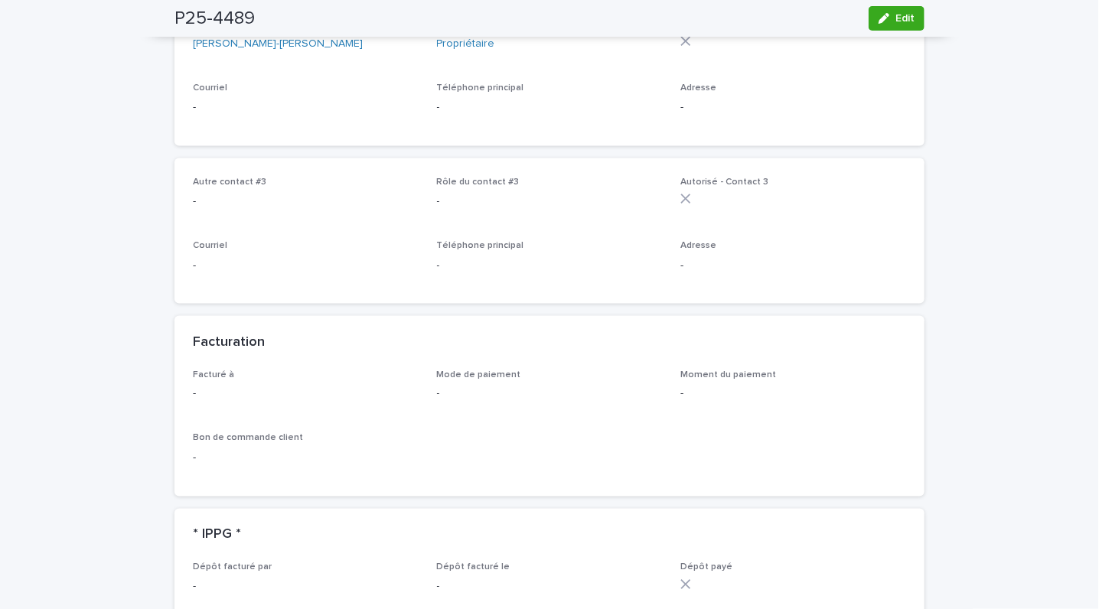
click at [881, 31] on div "P25-4489 Edit" at bounding box center [550, 18] width 750 height 37
click at [896, 14] on span "Edit" at bounding box center [905, 18] width 19 height 11
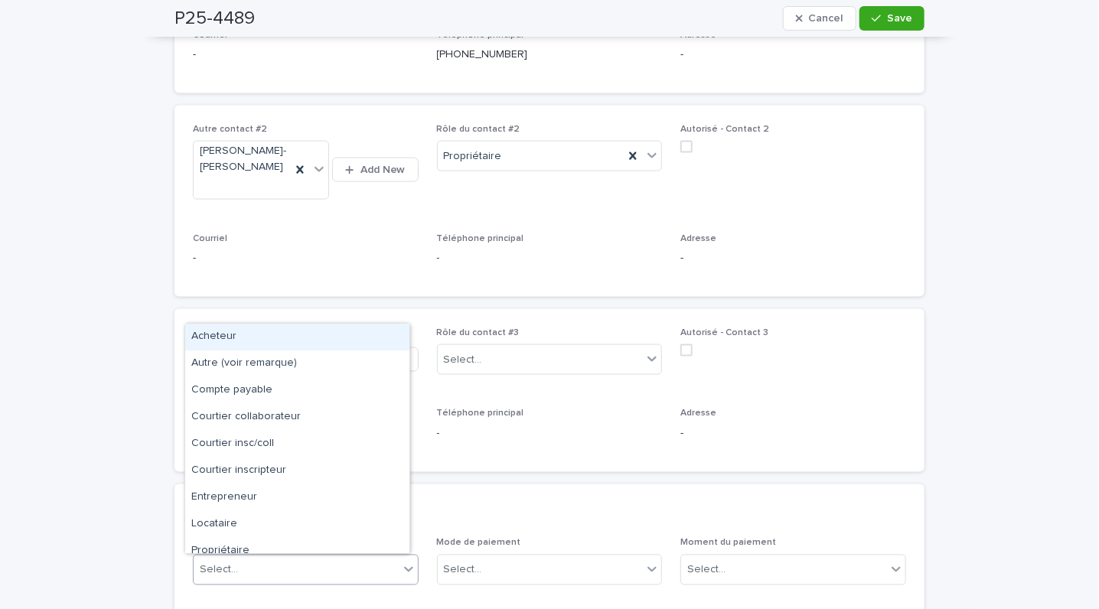
click at [331, 567] on div "Select..." at bounding box center [296, 570] width 205 height 25
click at [226, 333] on div "Acheteur" at bounding box center [297, 337] width 224 height 27
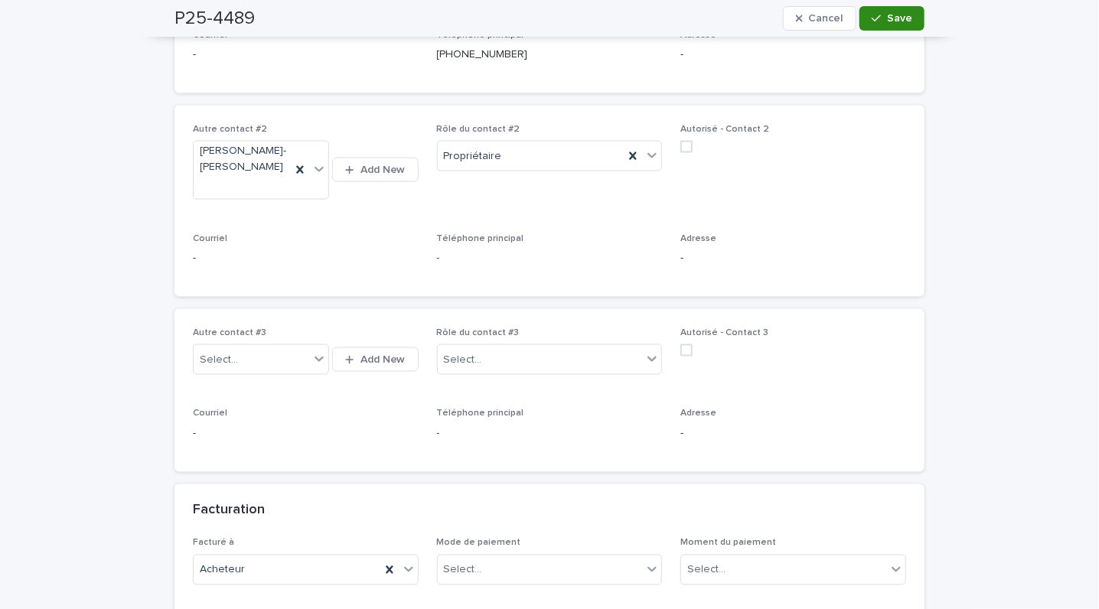
click at [877, 20] on div "button" at bounding box center [879, 18] width 15 height 11
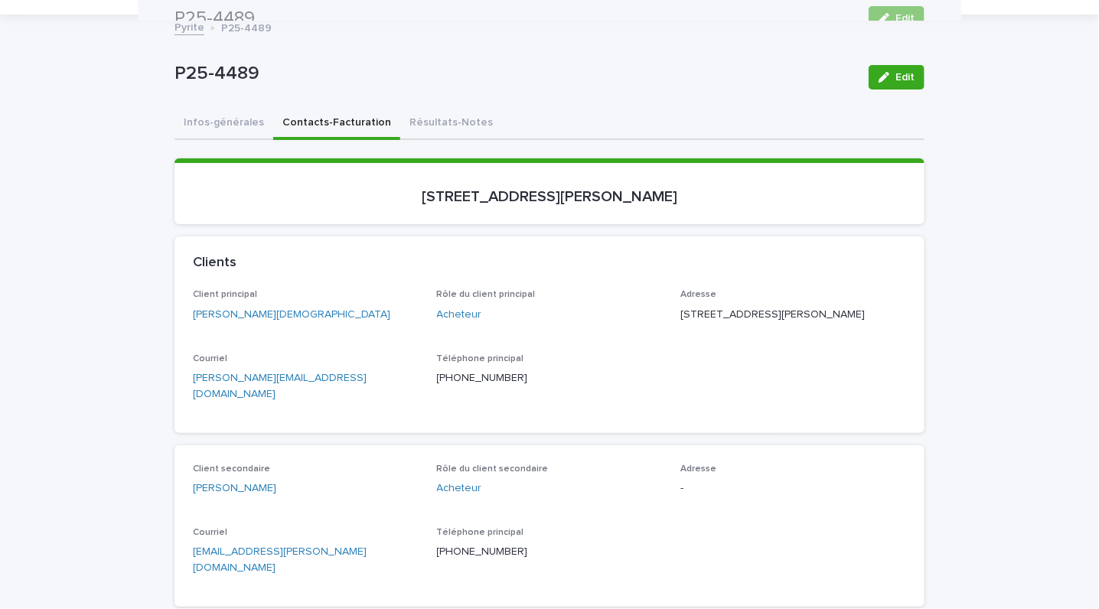
scroll to position [41, 0]
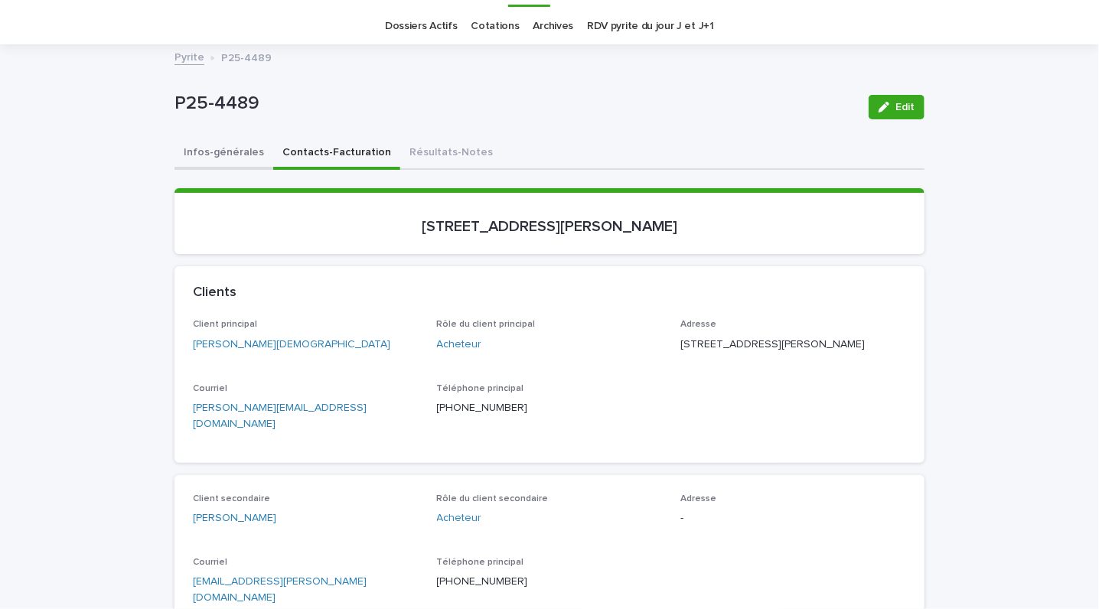
click at [201, 166] on button "Infos-générales" at bounding box center [224, 154] width 99 height 32
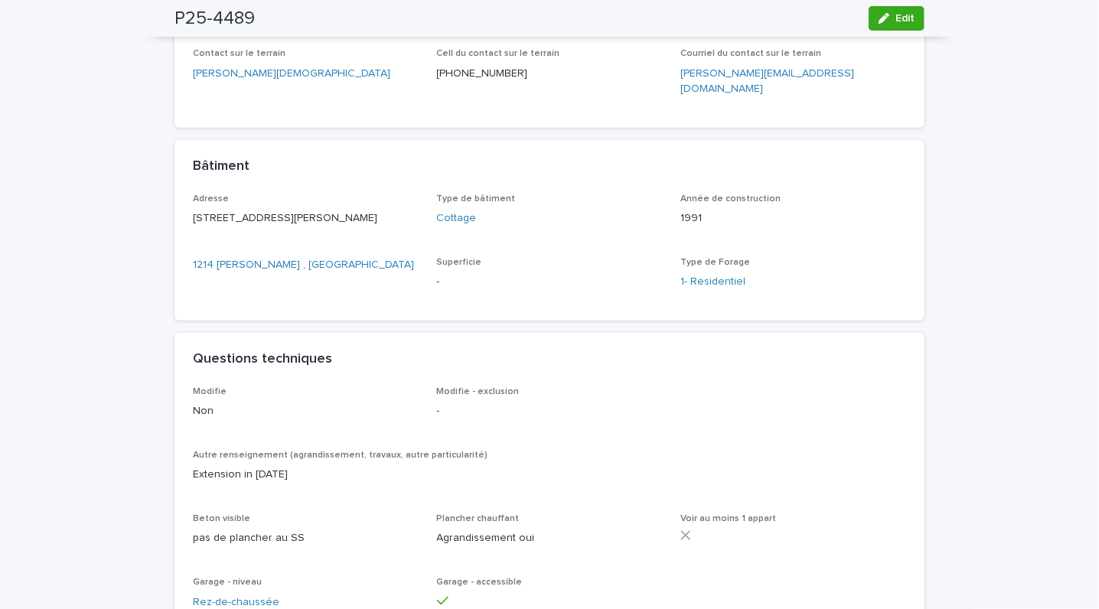
scroll to position [593, 0]
click at [896, 20] on span "Edit" at bounding box center [905, 18] width 19 height 11
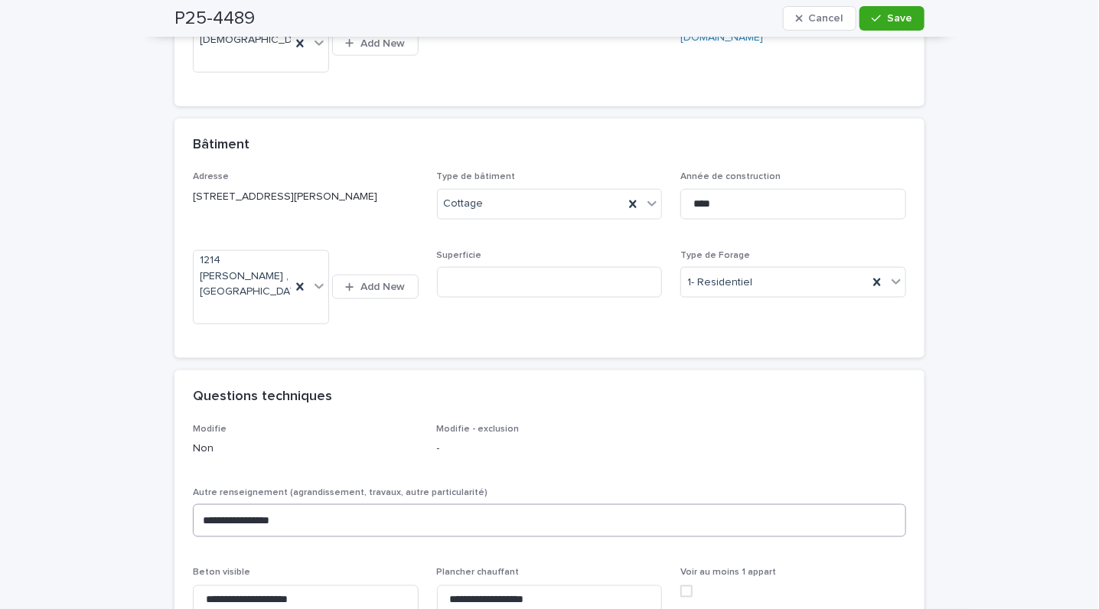
scroll to position [694, 0]
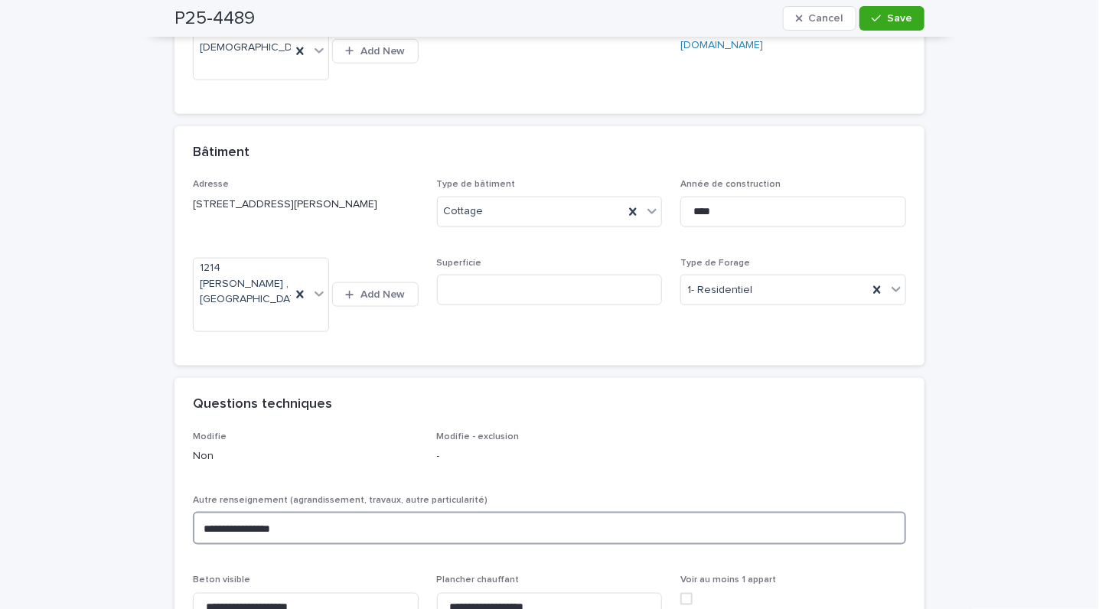
click at [242, 512] on textarea "**********" at bounding box center [549, 528] width 713 height 33
type textarea "**********"
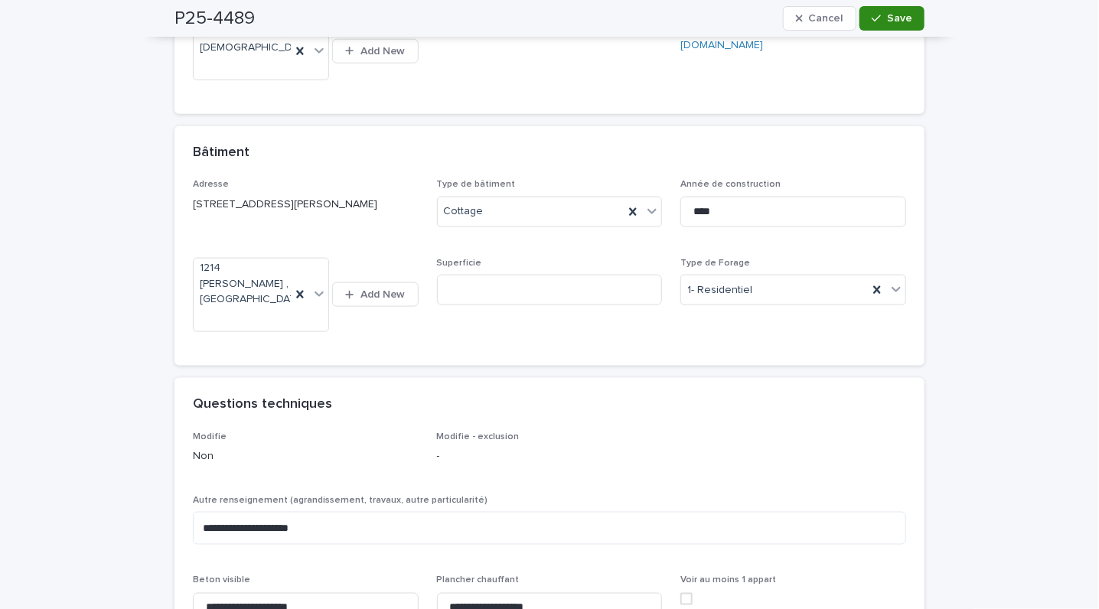
click at [887, 15] on span "Save" at bounding box center [899, 18] width 25 height 11
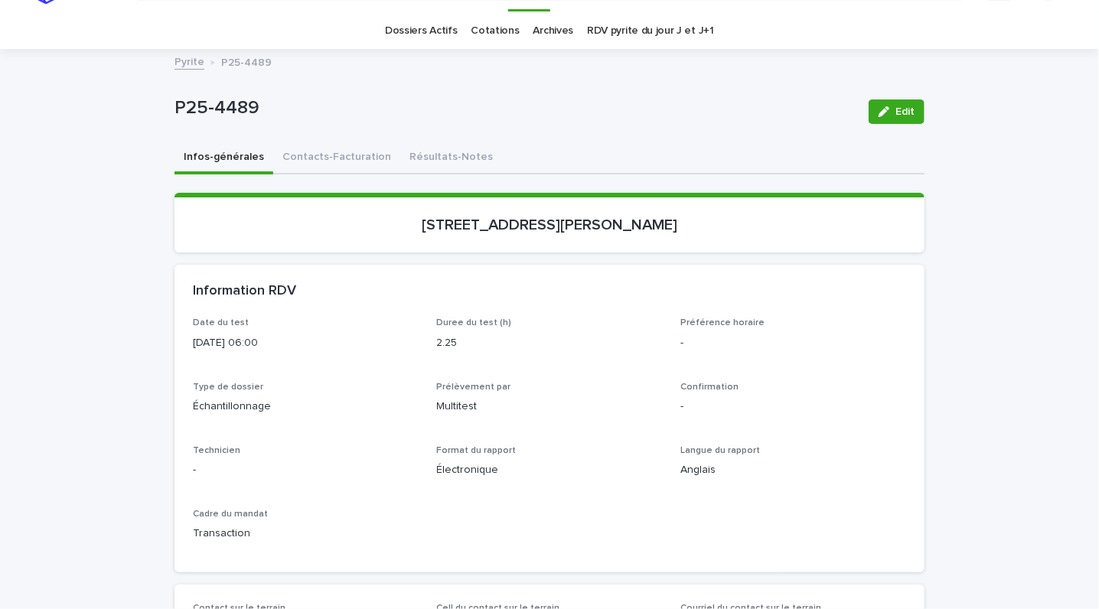
scroll to position [27, 0]
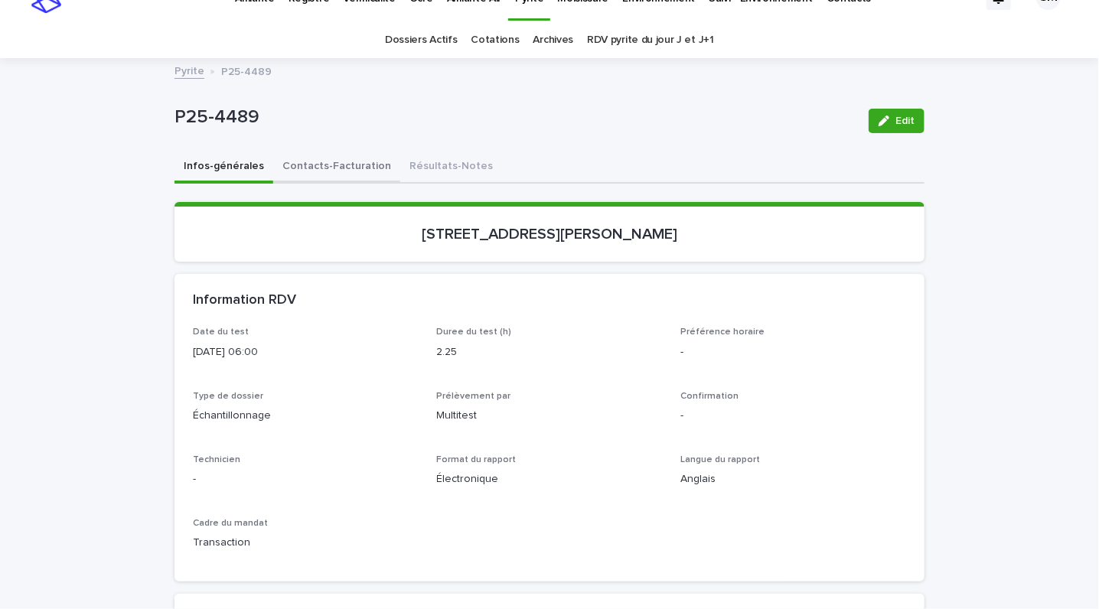
click at [305, 165] on button "Contacts-Facturation" at bounding box center [336, 168] width 127 height 32
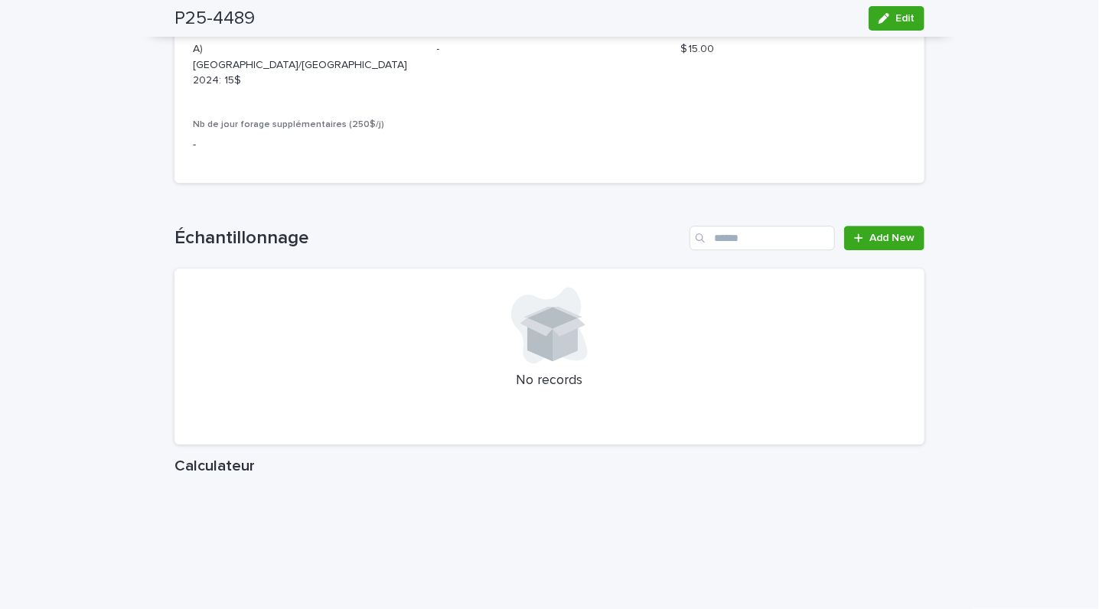
scroll to position [1789, 0]
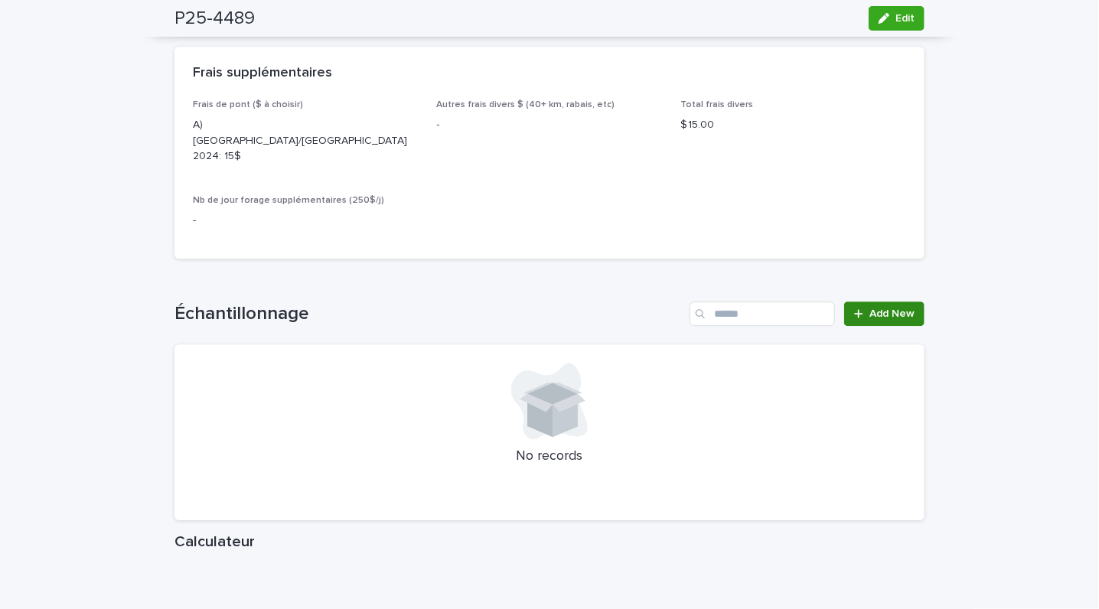
click at [873, 308] on span "Add New" at bounding box center [892, 313] width 45 height 11
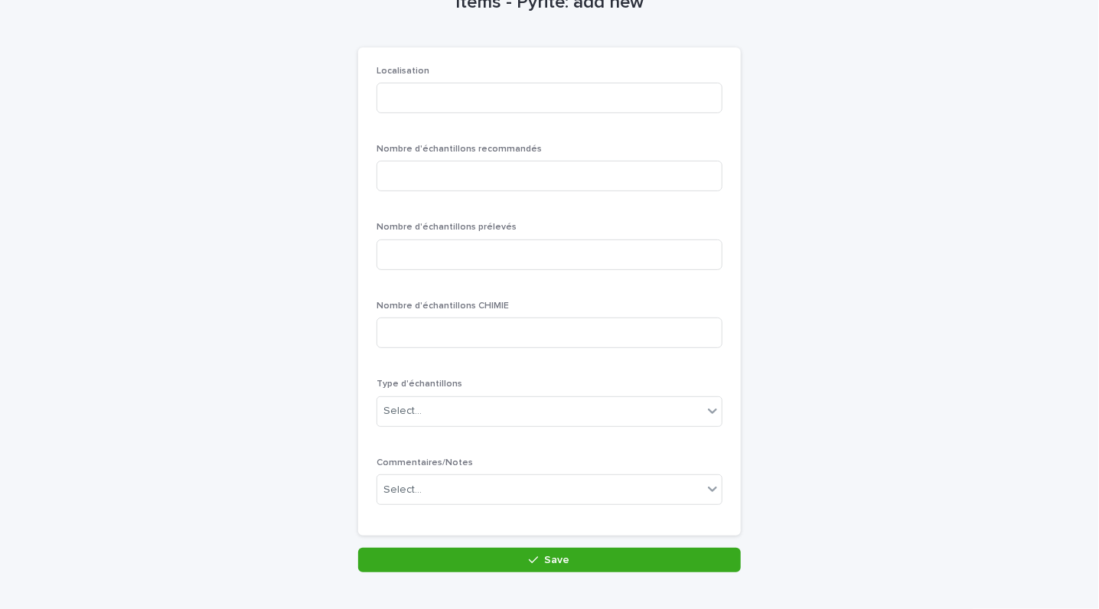
scroll to position [88, 0]
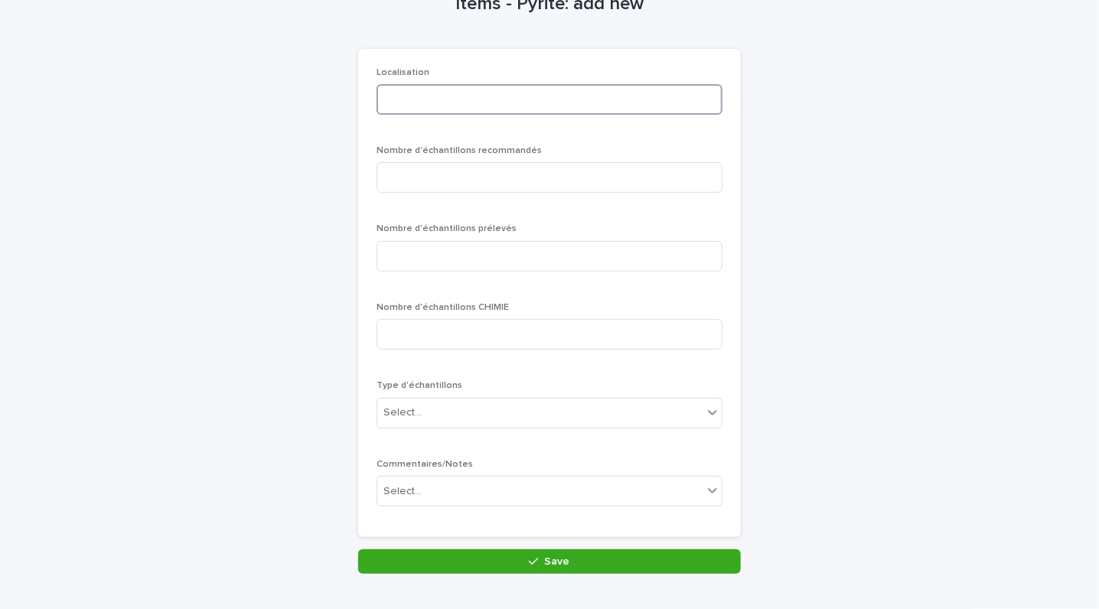
click at [416, 94] on input at bounding box center [550, 99] width 346 height 31
type input "********"
click at [397, 171] on input at bounding box center [550, 177] width 346 height 31
type input "*"
click at [402, 246] on input at bounding box center [550, 256] width 346 height 31
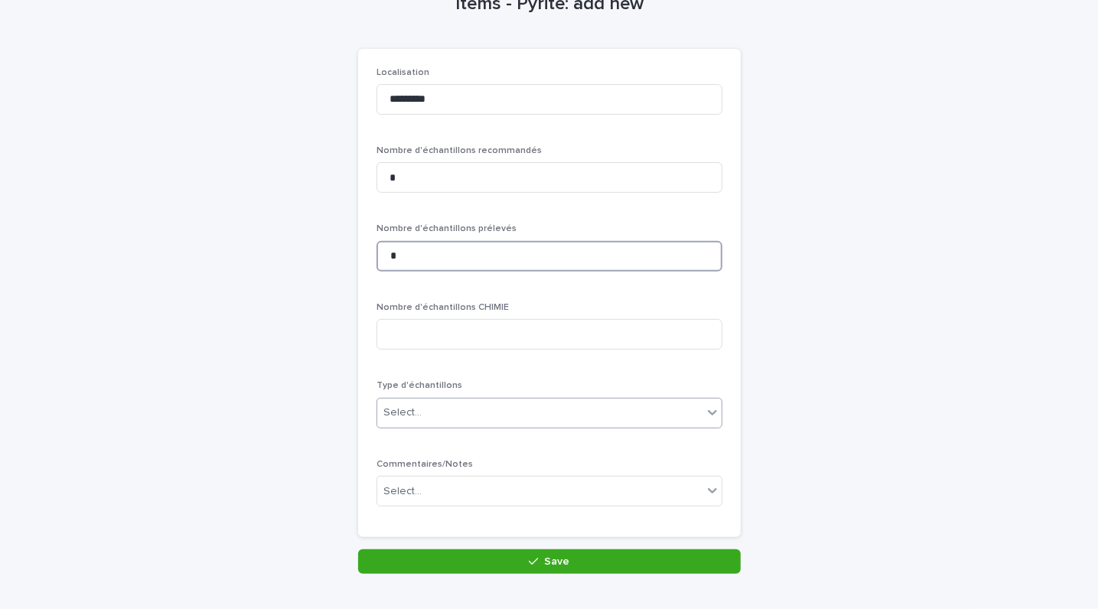
type input "*"
click at [405, 411] on div "Select..." at bounding box center [403, 413] width 38 height 16
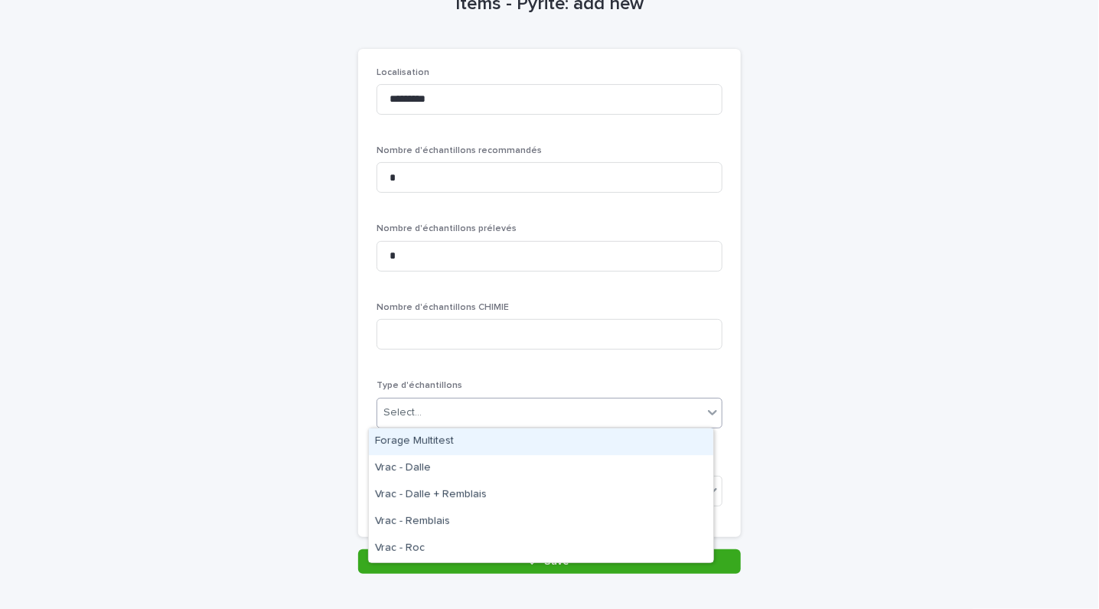
click at [403, 446] on div "Forage Multitest" at bounding box center [541, 442] width 344 height 27
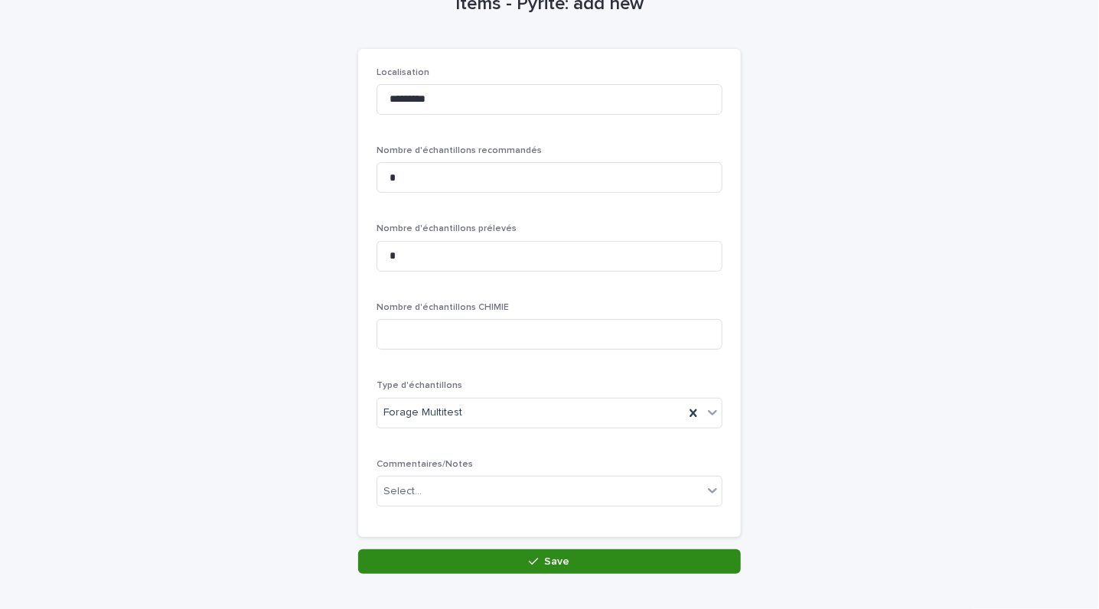
click at [427, 555] on button "Save" at bounding box center [549, 562] width 383 height 24
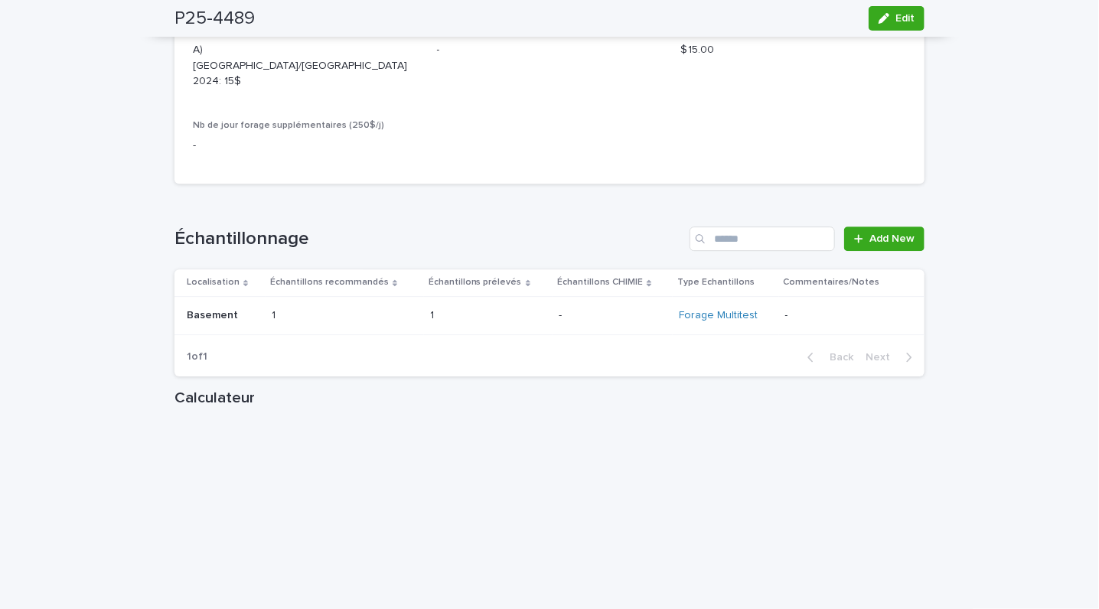
scroll to position [1844, 0]
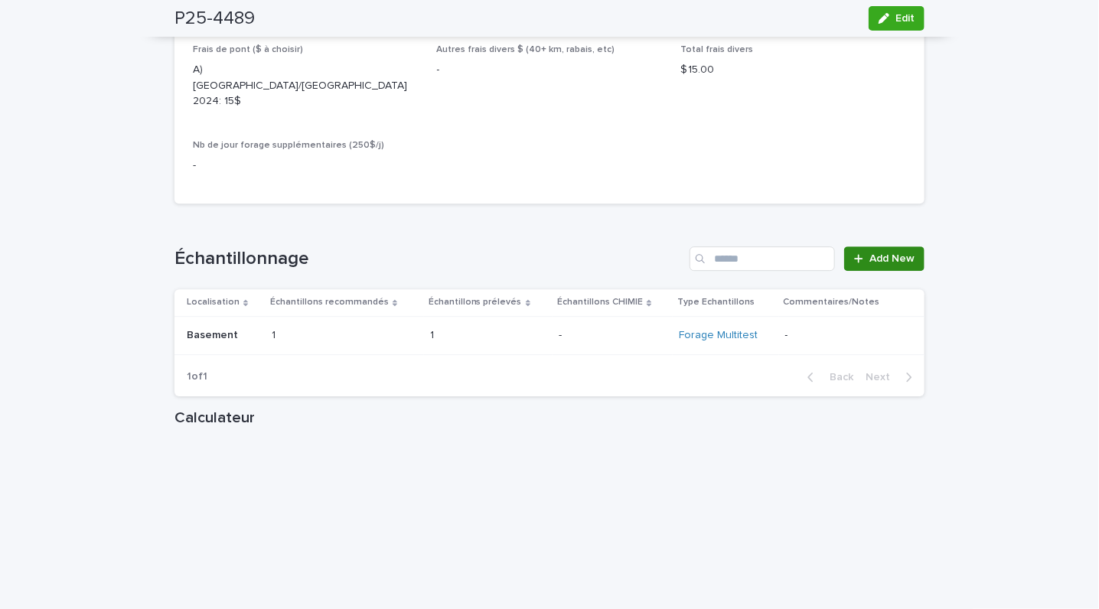
click at [857, 253] on div at bounding box center [861, 258] width 15 height 11
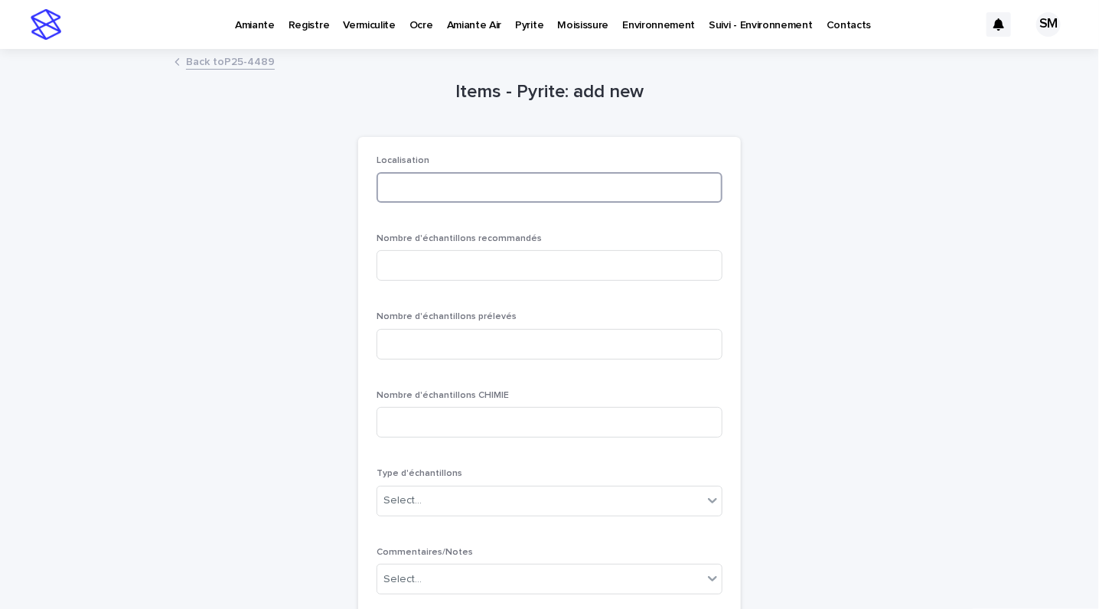
click at [388, 184] on input at bounding box center [550, 187] width 346 height 31
type input "******"
click at [390, 265] on input at bounding box center [550, 265] width 346 height 31
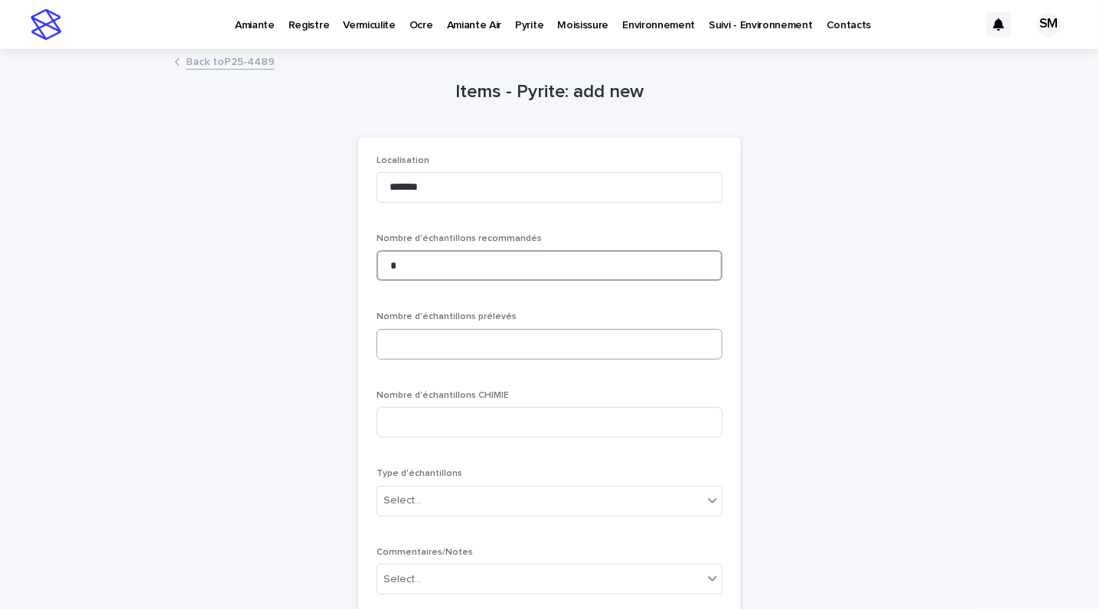
type input "*"
click at [417, 338] on input at bounding box center [550, 344] width 346 height 31
type input "*"
click at [443, 504] on div "Select..." at bounding box center [539, 500] width 325 height 25
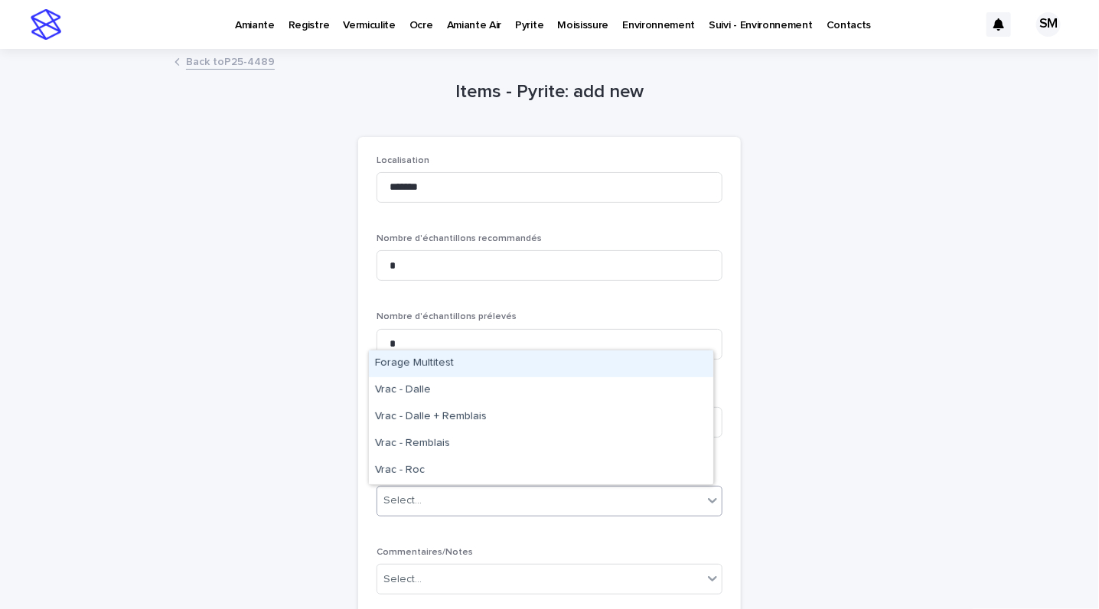
click at [491, 373] on div "Forage Multitest" at bounding box center [541, 364] width 344 height 27
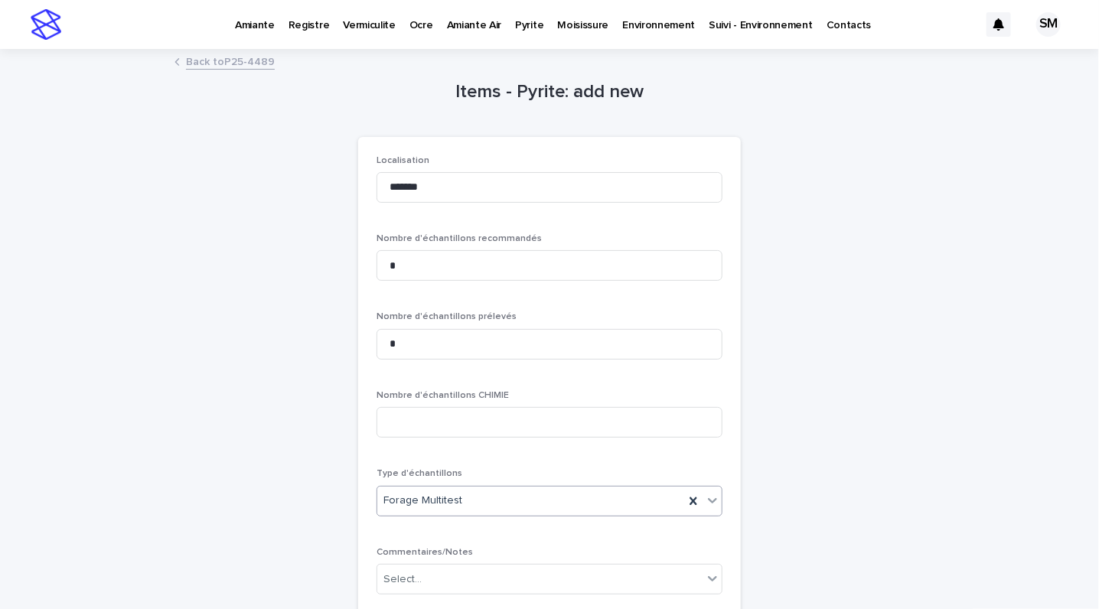
scroll to position [172, 0]
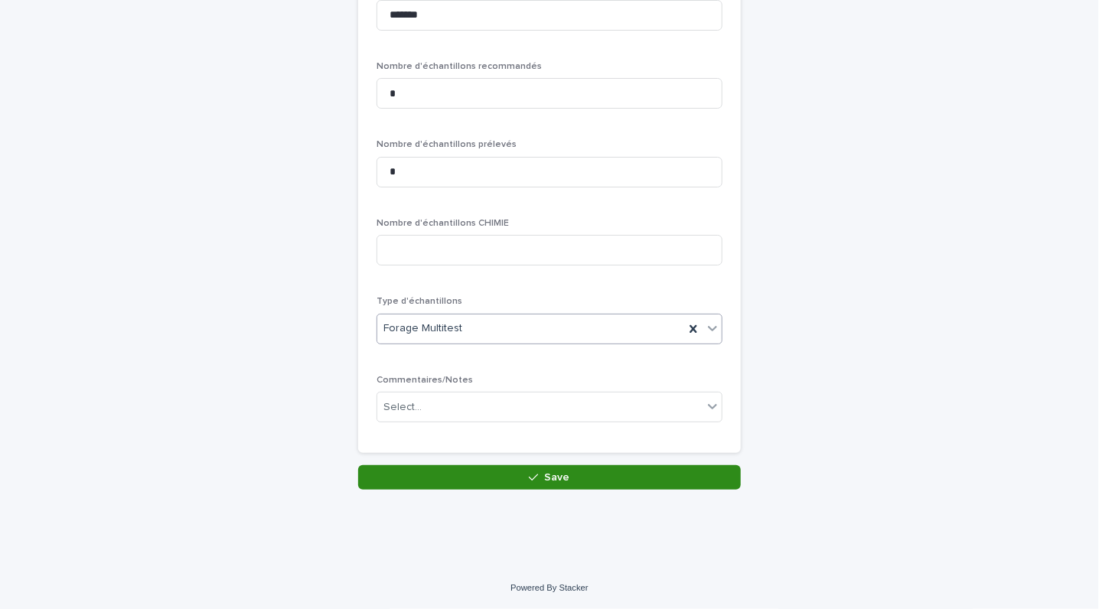
click at [540, 485] on button "Save" at bounding box center [549, 477] width 383 height 24
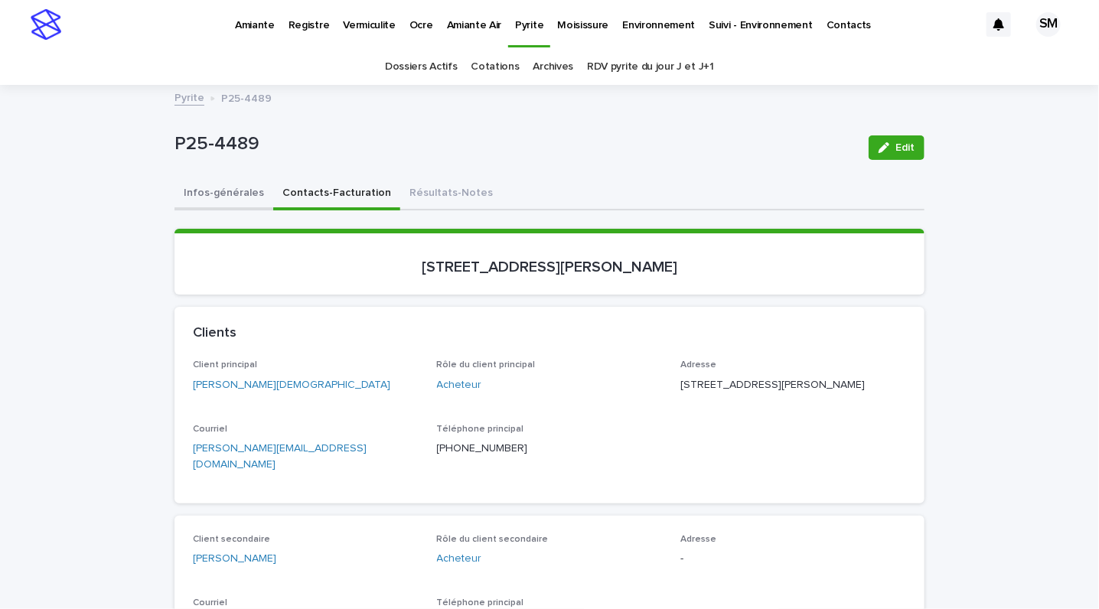
click at [175, 188] on button "Infos-générales" at bounding box center [224, 194] width 99 height 32
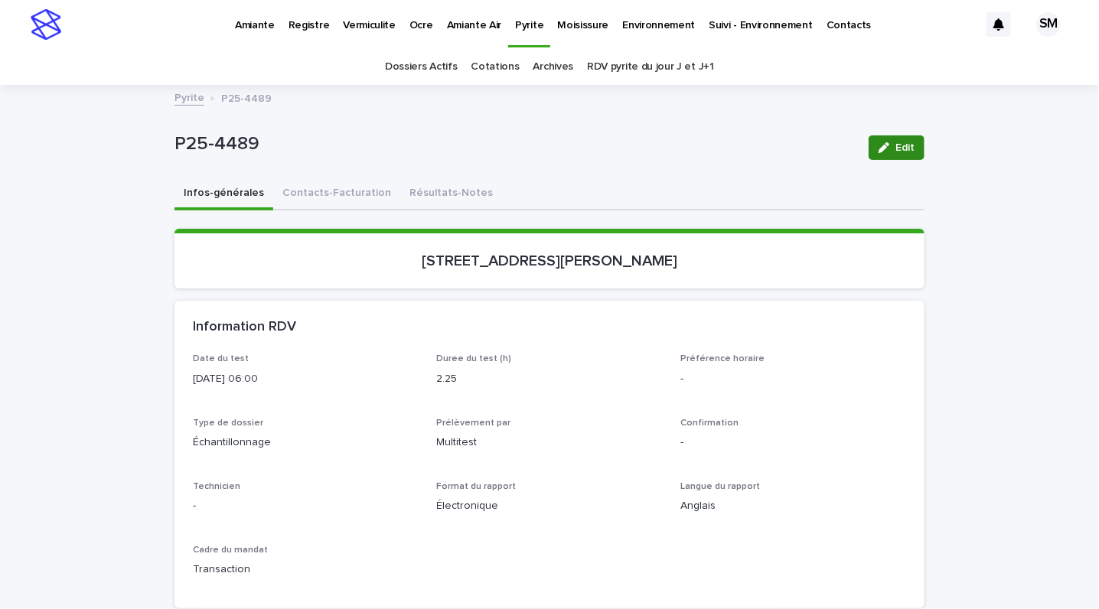
click at [879, 146] on icon "button" at bounding box center [884, 147] width 11 height 11
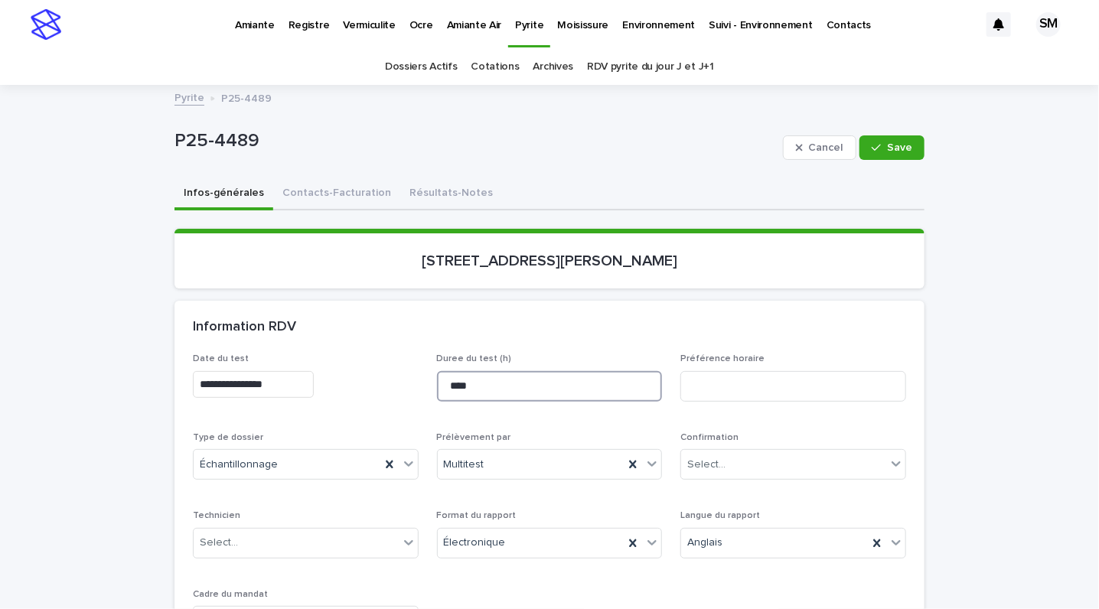
drag, startPoint x: 486, startPoint y: 384, endPoint x: 394, endPoint y: 390, distance: 92.1
click at [394, 390] on div "**********" at bounding box center [549, 501] width 713 height 295
type input "****"
click at [873, 149] on icon "button" at bounding box center [876, 147] width 9 height 11
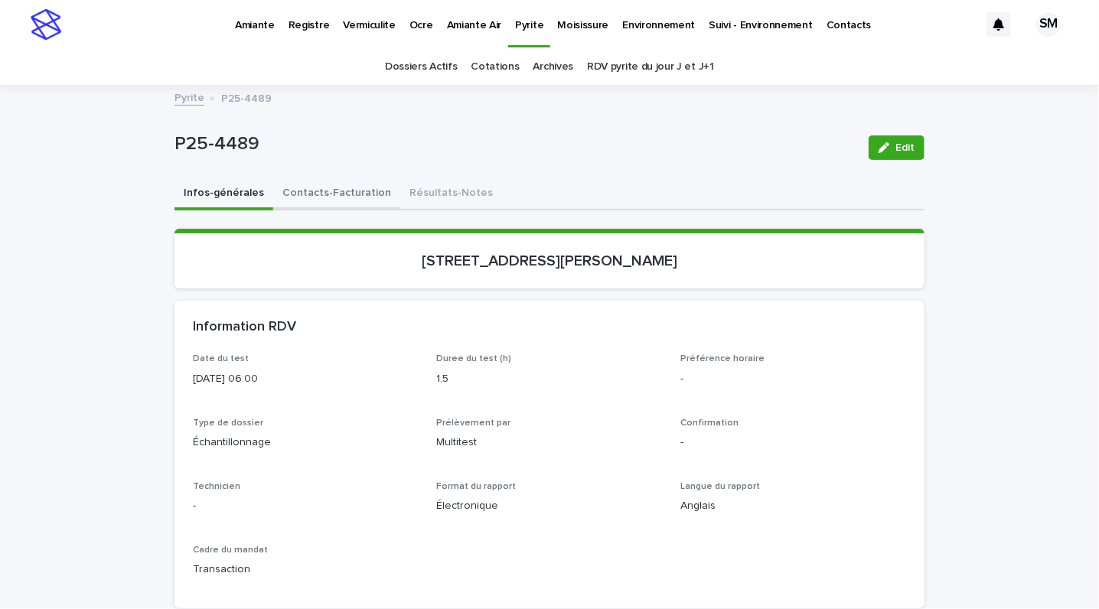
click at [325, 186] on button "Contacts-Facturation" at bounding box center [336, 194] width 127 height 32
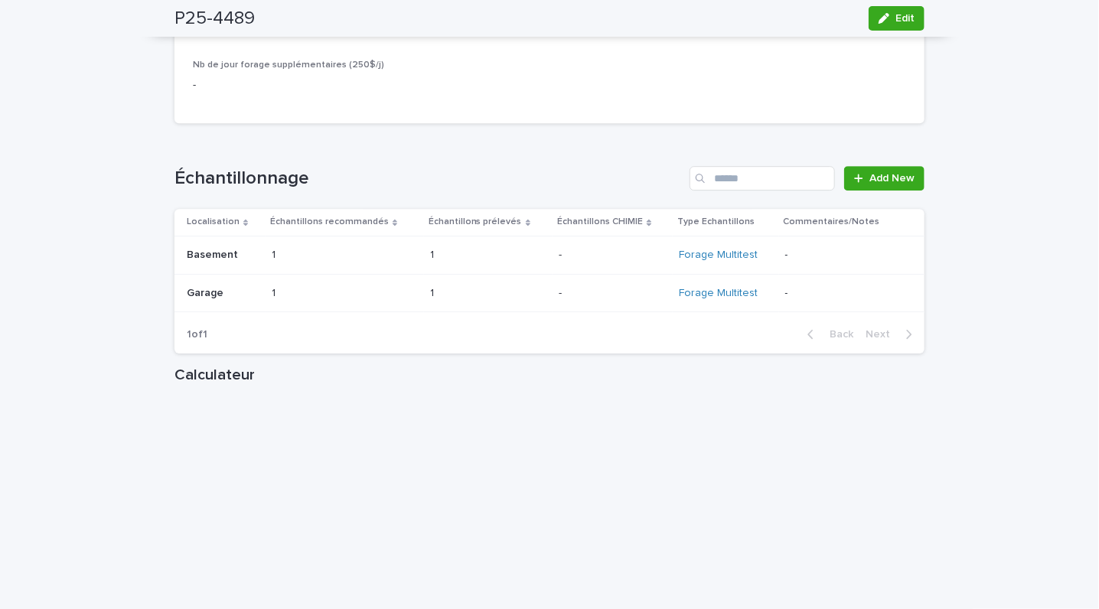
scroll to position [1980, 0]
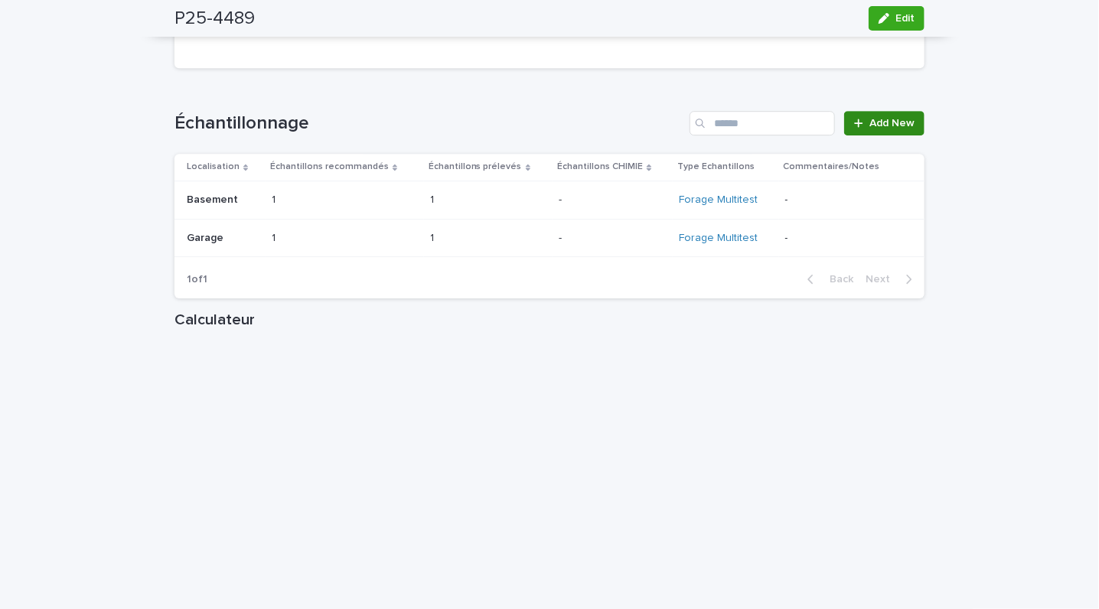
click at [860, 111] on link "Add New" at bounding box center [884, 123] width 80 height 24
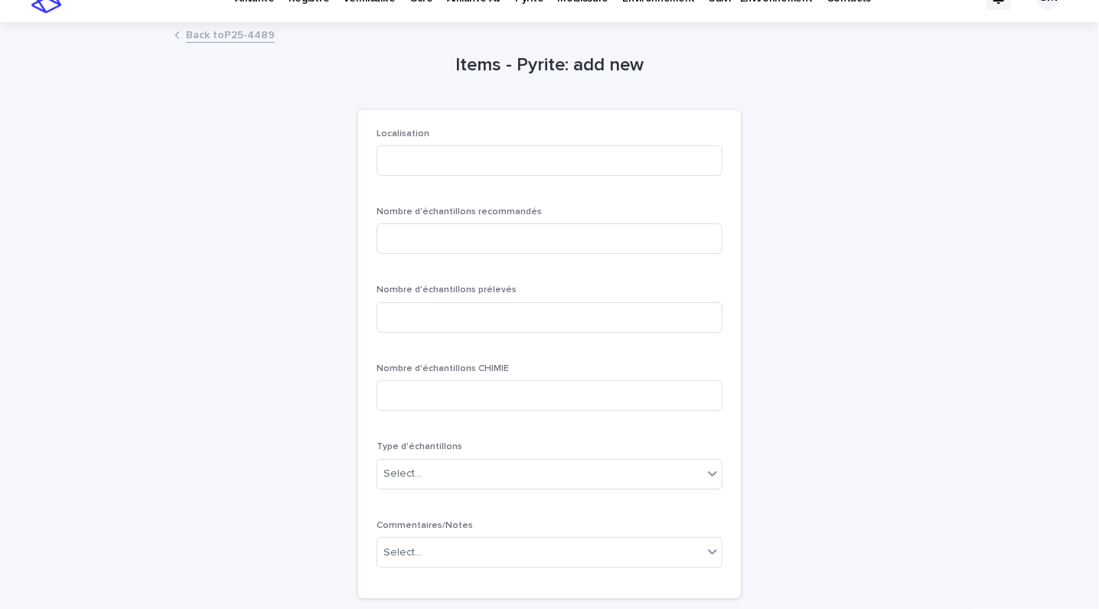
scroll to position [24, 0]
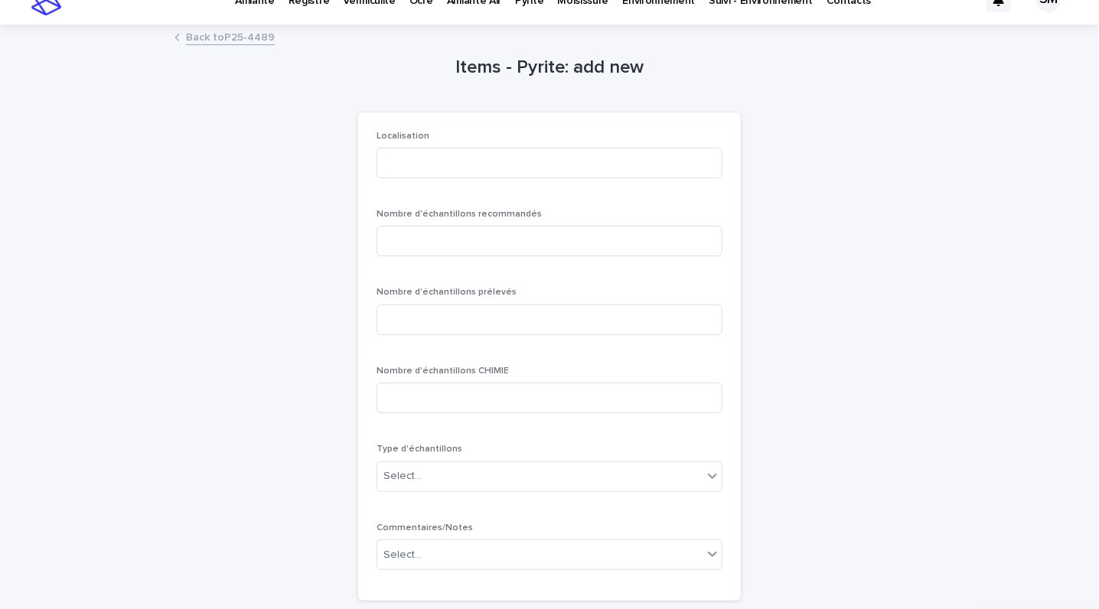
click at [404, 146] on div "Localisation" at bounding box center [550, 161] width 346 height 60
click at [400, 157] on input at bounding box center [550, 163] width 346 height 31
type input "**********"
click at [427, 252] on input at bounding box center [550, 241] width 346 height 31
type input "*"
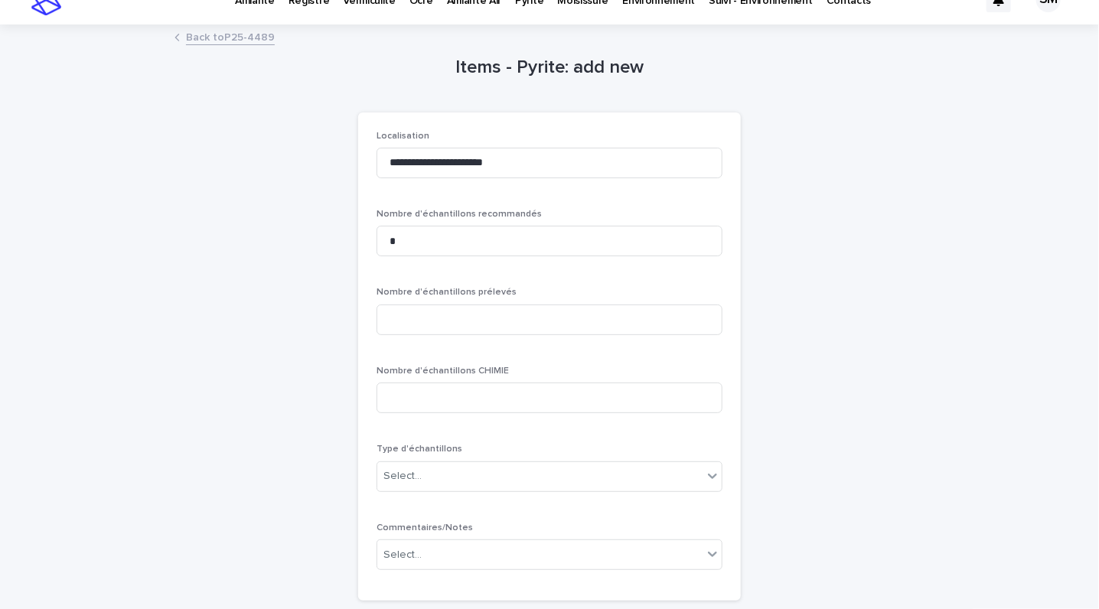
click at [409, 302] on div "Nombre d'échantillons prélevés" at bounding box center [550, 317] width 346 height 60
click at [400, 329] on input at bounding box center [550, 320] width 346 height 31
type input "*"
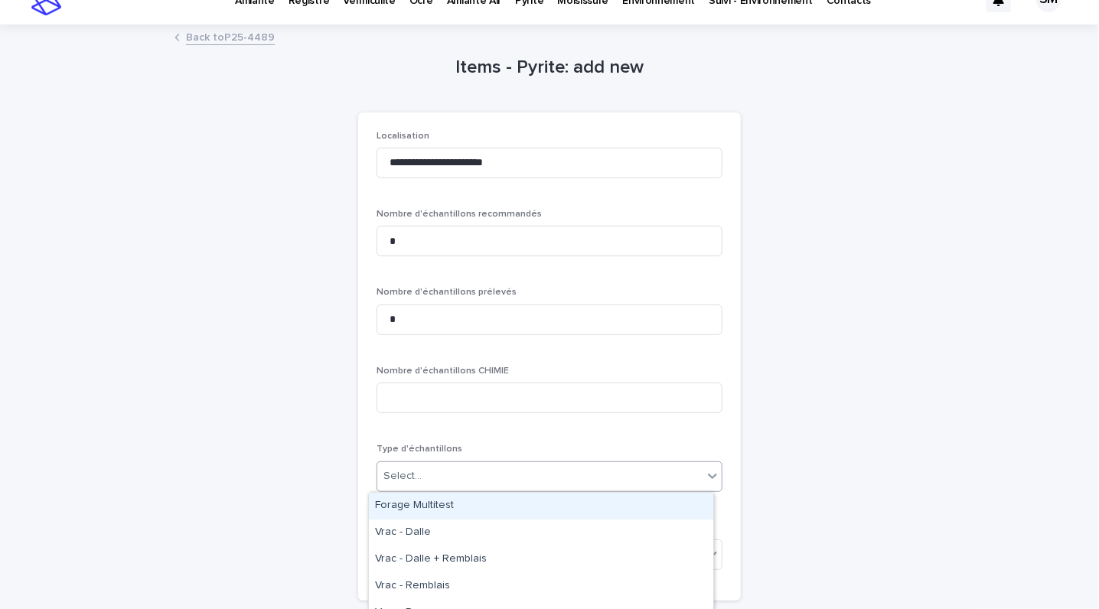
click at [428, 483] on div "Select..." at bounding box center [539, 476] width 325 height 25
click at [413, 507] on div "Forage Multitest" at bounding box center [541, 506] width 344 height 27
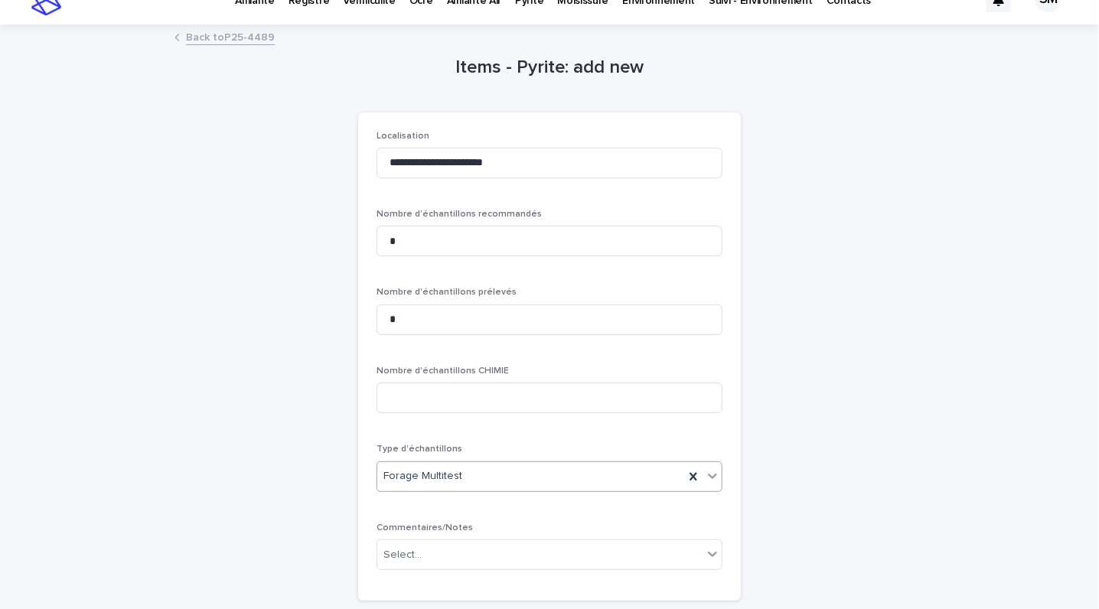
scroll to position [172, 0]
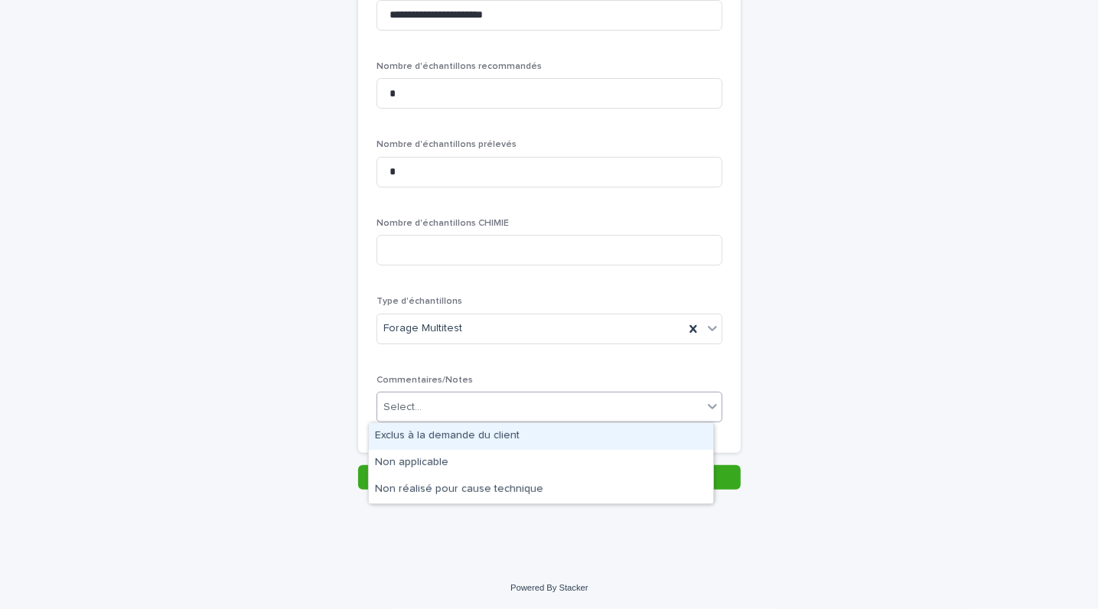
click at [592, 409] on div "Select..." at bounding box center [539, 407] width 325 height 25
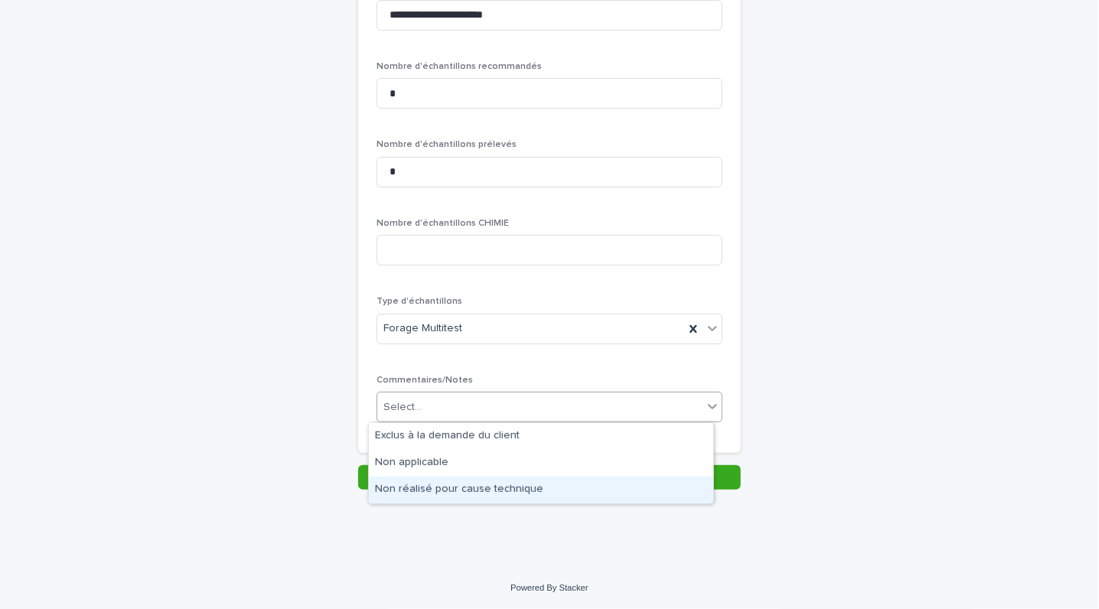
click at [472, 499] on div "Non réalisé pour cause technique" at bounding box center [541, 490] width 344 height 27
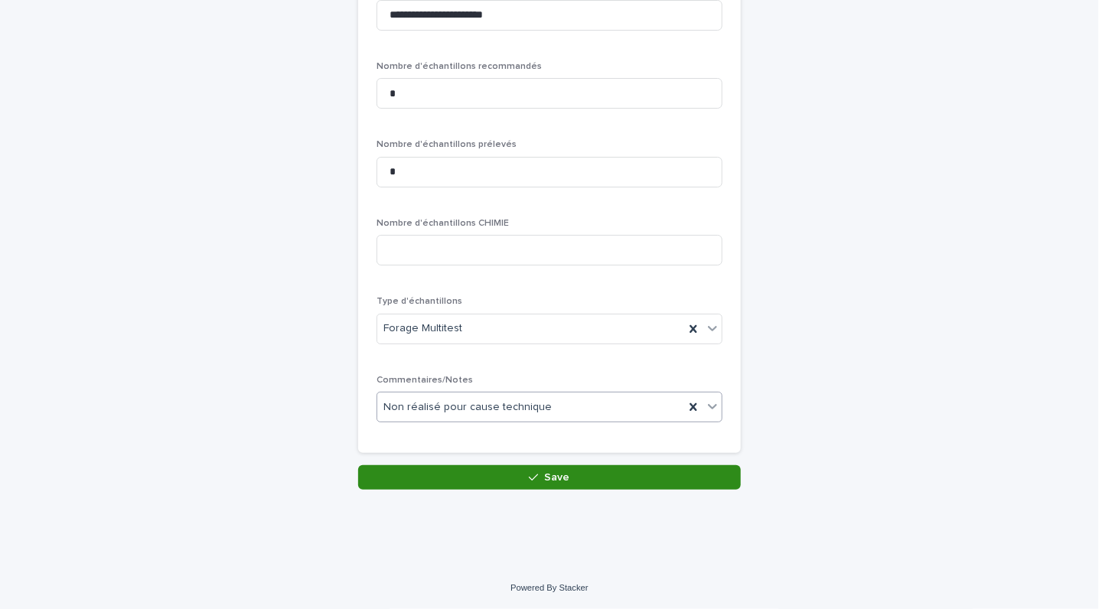
click at [499, 473] on button "Save" at bounding box center [549, 477] width 383 height 24
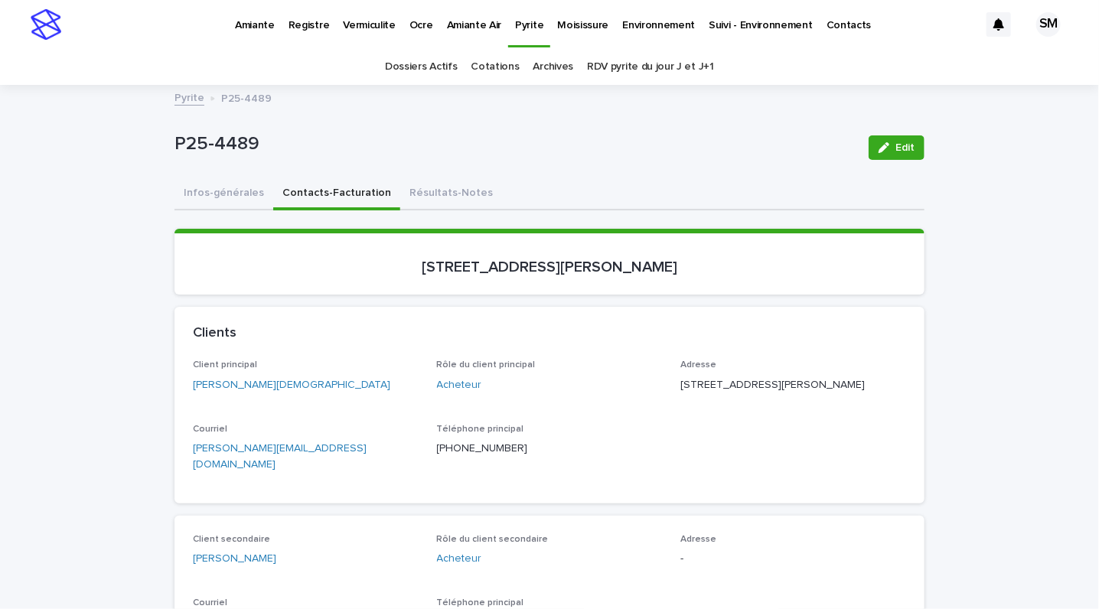
click at [421, 194] on button "Résultats-Notes" at bounding box center [451, 194] width 102 height 32
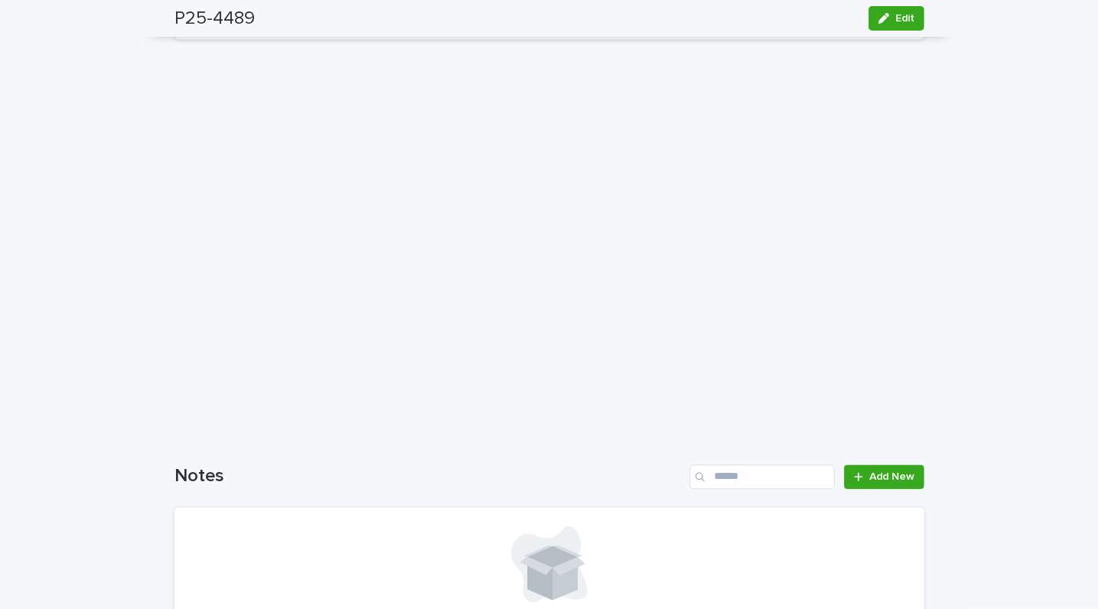
scroll to position [1064, 0]
click at [876, 465] on span "Add New" at bounding box center [892, 470] width 45 height 11
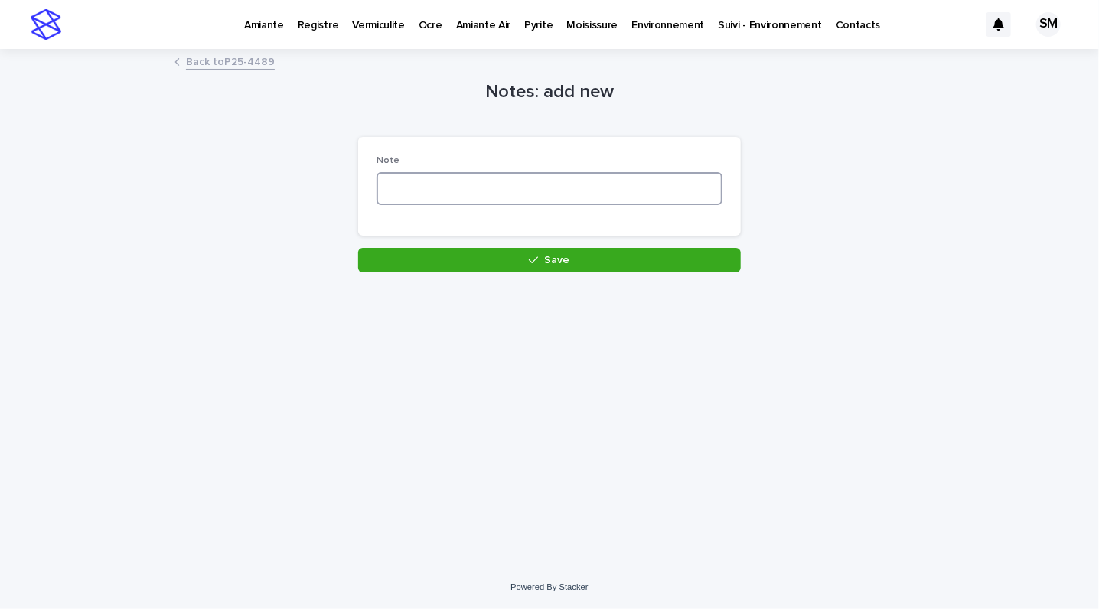
click at [482, 181] on textarea at bounding box center [550, 188] width 346 height 33
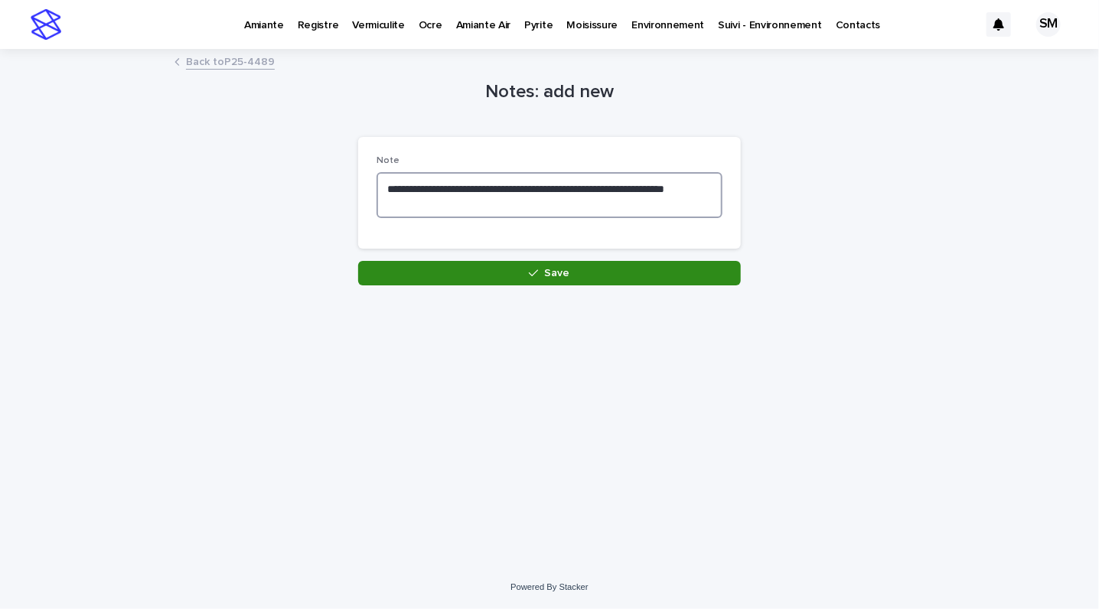
type textarea "**********"
click at [475, 276] on button "Save" at bounding box center [549, 273] width 383 height 24
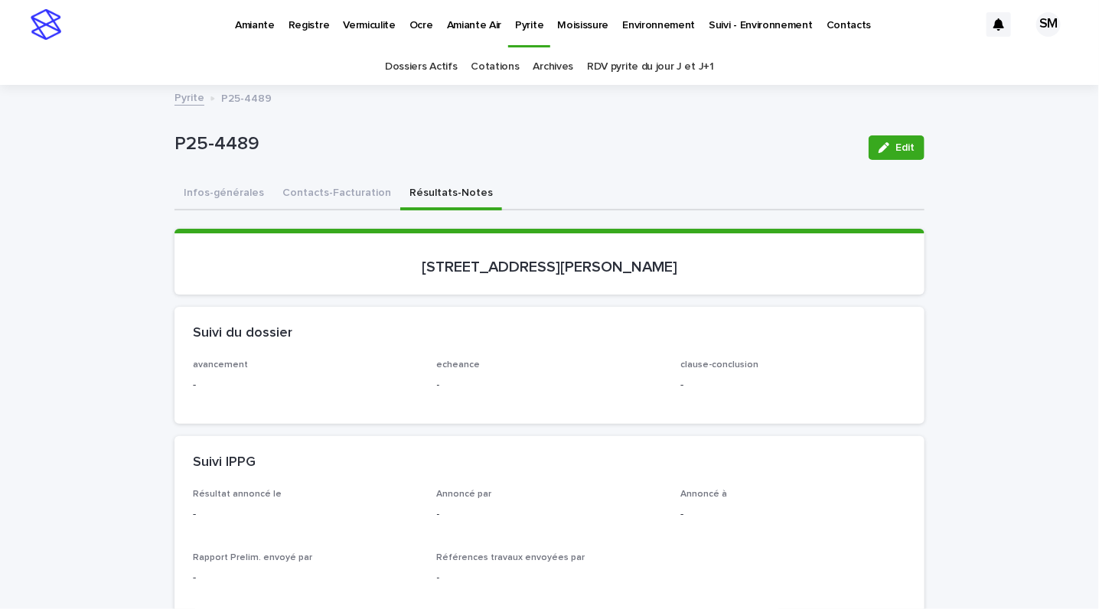
click at [422, 195] on button "Résultats-Notes" at bounding box center [451, 194] width 102 height 32
drag, startPoint x: 1076, startPoint y: 110, endPoint x: 1080, endPoint y: 188, distance: 77.4
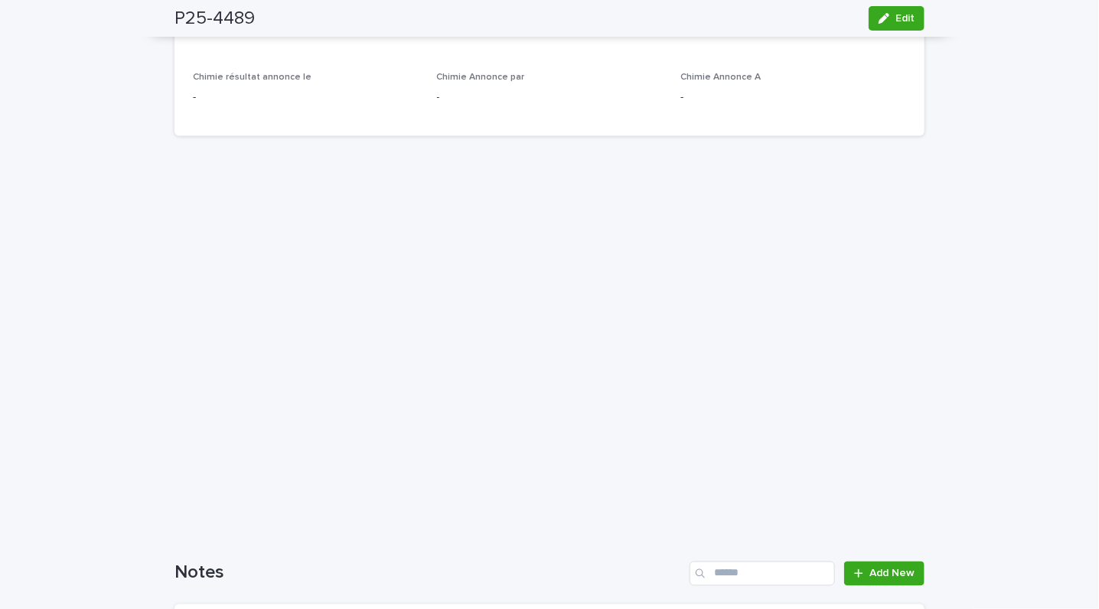
scroll to position [1193, 0]
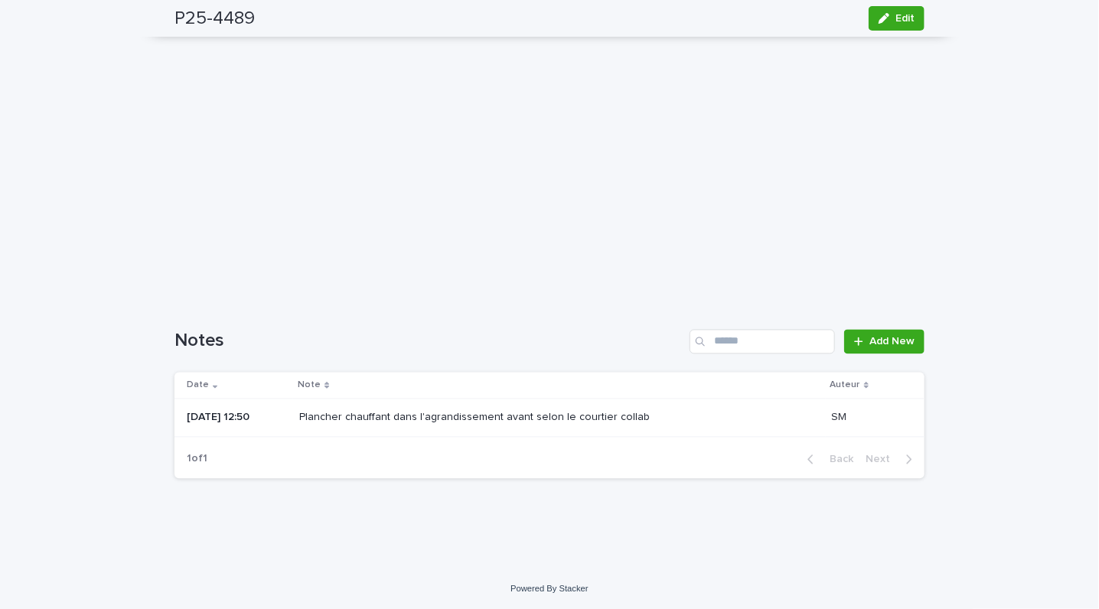
click at [582, 425] on div "Plancher chauffant dans l'agrandissement avant selon le courtier collab" at bounding box center [559, 418] width 520 height 25
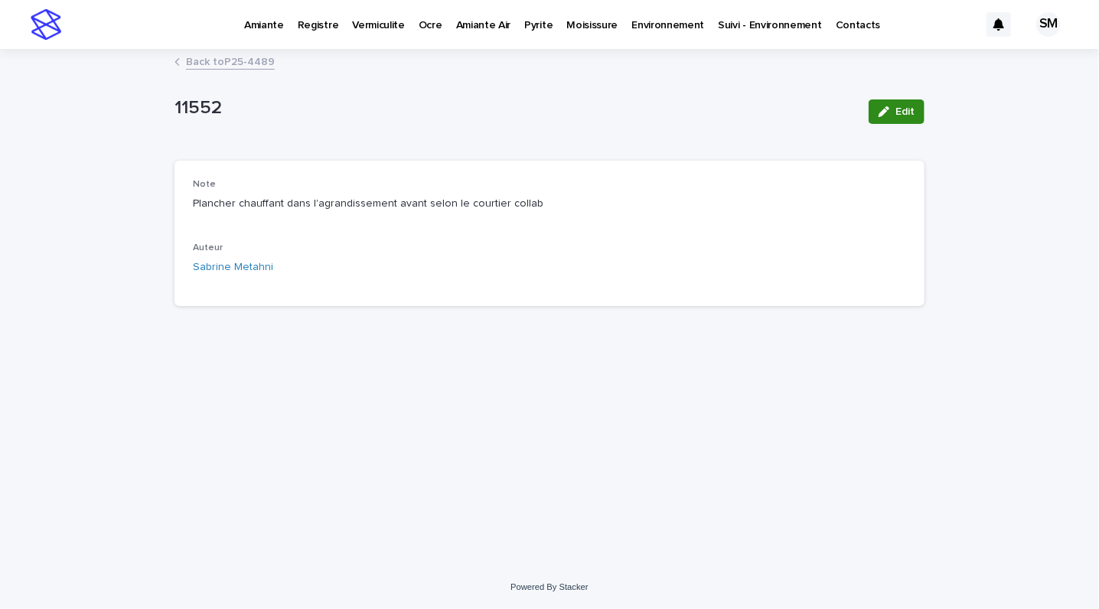
click at [909, 103] on button "Edit" at bounding box center [897, 112] width 56 height 24
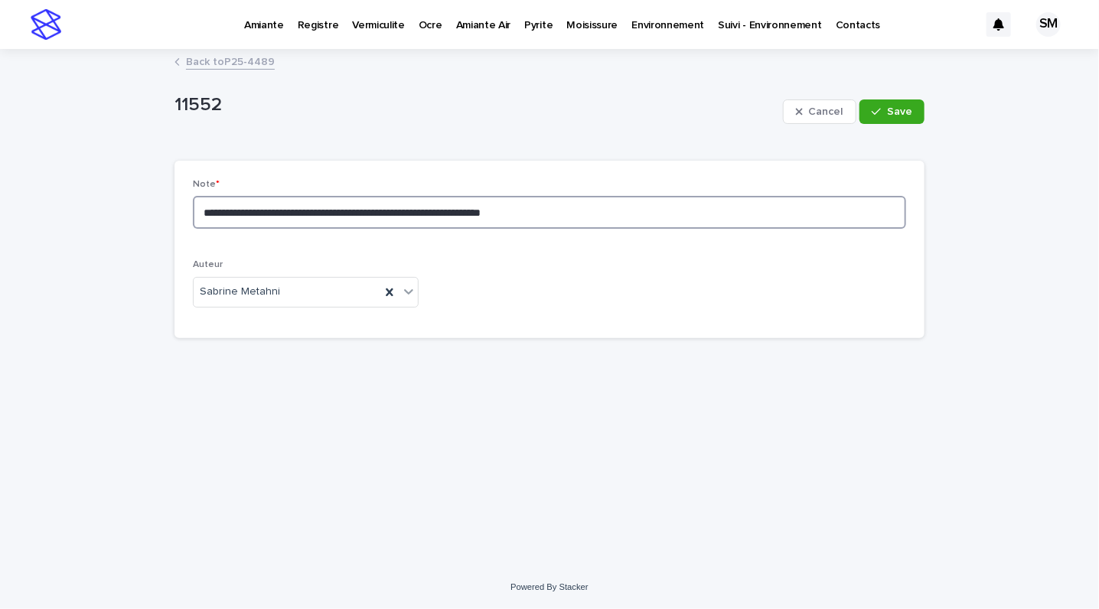
click at [571, 207] on textarea "**********" at bounding box center [549, 212] width 713 height 33
type textarea "**********"
click at [903, 111] on span "Save" at bounding box center [899, 111] width 25 height 11
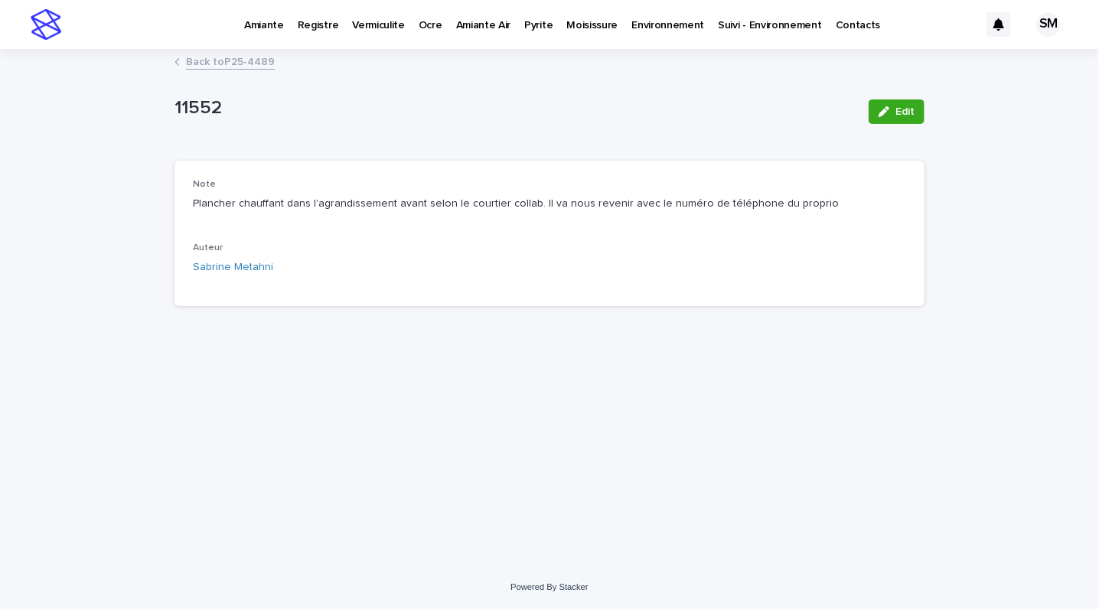
click at [253, 62] on link "Back to P25-4489" at bounding box center [230, 61] width 89 height 18
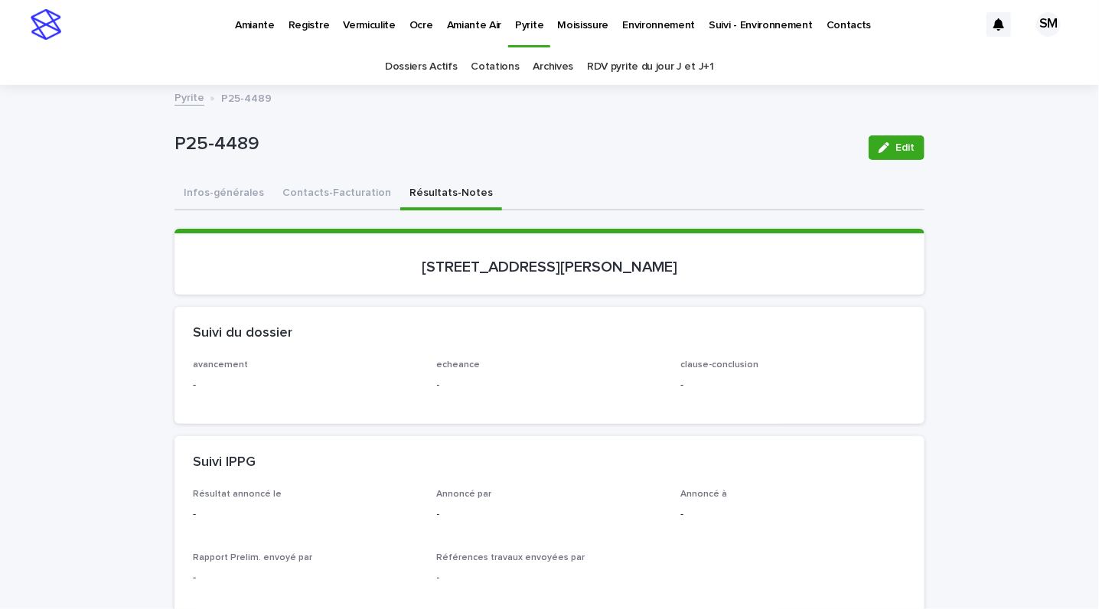
click at [521, 135] on p "P25-4489" at bounding box center [516, 144] width 682 height 22
click at [300, 195] on button "Contacts-Facturation" at bounding box center [336, 194] width 127 height 32
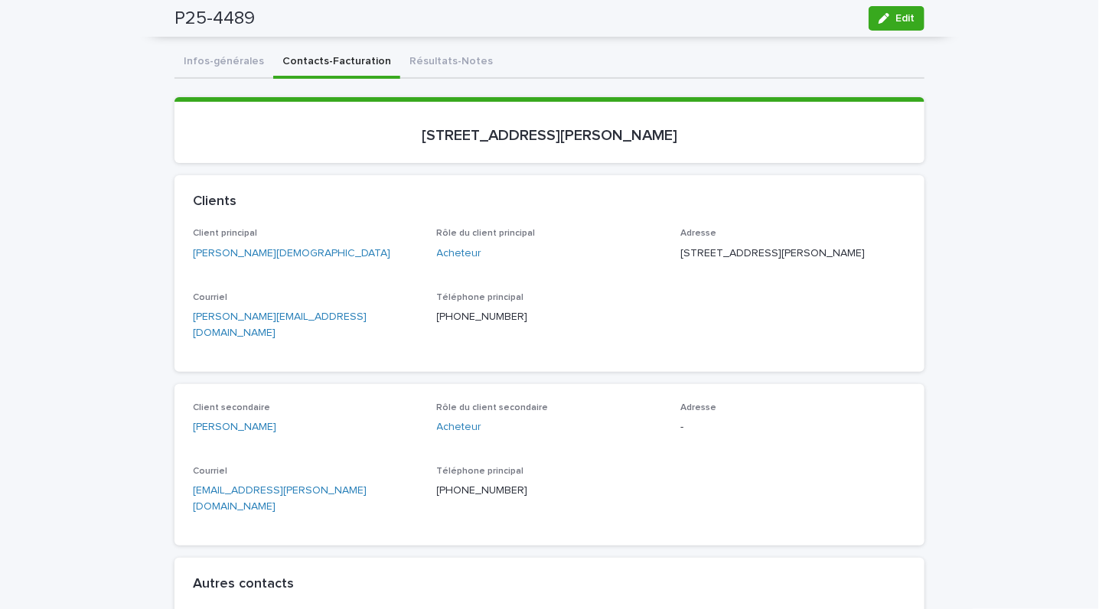
scroll to position [18, 0]
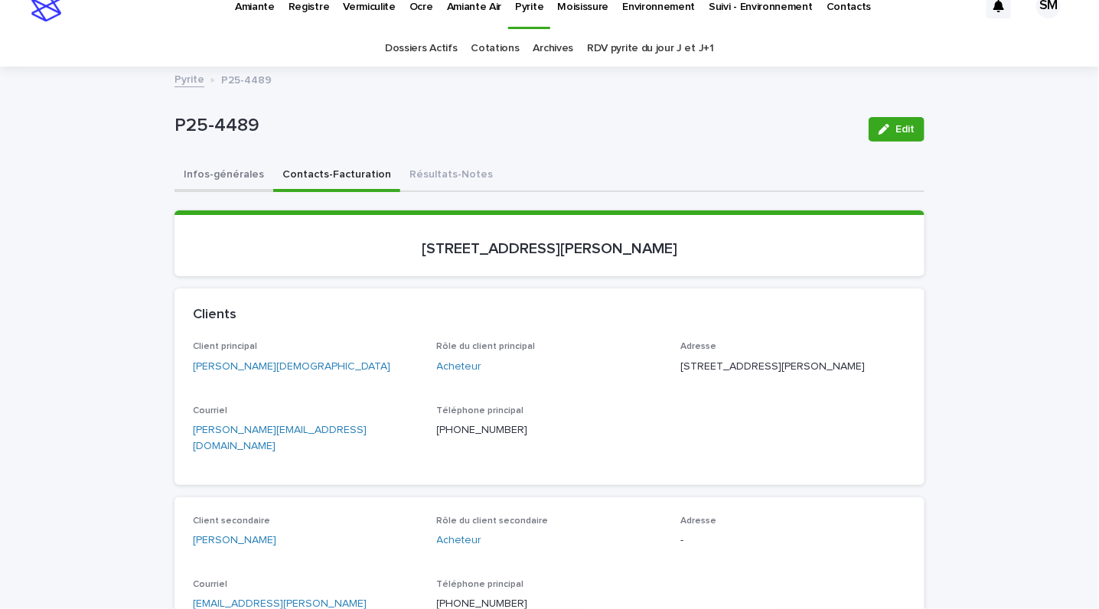
click at [217, 171] on button "Infos-générales" at bounding box center [224, 176] width 99 height 32
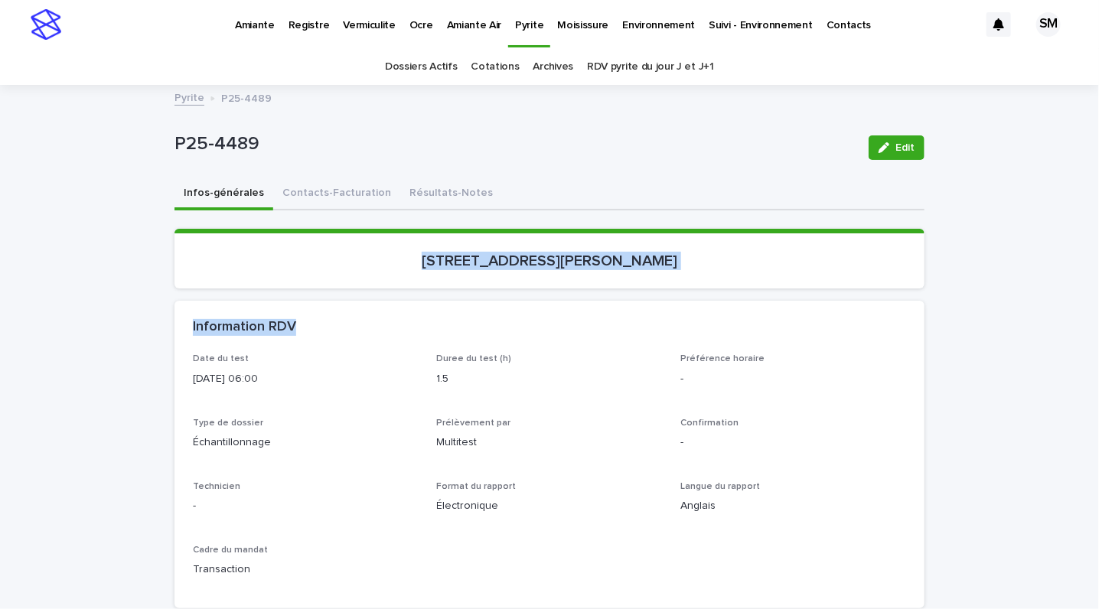
drag, startPoint x: 1074, startPoint y: 147, endPoint x: 1085, endPoint y: 186, distance: 40.5
click at [1085, 186] on div "Amiante Registre Vermiculite Ocre Amiante Air Pyrite Moisissure Environnement S…" at bounding box center [549, 304] width 1099 height 609
click at [907, 145] on button "Edit" at bounding box center [897, 147] width 56 height 24
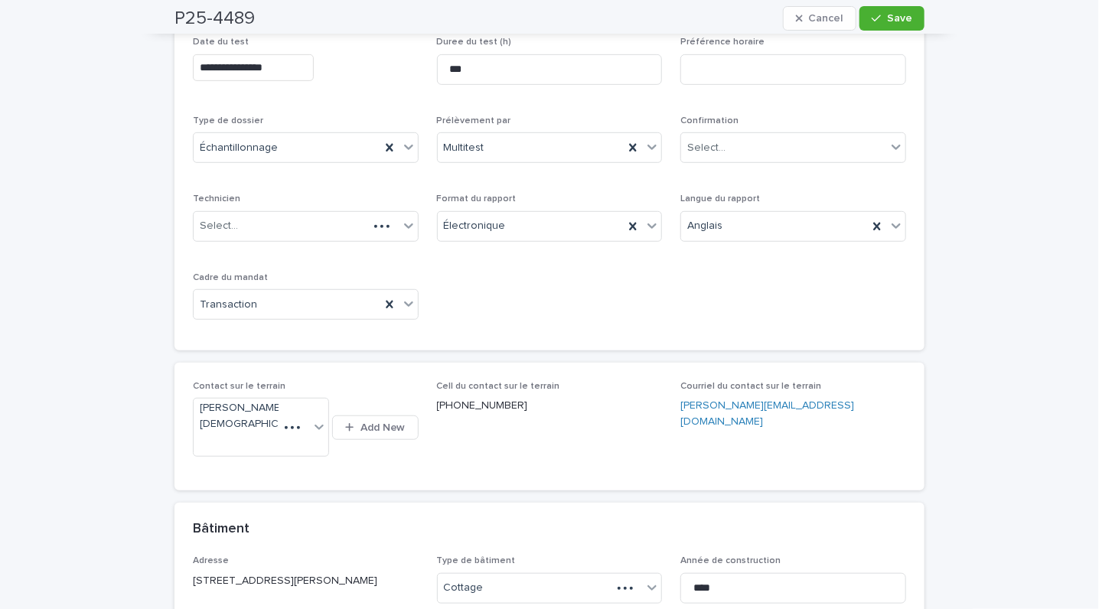
scroll to position [393, 0]
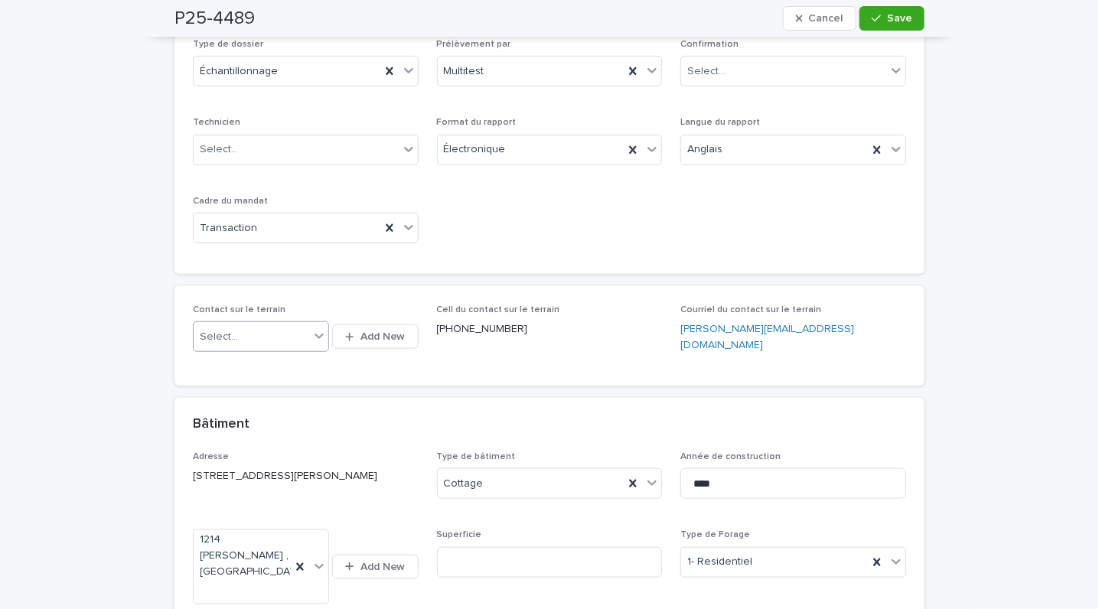
click at [265, 341] on div "Select..." at bounding box center [252, 337] width 116 height 25
type input "******"
click at [255, 363] on div "[PERSON_NAME]" at bounding box center [252, 366] width 135 height 27
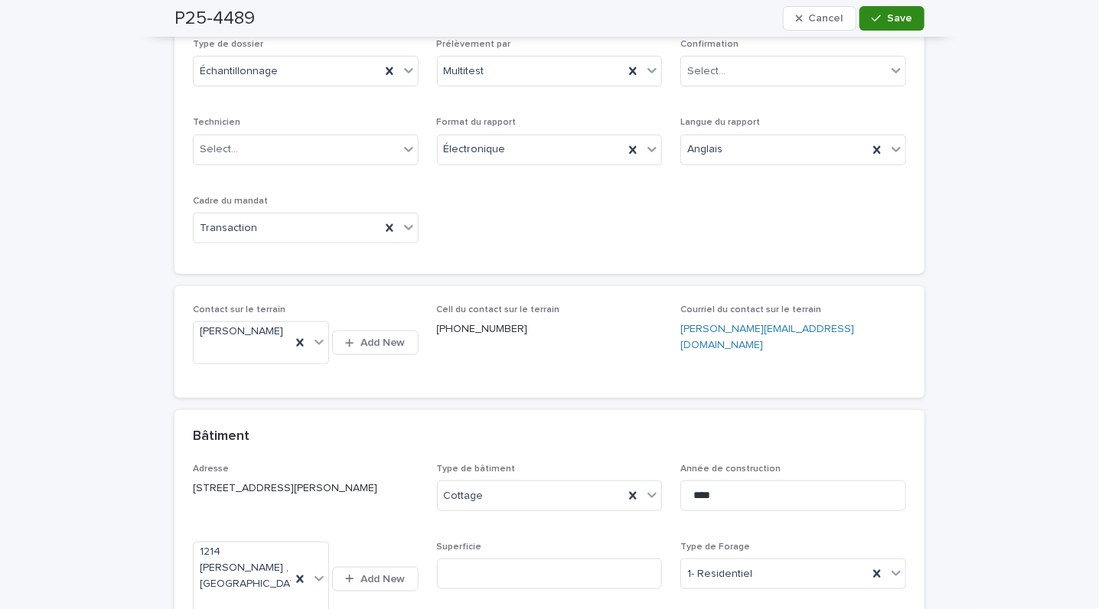
click at [872, 16] on icon "button" at bounding box center [876, 18] width 9 height 11
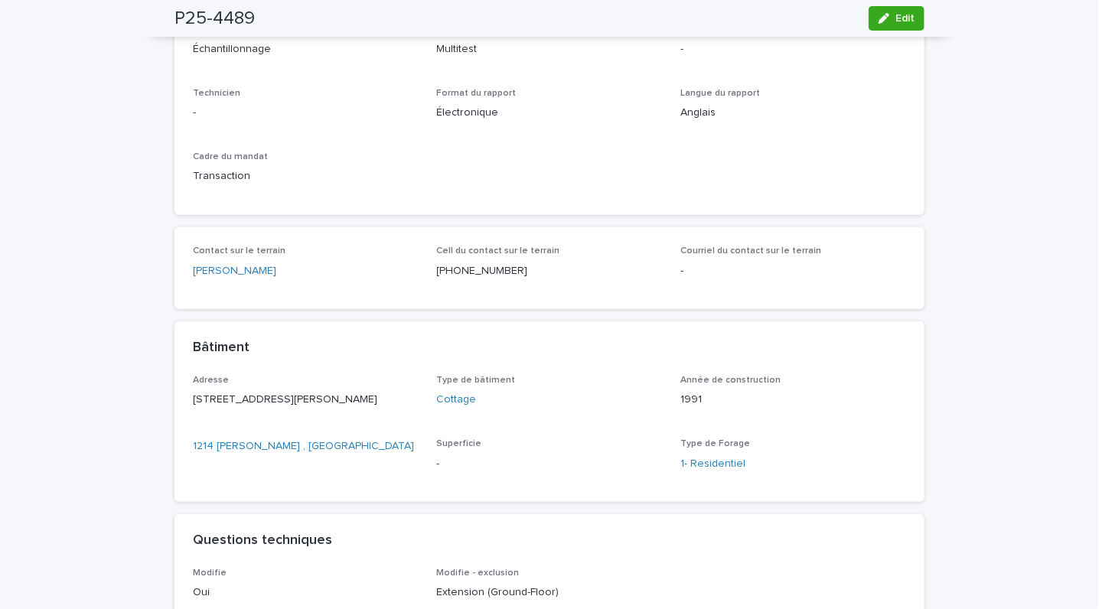
click at [916, 189] on div "Loading... Saving… Loading... Saving… P25-4489 Edit P25-4489 Edit Sorry, there …" at bounding box center [549, 531] width 765 height 1676
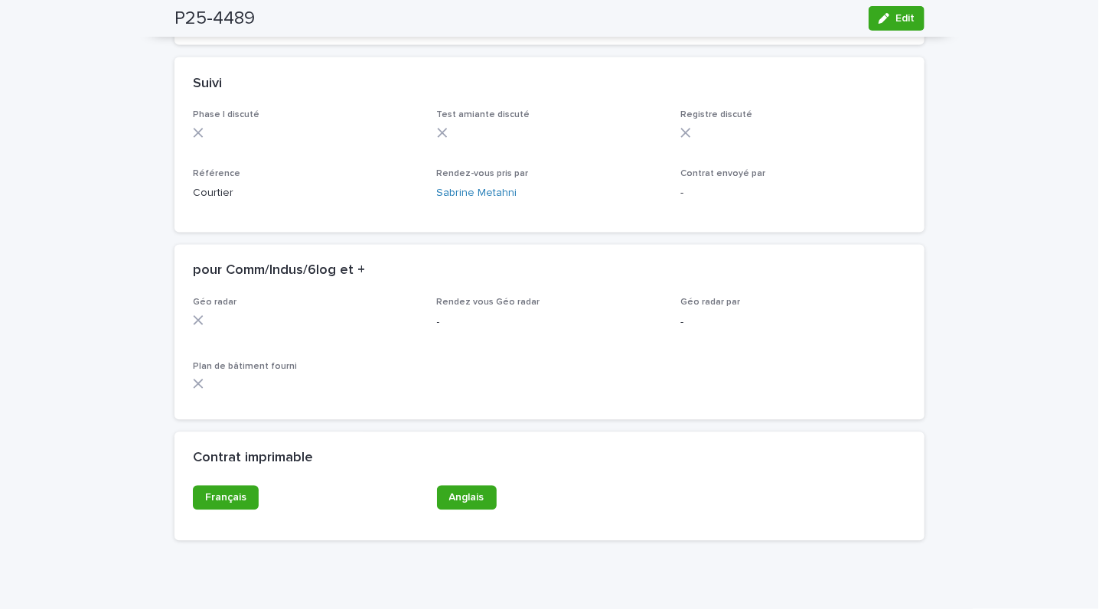
scroll to position [1249, 0]
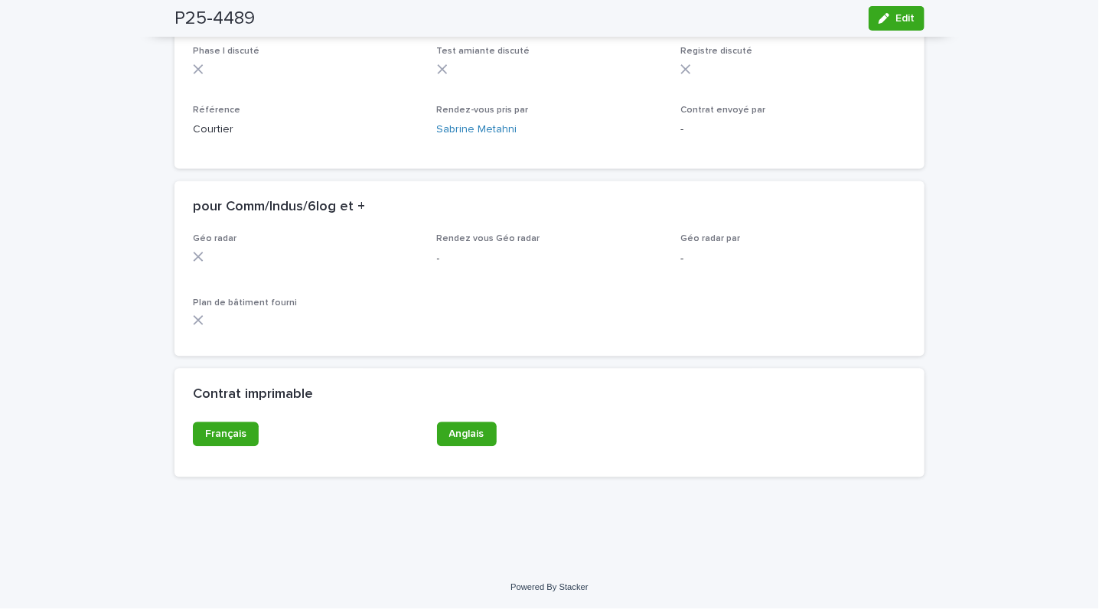
click at [472, 421] on div "Contrat imprimable" at bounding box center [550, 396] width 750 height 54
click at [462, 431] on span "Anglais" at bounding box center [466, 434] width 35 height 11
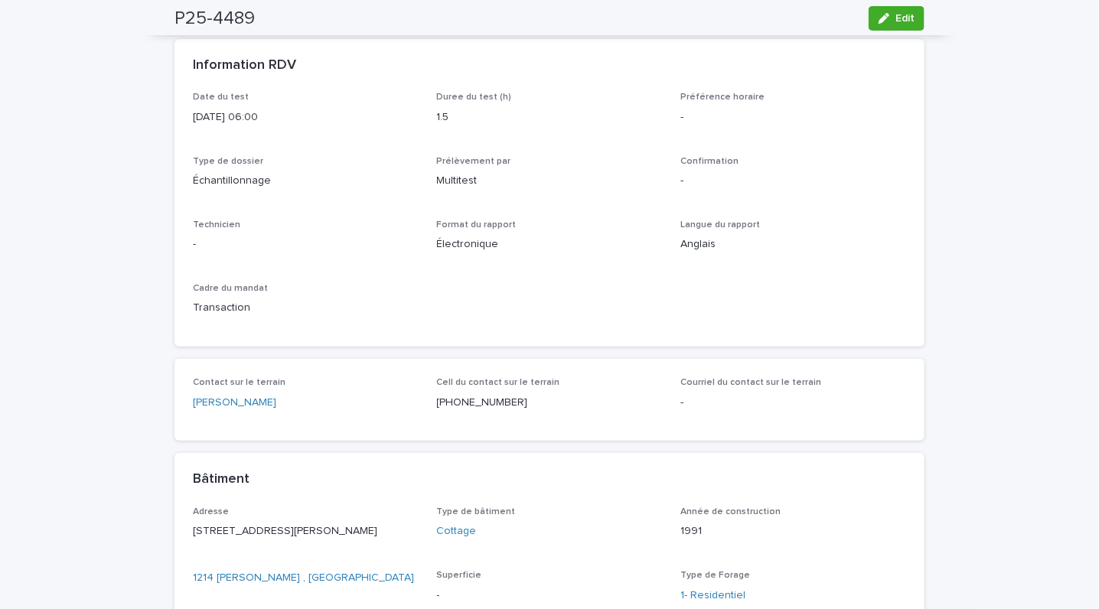
scroll to position [0, 0]
